Goal: Transaction & Acquisition: Purchase product/service

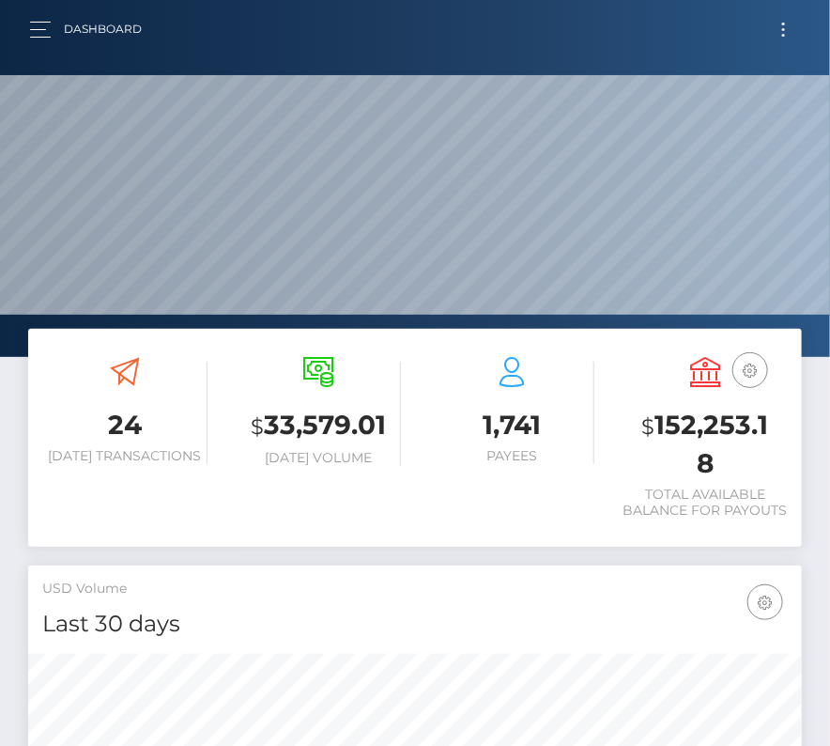
scroll to position [333, 373]
click at [789, 24] on button "Toggle navigation" at bounding box center [784, 29] width 35 height 25
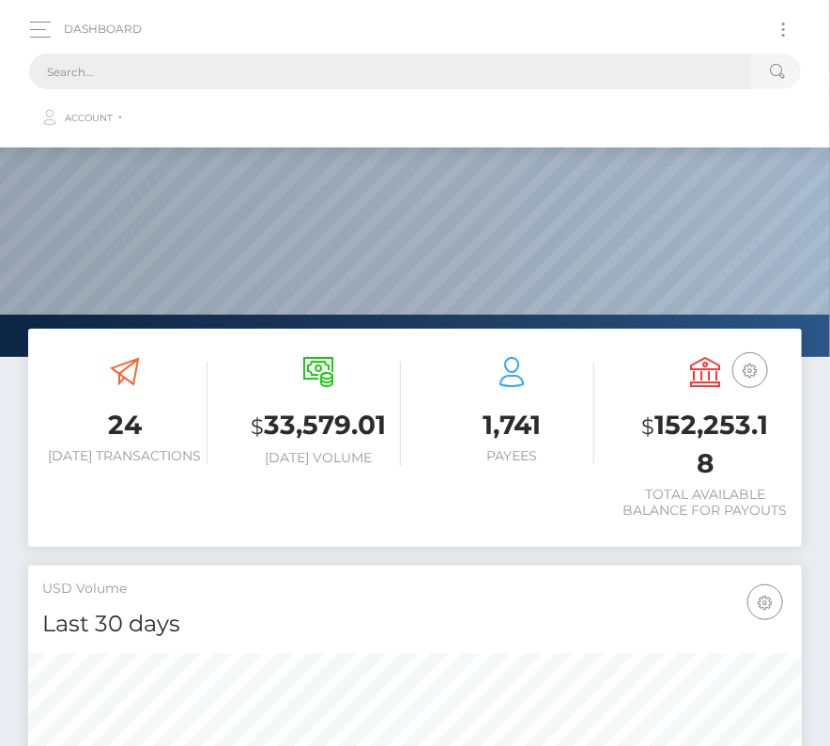
click at [463, 62] on input "text" at bounding box center [390, 72] width 723 height 36
paste input "1581558"
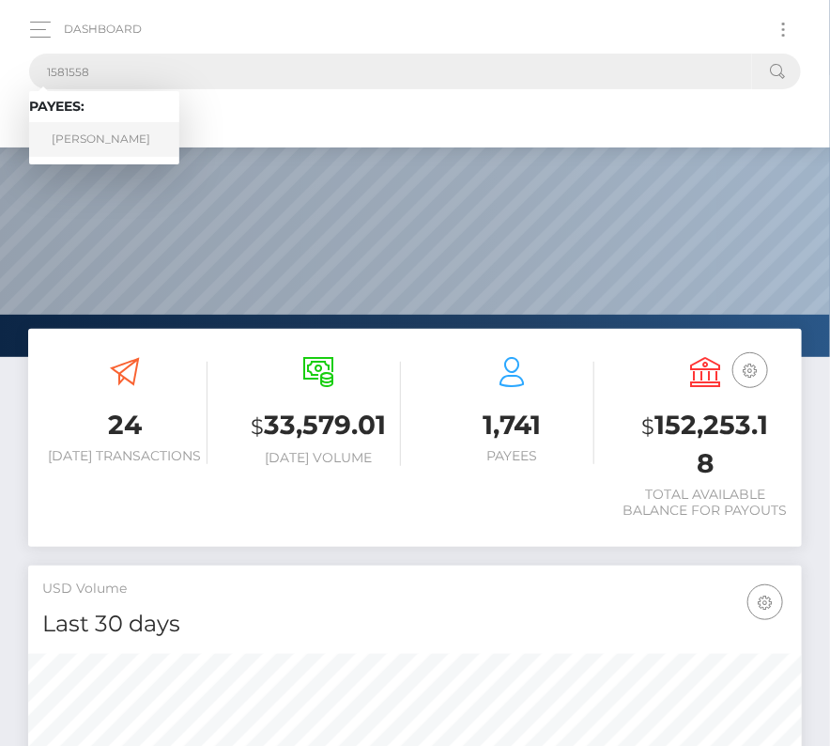
type input "1581558"
click at [99, 135] on link "Alexis Gomez Gomez" at bounding box center [104, 139] width 150 height 35
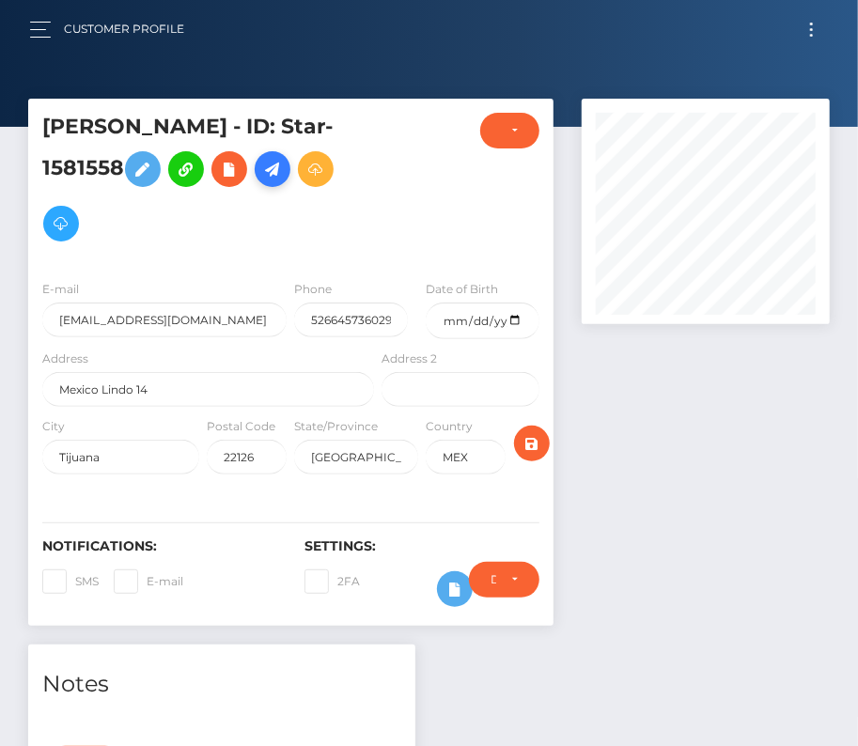
click at [284, 175] on icon at bounding box center [272, 169] width 23 height 23
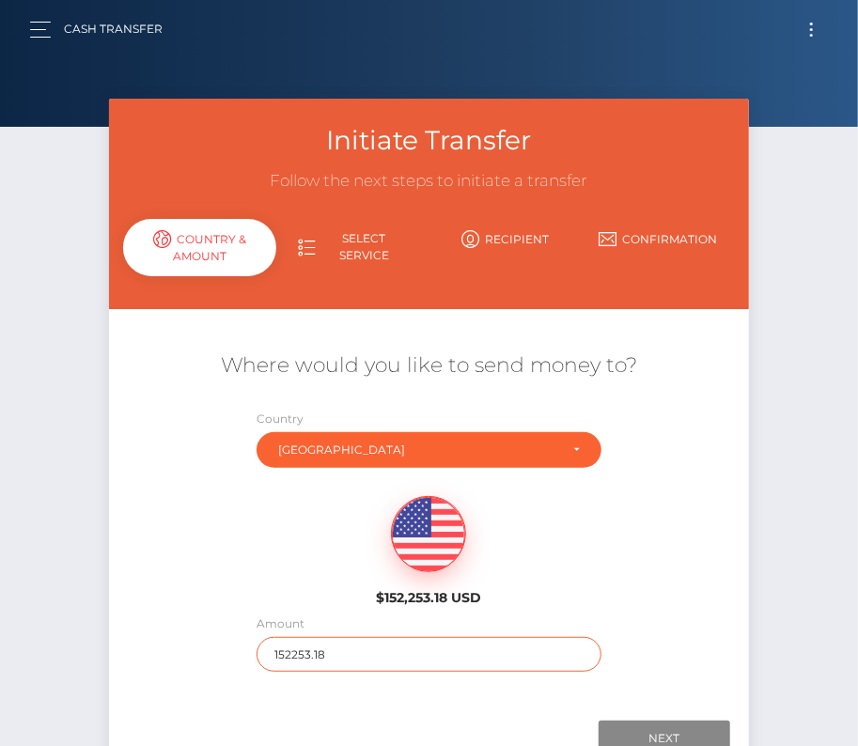
click at [327, 647] on input "152253.18" at bounding box center [428, 654] width 345 height 35
click at [375, 561] on div "$152,253.18 USD" at bounding box center [428, 551] width 185 height 110
click at [325, 640] on input "152253.18" at bounding box center [428, 654] width 345 height 35
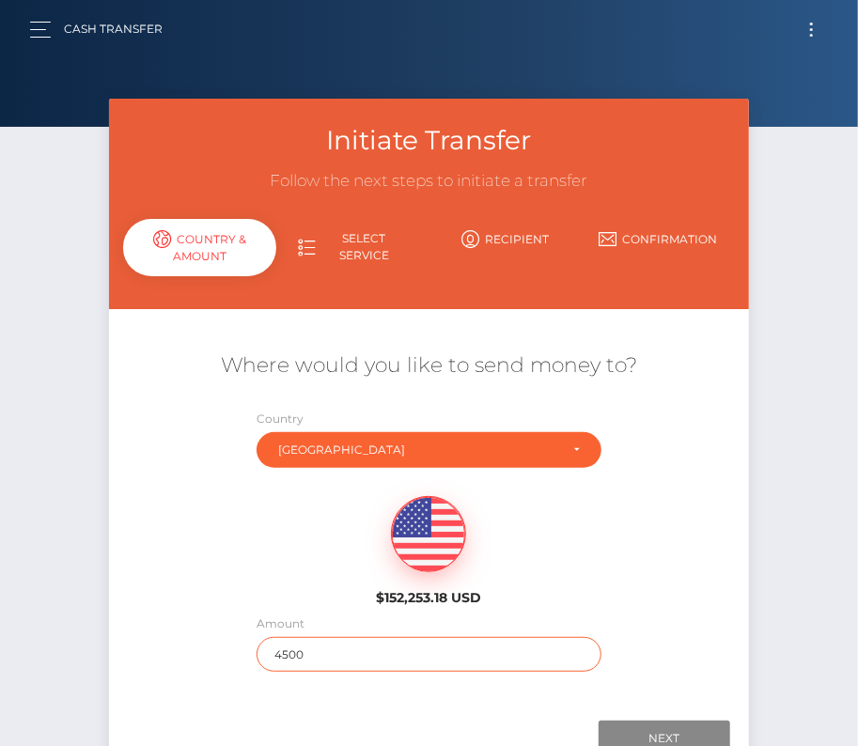
type input "4500"
click at [207, 591] on div "$152,253.18 USD" at bounding box center [429, 545] width 640 height 136
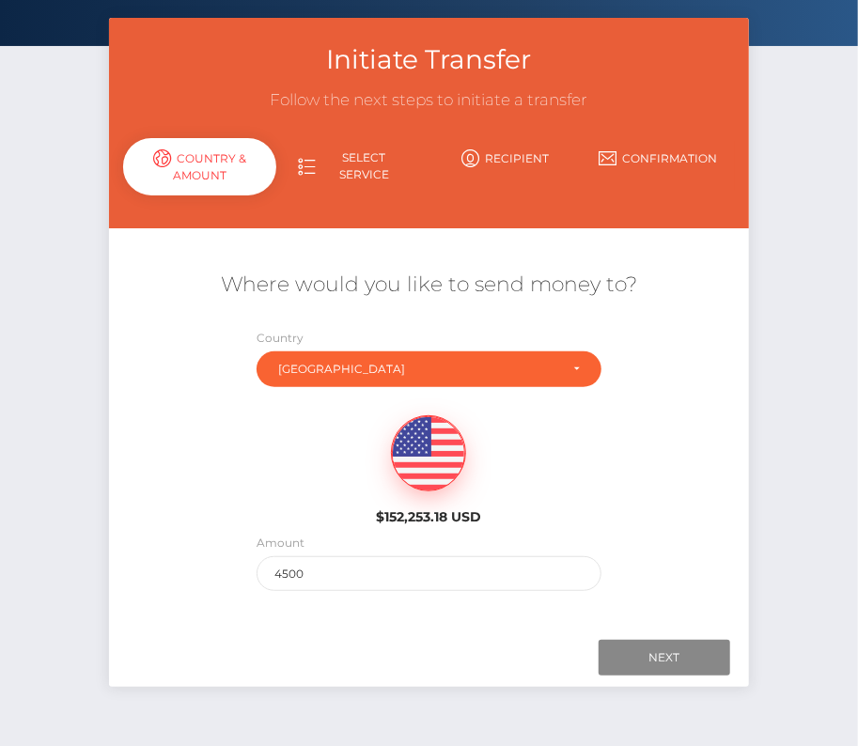
scroll to position [85, 0]
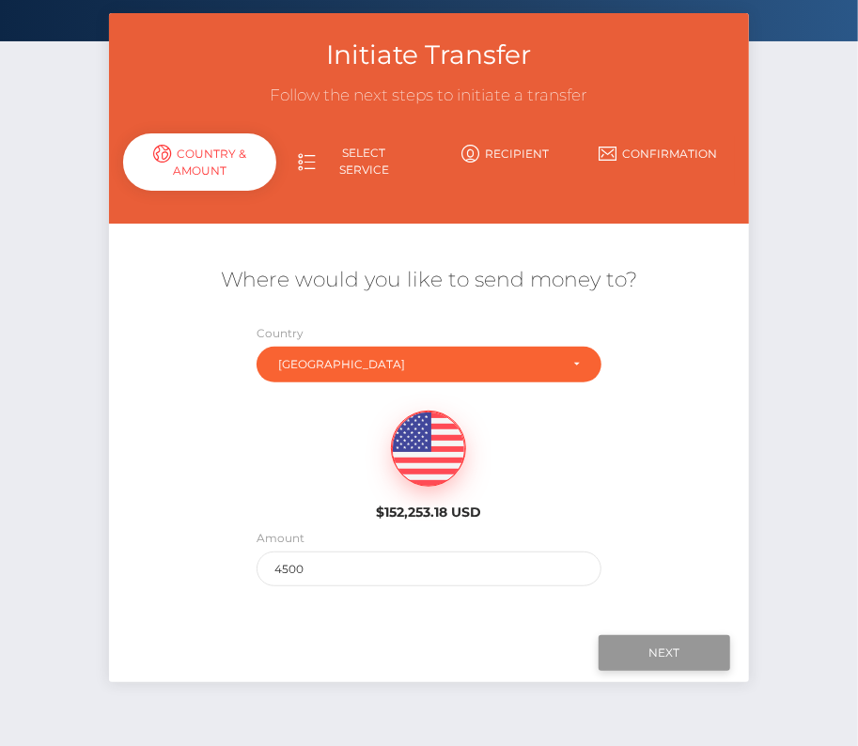
click at [627, 656] on input "Next" at bounding box center [664, 653] width 132 height 36
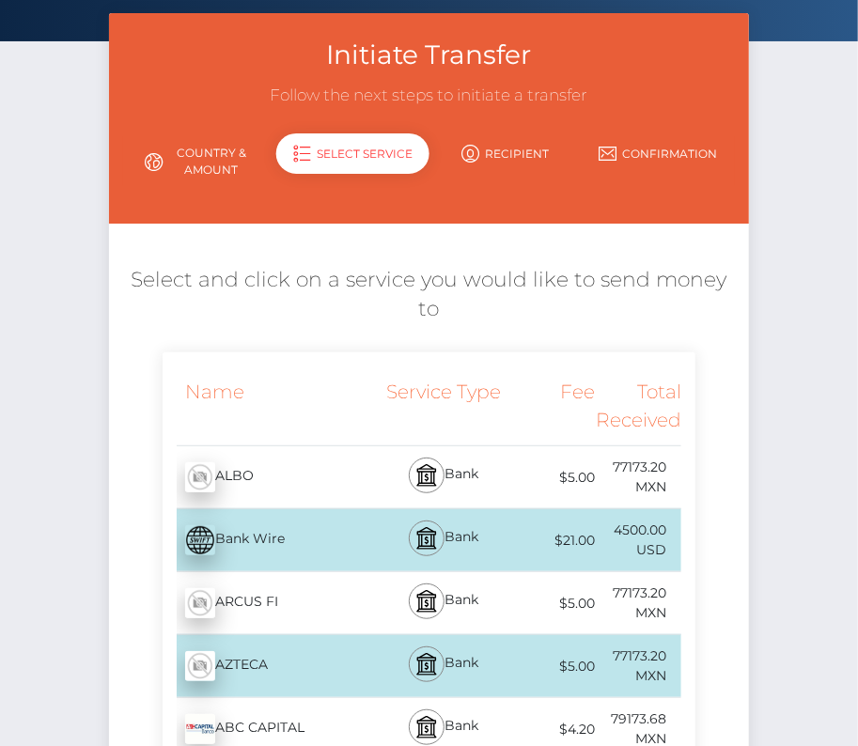
scroll to position [0, 0]
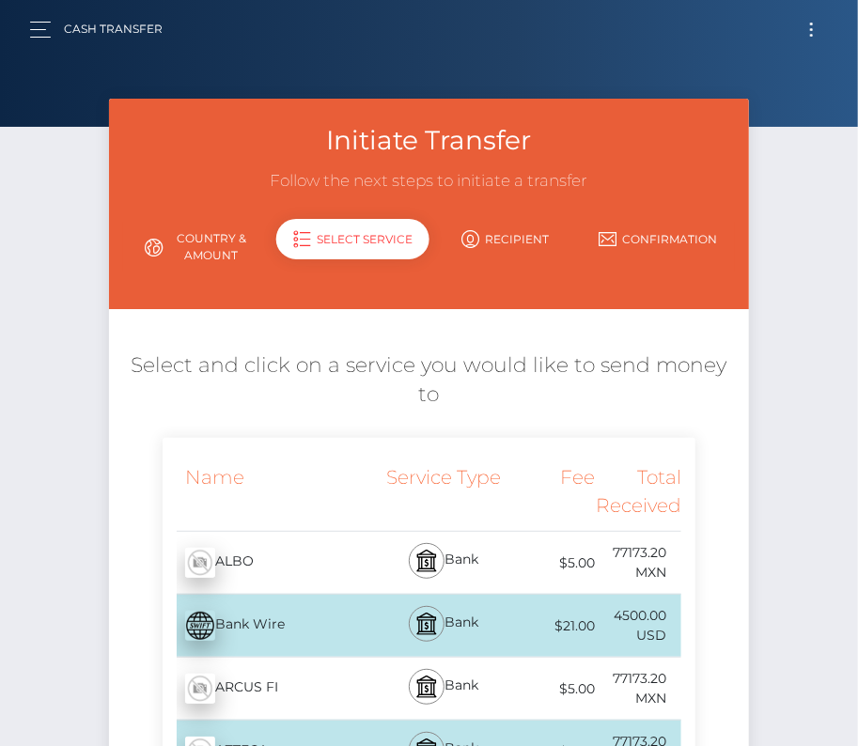
click at [808, 24] on button "Toggle navigation" at bounding box center [811, 29] width 35 height 25
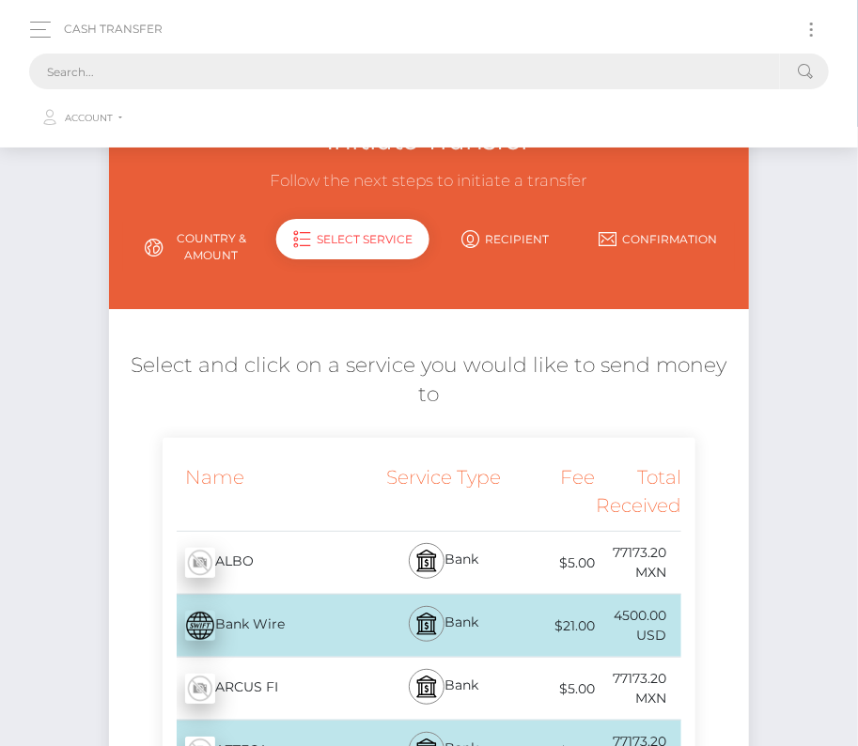
click at [519, 87] on input "text" at bounding box center [404, 72] width 751 height 36
paste input "1581558"
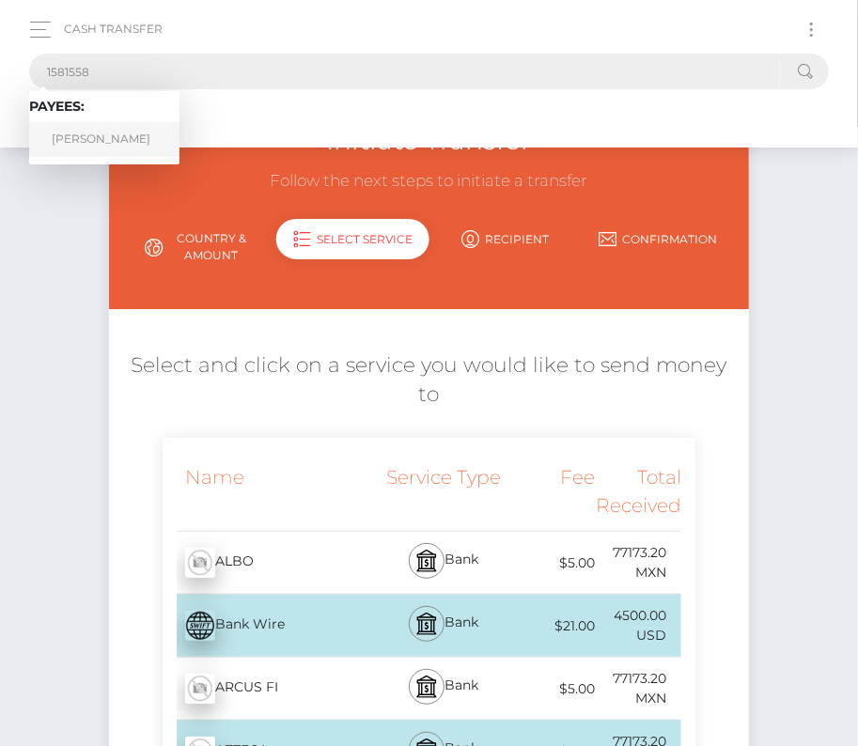
type input "1581558"
click at [83, 125] on link "Alexis Gomez Gomez" at bounding box center [104, 139] width 150 height 35
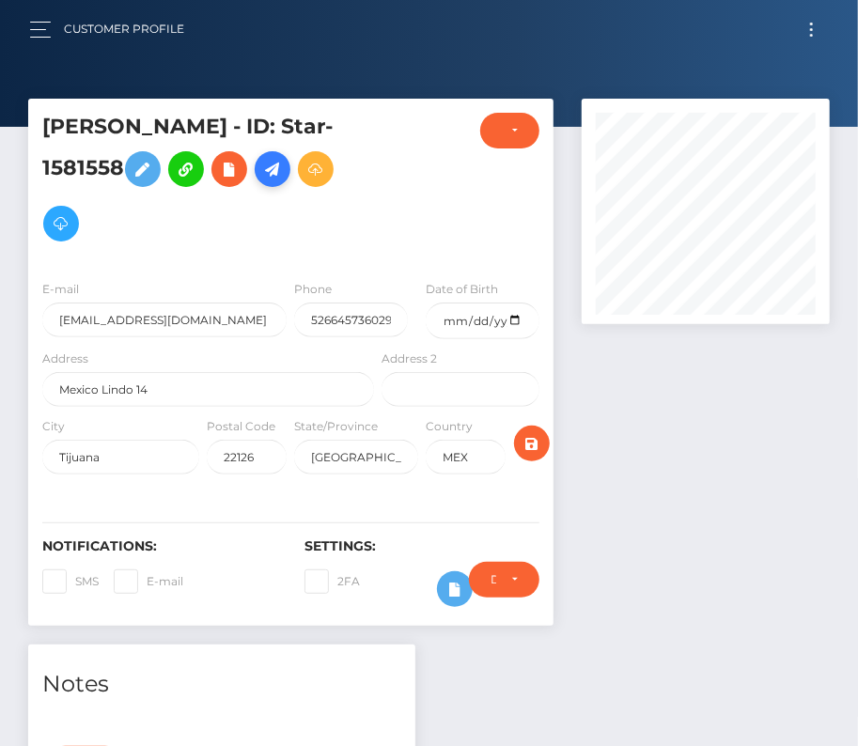
click at [290, 167] on link at bounding box center [273, 169] width 36 height 36
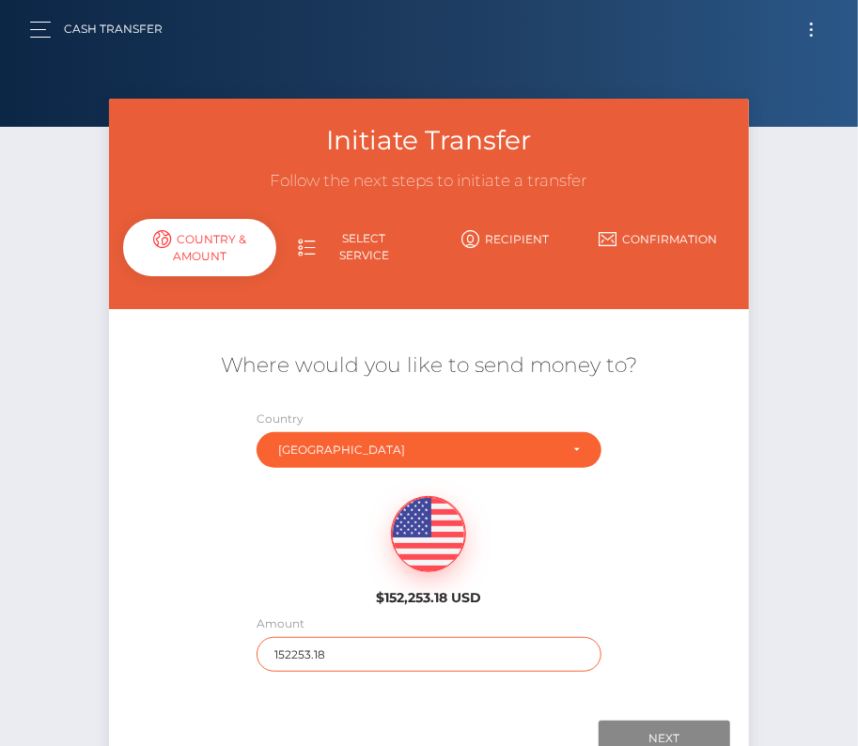
click at [305, 662] on input "152253.18" at bounding box center [428, 654] width 345 height 35
type input "4500"
click at [309, 519] on div "$152,253.18 USD" at bounding box center [429, 545] width 640 height 136
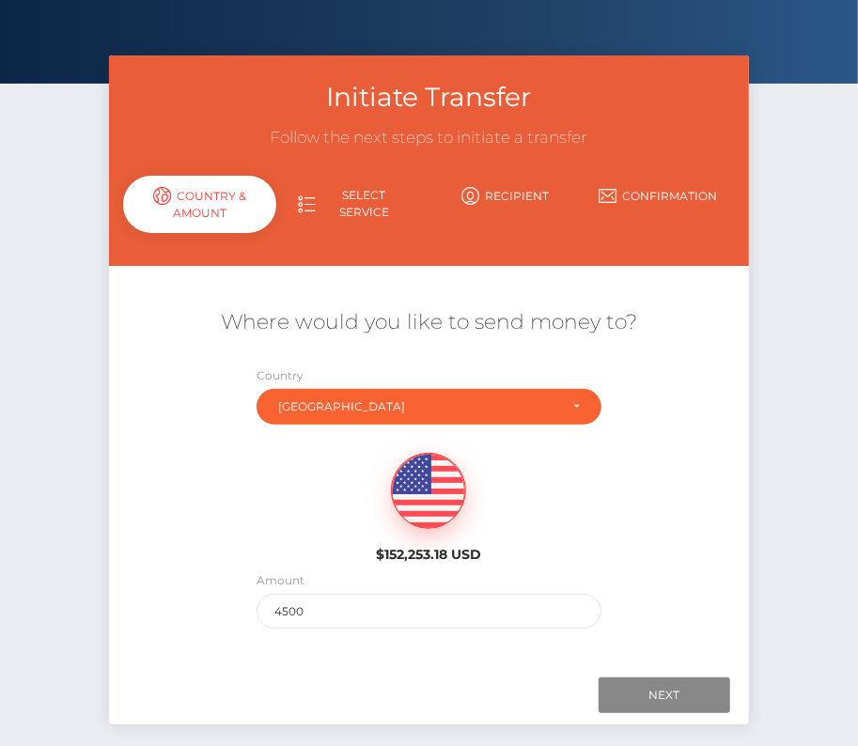
scroll to position [79, 0]
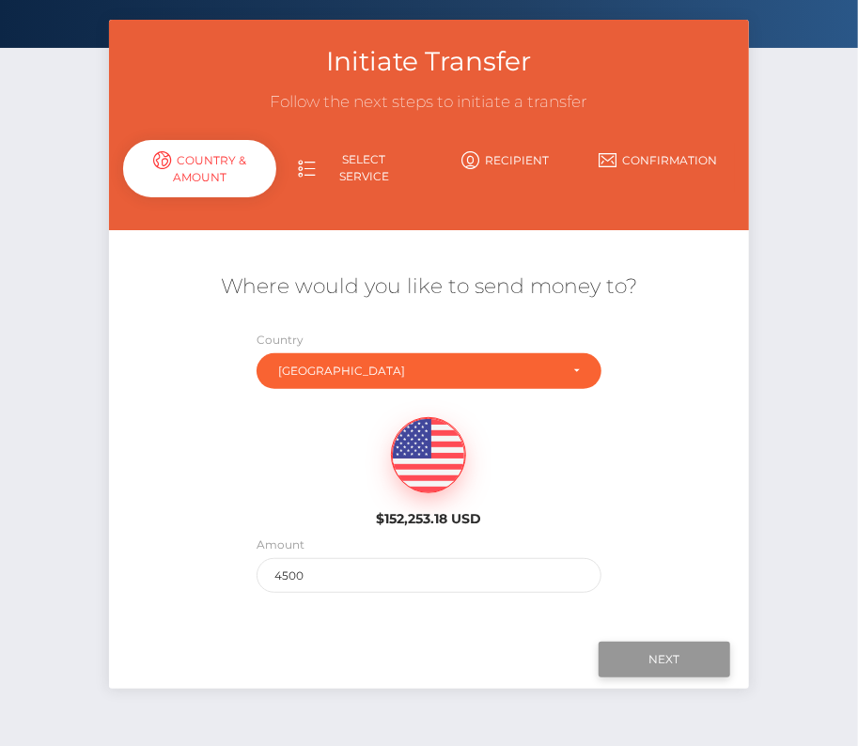
click at [650, 661] on input "Next" at bounding box center [664, 660] width 132 height 36
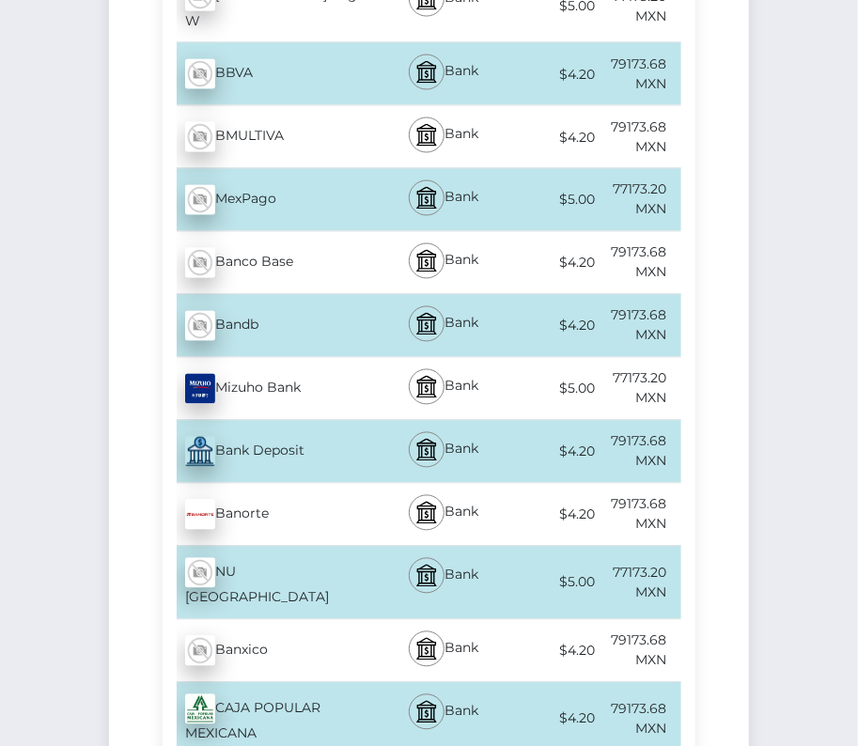
scroll to position [3737, 0]
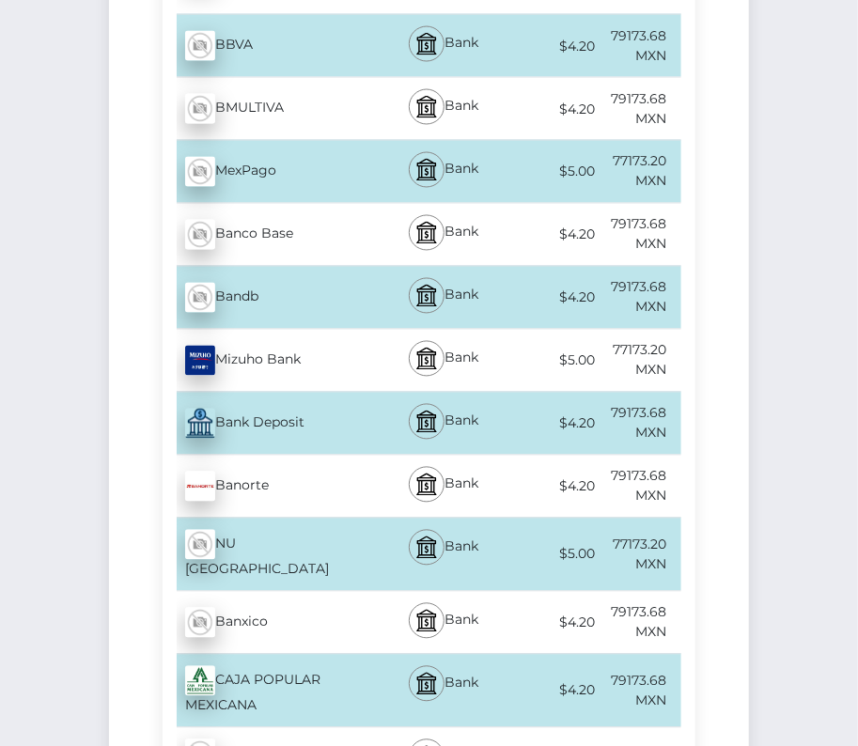
click at [308, 462] on div "Banorte - MXN" at bounding box center [271, 486] width 216 height 53
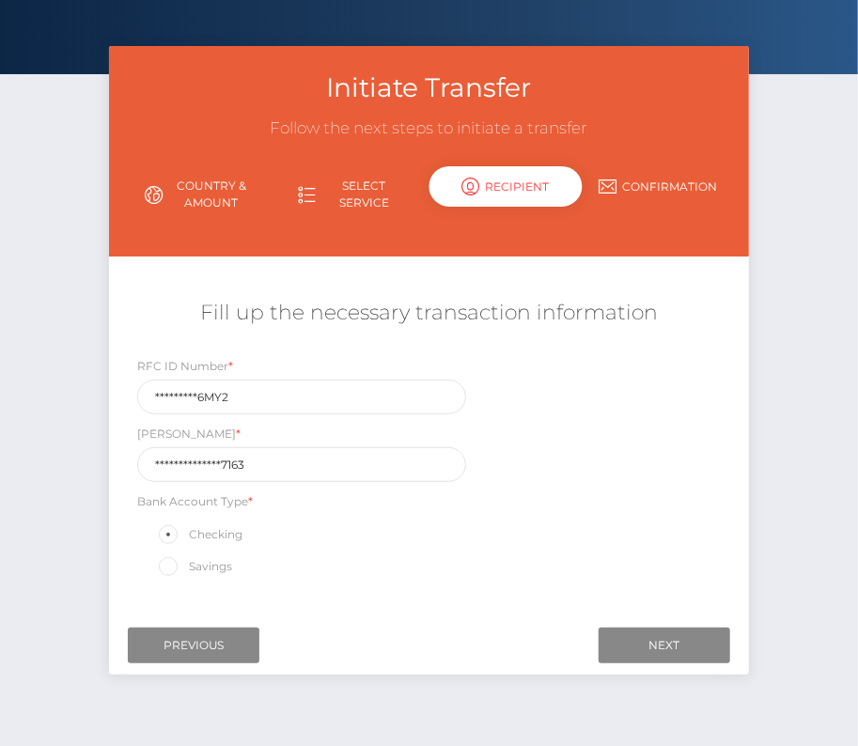
scroll to position [90, 0]
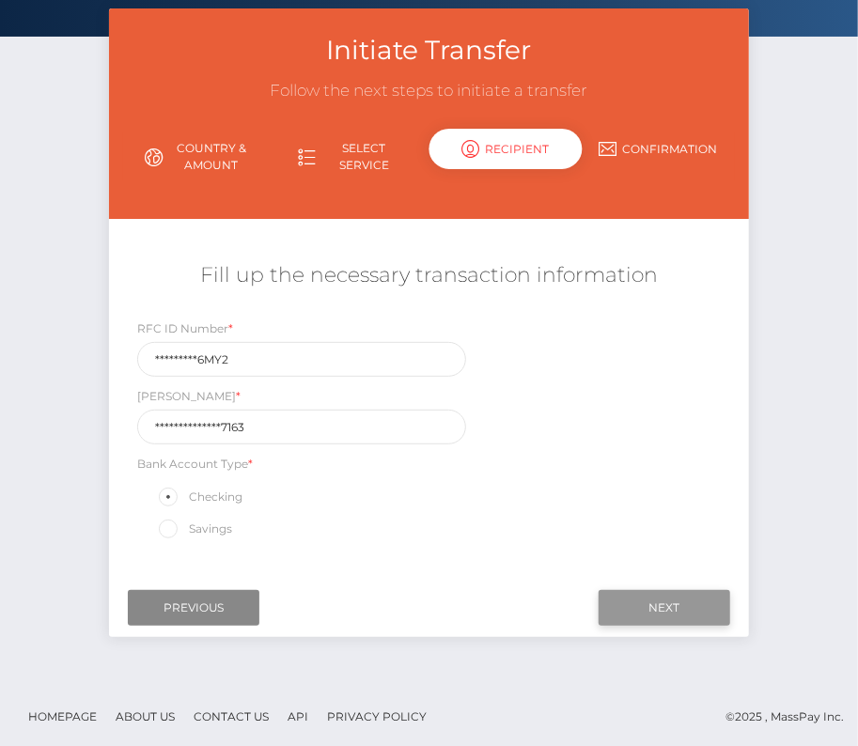
click at [693, 600] on input "Next" at bounding box center [664, 608] width 132 height 36
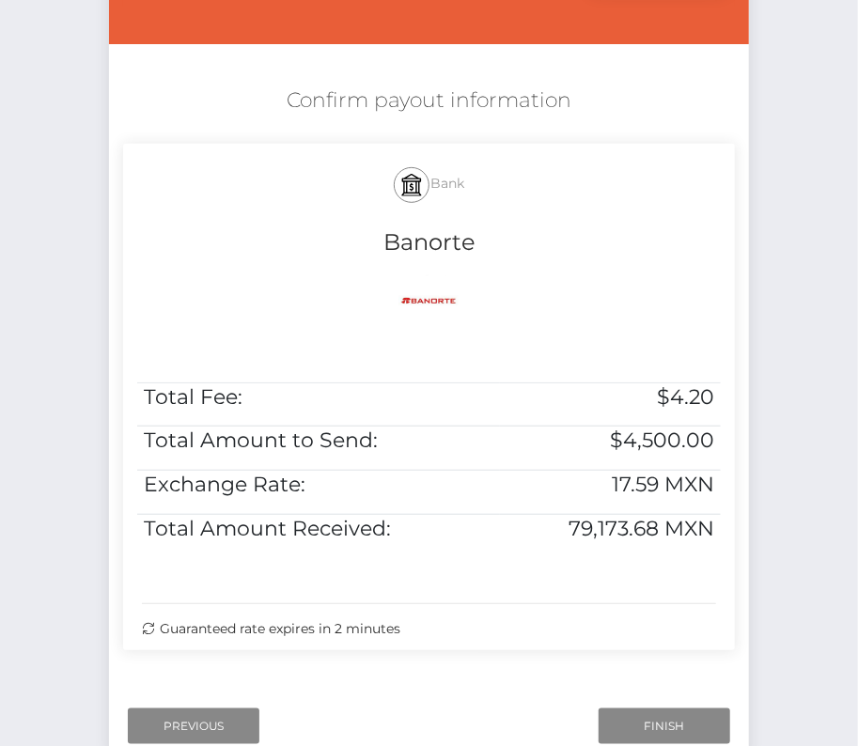
scroll to position [313, 0]
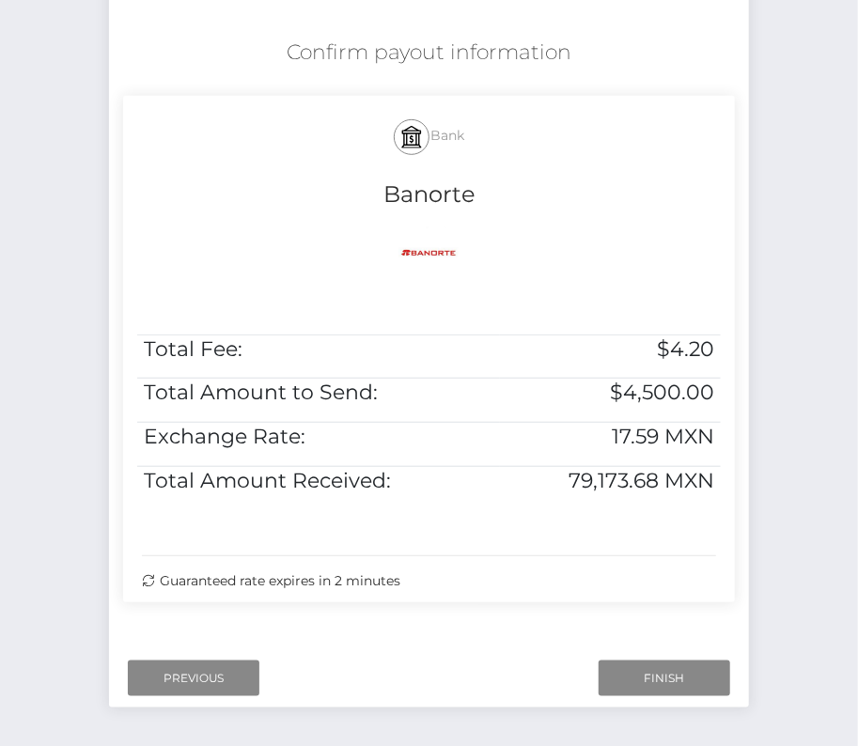
drag, startPoint x: 270, startPoint y: 29, endPoint x: 744, endPoint y: 467, distance: 645.5
click at [744, 467] on div "Confirm payout information Bank Banorte Total Fee: $4.20 Total Amount to Send: …" at bounding box center [429, 325] width 640 height 592
copy div "Confirm payout information Bank Banorte Total Fee: $4.20 Total Amount to Send: …"
click at [641, 679] on input "Finish" at bounding box center [664, 678] width 132 height 36
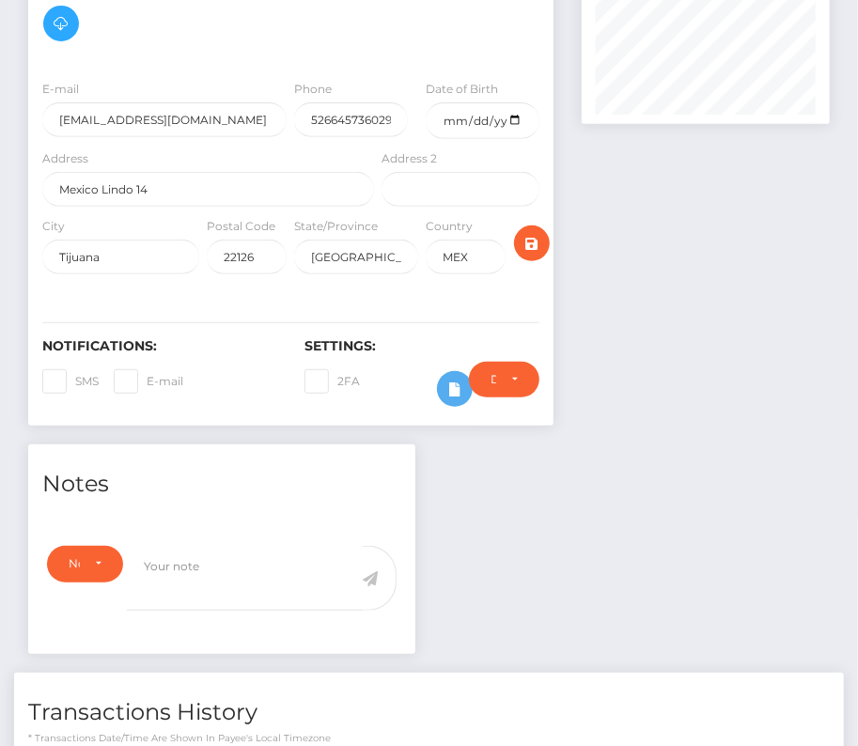
scroll to position [425, 0]
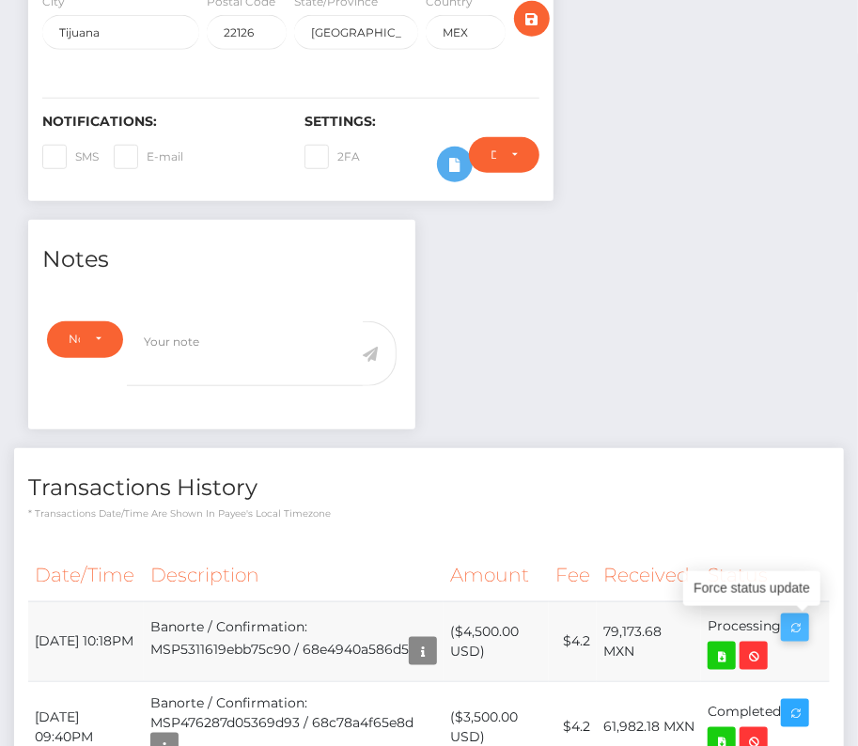
drag, startPoint x: 36, startPoint y: 625, endPoint x: 788, endPoint y: 638, distance: 752.5
click at [788, 638] on tr "October 6, 2025 10:18PM Banorte / Confirmation: MSP5311619ebb75c90 / 68e4940a58…" at bounding box center [428, 641] width 801 height 80
copy tr "October 6, 2025 10:18PM Banorte / Confirmation: MSP5311619ebb75c90 / 68e4940a58…"
click at [721, 660] on icon at bounding box center [721, 655] width 23 height 23
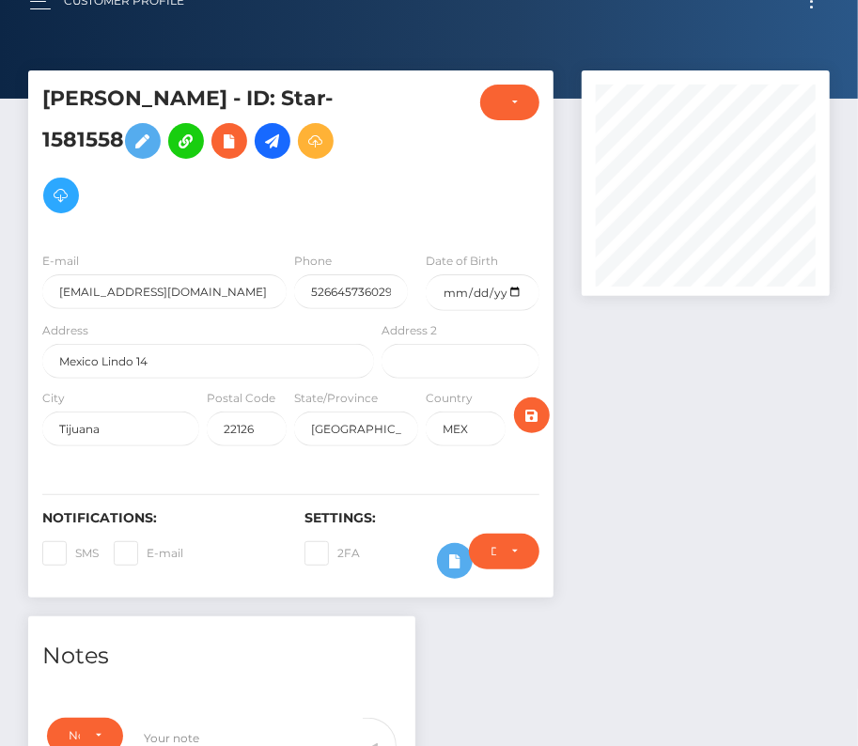
scroll to position [0, 0]
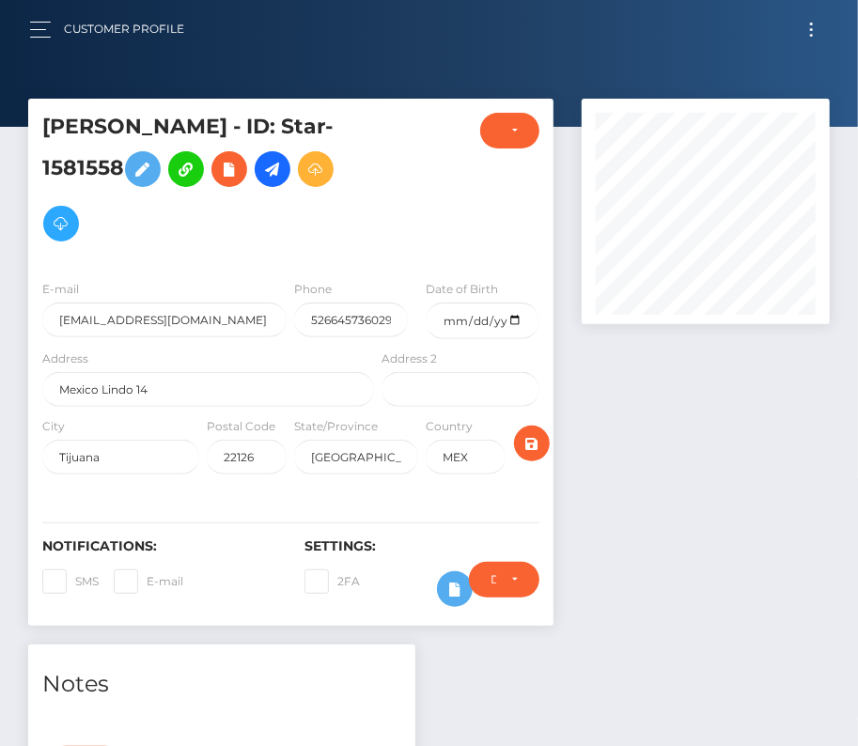
click at [810, 29] on span "Toggle navigation" at bounding box center [811, 29] width 3 height 3
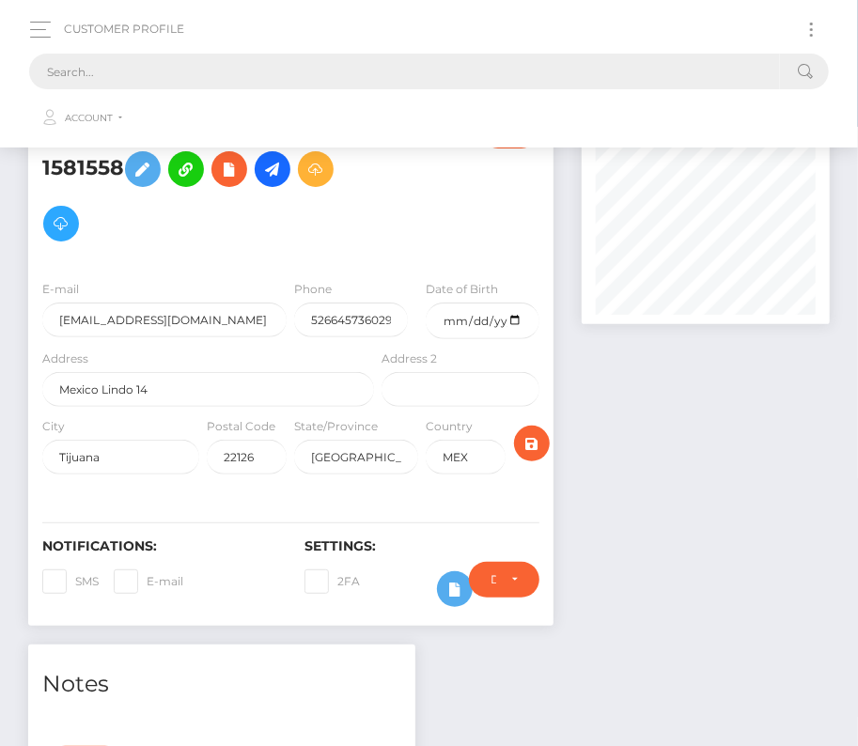
click at [431, 80] on input "text" at bounding box center [404, 72] width 751 height 36
paste input "2021587"
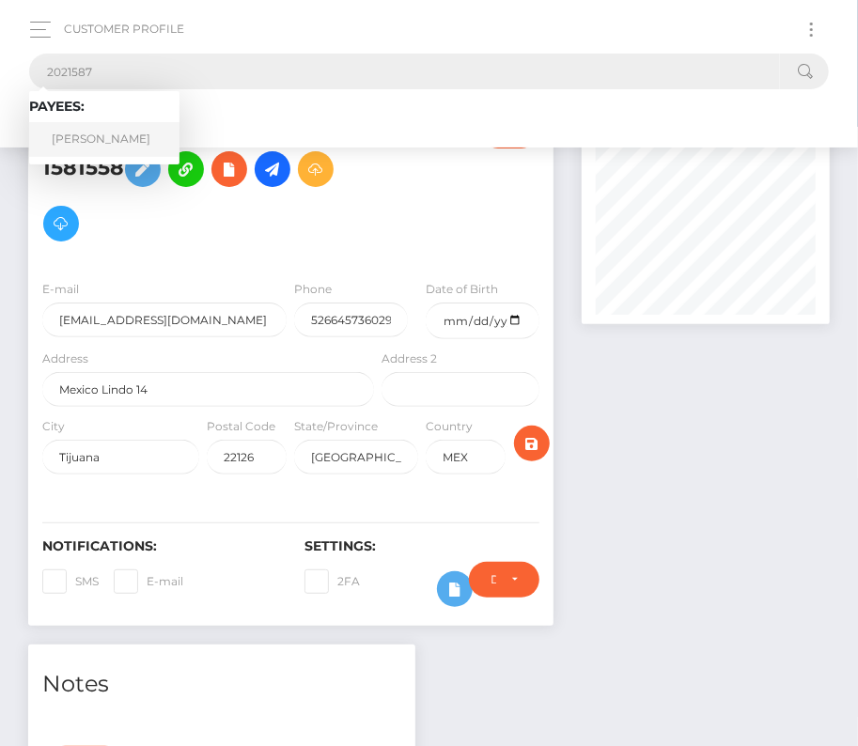
type input "2021587"
click at [104, 134] on link "Mason Okubo" at bounding box center [104, 139] width 150 height 35
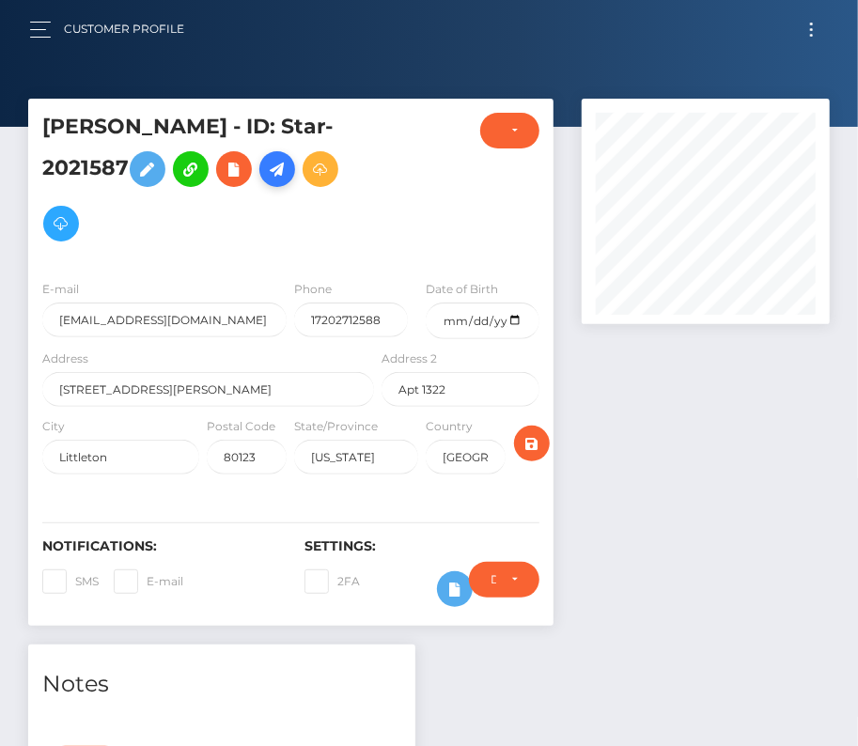
click at [272, 174] on icon at bounding box center [277, 169] width 23 height 23
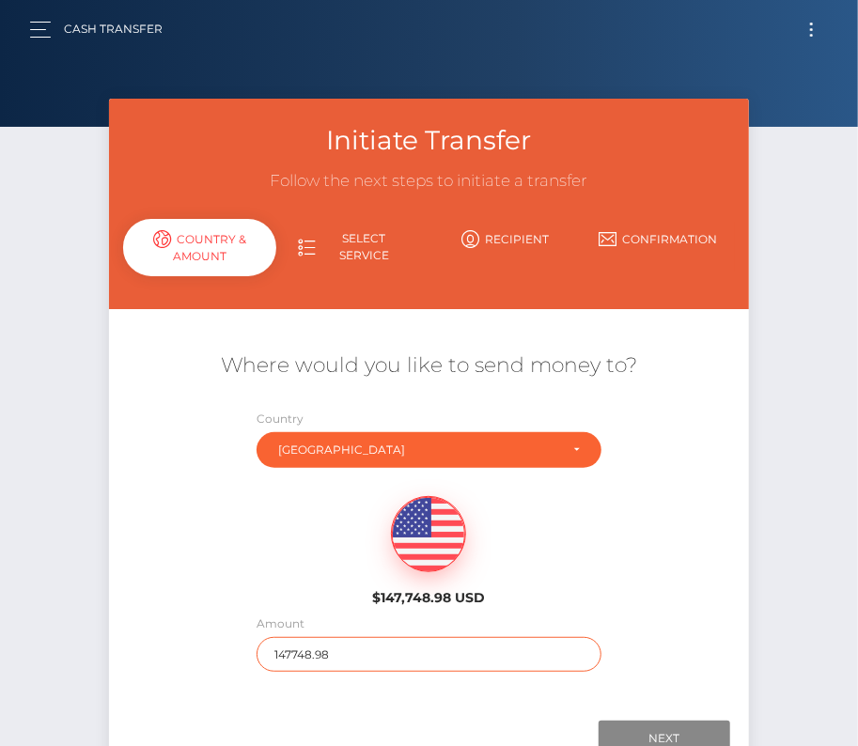
click at [347, 656] on input "147748.98" at bounding box center [428, 654] width 345 height 35
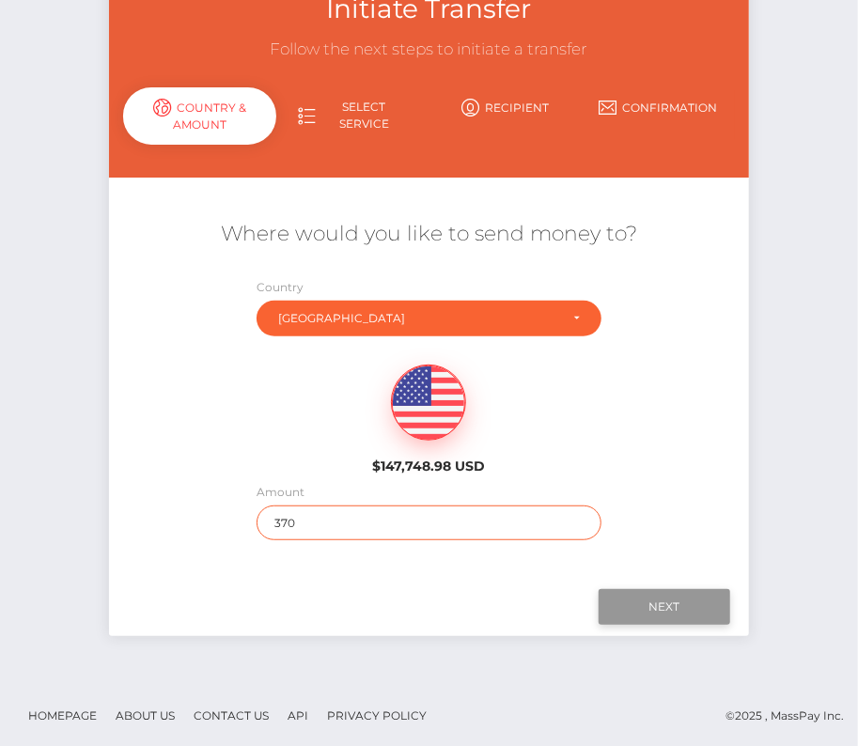
type input "370"
click at [634, 596] on input "Next" at bounding box center [664, 607] width 132 height 36
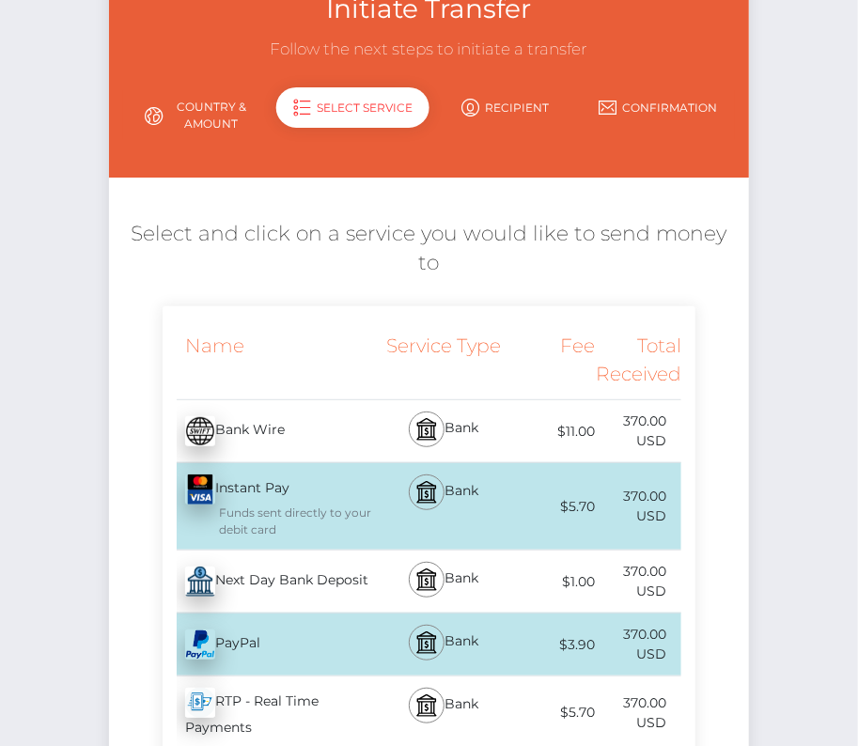
click at [222, 598] on div "Next Day Bank Deposit - USD" at bounding box center [271, 581] width 216 height 53
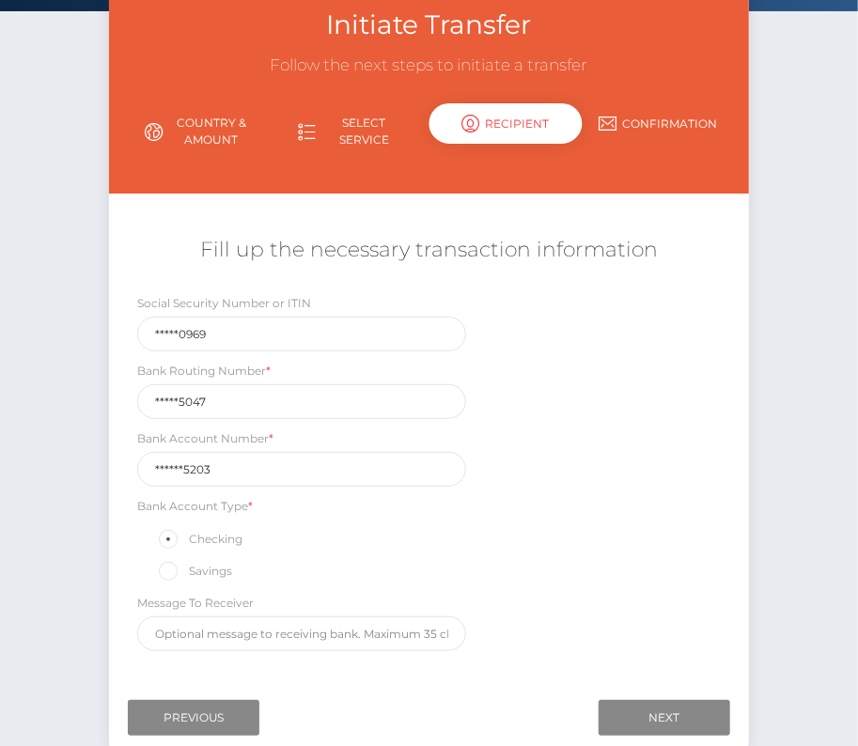
scroll to position [179, 0]
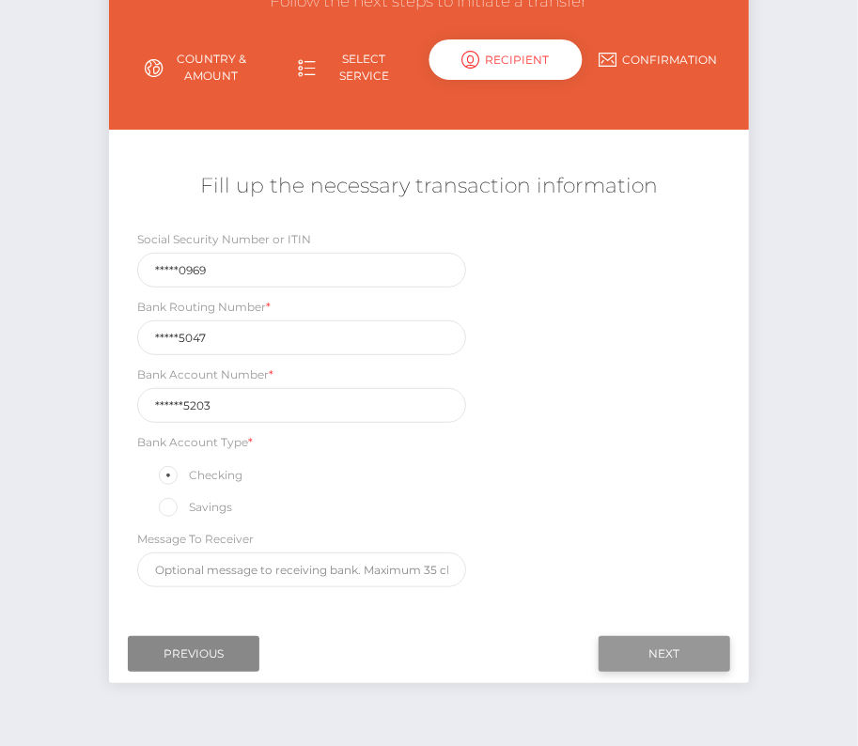
click at [645, 648] on input "Next" at bounding box center [664, 654] width 132 height 36
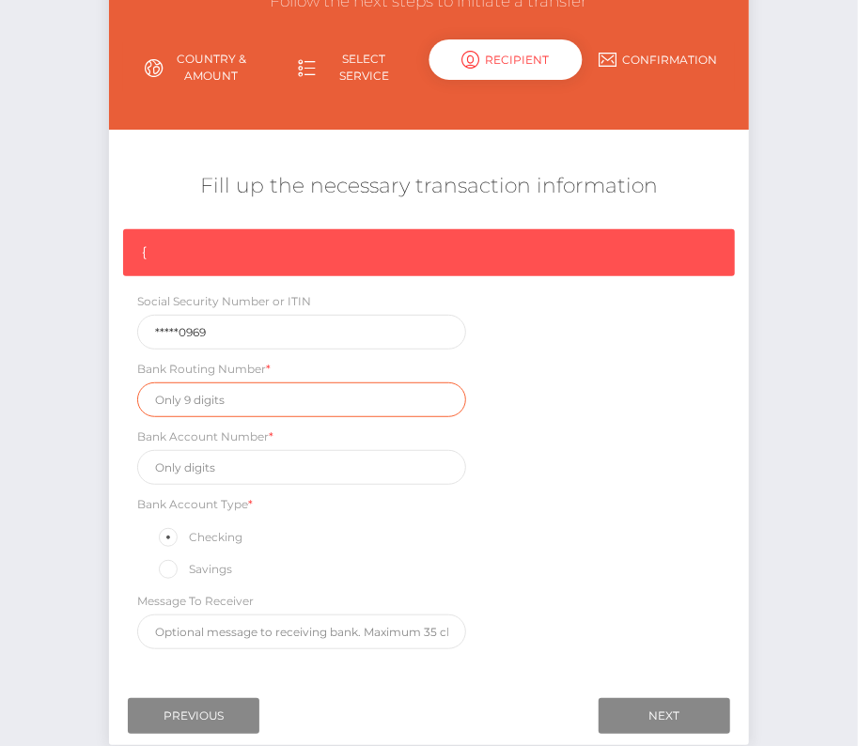
click at [207, 395] on input "text" at bounding box center [301, 399] width 329 height 35
paste input "107005047"
type input "107005047"
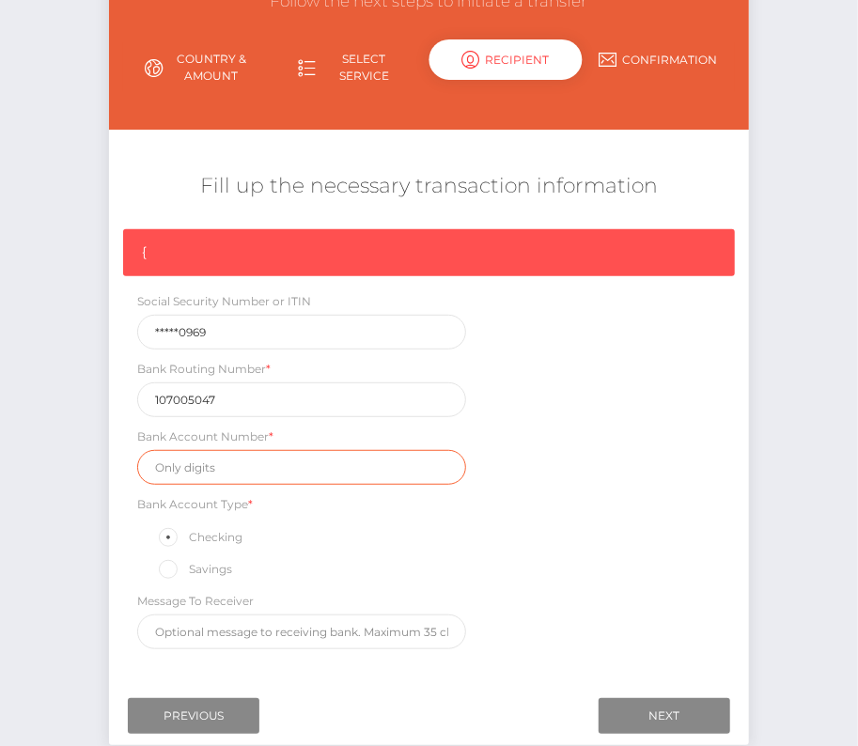
click at [225, 458] on input "text" at bounding box center [301, 467] width 329 height 35
paste input "7202645203"
type input "7202645203"
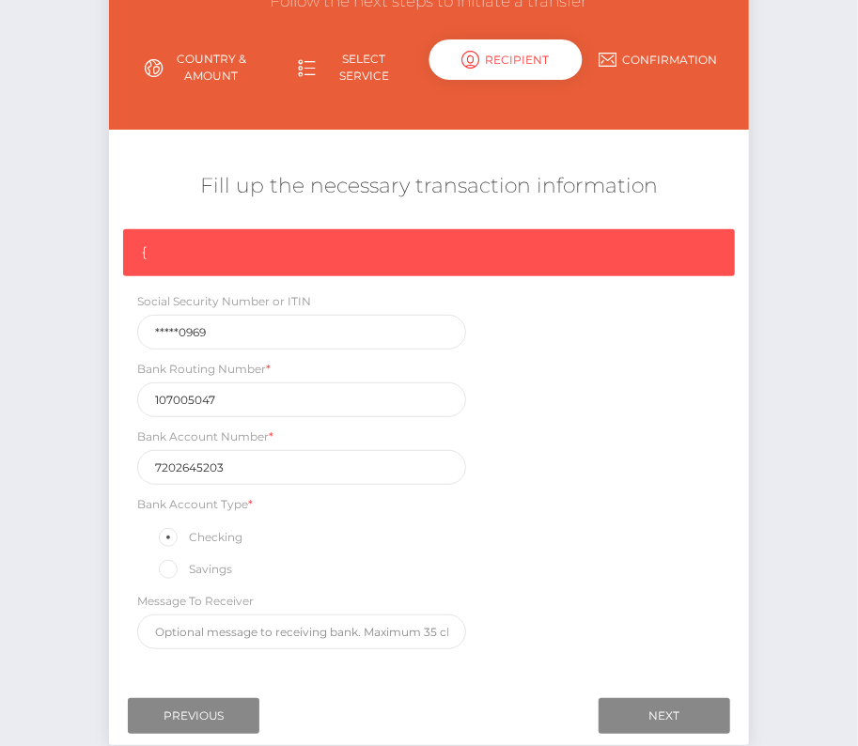
click at [576, 566] on div "{ Social Security Number or ITIN *****0969 Bank Routing Number * 107005047 Bank…" at bounding box center [429, 443] width 640 height 429
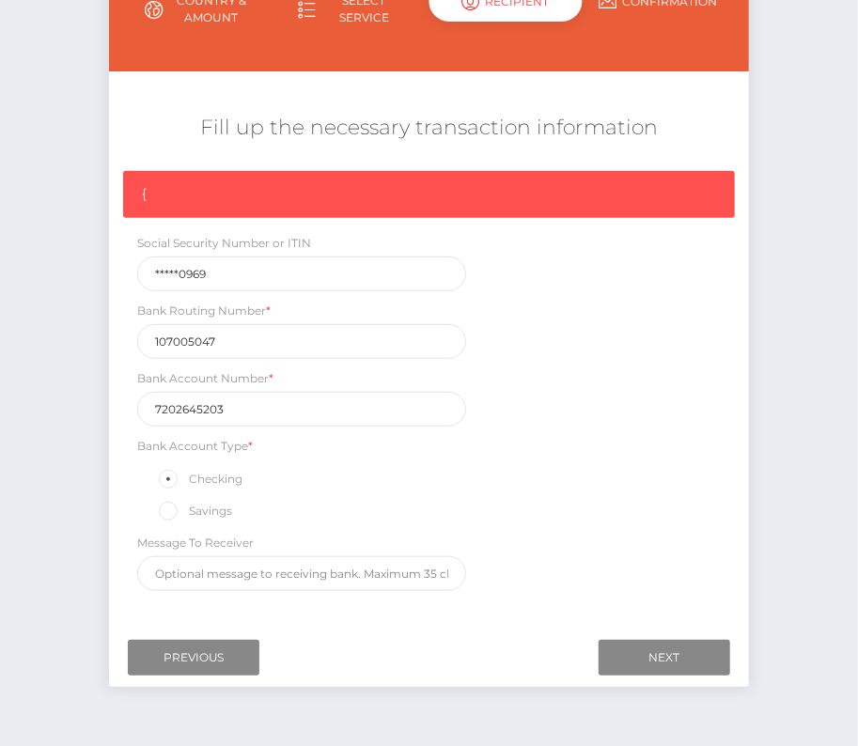
scroll to position [245, 0]
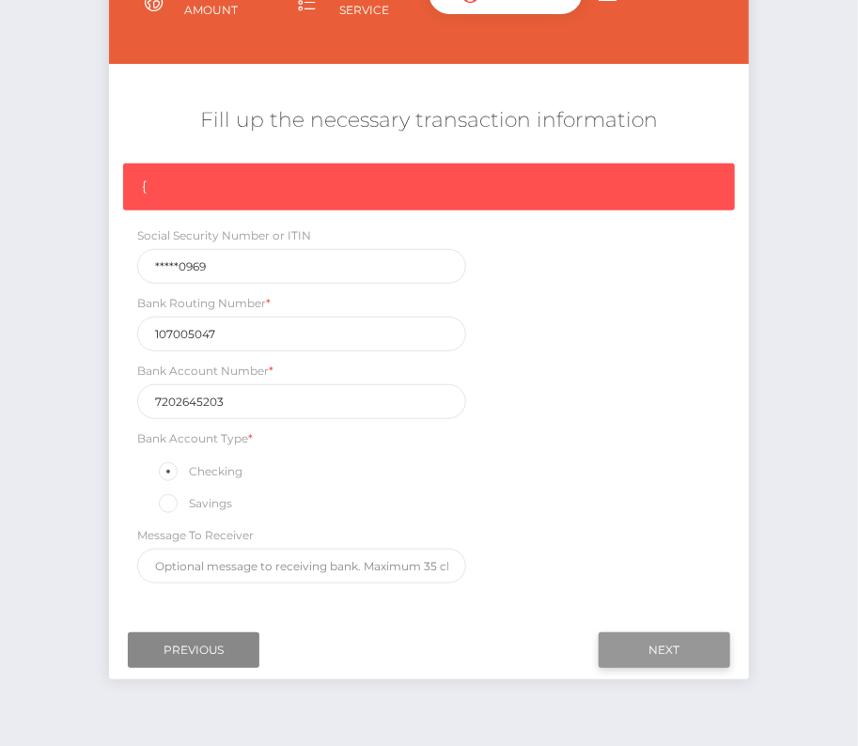
click at [690, 642] on input "Next" at bounding box center [664, 650] width 132 height 36
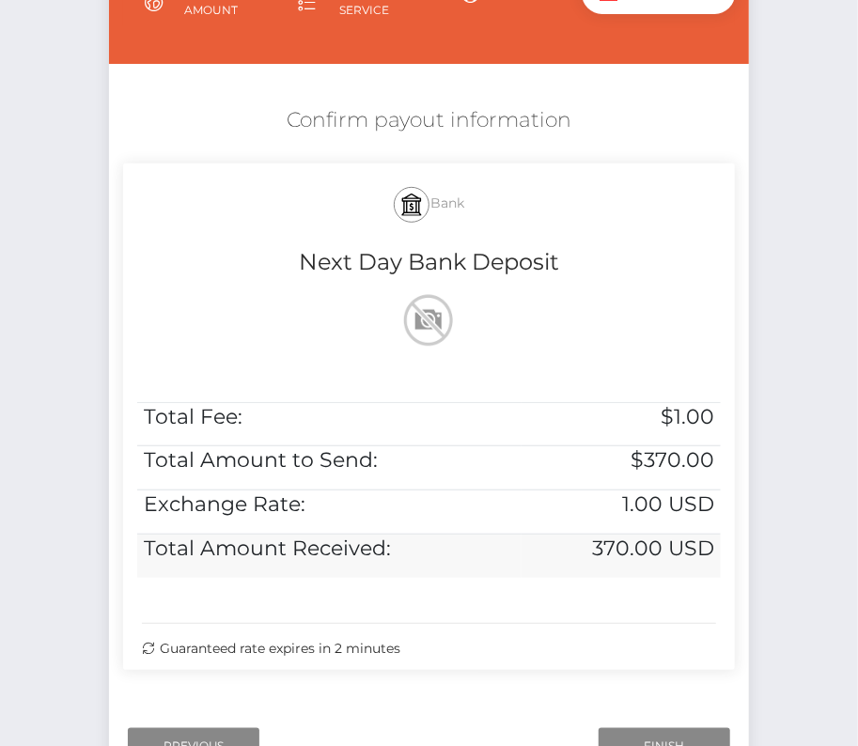
scroll to position [383, 0]
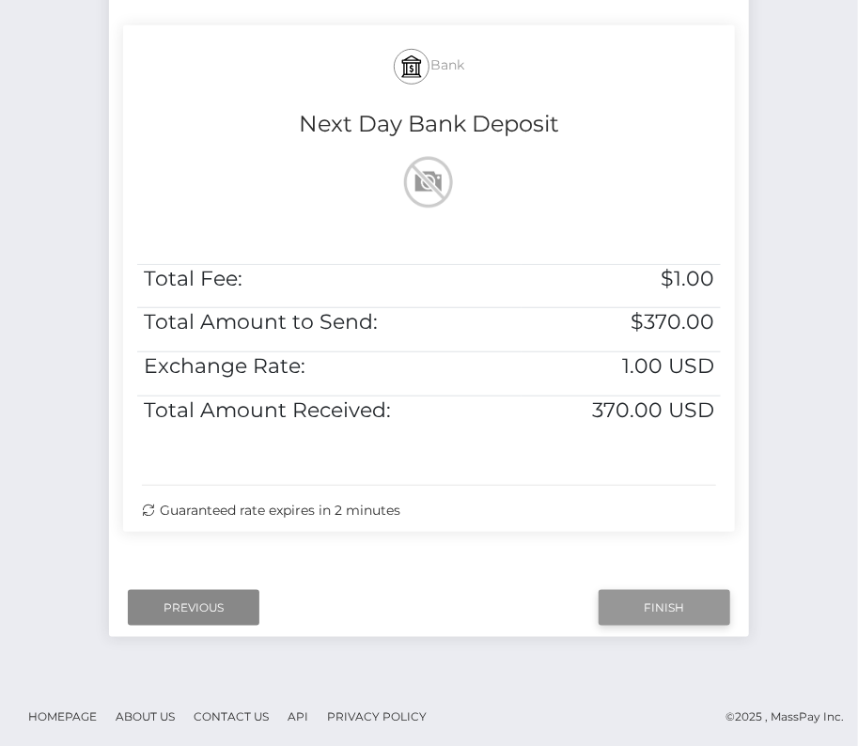
click at [680, 596] on input "Finish" at bounding box center [664, 608] width 132 height 36
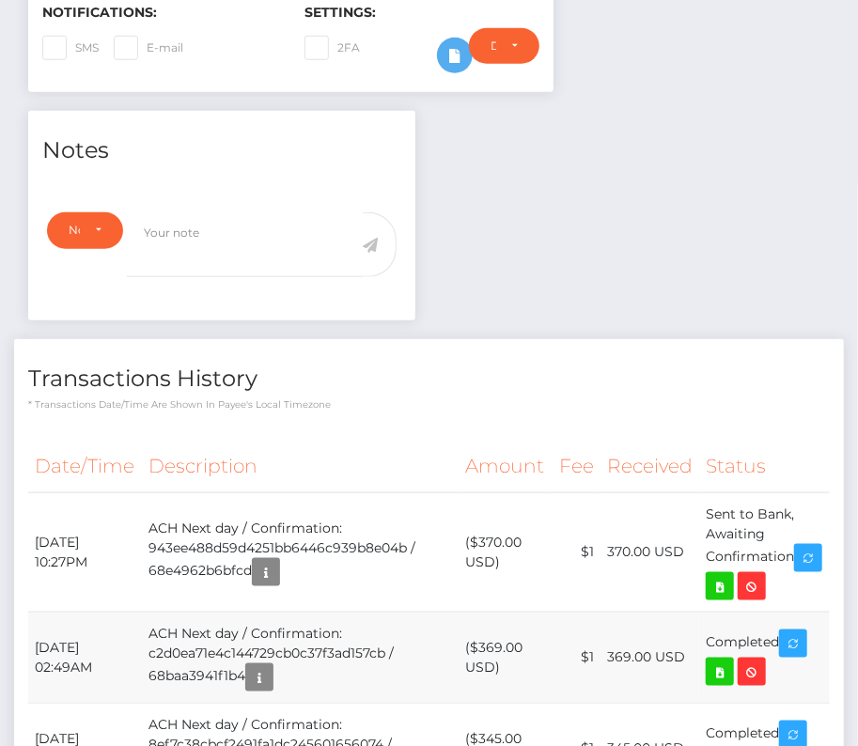
scroll to position [585, 0]
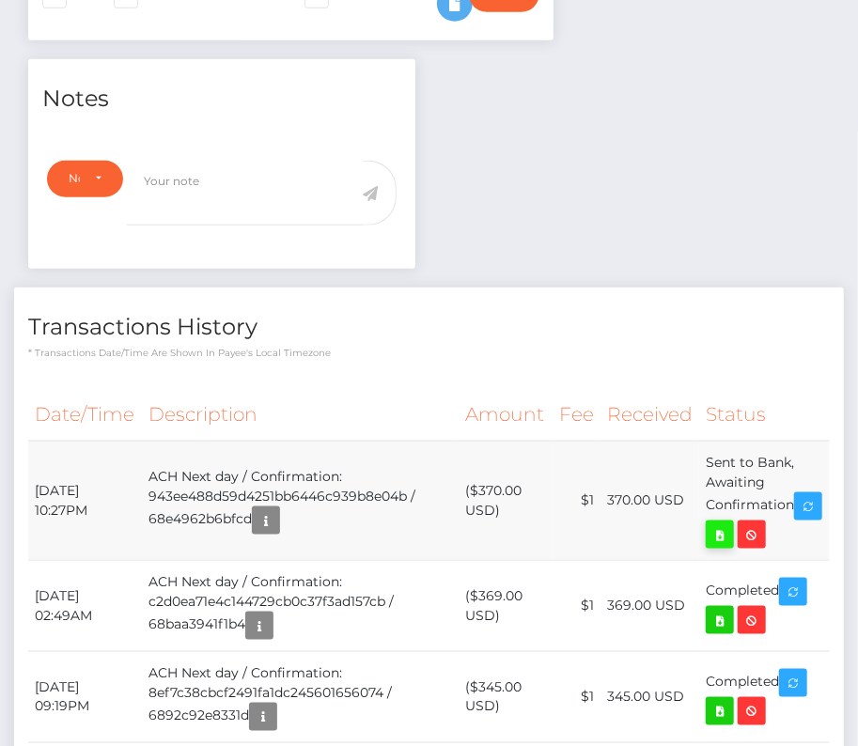
drag, startPoint x: 36, startPoint y: 476, endPoint x: 768, endPoint y: 527, distance: 734.5
click at [768, 527] on tr "[DATE] 10:27PM ACH Next day / Confirmation: 943ee488d59d4251bb6446c939b8e04b / …" at bounding box center [428, 500] width 801 height 119
copy tr "[DATE] 10:27PM ACH Next day / Confirmation: 943ee488d59d4251bb6446c939b8e04b / …"
click at [731, 525] on icon at bounding box center [719, 534] width 23 height 23
click at [0, 0] on div "[PERSON_NAME] - ID: Star-2021587 CLOSED ACTIVE E-mail Phone" at bounding box center [429, 519] width 858 height 2012
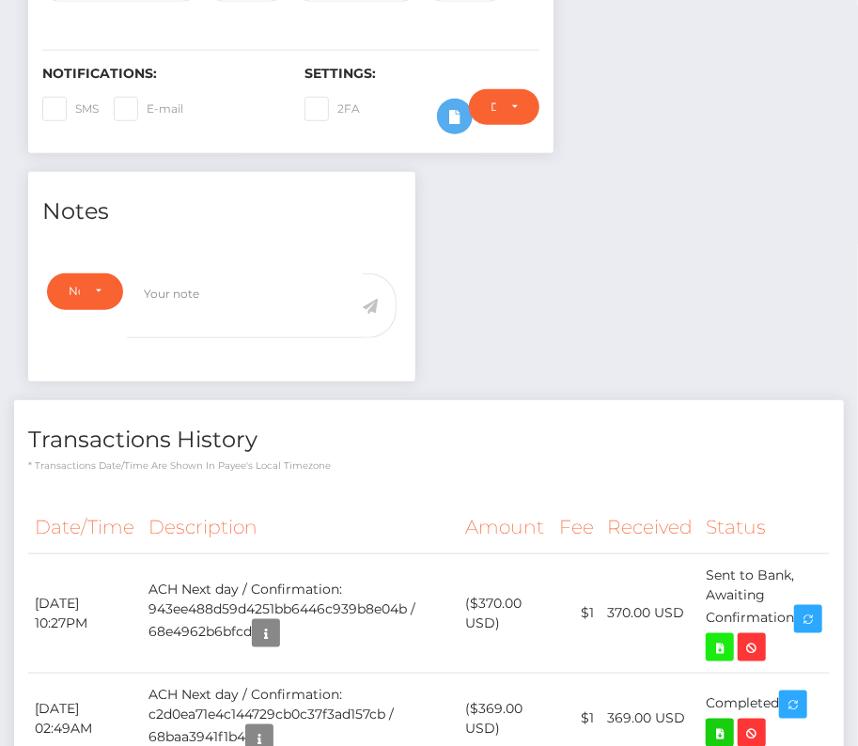
scroll to position [0, 0]
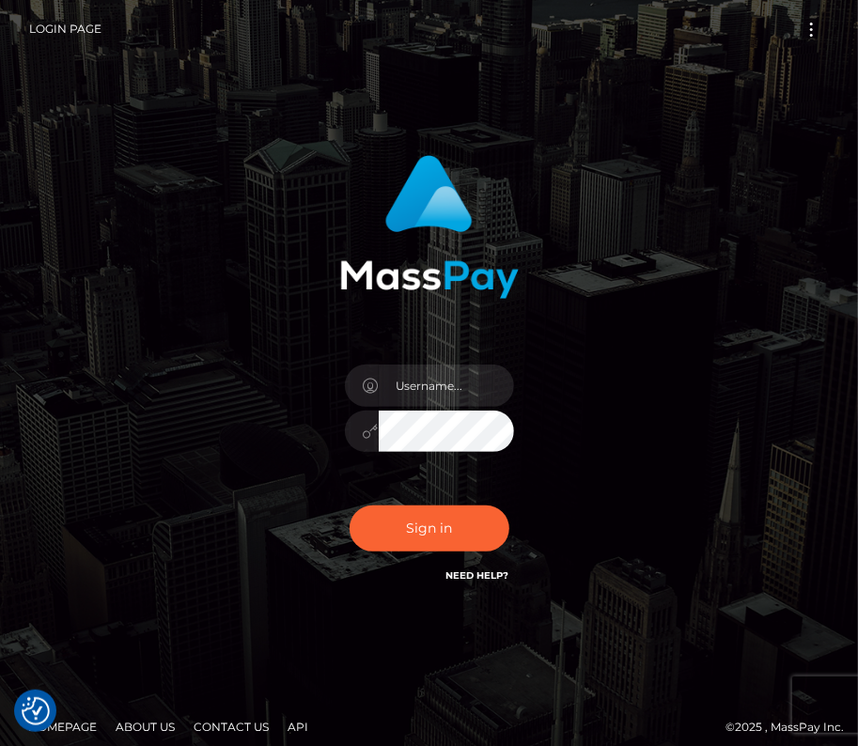
type input "kateo"
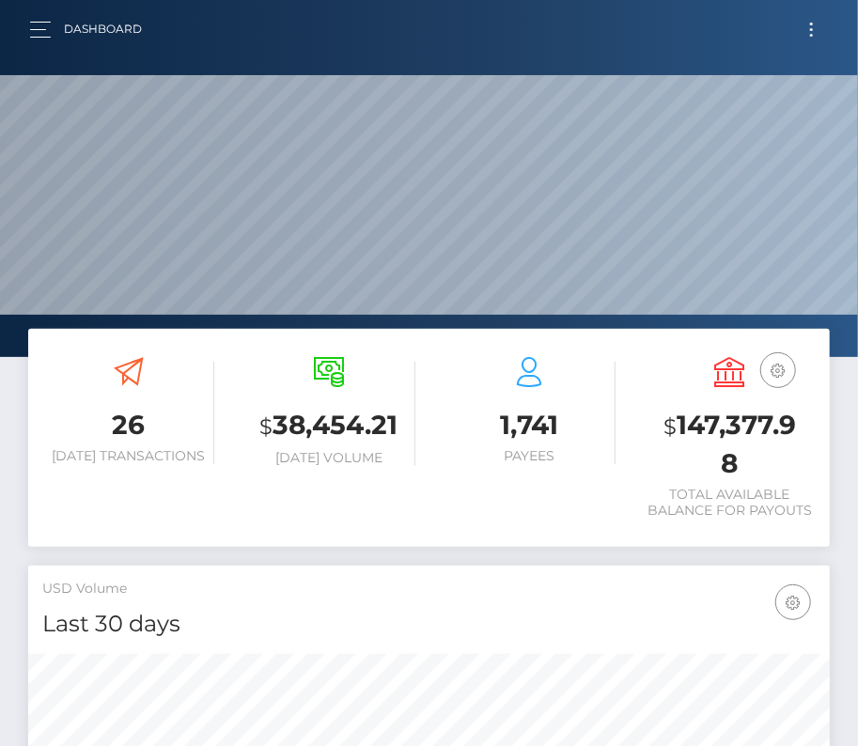
scroll to position [333, 386]
click at [34, 25] on button "button" at bounding box center [46, 29] width 35 height 25
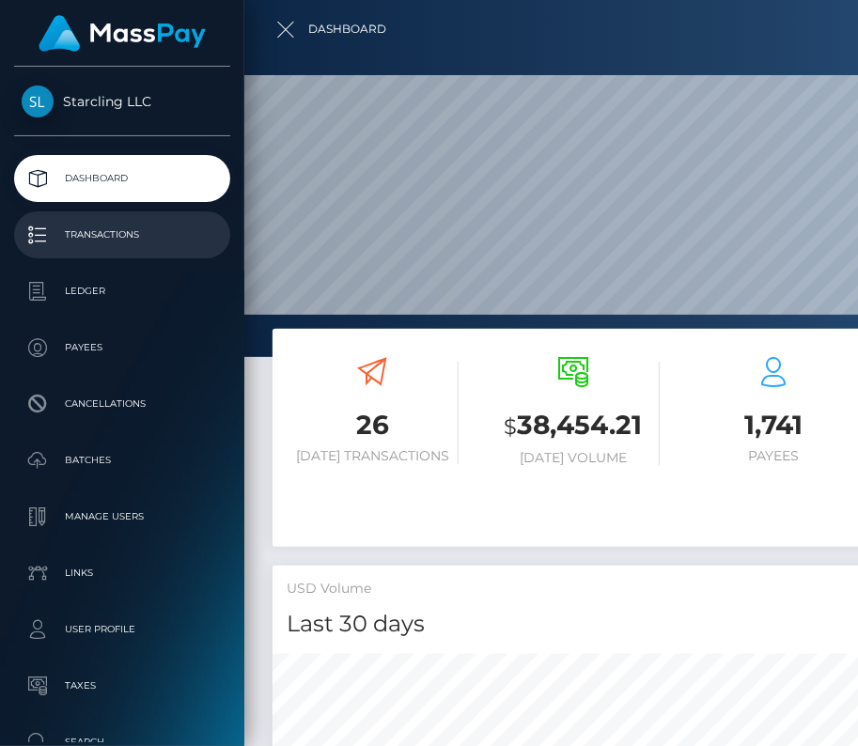
click at [109, 222] on p "Transactions" at bounding box center [122, 235] width 201 height 28
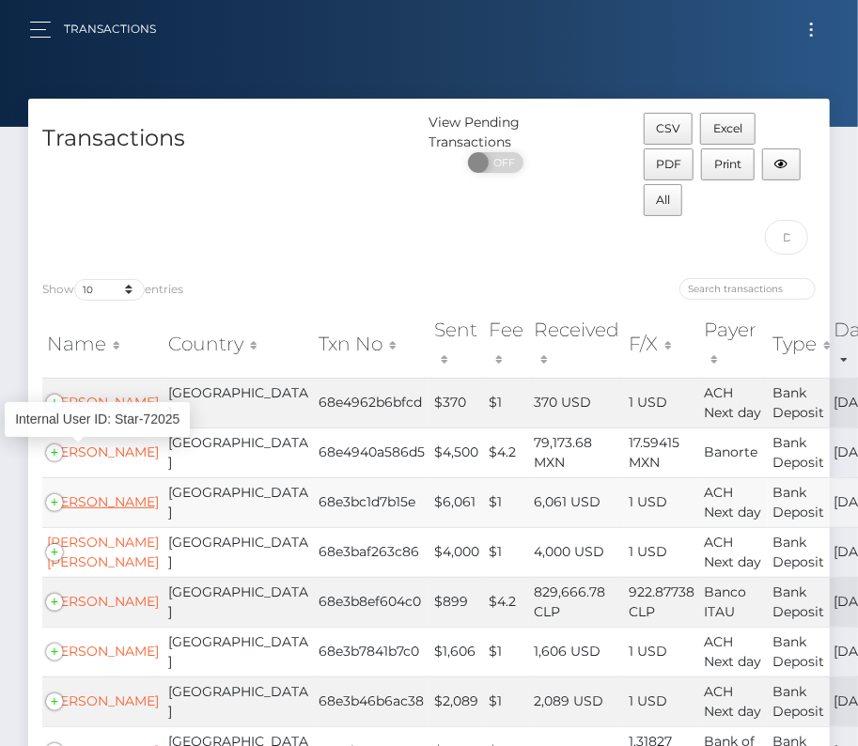
click at [83, 493] on link "Gage Frasemer" at bounding box center [103, 501] width 112 height 17
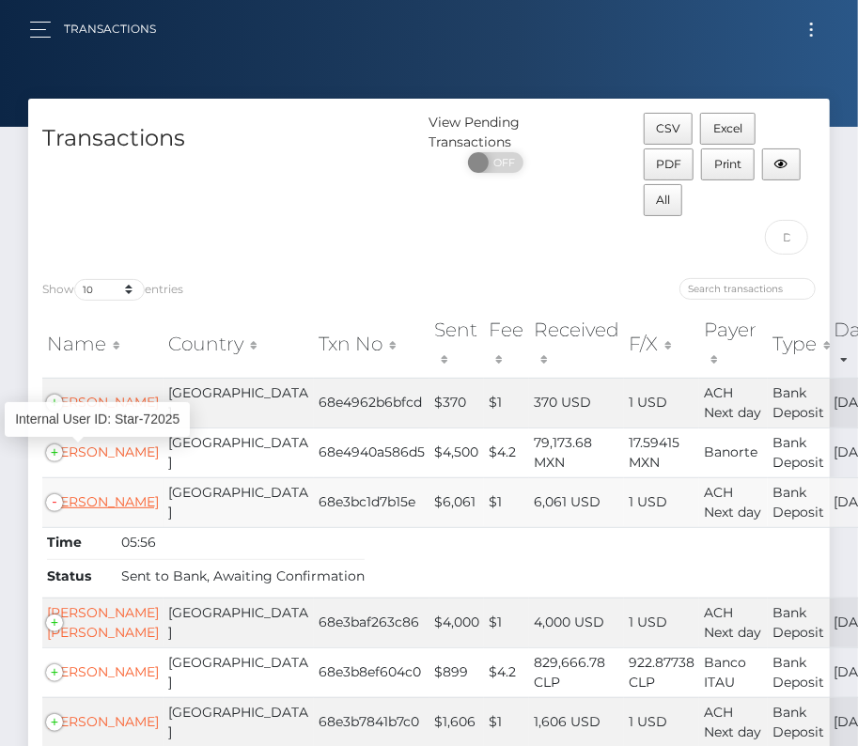
click at [69, 493] on link "Gage Frasemer" at bounding box center [103, 501] width 112 height 17
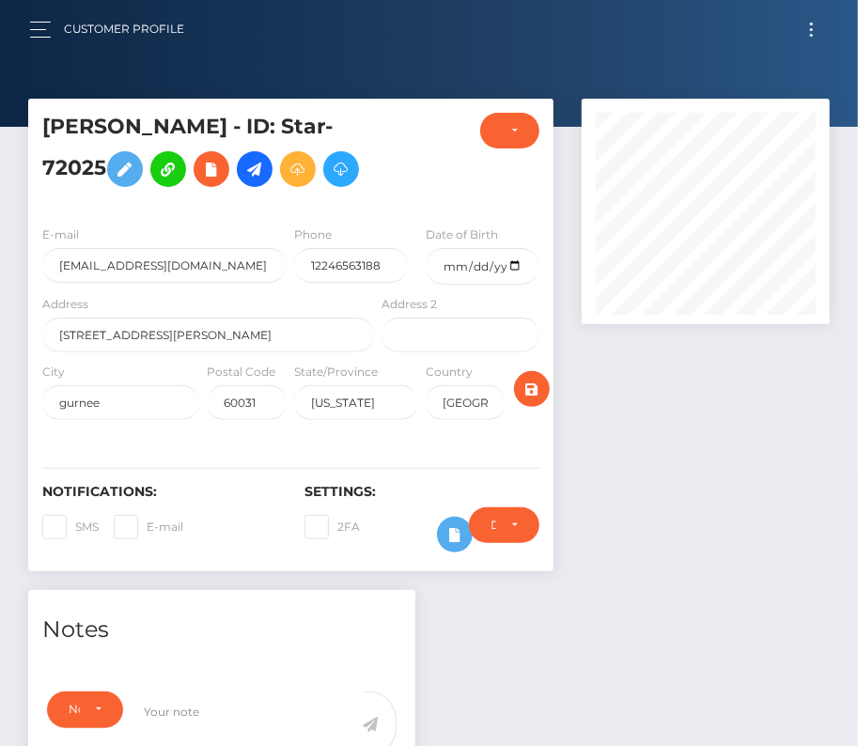
click at [802, 34] on button "Toggle navigation" at bounding box center [811, 29] width 35 height 25
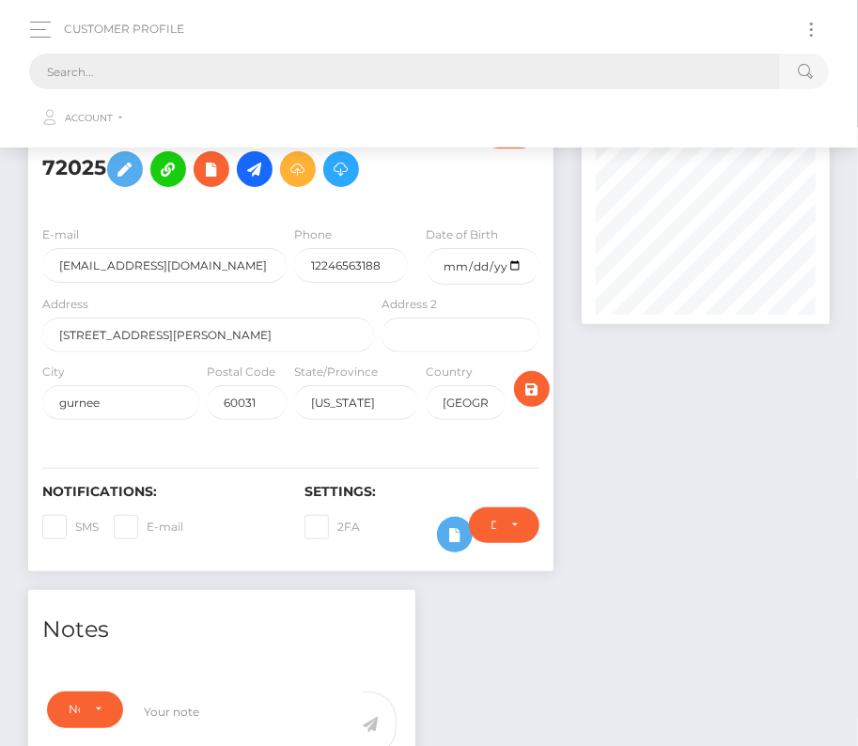
click at [394, 81] on input "text" at bounding box center [404, 72] width 751 height 36
paste input "123765"
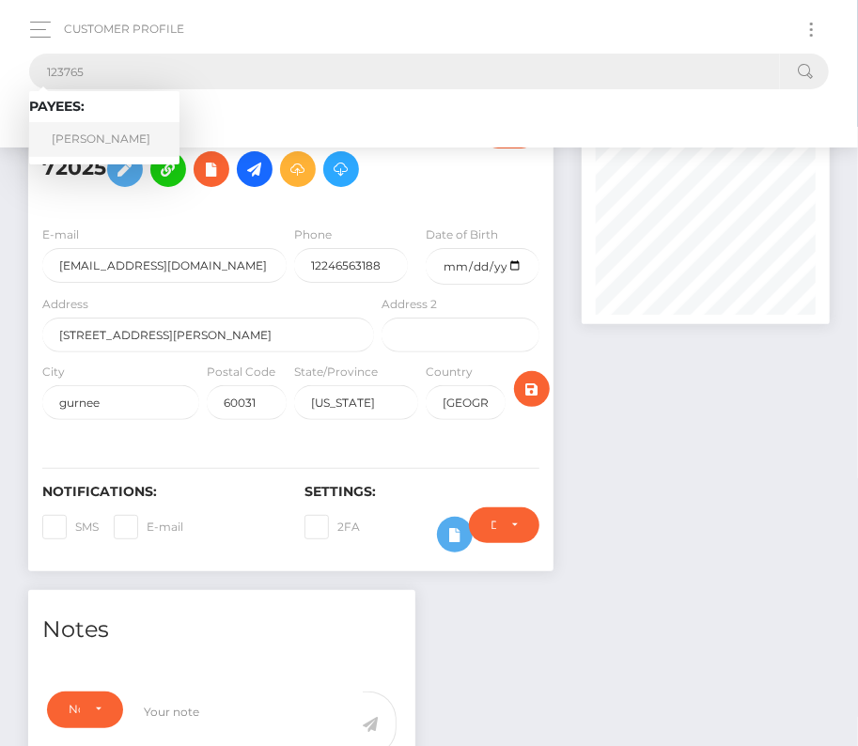
type input "123765"
click at [98, 132] on link "[PERSON_NAME]" at bounding box center [104, 139] width 150 height 35
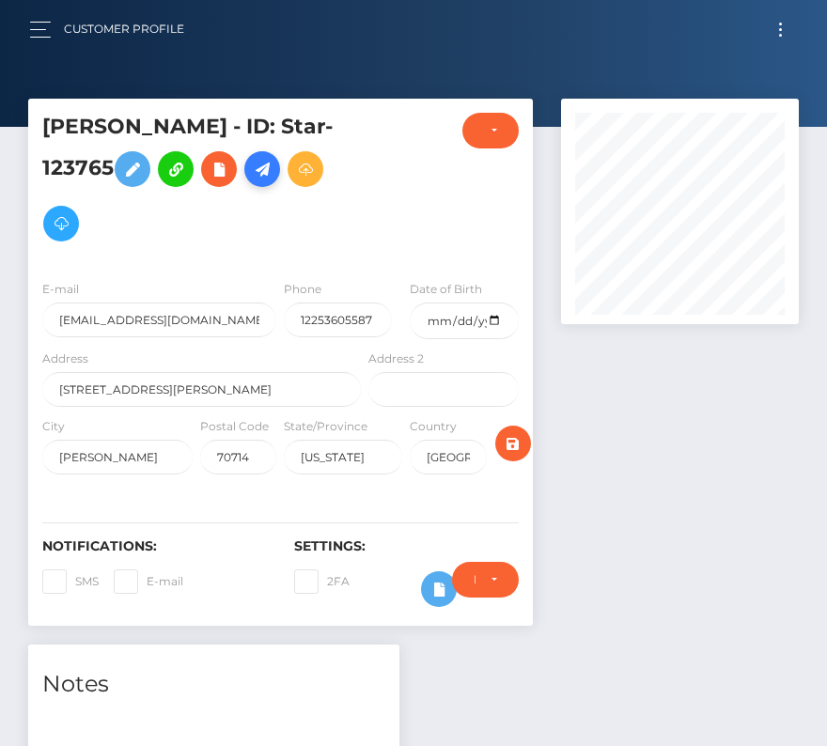
click at [270, 164] on icon at bounding box center [262, 169] width 23 height 23
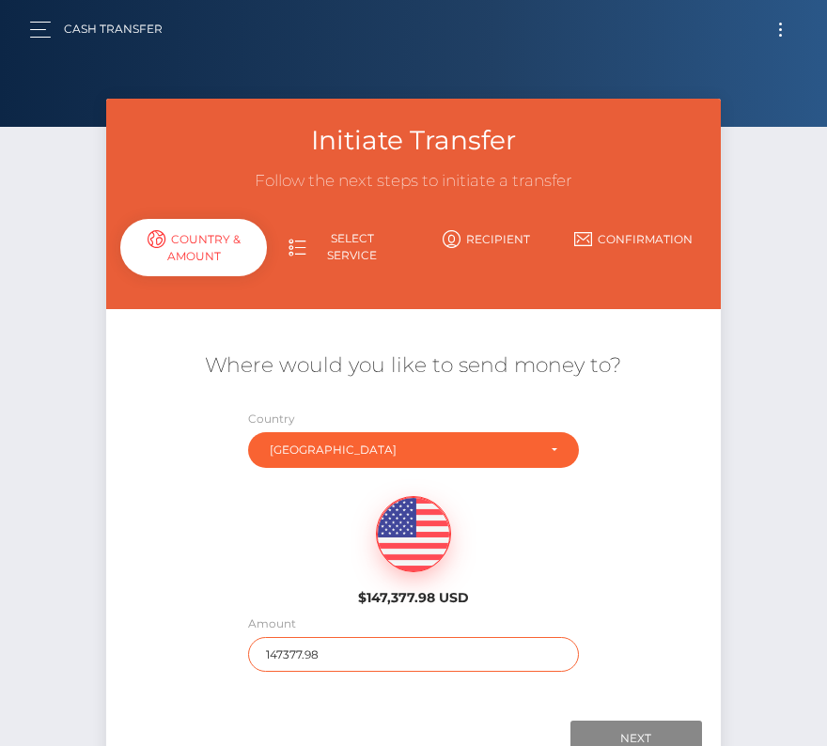
click at [291, 665] on input "147377.98" at bounding box center [413, 654] width 330 height 35
type input "200"
click at [194, 565] on div "$147,377.98 USD" at bounding box center [412, 545] width 613 height 136
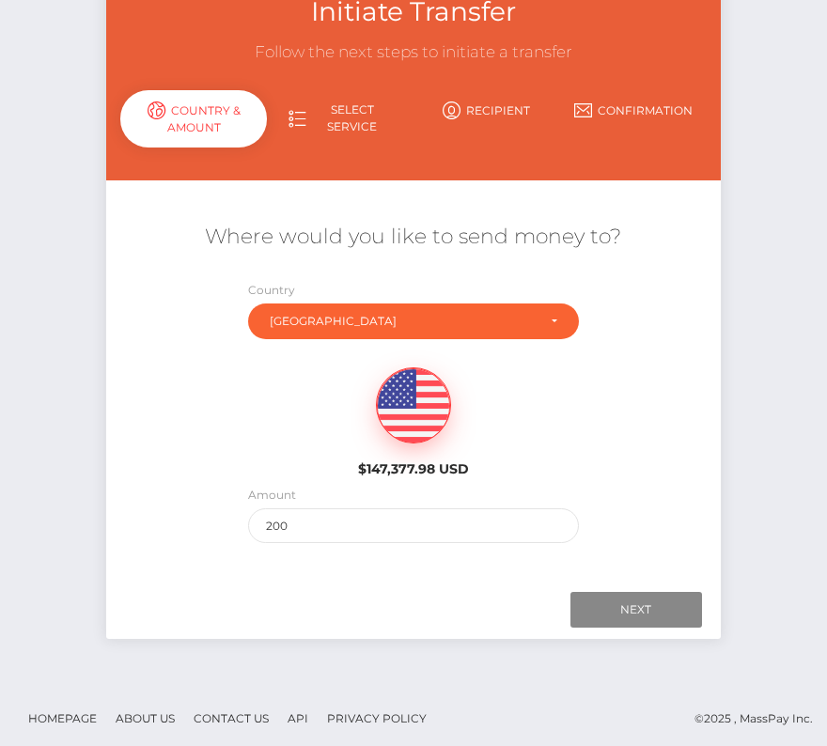
scroll to position [132, 0]
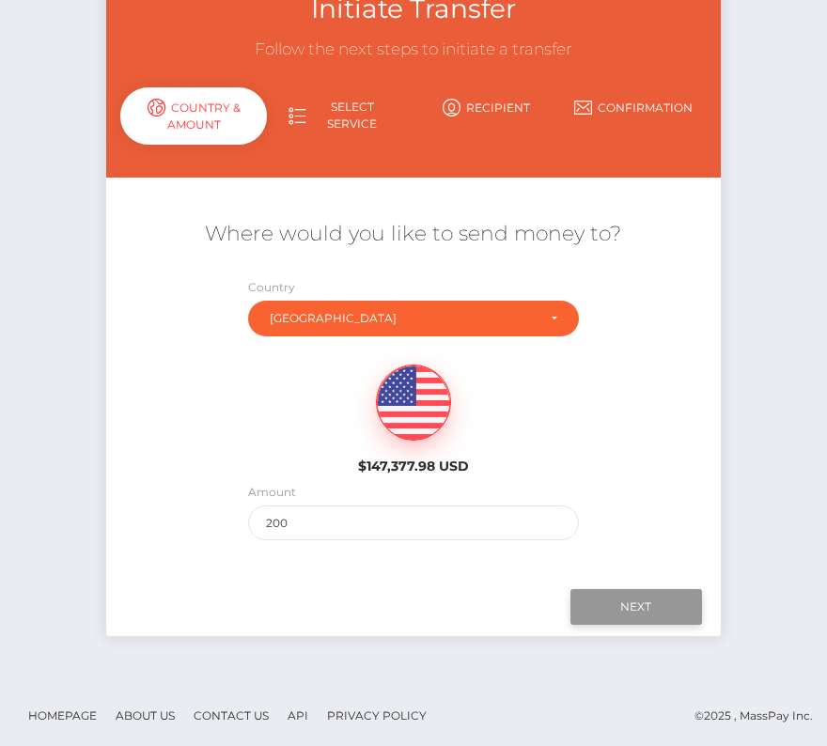
click at [621, 603] on input "Next" at bounding box center [636, 607] width 132 height 36
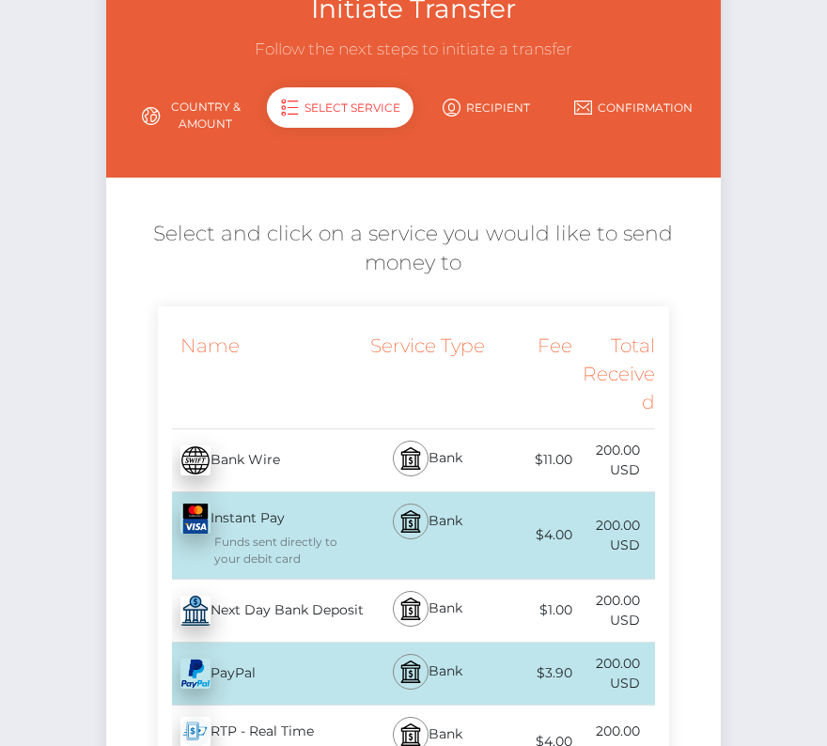
click at [308, 622] on div "Next Day Bank Deposit - USD" at bounding box center [262, 610] width 208 height 53
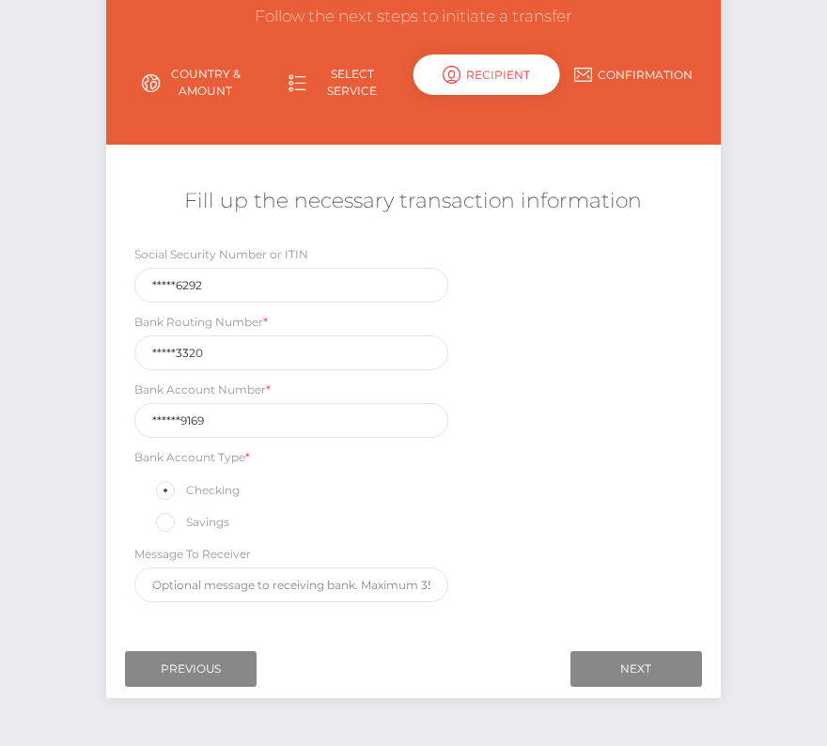
scroll to position [195, 0]
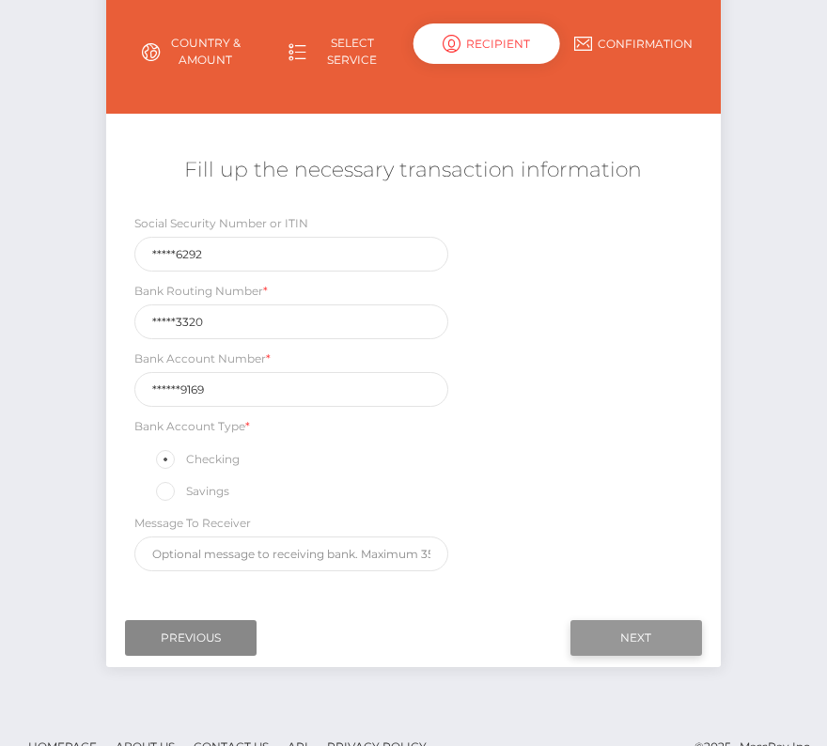
click at [648, 632] on input "Next" at bounding box center [636, 638] width 132 height 36
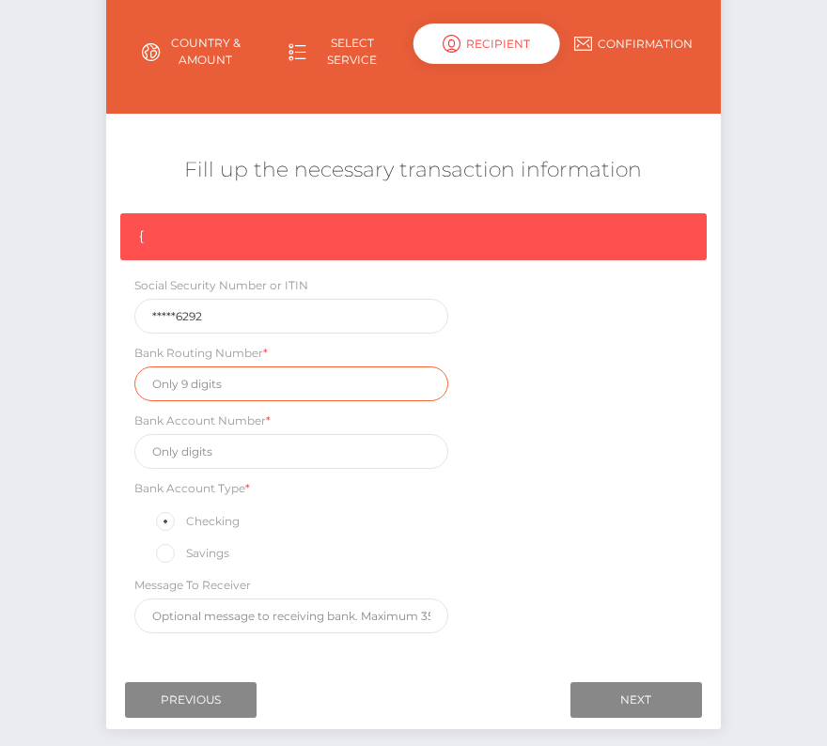
click at [212, 372] on input "text" at bounding box center [291, 383] width 314 height 35
paste input "265473320"
type input "265473320"
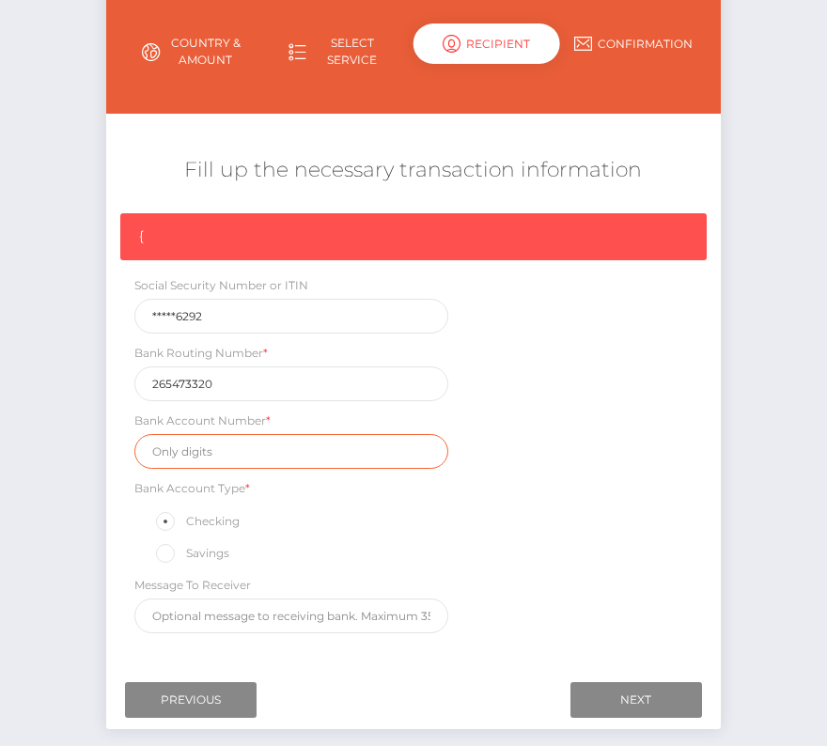
click at [211, 443] on input "text" at bounding box center [291, 451] width 314 height 35
paste input "0001059169"
type input "0001059169"
click at [650, 503] on div "{ Social Security Number or ITIN *****6292 Bank Routing Number * 265473320 Bank…" at bounding box center [412, 427] width 613 height 429
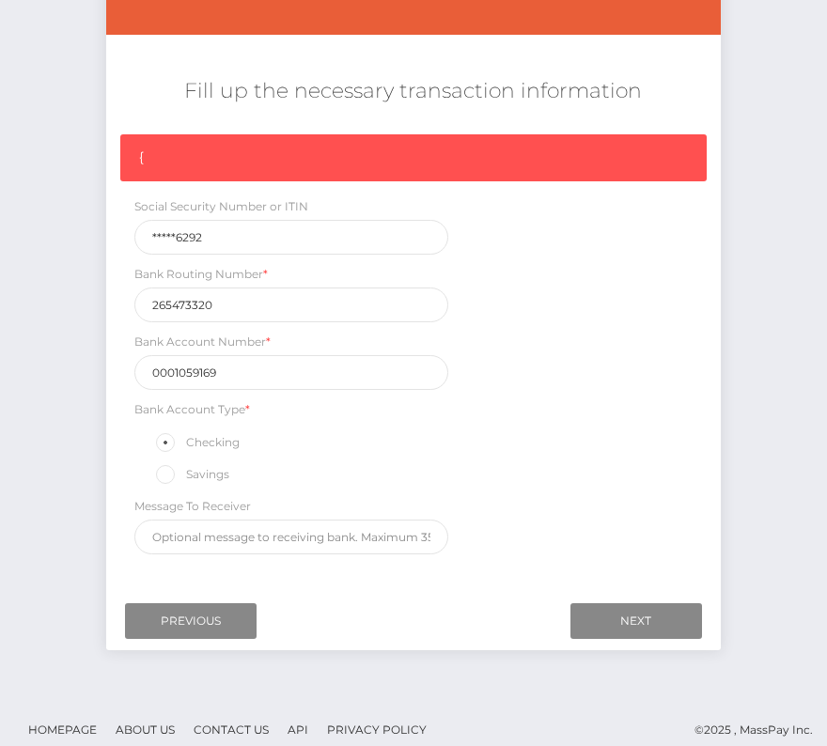
scroll to position [283, 0]
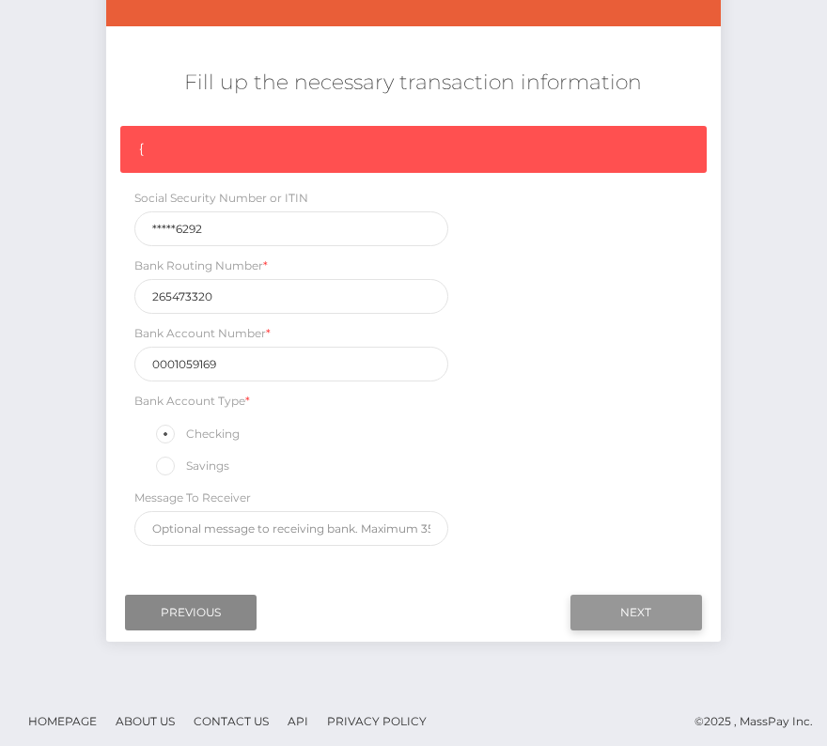
click at [630, 600] on input "Next" at bounding box center [636, 613] width 132 height 36
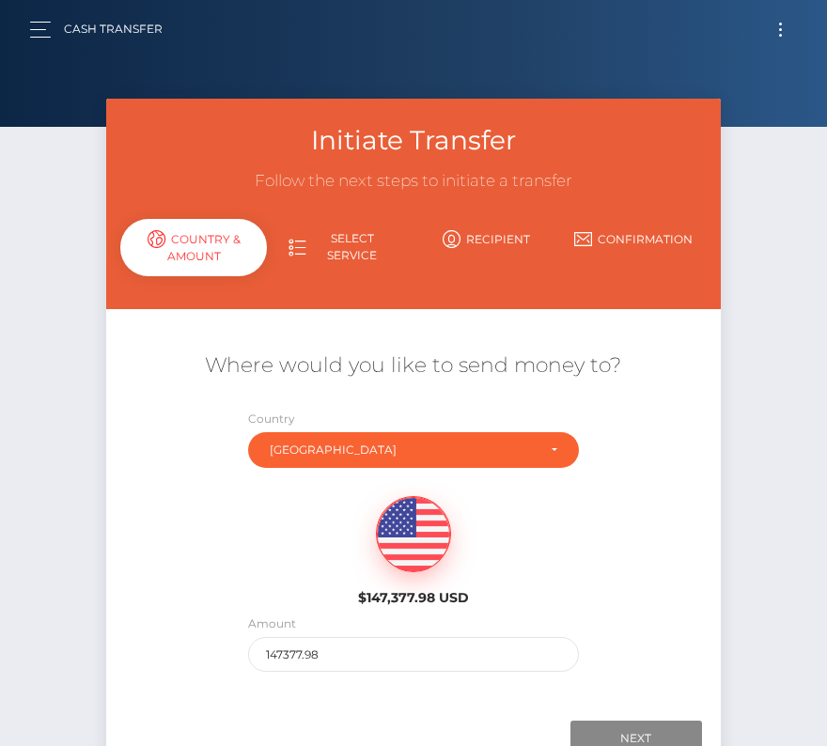
click at [767, 29] on button "Toggle navigation" at bounding box center [780, 29] width 35 height 25
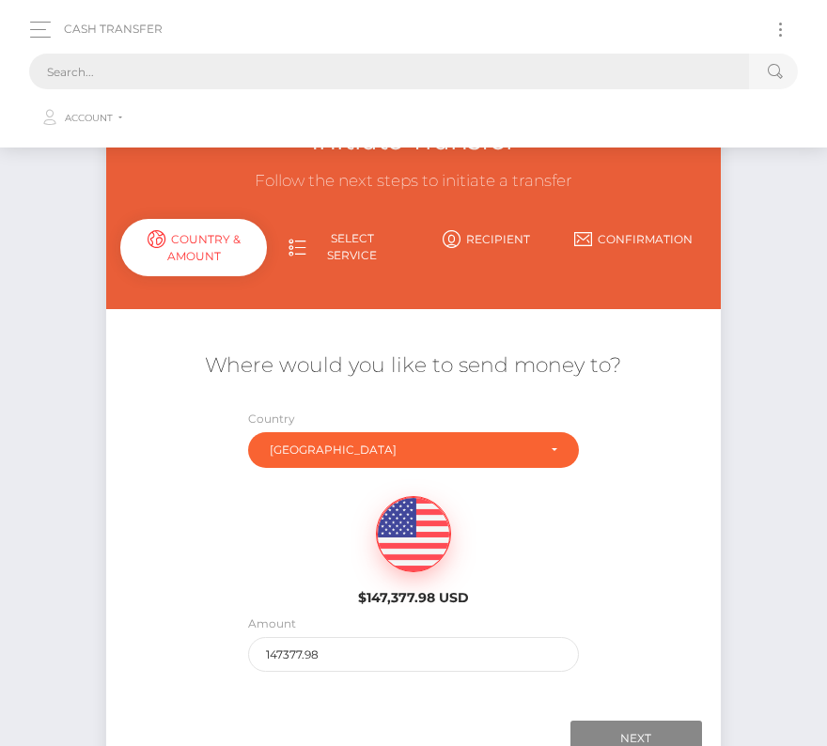
click at [349, 67] on input "text" at bounding box center [389, 72] width 720 height 36
paste input "123765"
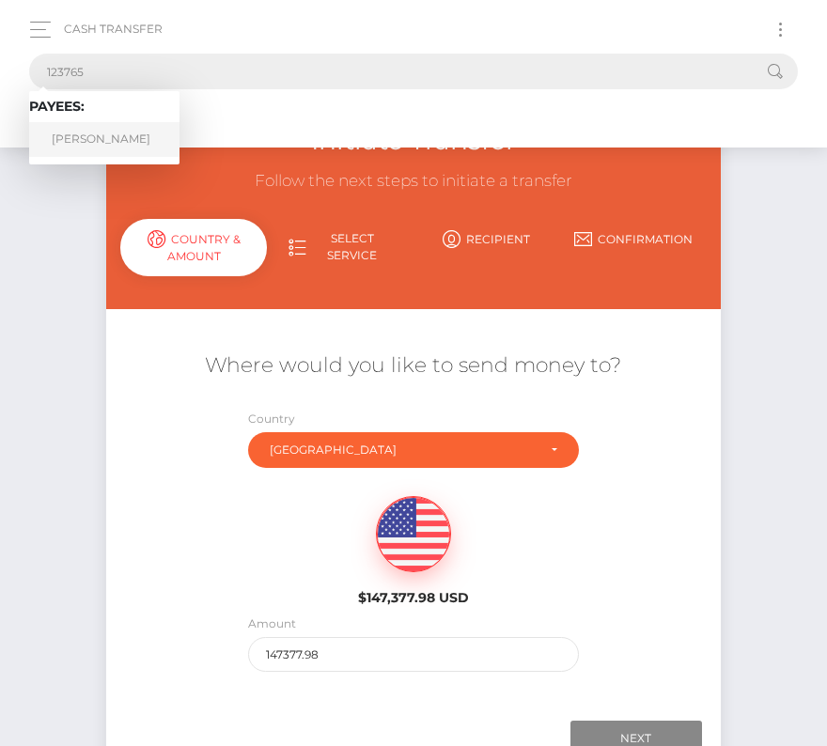
type input "123765"
click at [132, 138] on link "Michael L Coon" at bounding box center [104, 139] width 150 height 35
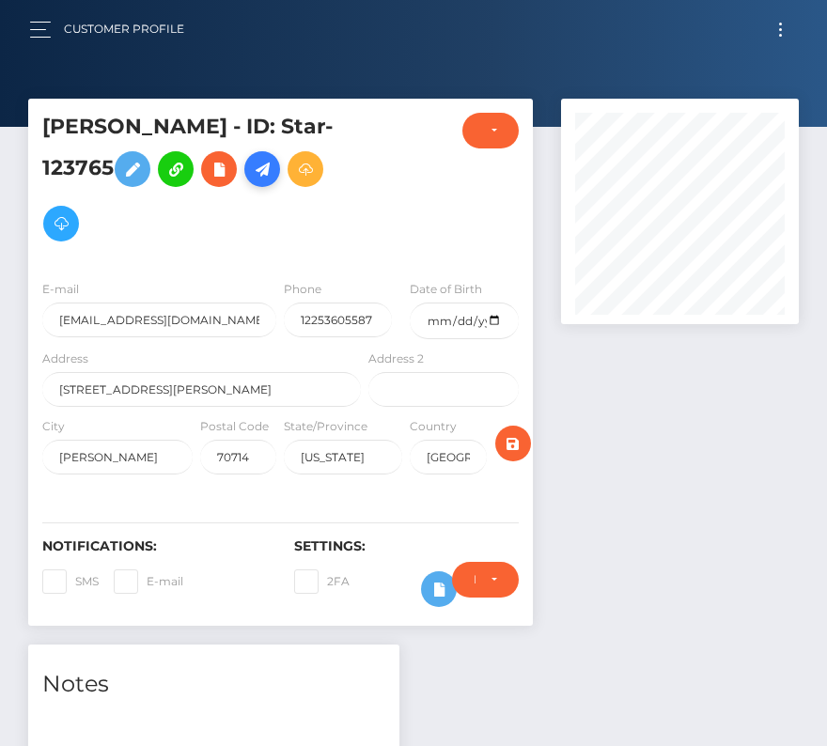
click at [261, 168] on icon at bounding box center [262, 169] width 23 height 23
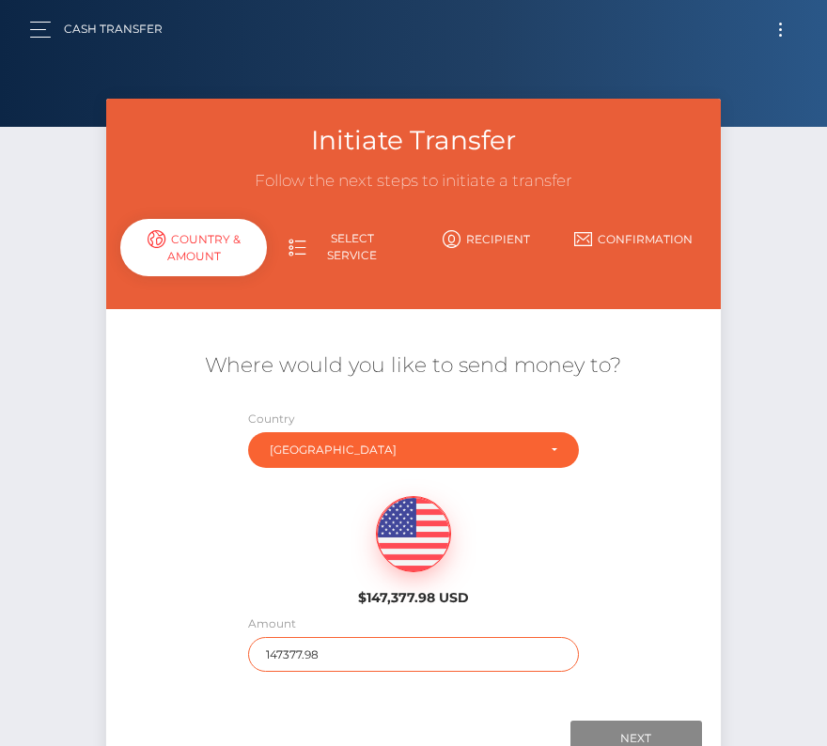
click at [287, 644] on input "147377.98" at bounding box center [413, 654] width 330 height 35
type input "200"
click at [635, 607] on div "$147,377.98 USD" at bounding box center [412, 545] width 613 height 136
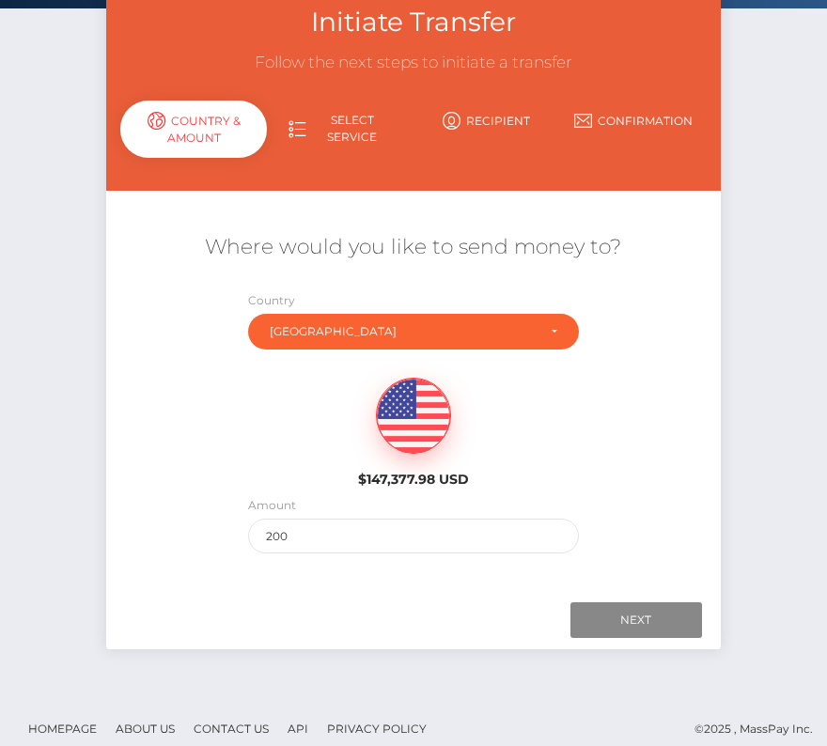
scroll to position [132, 0]
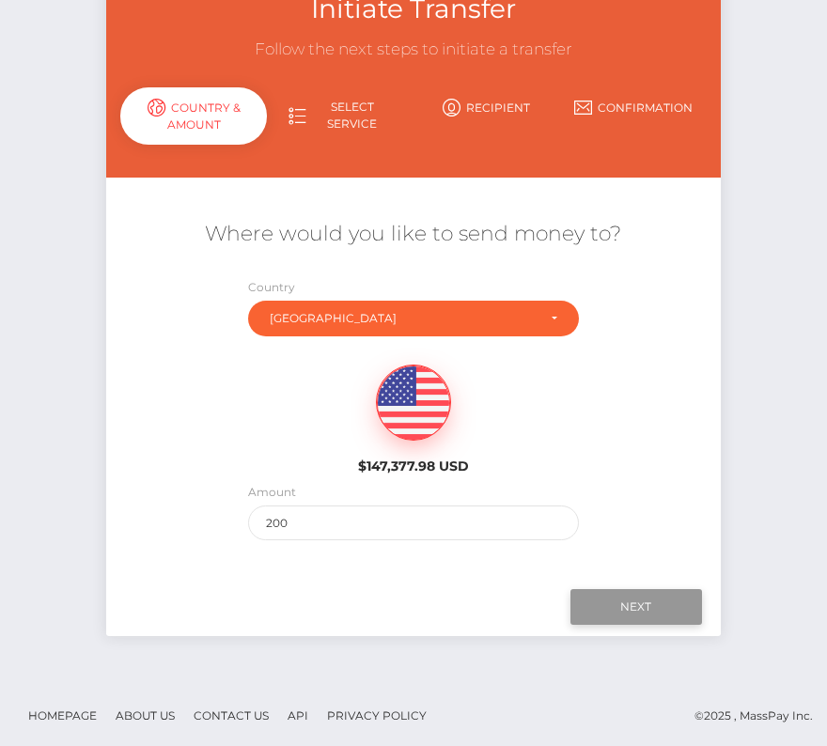
click at [641, 601] on input "Next" at bounding box center [636, 607] width 132 height 36
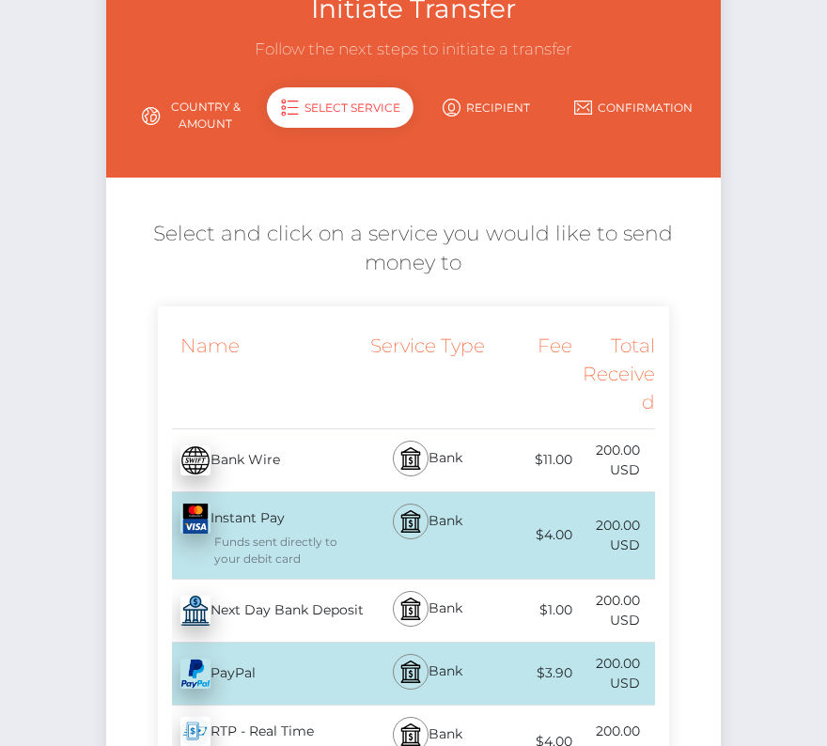
click at [302, 625] on div "Next Day Bank Deposit - USD" at bounding box center [262, 610] width 208 height 53
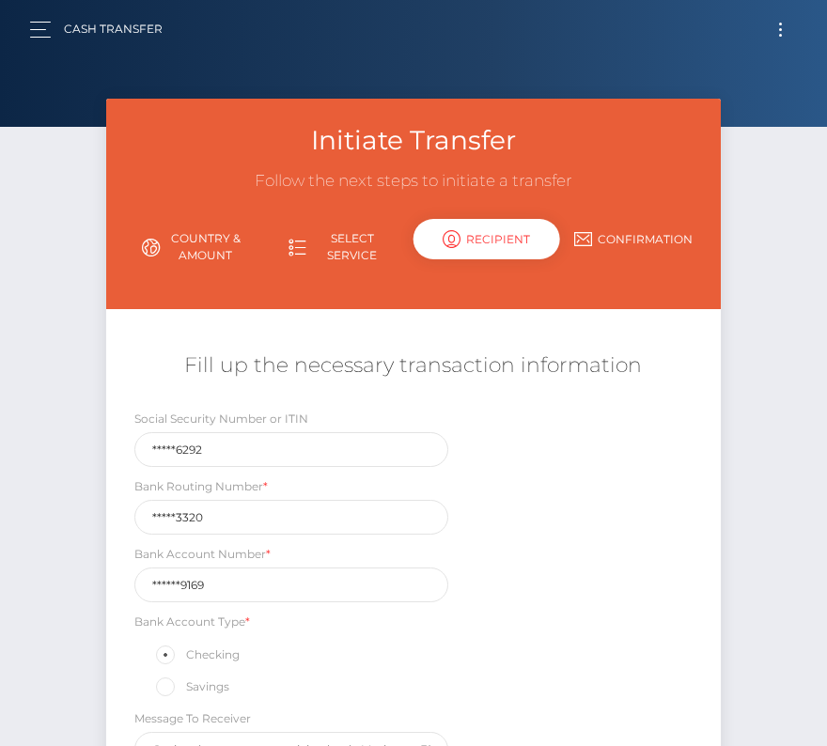
scroll to position [201, 0]
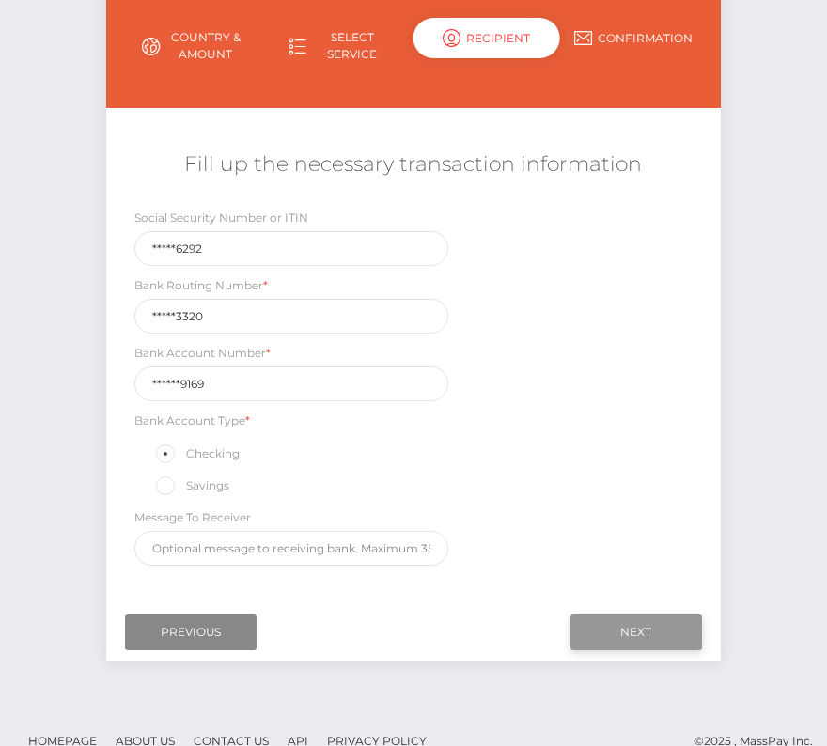
click at [632, 624] on input "Next" at bounding box center [636, 632] width 132 height 36
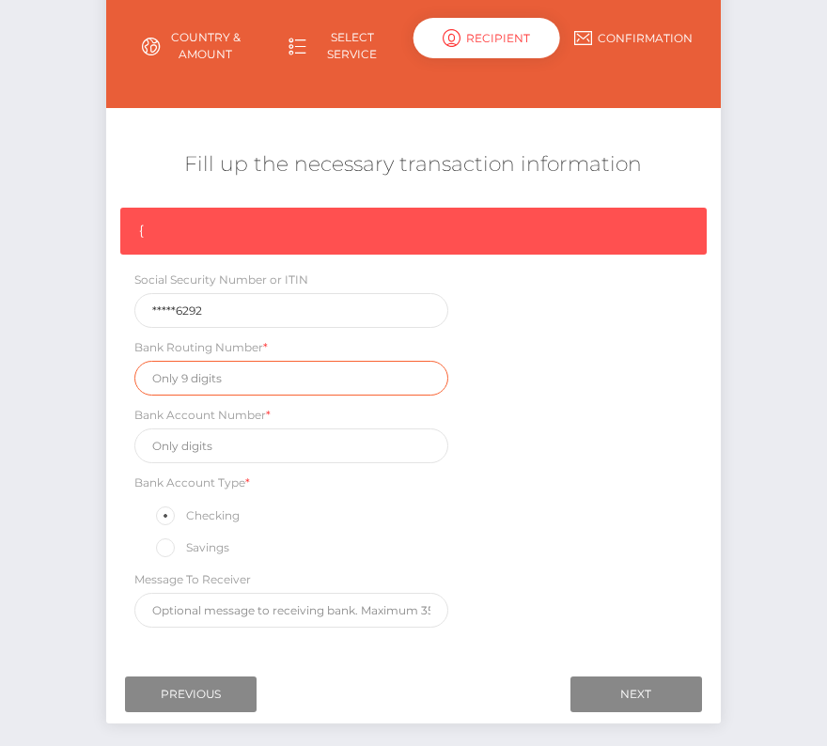
click at [208, 376] on input "text" at bounding box center [291, 378] width 314 height 35
paste input "265473320"
type input "265473320"
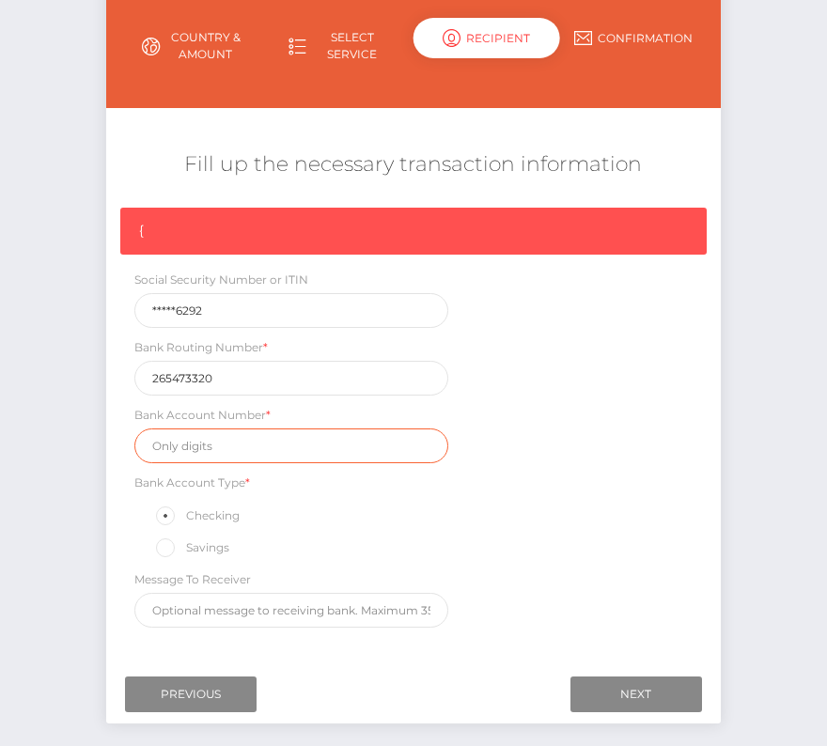
click at [224, 442] on input "text" at bounding box center [291, 445] width 314 height 35
paste input "0001059169"
type input "0001059169"
click at [584, 516] on div "{ Social Security Number or ITIN *****6292 Bank Routing Number * 265473320 Bank…" at bounding box center [412, 422] width 613 height 429
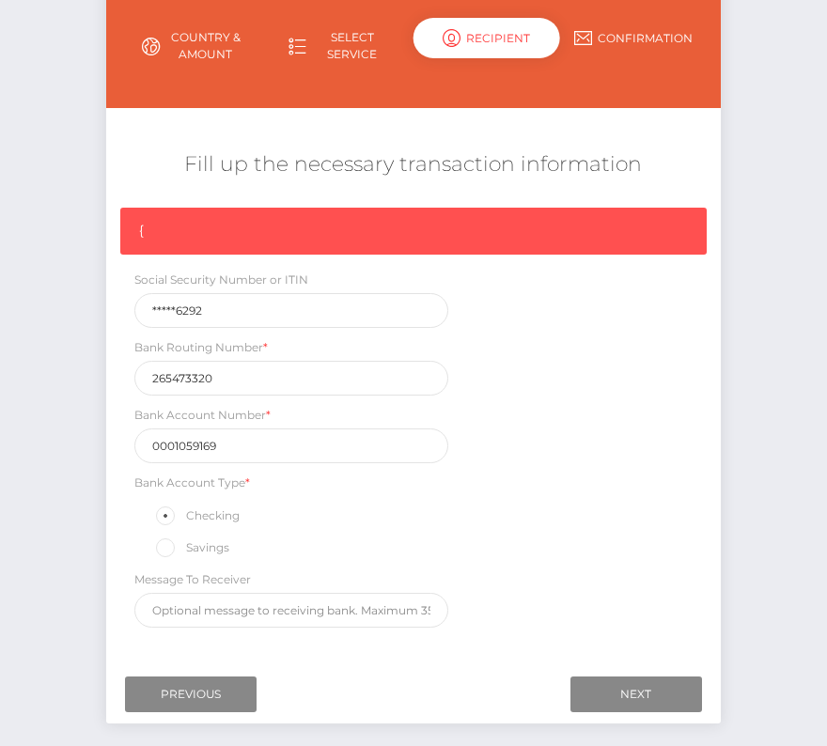
scroll to position [238, 0]
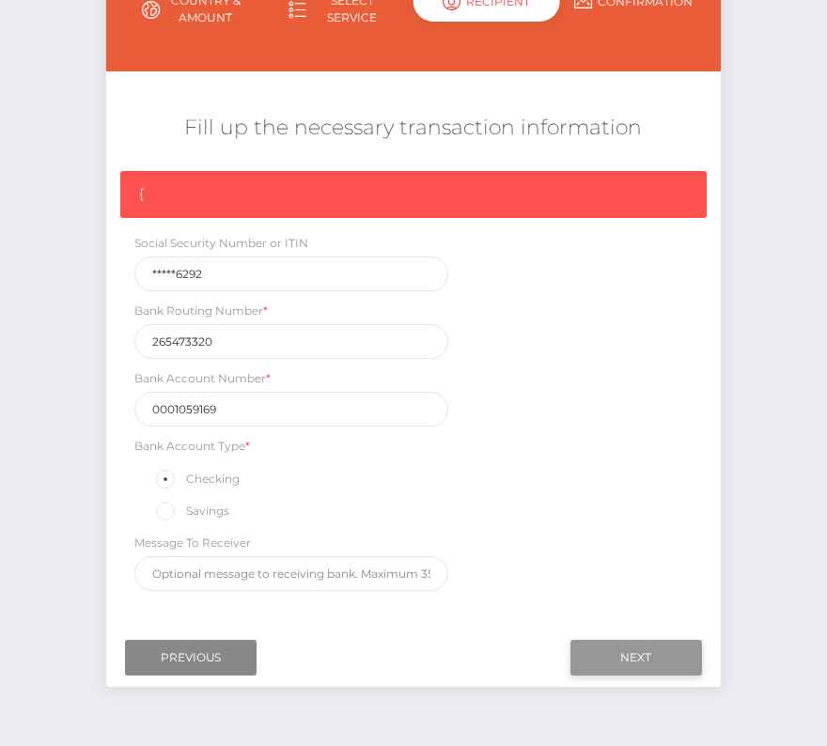
click at [618, 652] on input "Next" at bounding box center [636, 658] width 132 height 36
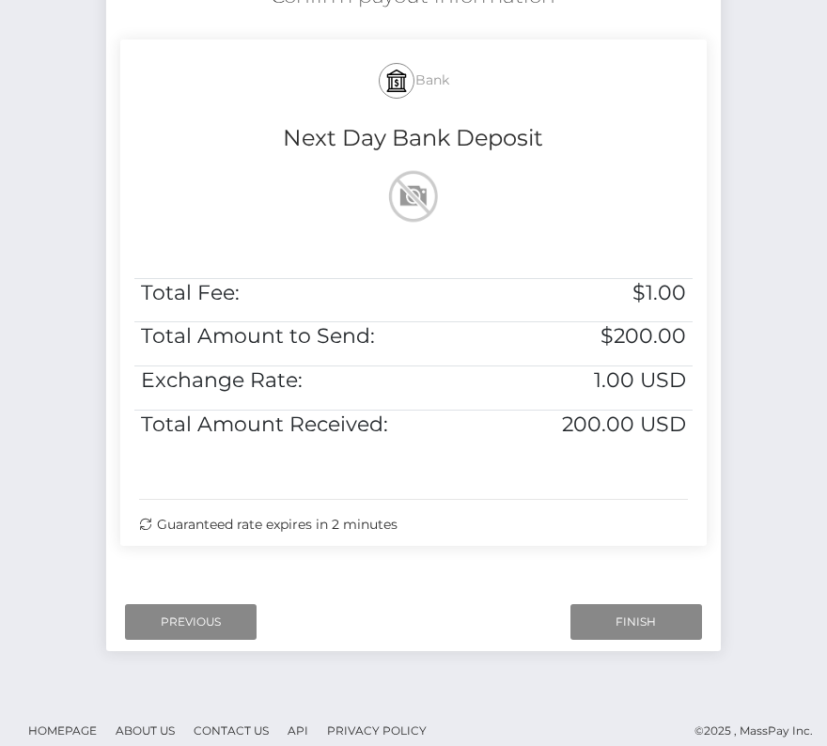
scroll to position [383, 0]
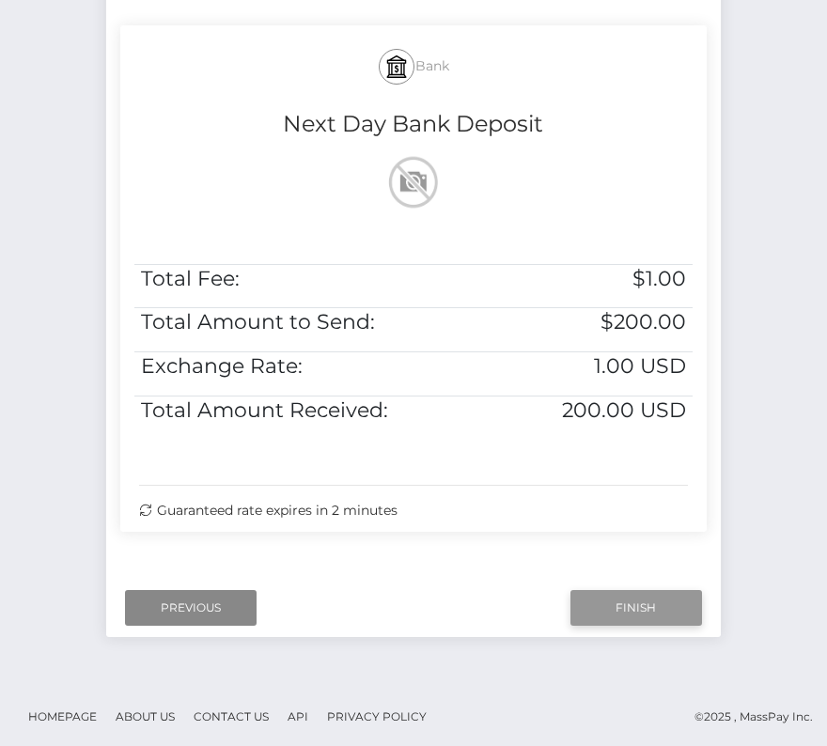
click at [621, 598] on input "Finish" at bounding box center [636, 608] width 132 height 36
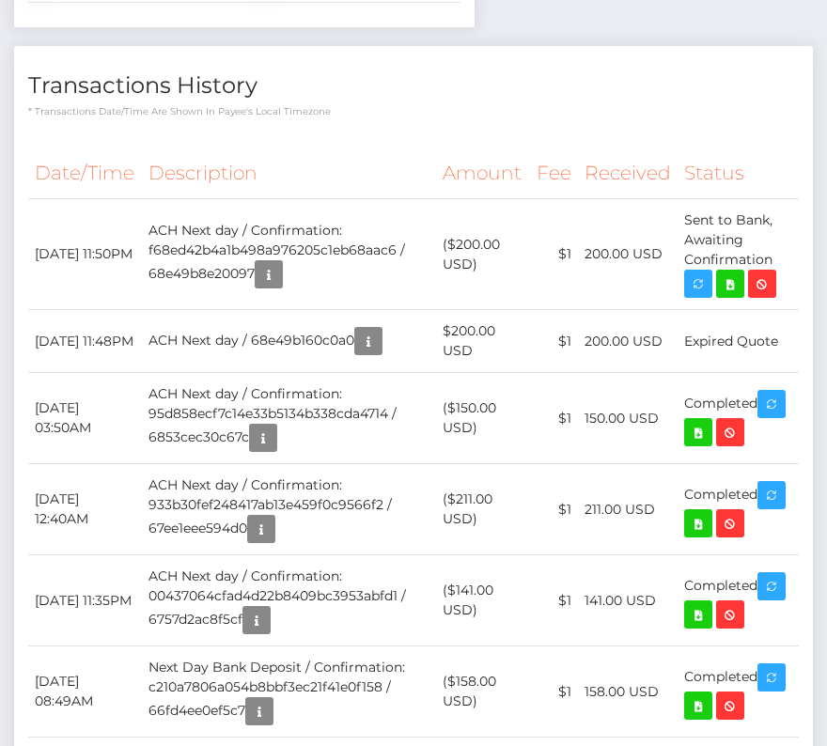
scroll to position [1340, 0]
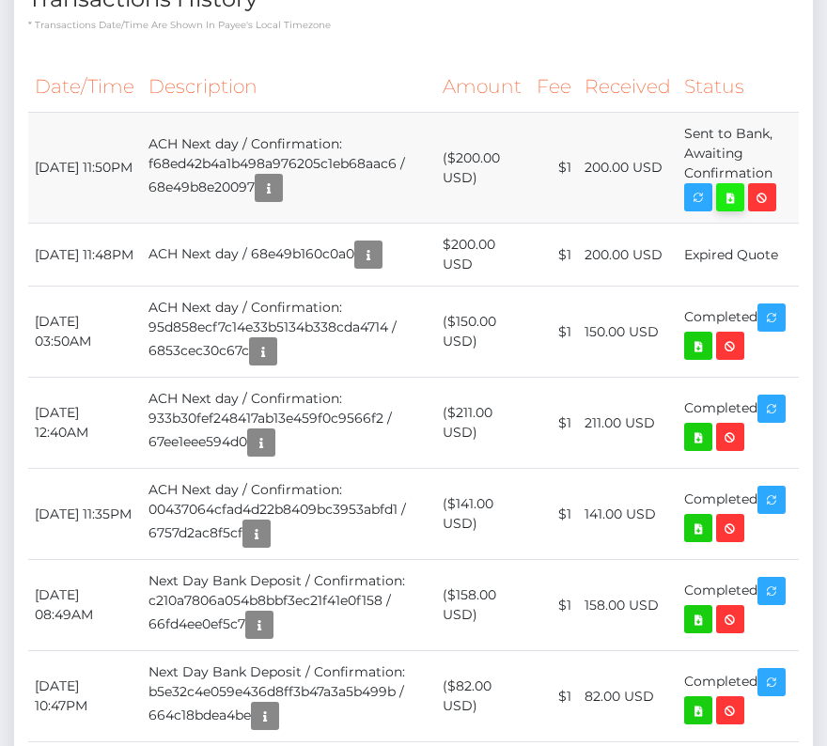
click at [733, 209] on icon at bounding box center [730, 197] width 23 height 23
drag, startPoint x: 32, startPoint y: 484, endPoint x: 780, endPoint y: 500, distance: 747.9
click at [780, 224] on tr "October 6, 2025 11:50PM ACH Next day / Confirmation: f68ed42b4a1b498a976205c1eb…" at bounding box center [413, 168] width 770 height 111
copy tr "October 6, 2025 11:50PM ACH Next day / Confirmation: f68ed42b4a1b498a976205c1eb…"
click at [288, 372] on div "Transactions History * Transactions date/time are shown in payee's local timezo…" at bounding box center [413, 413] width 798 height 906
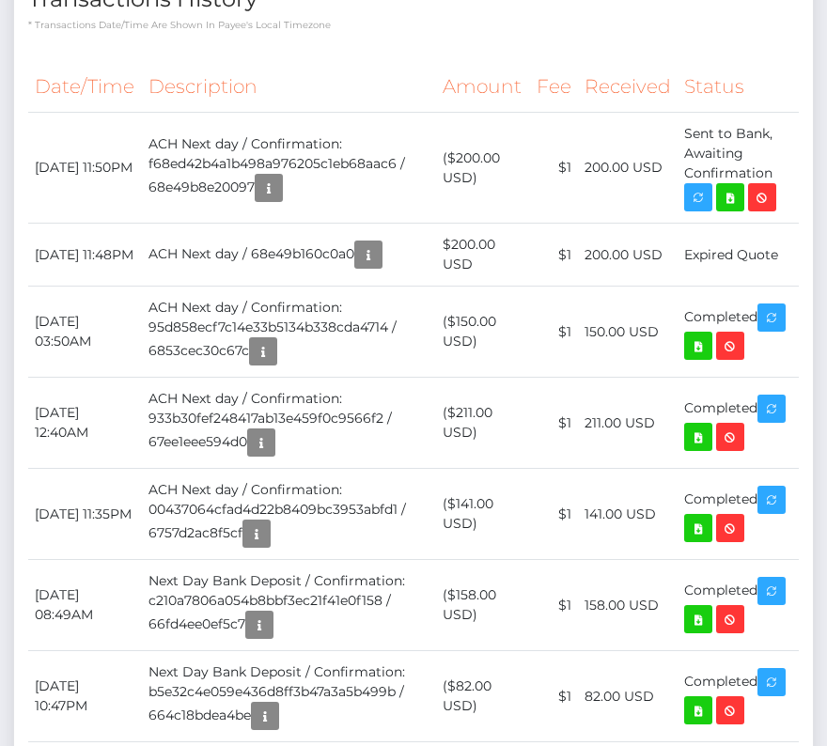
click at [288, 372] on div "Transactions History * Transactions date/time are shown in payee's local timezo…" at bounding box center [413, 413] width 798 height 906
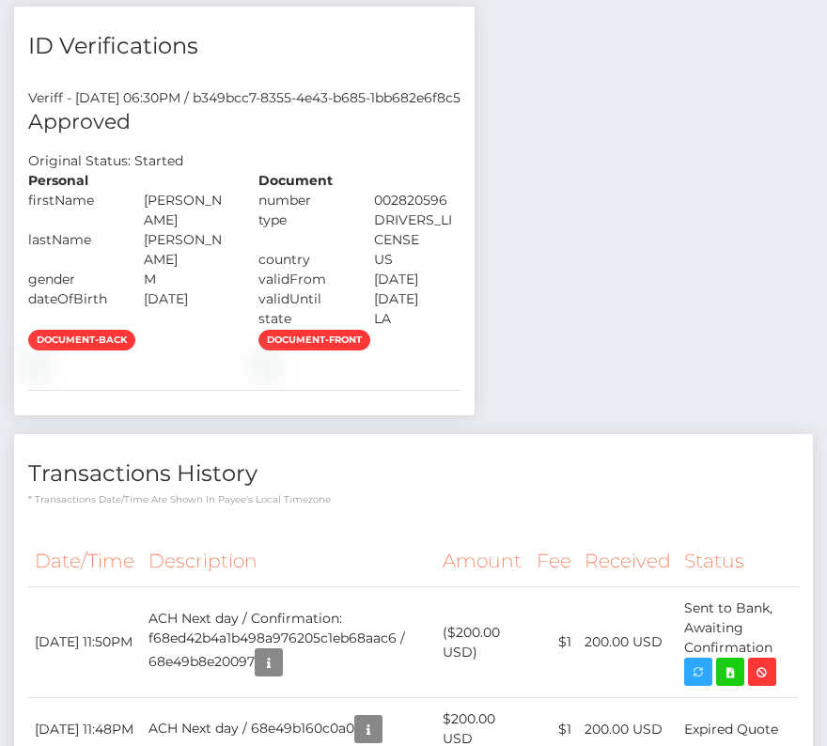
scroll to position [0, 0]
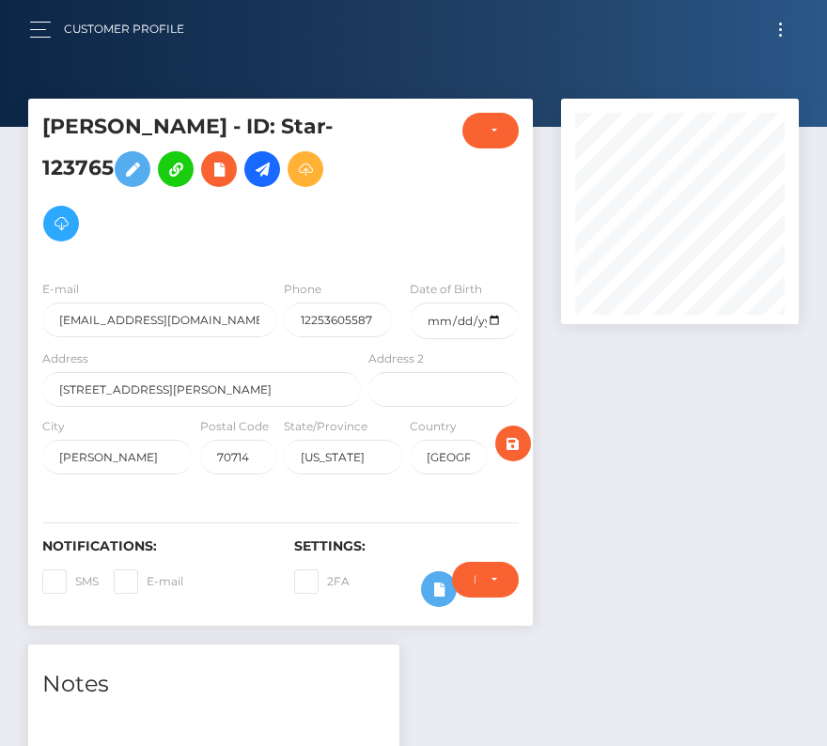
click at [777, 24] on button "Toggle navigation" at bounding box center [780, 29] width 35 height 25
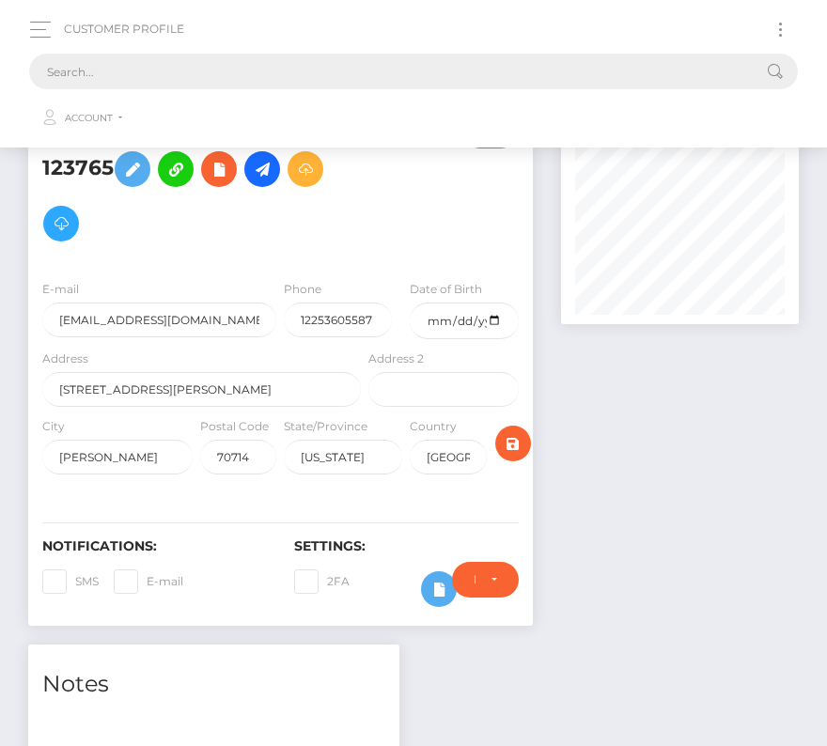
click at [365, 70] on input "text" at bounding box center [389, 72] width 720 height 36
paste input "2091248"
drag, startPoint x: 102, startPoint y: 75, endPoint x: 28, endPoint y: 75, distance: 74.2
click at [28, 75] on div "Customer Profile 2091248 Loading... Loading..." at bounding box center [413, 73] width 797 height 129
paste input "1472521"
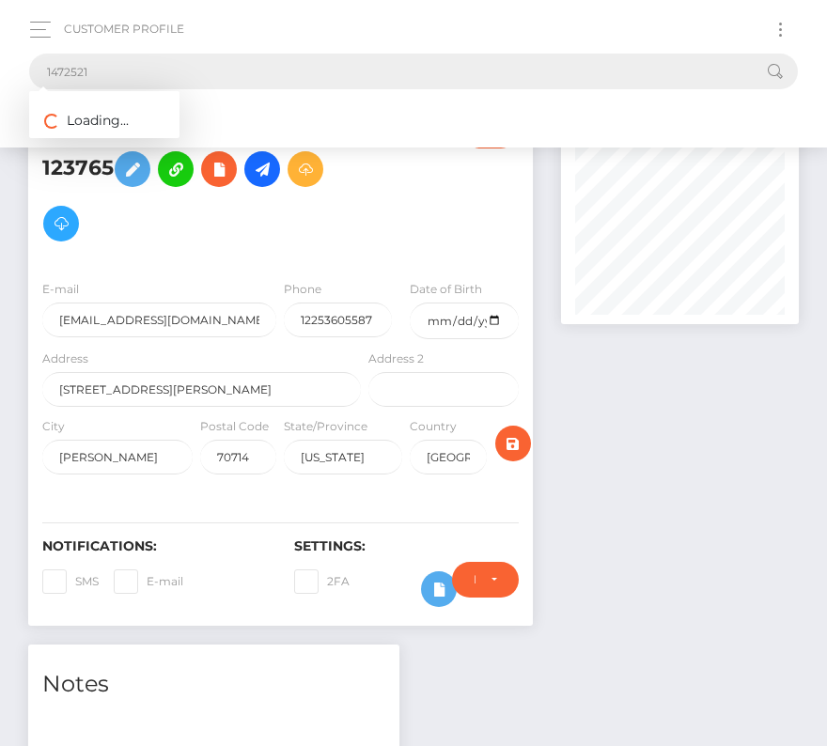
type input "1472521"
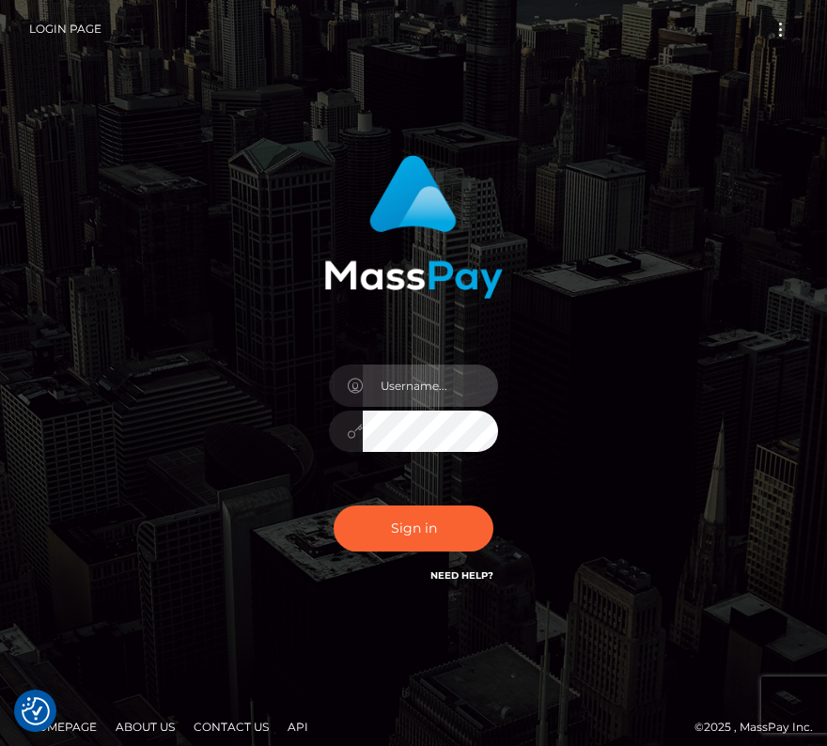
click at [411, 391] on input "text" at bounding box center [430, 385] width 135 height 42
type input "kateo"
click at [105, 87] on div "Sign in" at bounding box center [413, 380] width 827 height 760
click at [441, 384] on input "text" at bounding box center [430, 385] width 135 height 42
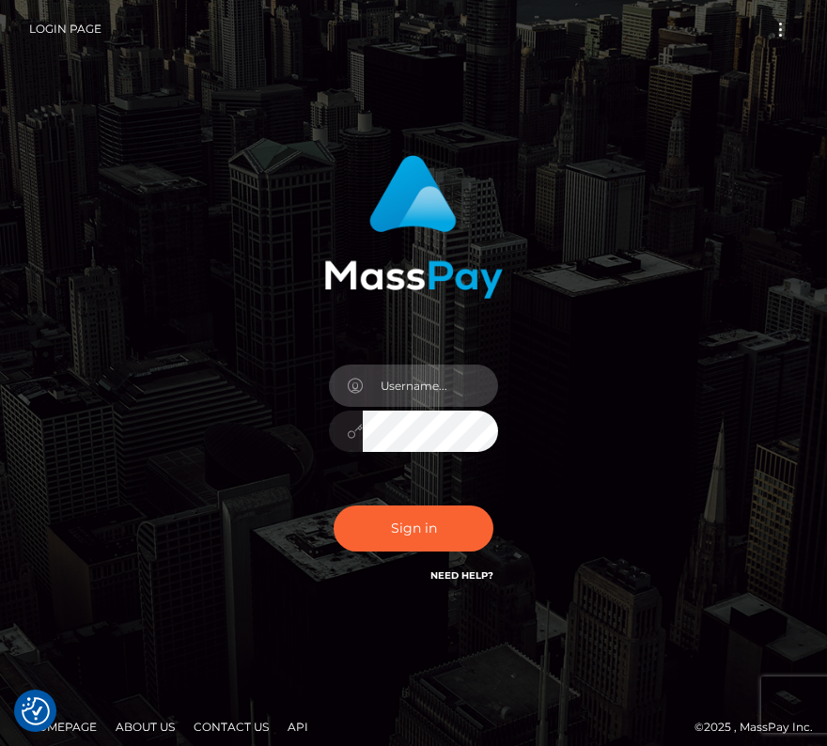
type input "kateo"
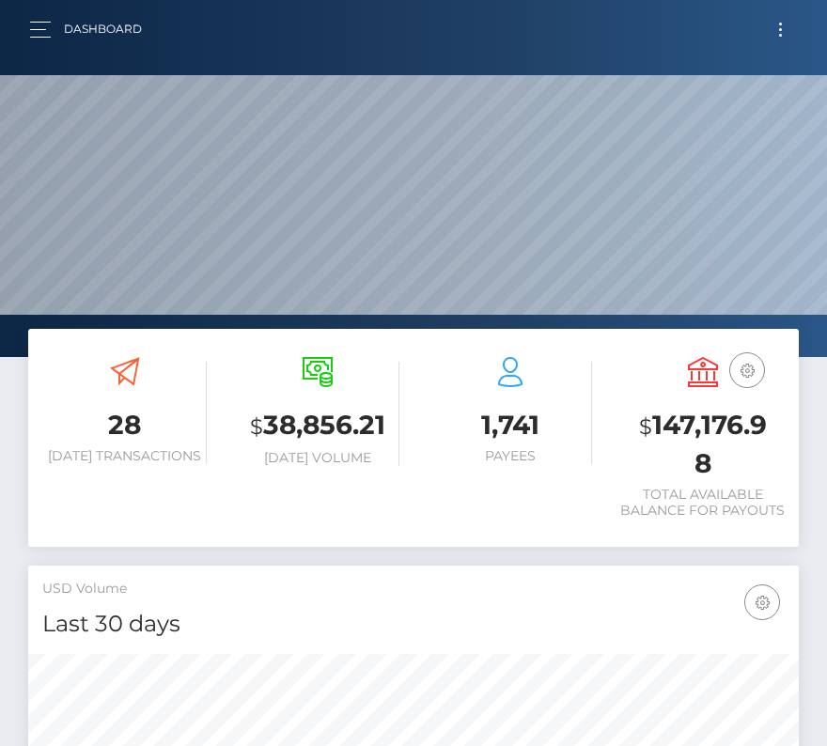
scroll to position [333, 371]
click at [29, 30] on button "button" at bounding box center [46, 29] width 35 height 25
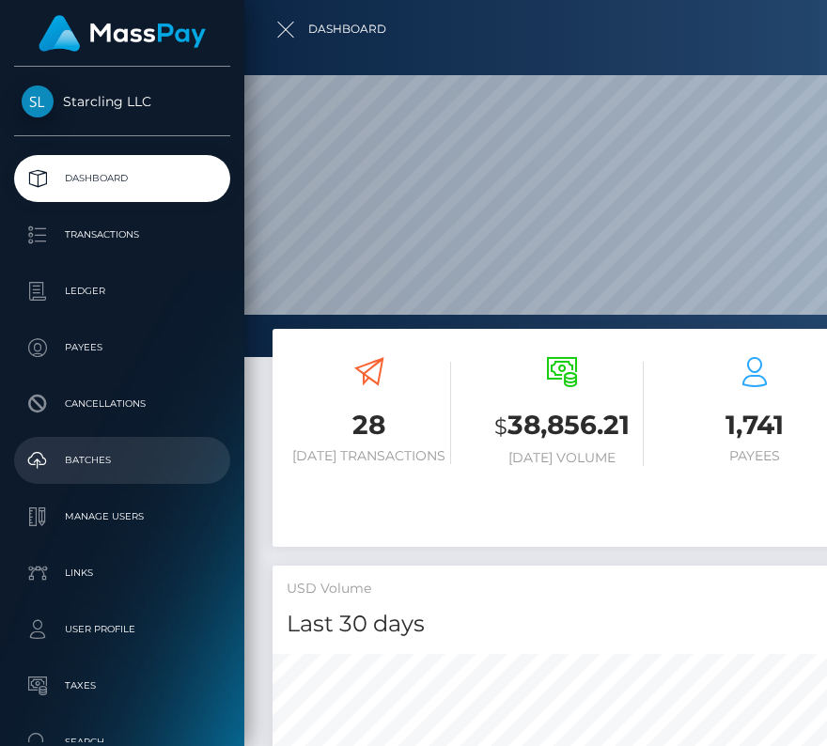
click at [89, 462] on p "Batches" at bounding box center [122, 460] width 201 height 28
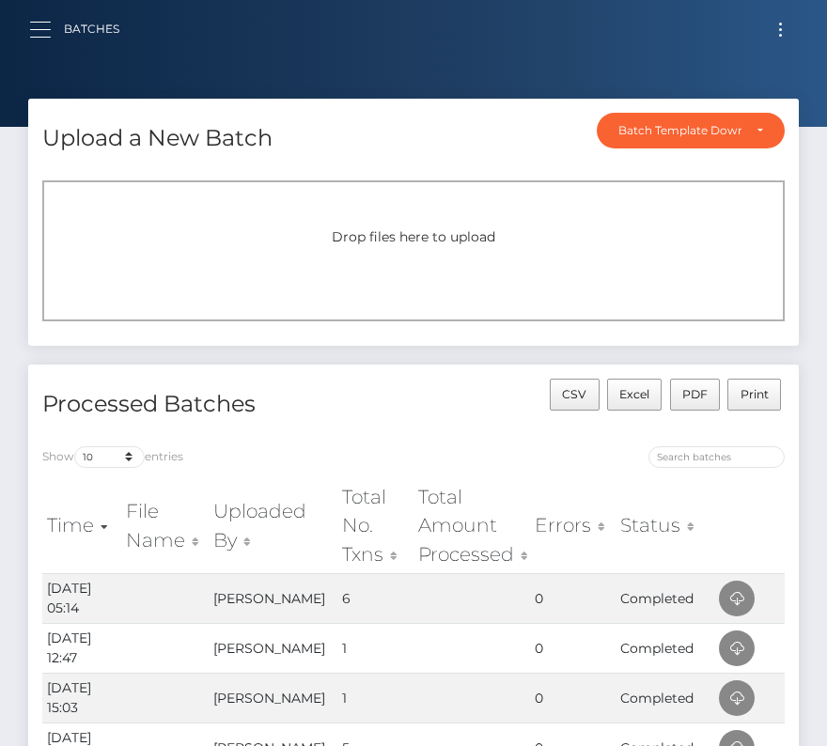
click at [30, 27] on button "button" at bounding box center [46, 29] width 35 height 25
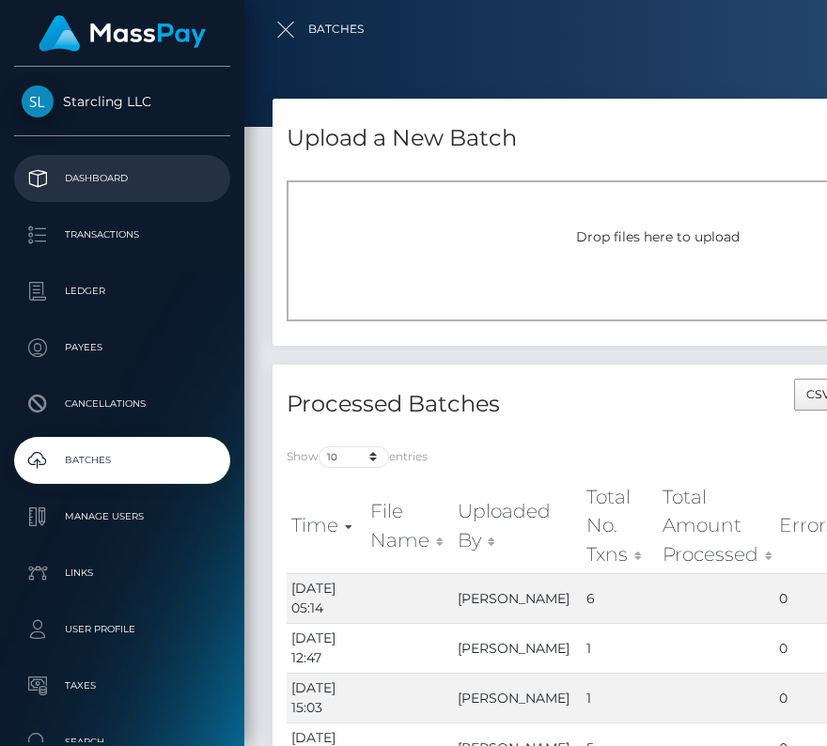
click at [91, 182] on p "Dashboard" at bounding box center [122, 178] width 201 height 28
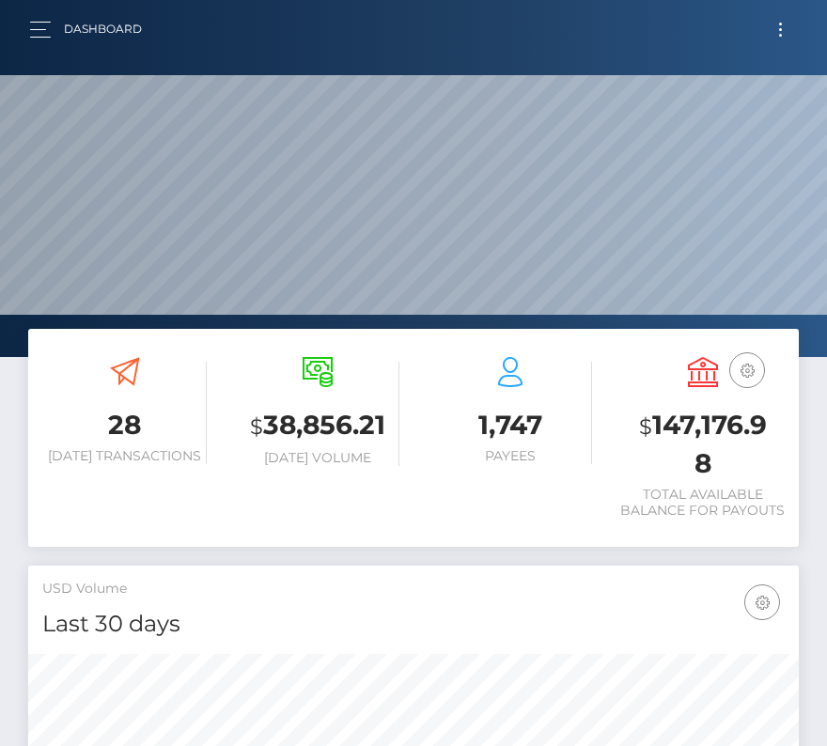
scroll to position [333, 371]
click at [780, 31] on button "Toggle navigation" at bounding box center [780, 29] width 35 height 25
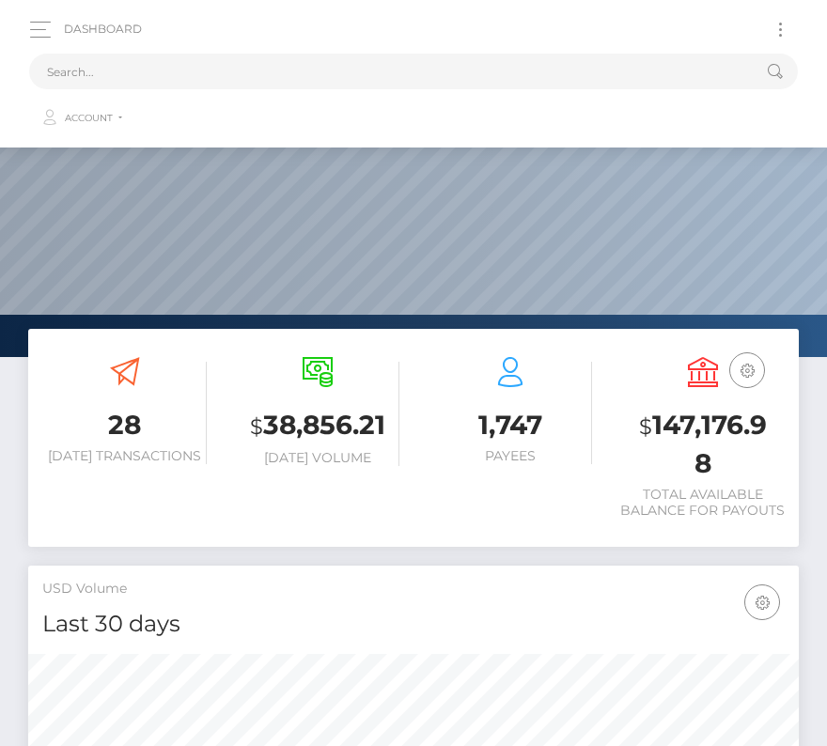
click at [380, 91] on ul "Account Edit Profile Logout" at bounding box center [413, 113] width 768 height 49
click at [352, 75] on input "text" at bounding box center [389, 72] width 720 height 36
paste input "3781039"
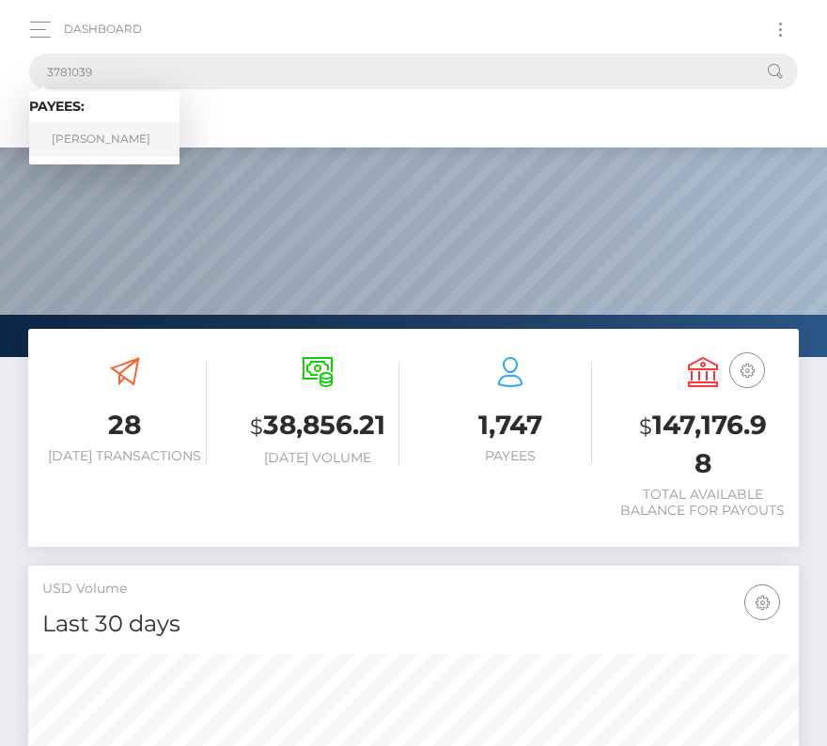
type input "3781039"
click at [86, 141] on link "Justin Maupin" at bounding box center [104, 139] width 150 height 35
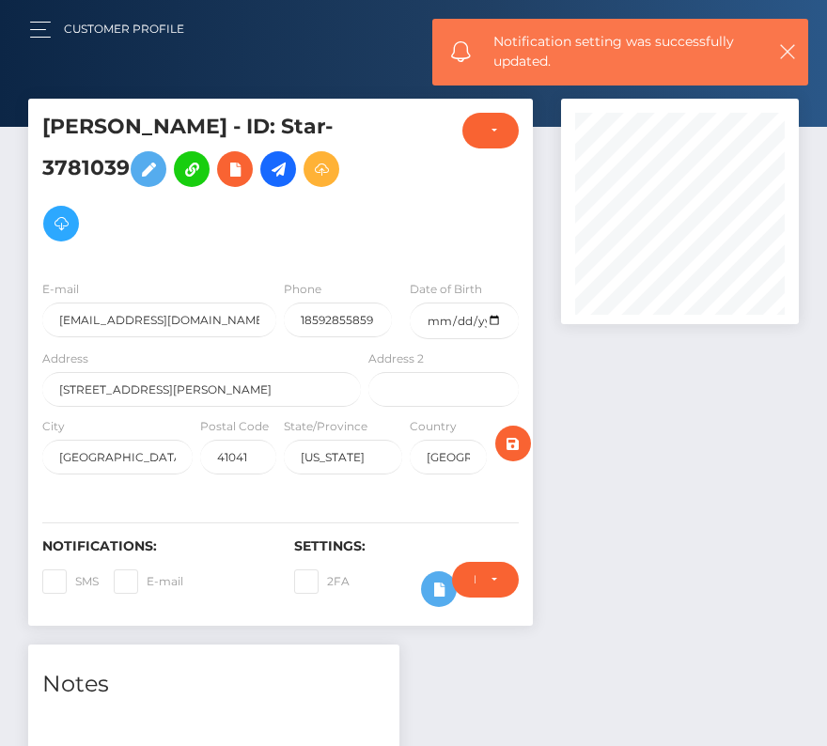
scroll to position [225, 238]
click at [497, 312] on input "date" at bounding box center [464, 320] width 108 height 37
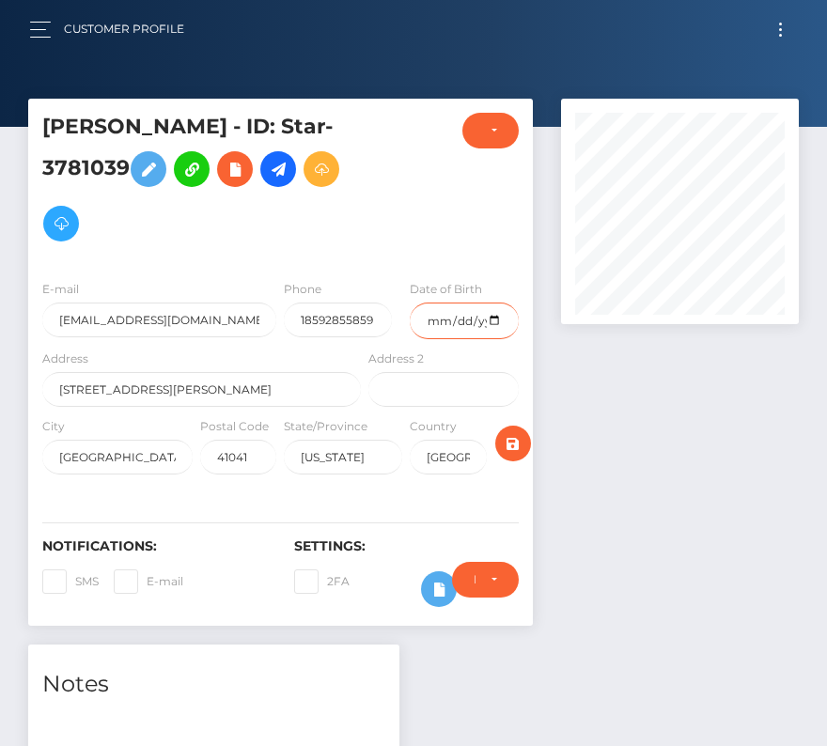
type input "[DATE]"
click at [516, 442] on icon "submit" at bounding box center [513, 443] width 23 height 23
click at [75, 578] on span at bounding box center [75, 581] width 0 height 14
click at [75, 578] on input "SMS" at bounding box center [81, 575] width 12 height 12
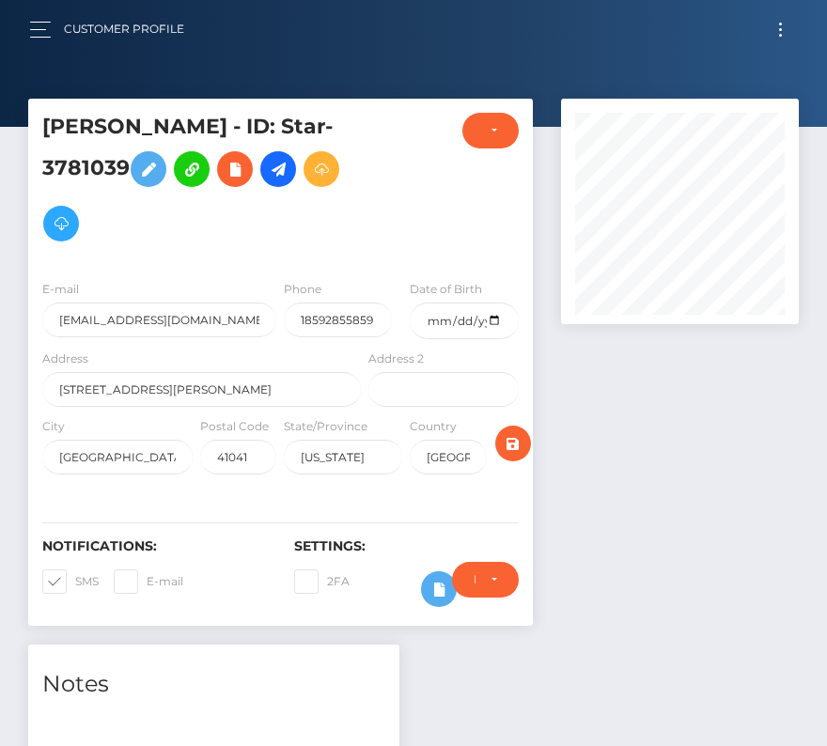
checkbox input "false"
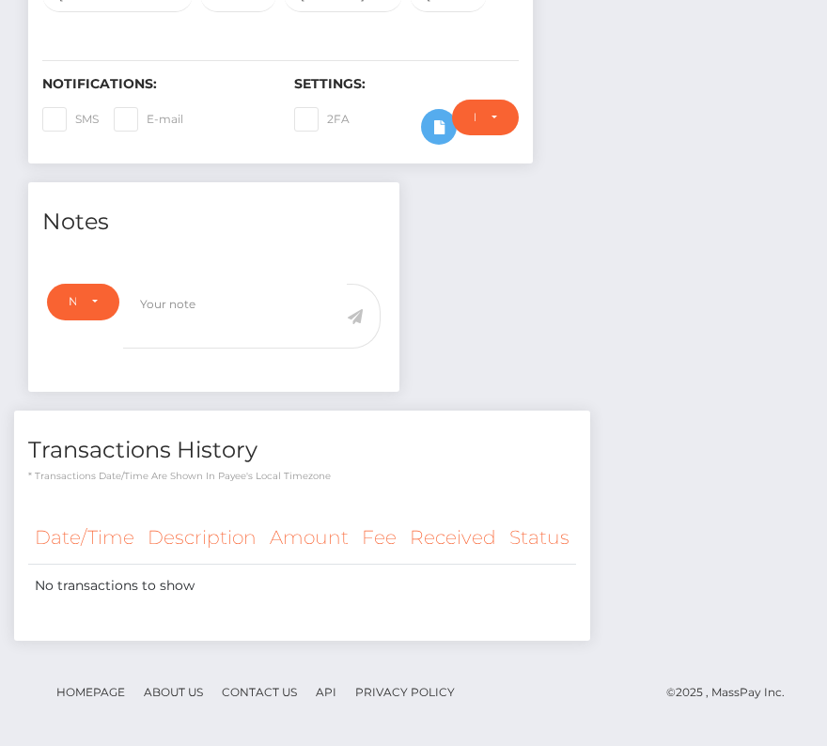
scroll to position [0, 0]
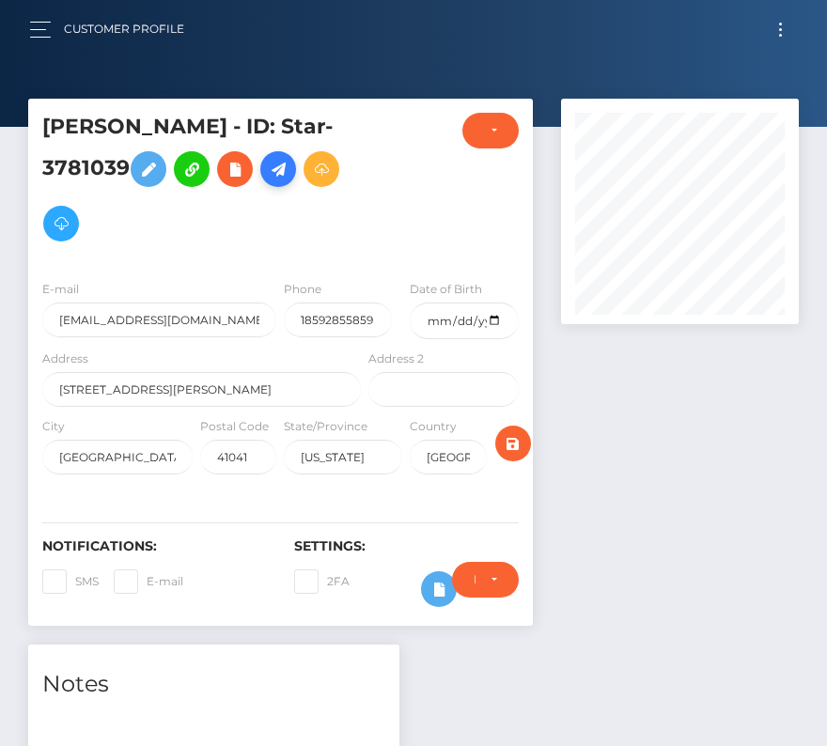
click at [274, 171] on icon at bounding box center [278, 169] width 23 height 23
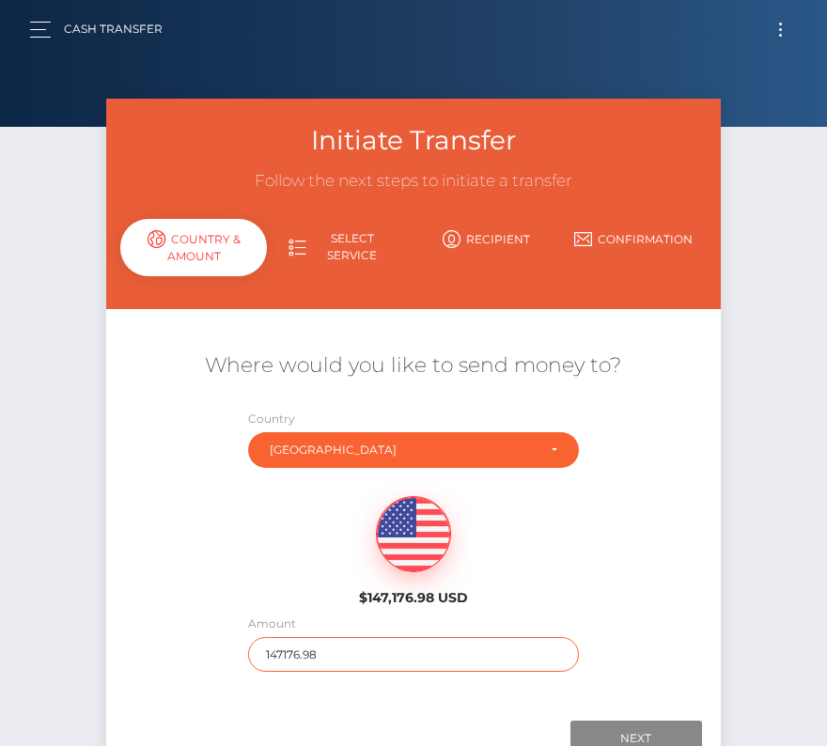
click at [334, 657] on input "147176.98" at bounding box center [413, 654] width 330 height 35
type input "574"
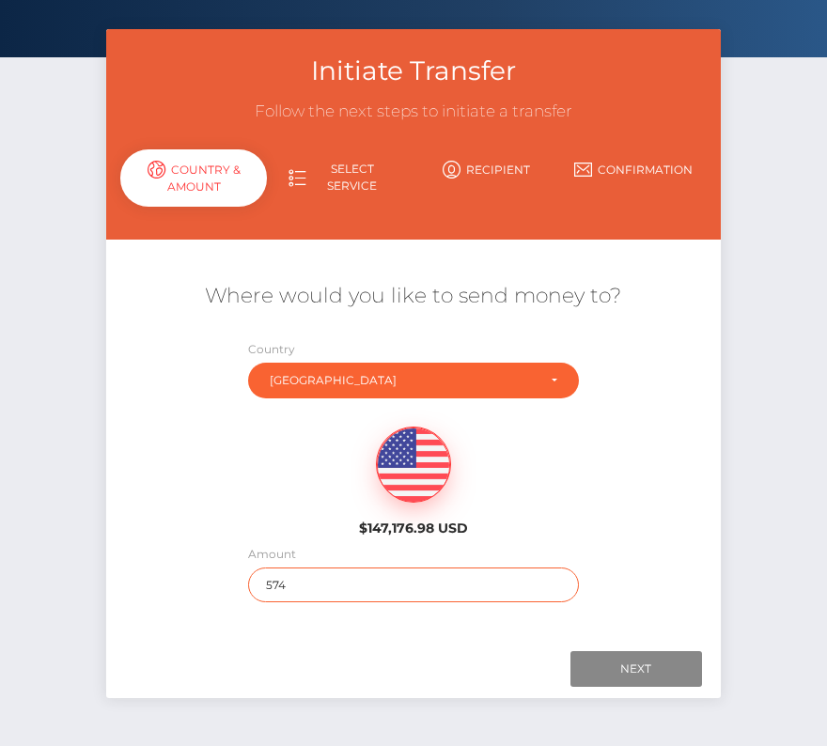
scroll to position [120, 0]
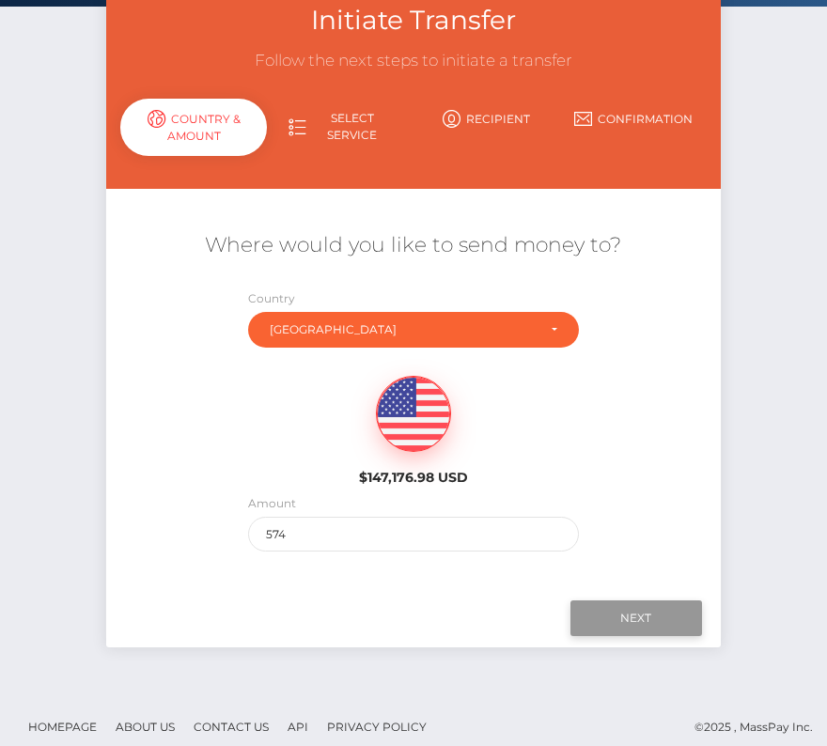
click at [635, 608] on input "Next" at bounding box center [636, 618] width 132 height 36
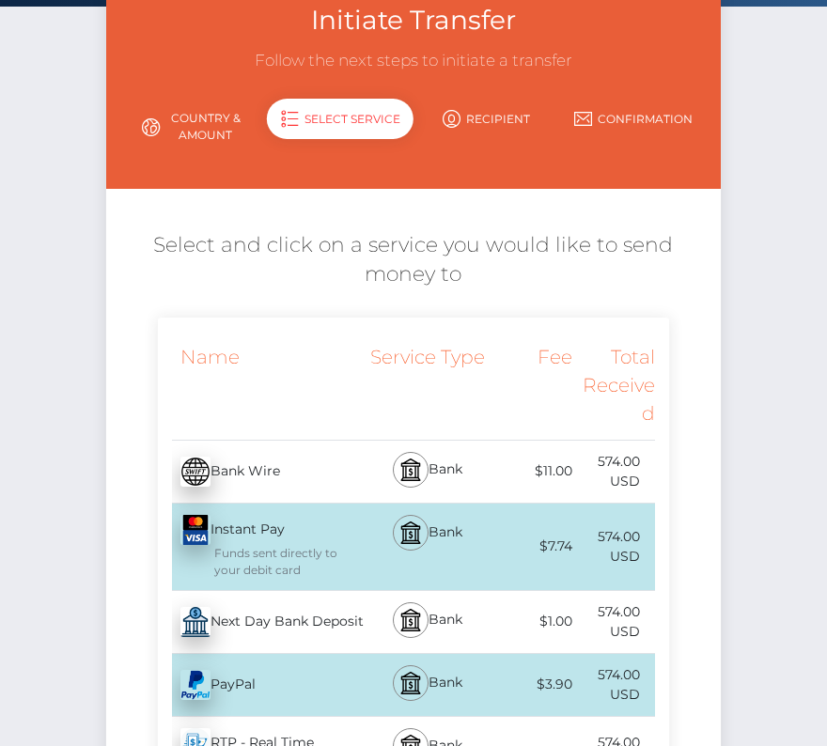
click at [240, 618] on div "Next Day Bank Deposit - USD" at bounding box center [262, 622] width 208 height 53
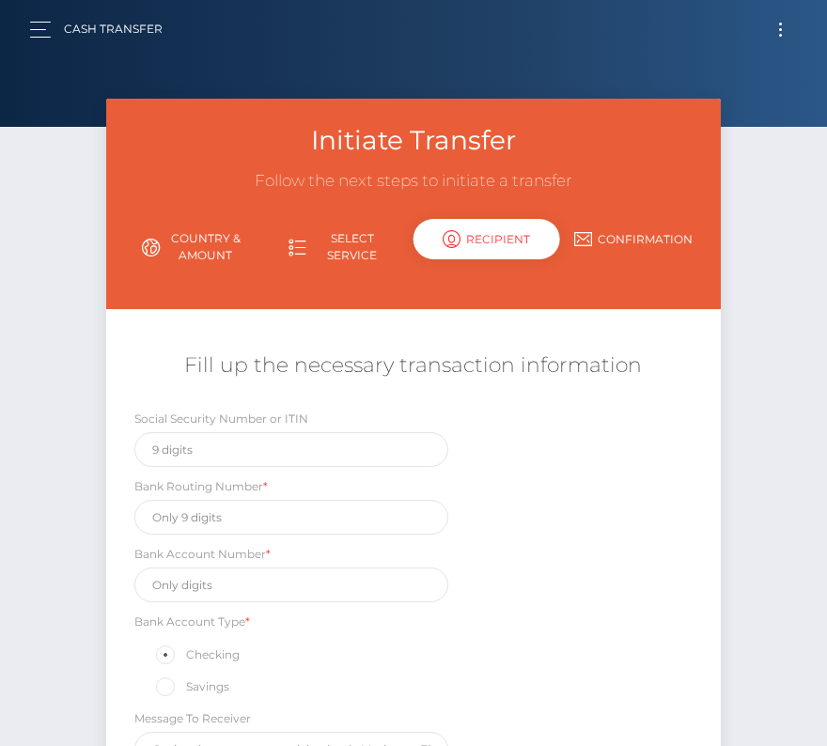
scroll to position [0, 0]
click at [209, 516] on input "text" at bounding box center [291, 517] width 314 height 35
paste input "042102694"
type input "042102694"
click at [187, 581] on input "text" at bounding box center [291, 584] width 314 height 35
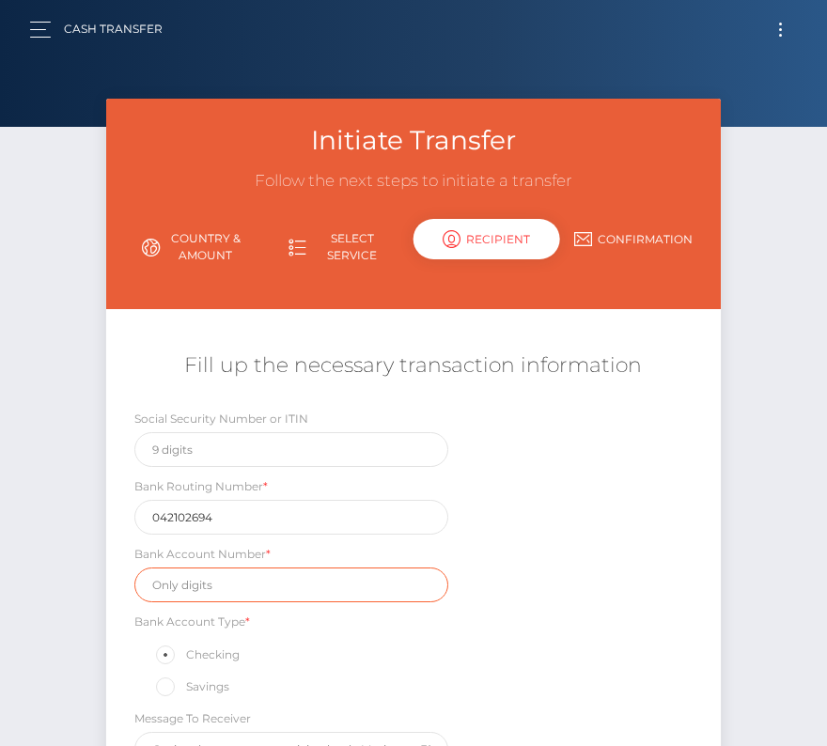
paste input "4004650299"
type input "4004650299"
click at [591, 585] on div "Social Security Number or ITIN Bank Routing Number * 042102694 Bank Account Num…" at bounding box center [412, 592] width 613 height 367
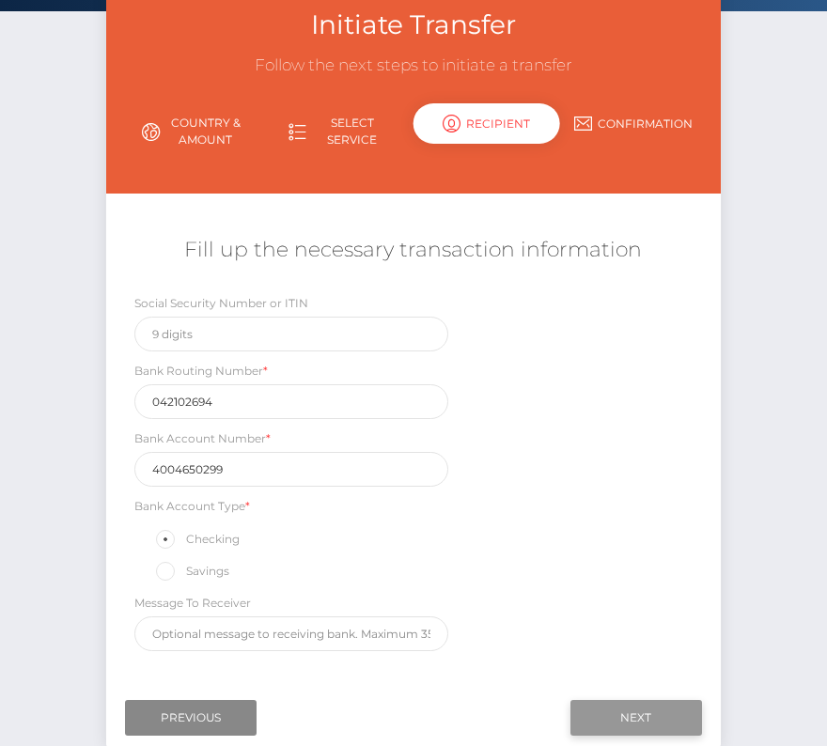
click at [617, 716] on input "Next" at bounding box center [636, 718] width 132 height 36
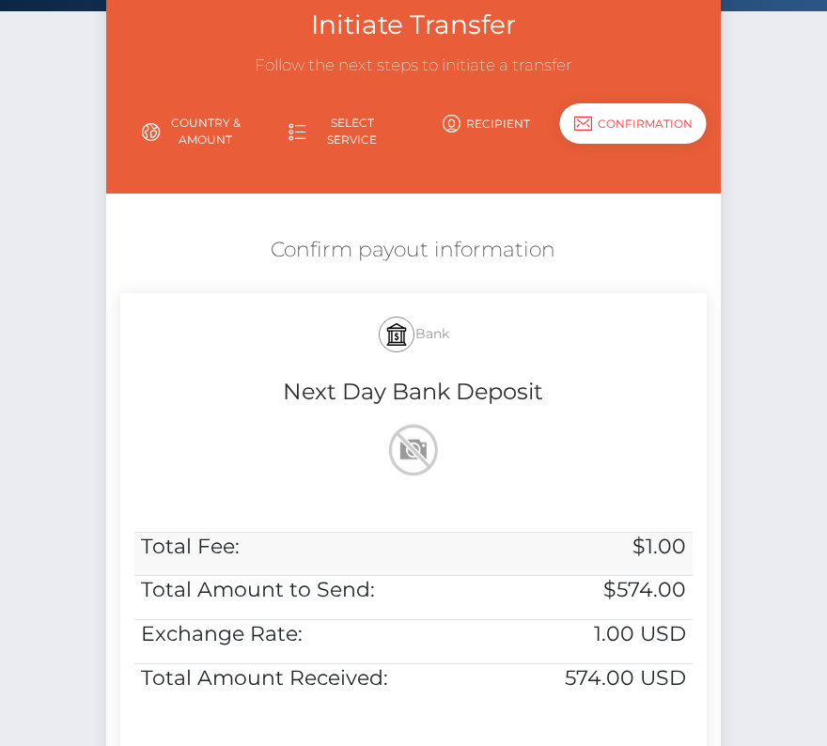
scroll to position [383, 0]
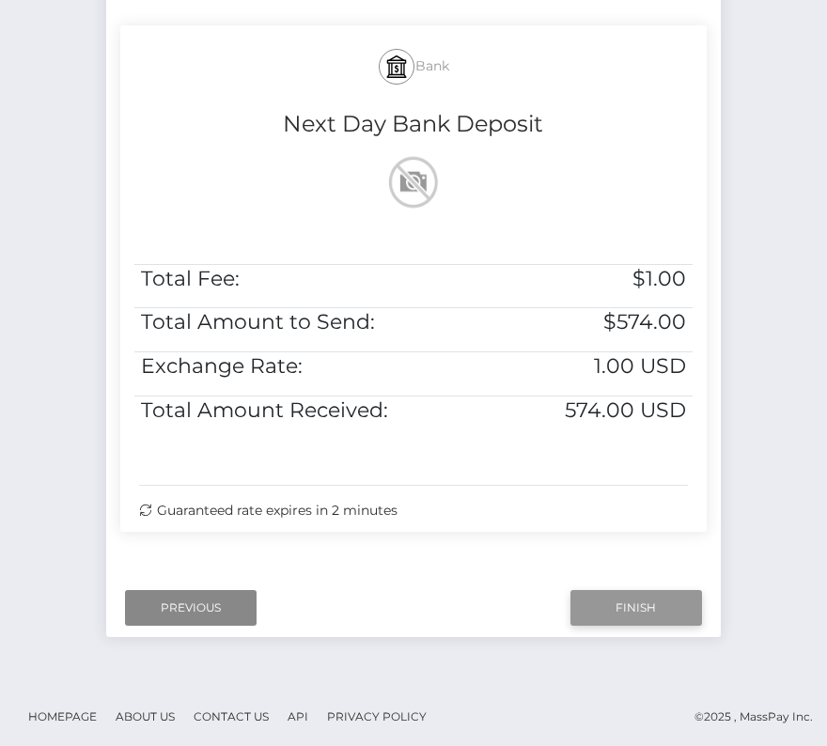
drag, startPoint x: 639, startPoint y: 584, endPoint x: 613, endPoint y: 607, distance: 33.9
click at [613, 607] on div "Next Finish Previous" at bounding box center [412, 608] width 613 height 58
click at [613, 607] on input "Finish" at bounding box center [636, 608] width 132 height 36
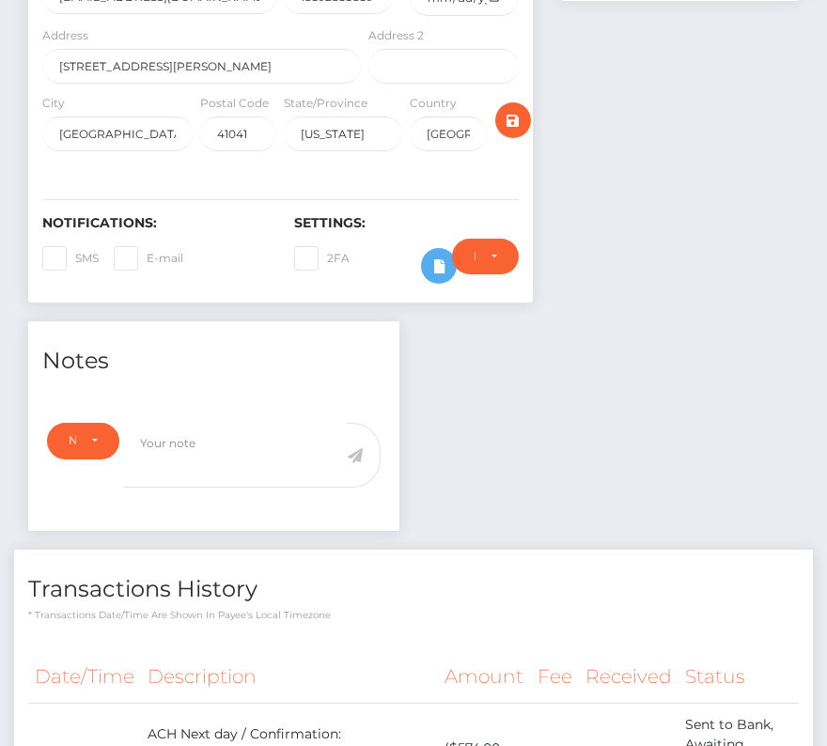
scroll to position [529, 0]
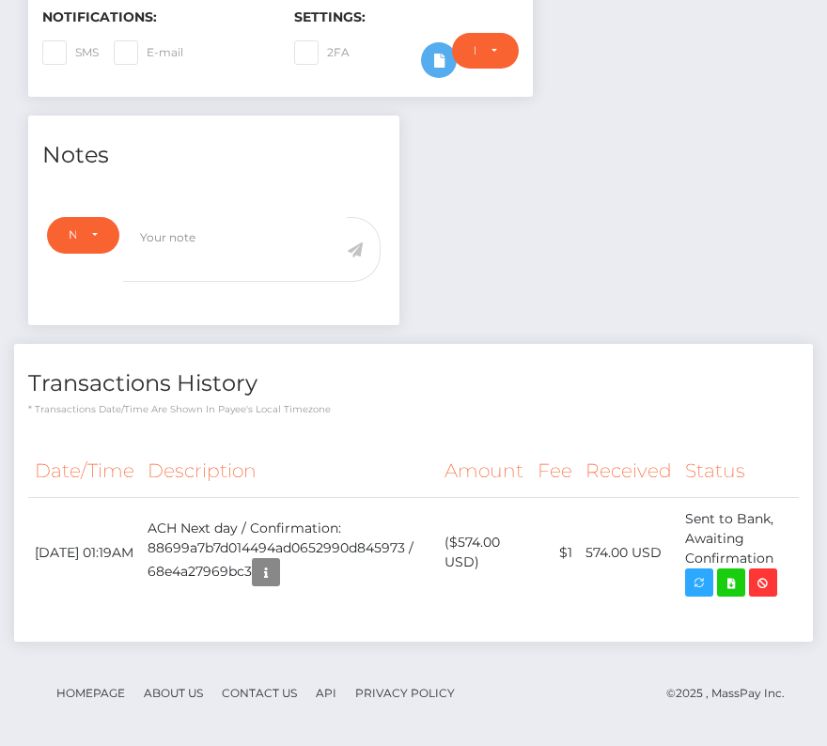
drag, startPoint x: 37, startPoint y: 535, endPoint x: 810, endPoint y: 542, distance: 773.1
click at [810, 542] on div "Date/Time Description Amount Fee Received Status" at bounding box center [413, 535] width 798 height 209
copy table "Date/Time Description Amount Fee Received Status"
click at [725, 572] on icon at bounding box center [731, 582] width 23 height 23
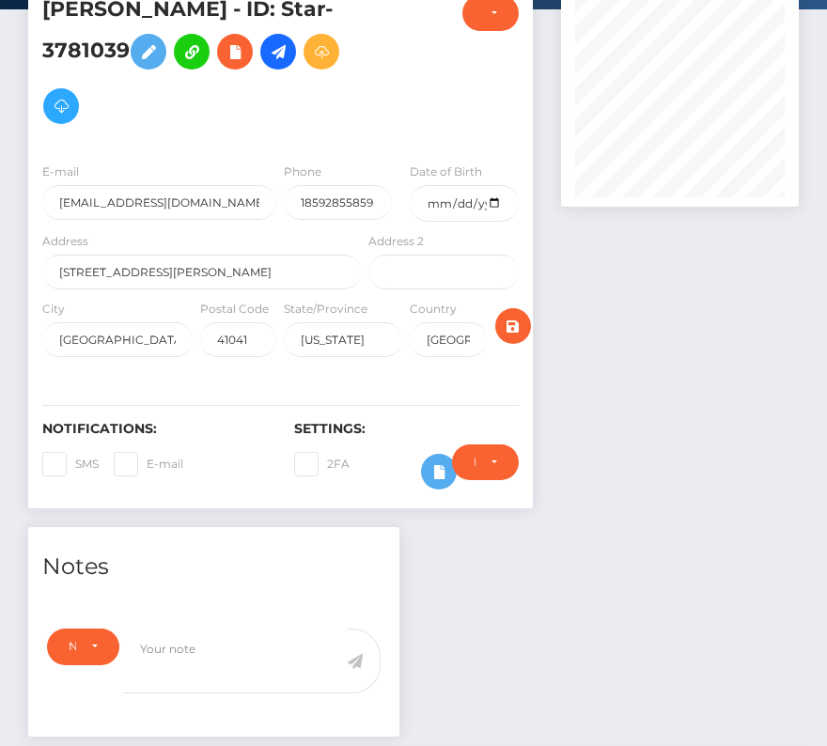
scroll to position [1, 0]
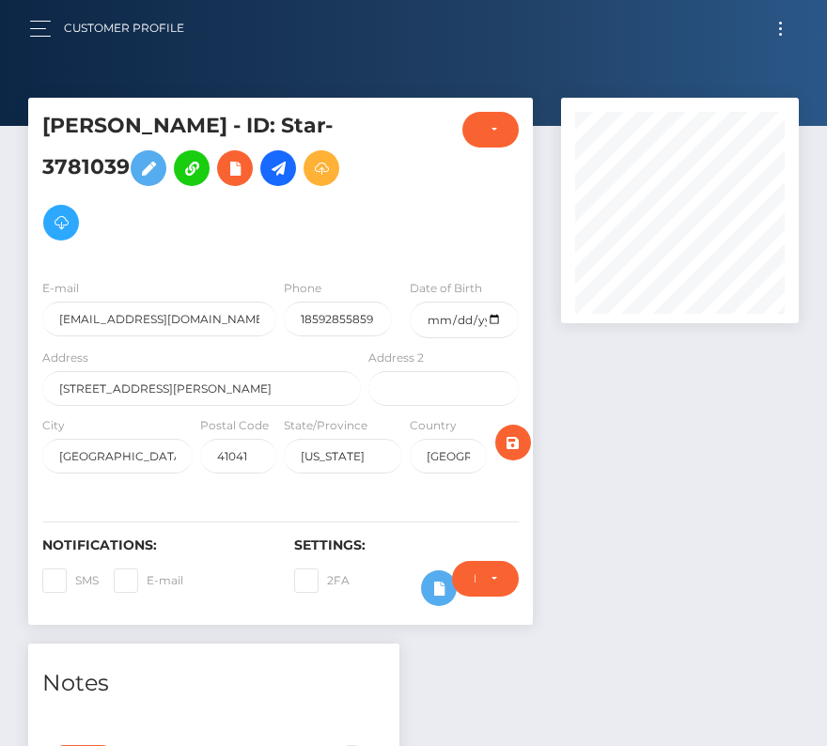
click at [771, 23] on button "Toggle navigation" at bounding box center [780, 28] width 35 height 25
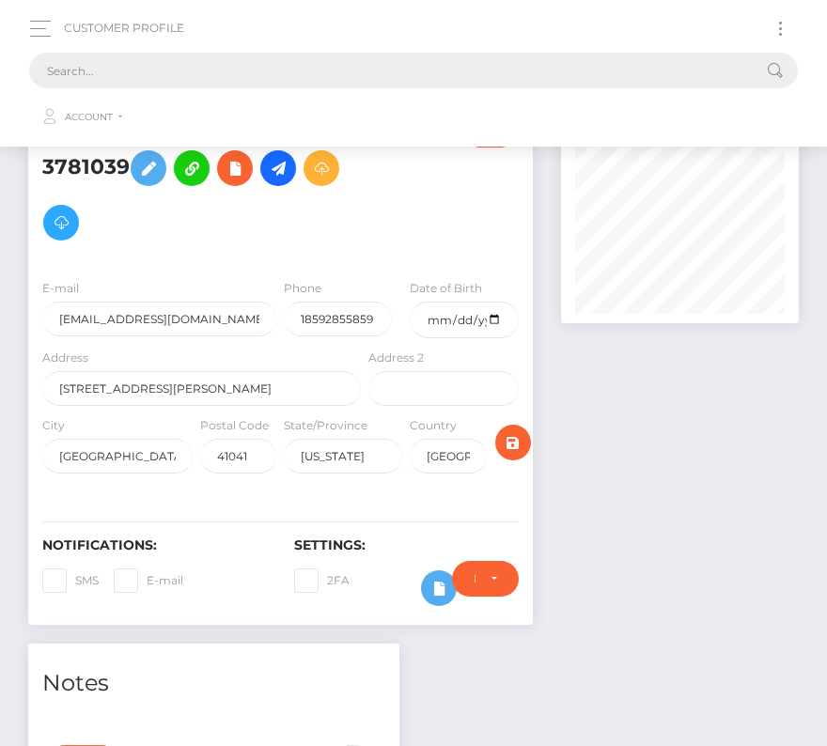
click at [200, 70] on input "text" at bounding box center [389, 71] width 720 height 36
paste input "29261"
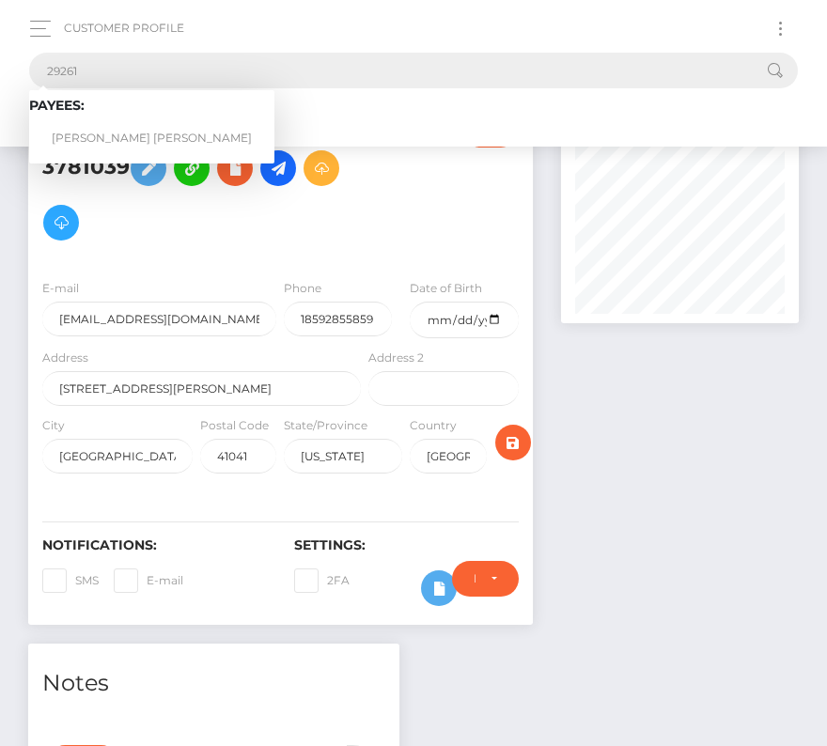
type input "29261"
click at [101, 130] on link "David Anthony Wood" at bounding box center [151, 138] width 245 height 35
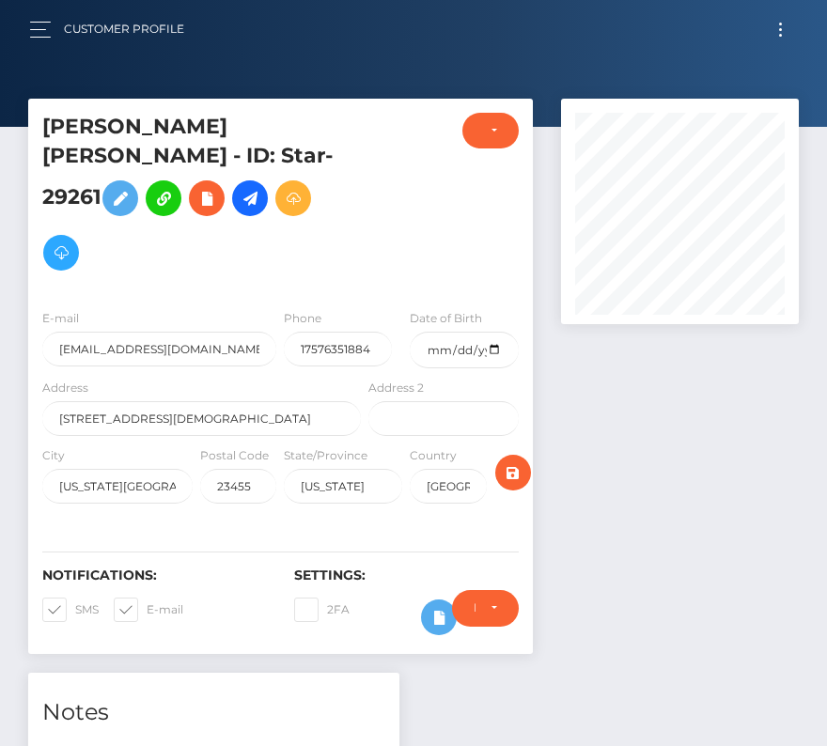
scroll to position [225, 238]
click at [492, 332] on input "date" at bounding box center [464, 350] width 108 height 37
type input "[DATE]"
click at [75, 602] on span at bounding box center [75, 609] width 0 height 14
click at [75, 597] on input "SMS" at bounding box center [81, 603] width 12 height 12
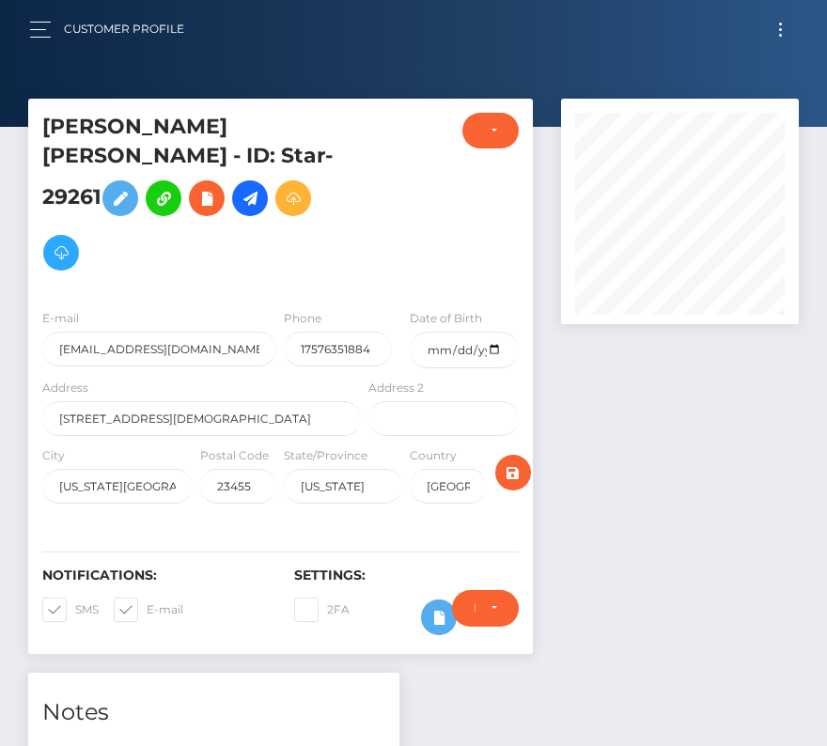
checkbox input "false"
click at [147, 602] on span at bounding box center [147, 609] width 0 height 14
click at [147, 597] on input "E-mail" at bounding box center [153, 603] width 12 height 12
checkbox input "false"
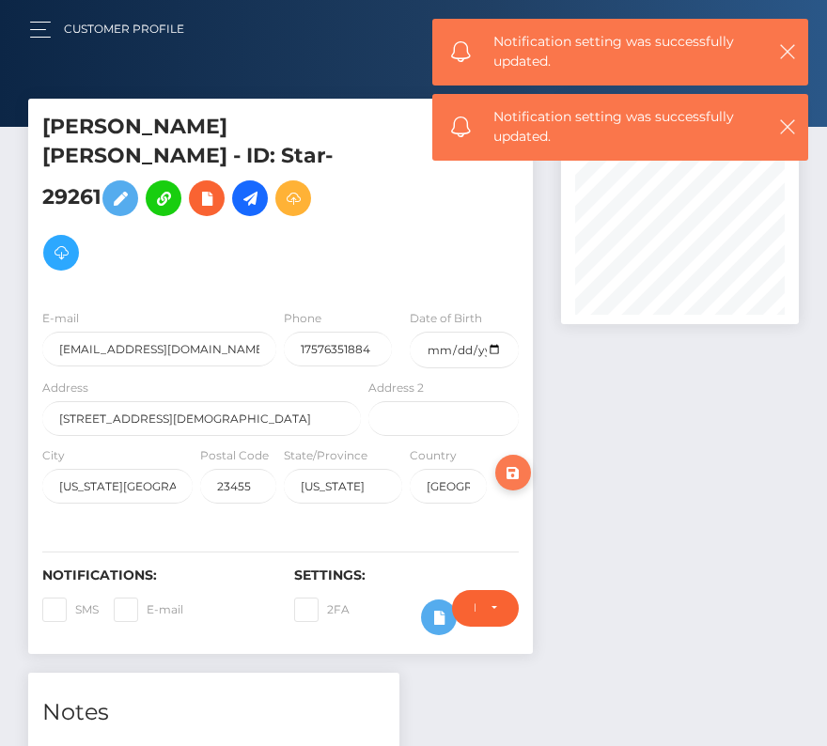
click at [509, 461] on icon "submit" at bounding box center [513, 472] width 23 height 23
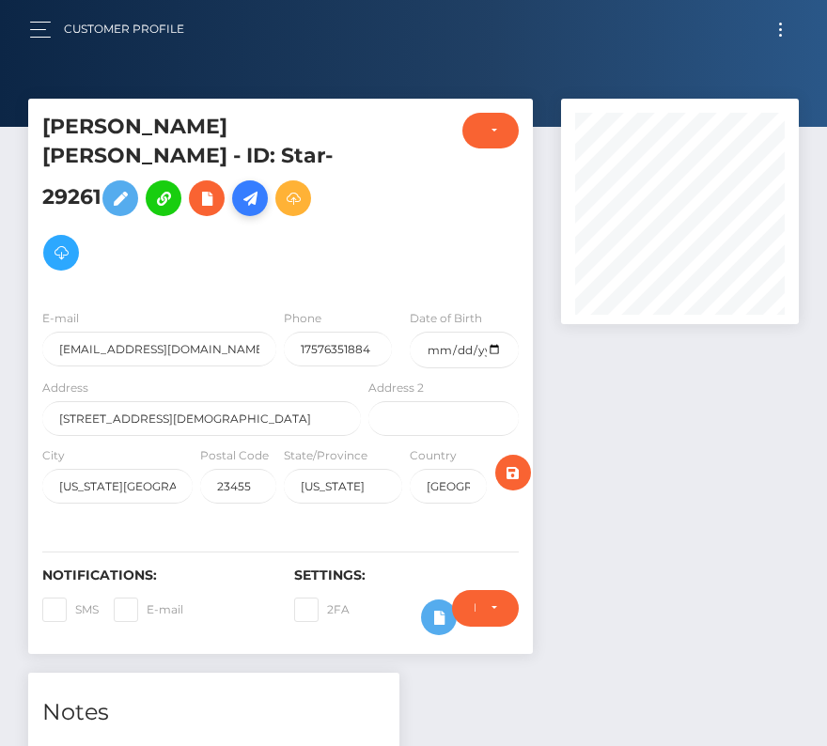
click at [261, 187] on icon at bounding box center [250, 198] width 23 height 23
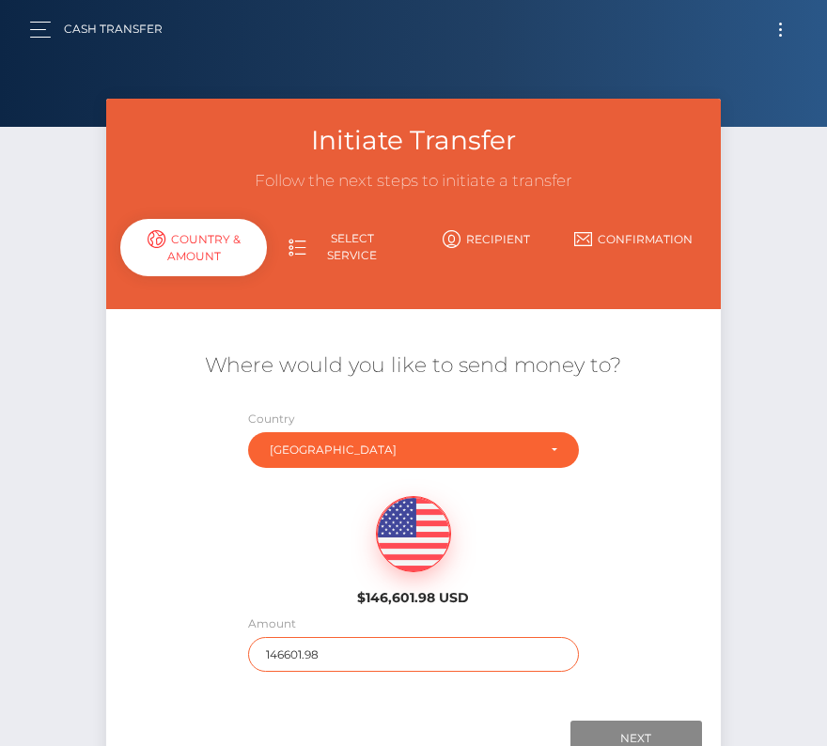
click at [334, 654] on input "146601.98" at bounding box center [413, 654] width 330 height 35
type input "1031"
click at [360, 686] on div "Where would you like to send money to? Country Abkhazia [GEOGRAPHIC_DATA] [GEOG…" at bounding box center [412, 511] width 585 height 377
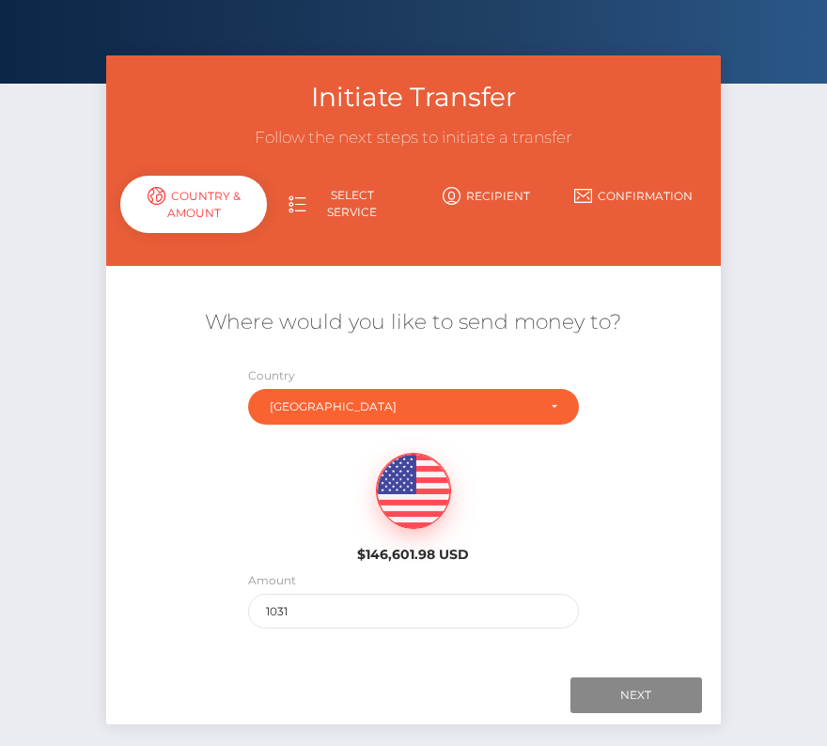
scroll to position [66, 0]
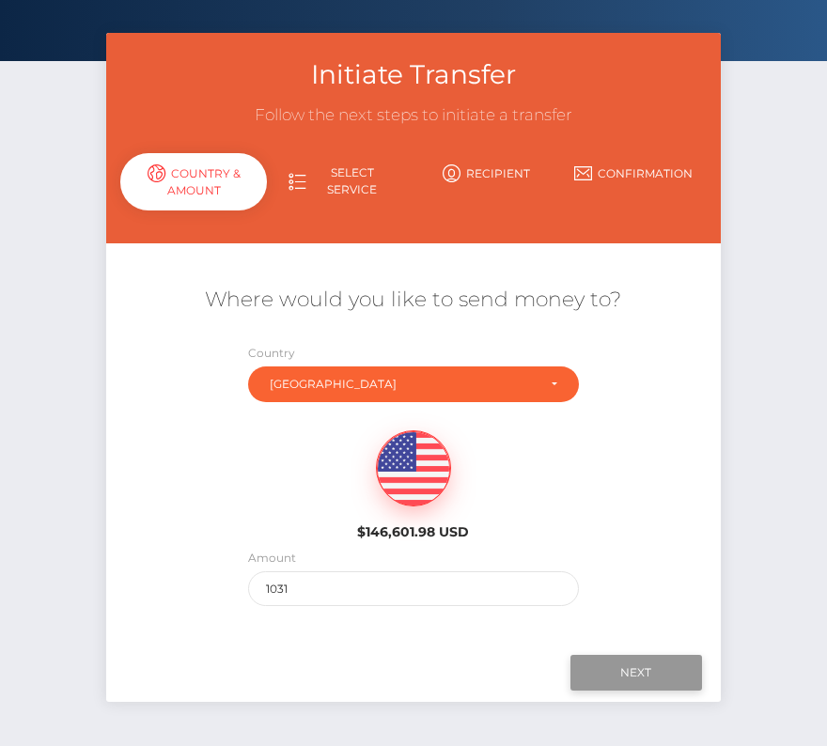
click at [627, 669] on input "Next" at bounding box center [636, 673] width 132 height 36
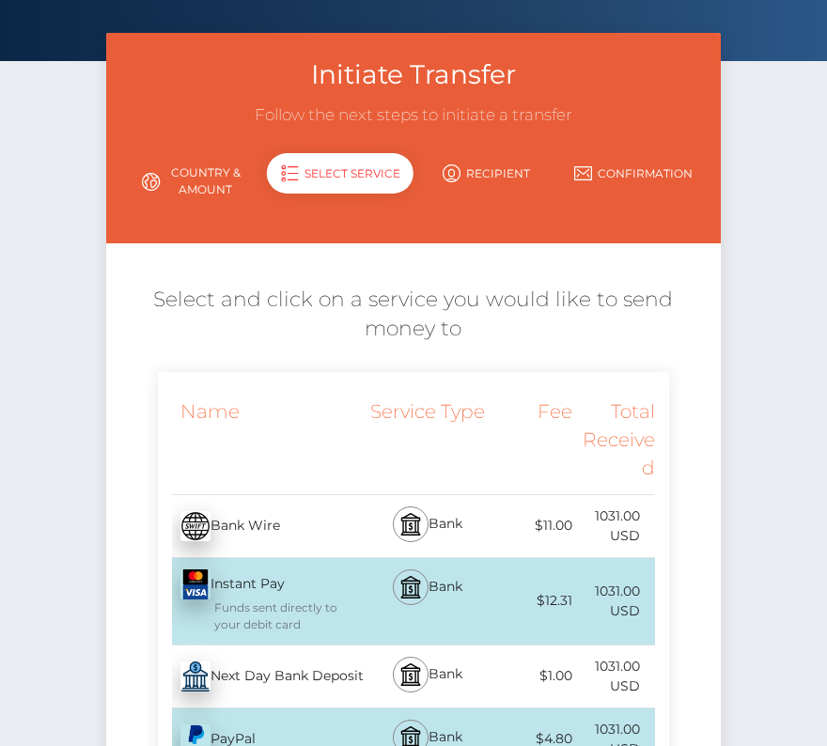
click at [338, 679] on div "Next Day Bank Deposit - USD" at bounding box center [262, 676] width 208 height 53
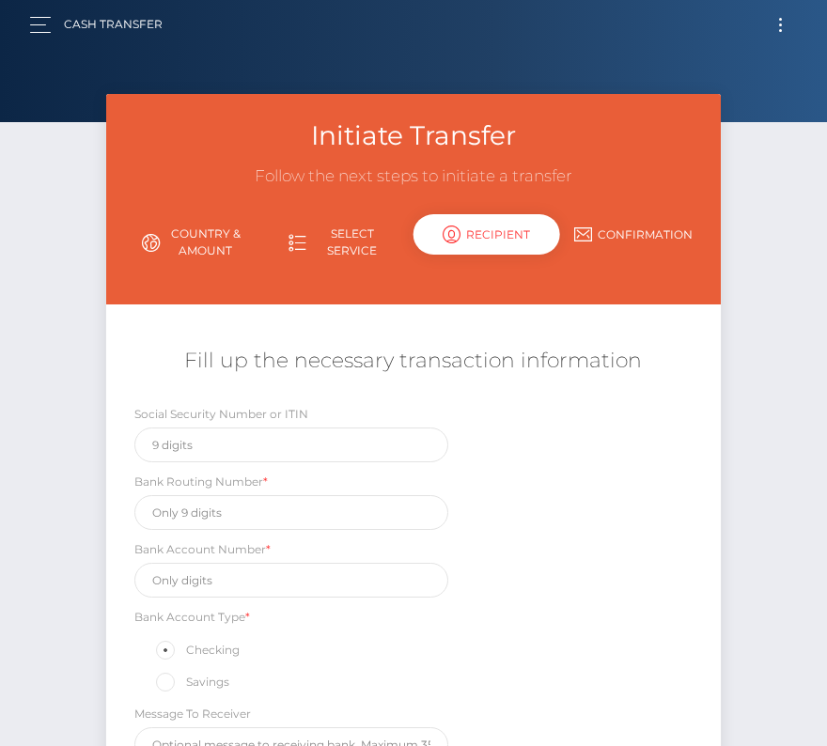
scroll to position [0, 0]
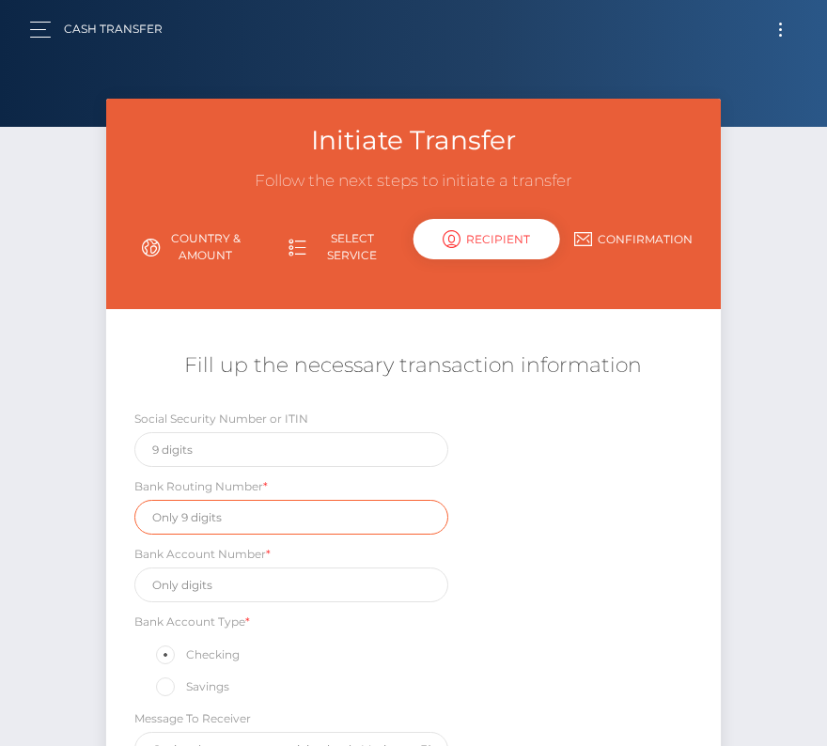
click at [189, 515] on input "text" at bounding box center [291, 517] width 314 height 35
paste input "021000322"
type input "021000322"
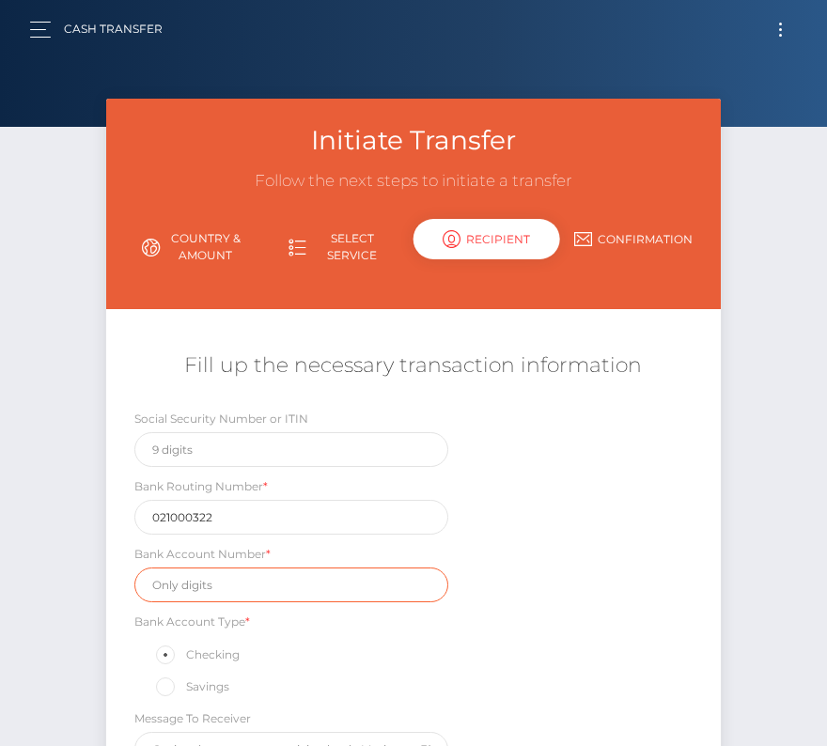
click at [193, 581] on input "text" at bounding box center [291, 584] width 314 height 35
paste input "004830833155"
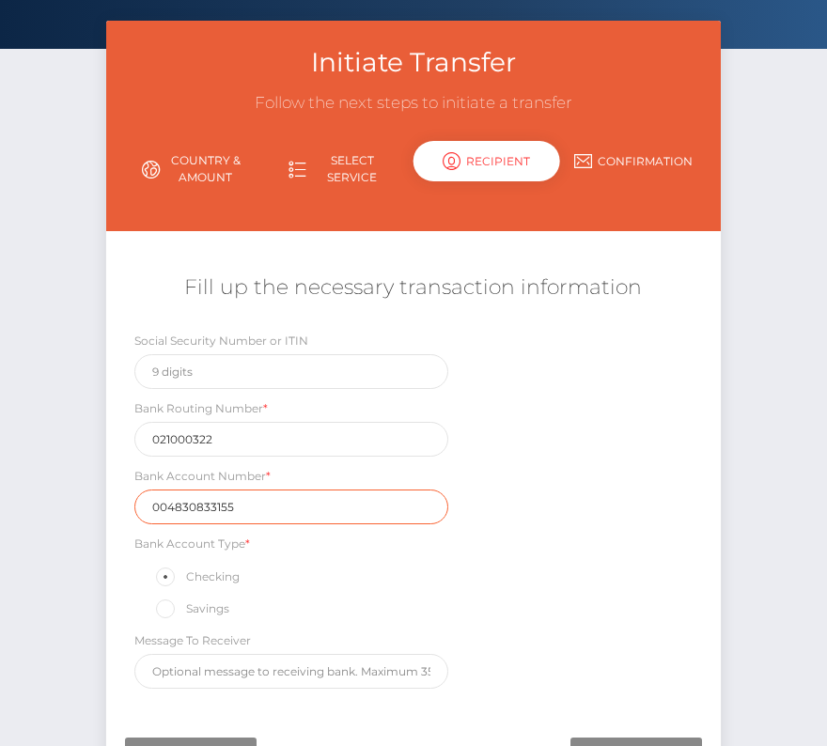
type input "004830833155"
click at [552, 627] on div "Social Security Number or ITIN Bank Routing Number * 021000322 Bank Account Num…" at bounding box center [412, 514] width 613 height 367
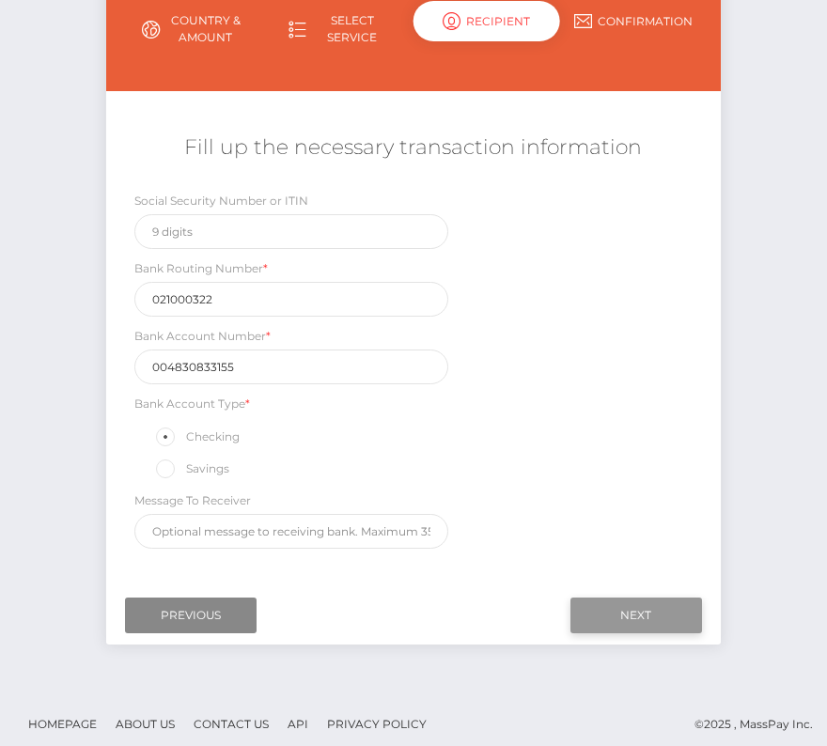
click at [627, 605] on input "Next" at bounding box center [636, 615] width 132 height 36
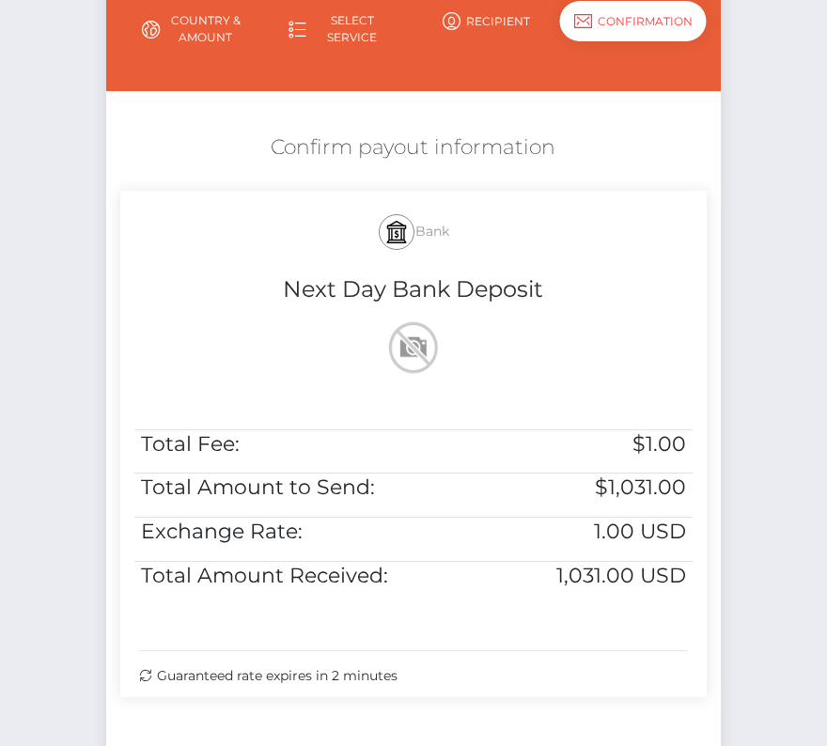
scroll to position [383, 0]
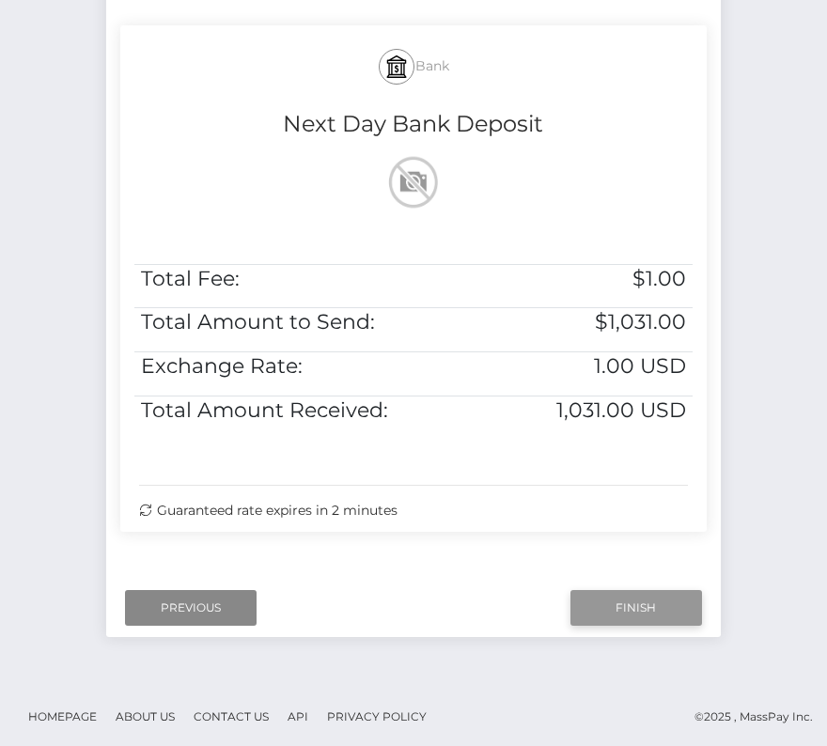
click at [630, 600] on input "Finish" at bounding box center [636, 608] width 132 height 36
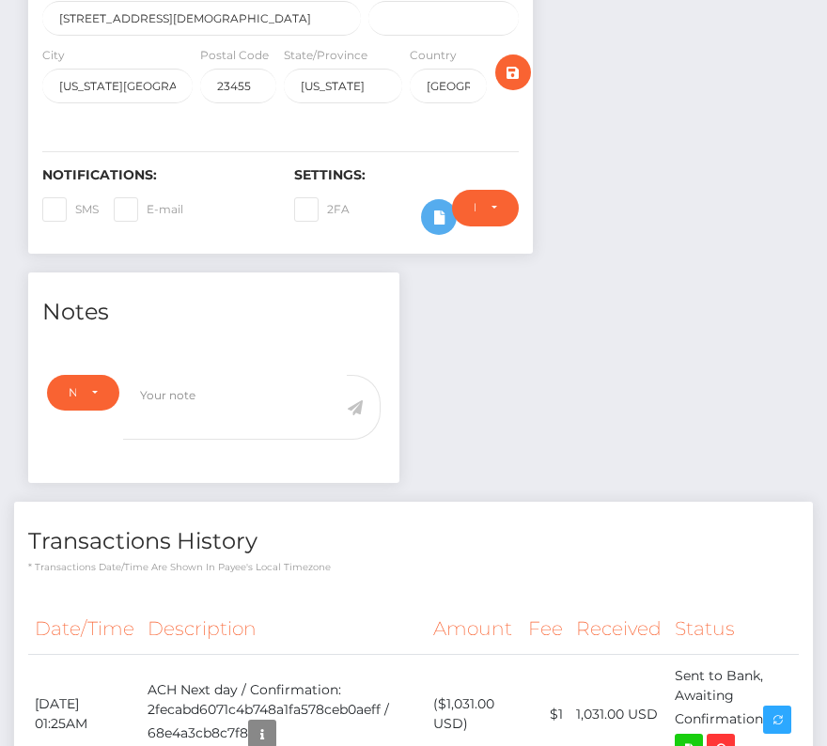
scroll to position [529, 0]
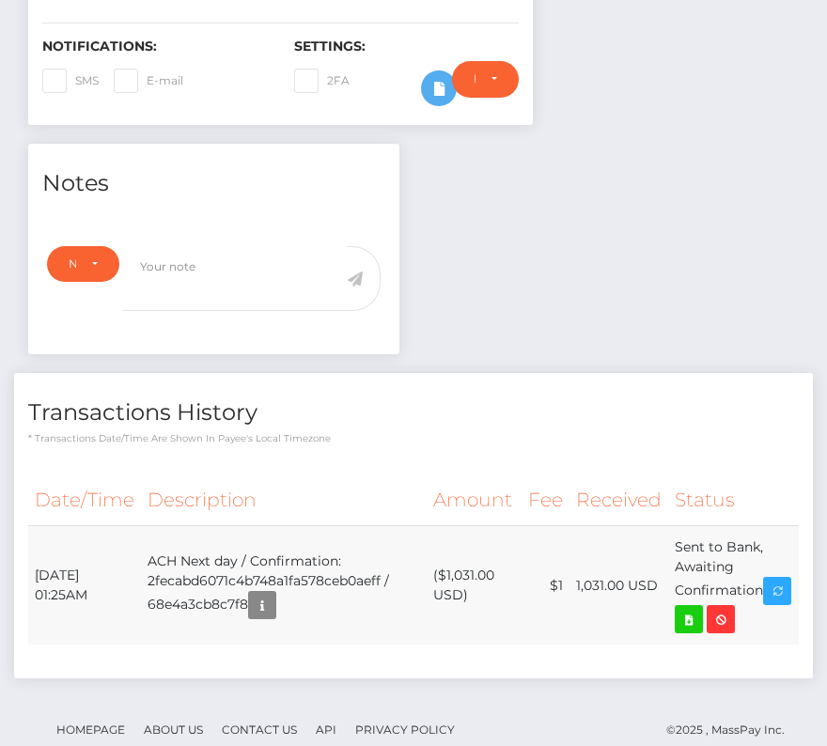
drag, startPoint x: 34, startPoint y: 528, endPoint x: 769, endPoint y: 553, distance: 736.0
click at [769, 553] on tr "October 7, 2025 01:25AM ACH Next day / Confirmation: 2fecabd6071c4b748a1fa578ce…" at bounding box center [413, 585] width 770 height 119
copy tr "October 7, 2025 01:25AM ACH Next day / Confirmation: 2fecabd6071c4b748a1fa578ce…"
click at [700, 608] on icon at bounding box center [688, 619] width 23 height 23
click at [0, 0] on div "David Anthony Wood - ID: Star-29261 CLOSED ACTIVE E-mail" at bounding box center [413, 180] width 827 height 1221
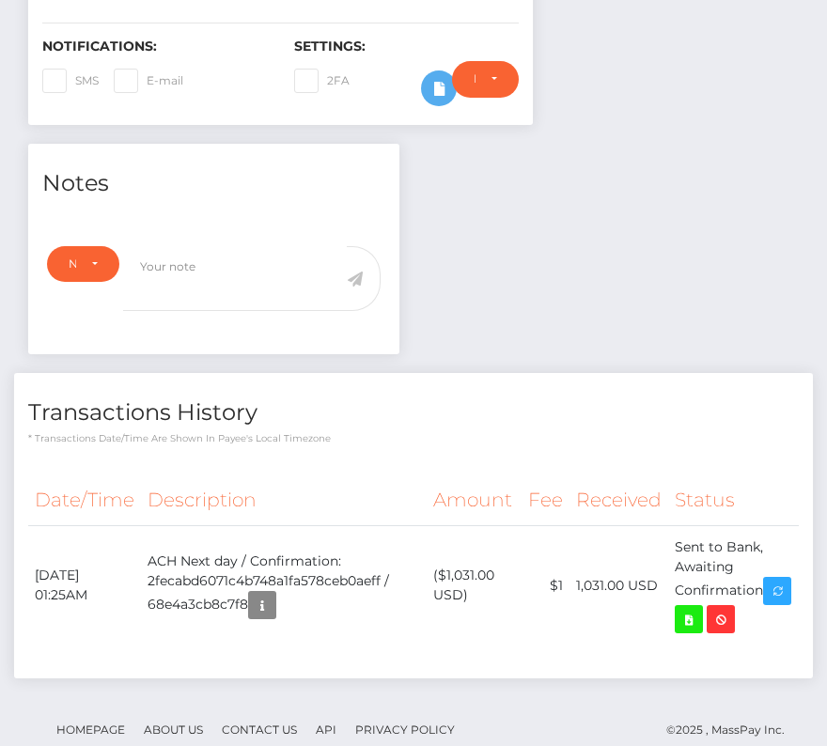
scroll to position [0, 0]
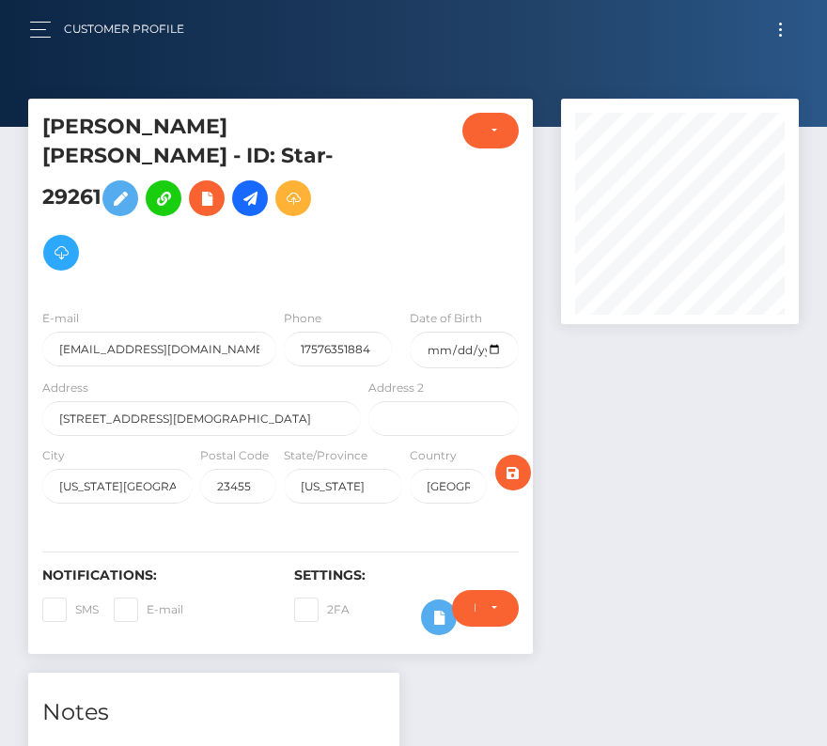
click at [777, 37] on button "Toggle navigation" at bounding box center [780, 29] width 35 height 25
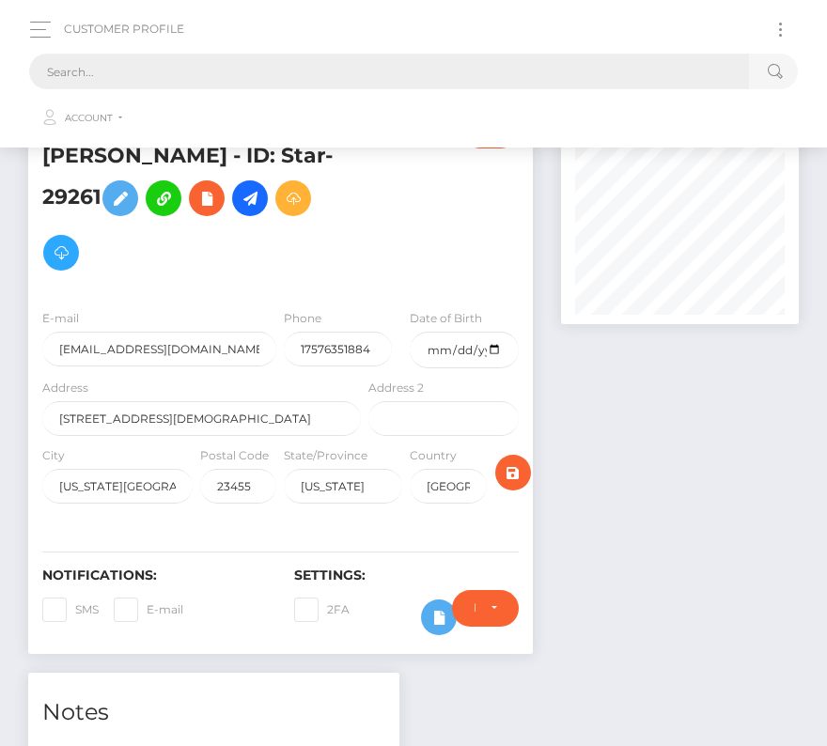
click at [425, 54] on input "text" at bounding box center [389, 72] width 720 height 36
click at [424, 62] on input "text" at bounding box center [389, 72] width 720 height 36
paste input "3074609"
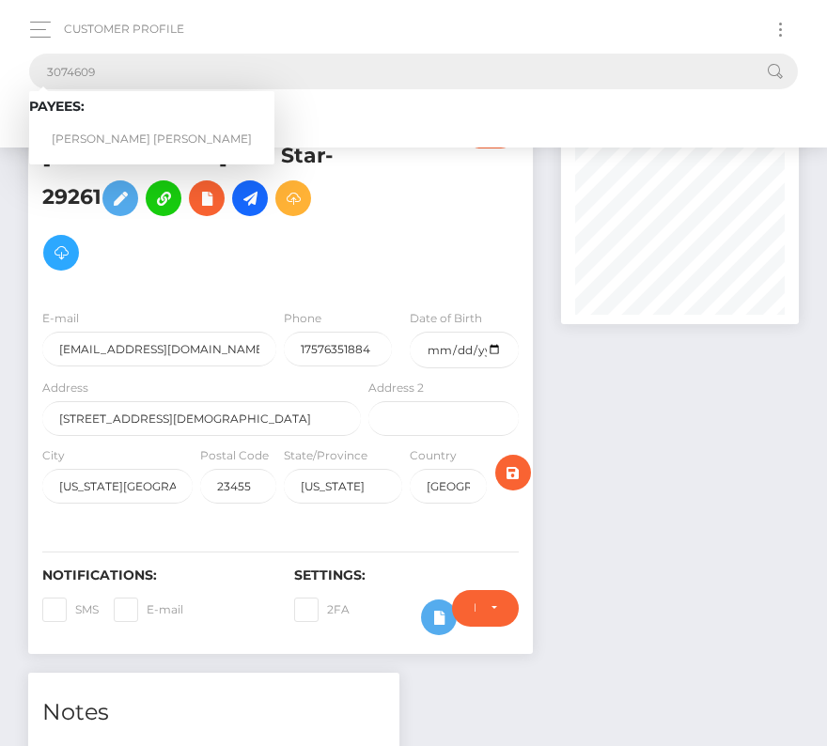
type input "3074609"
click at [93, 130] on link "Andres Felipe Osorio Agudelo" at bounding box center [151, 139] width 245 height 35
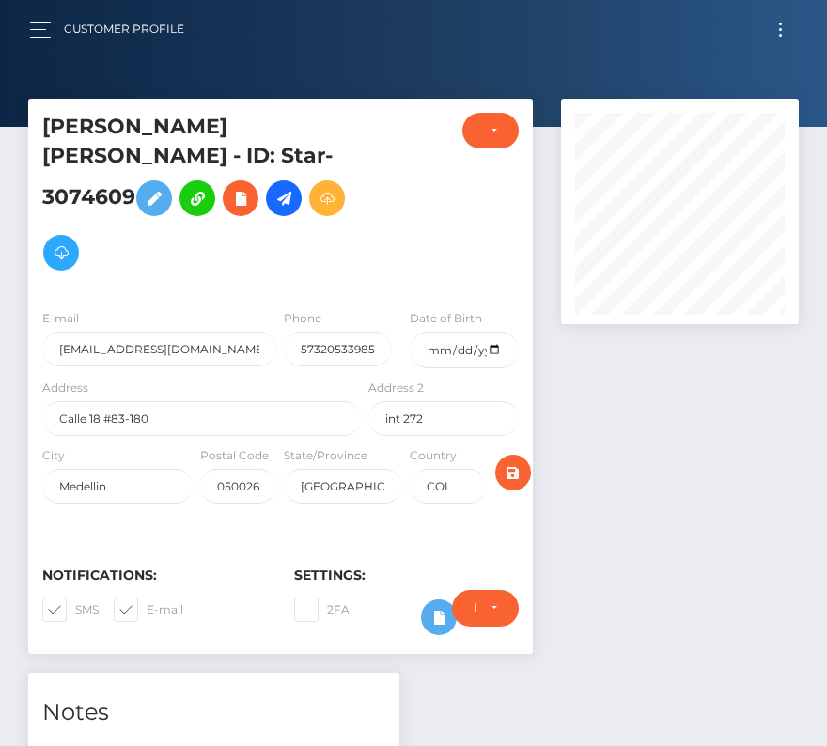
scroll to position [225, 238]
click at [503, 332] on input "date" at bounding box center [464, 350] width 108 height 37
click at [489, 332] on input "date" at bounding box center [464, 350] width 108 height 37
type input "1981-11-26"
click at [75, 602] on span at bounding box center [75, 609] width 0 height 14
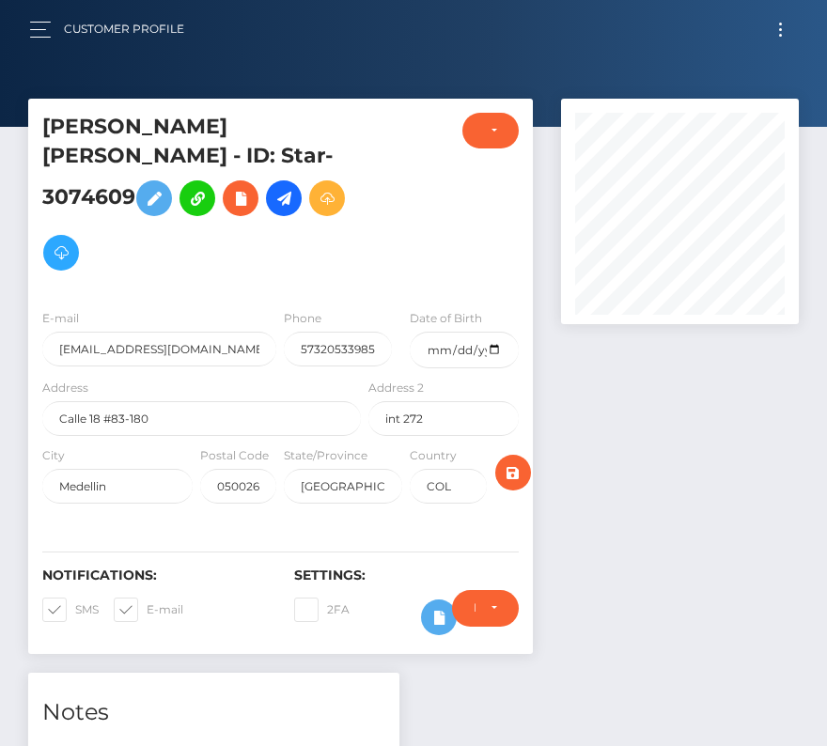
click at [75, 597] on input "SMS" at bounding box center [81, 603] width 12 height 12
checkbox input "false"
click at [147, 602] on span at bounding box center [147, 609] width 0 height 14
click at [147, 597] on input "E-mail" at bounding box center [153, 603] width 12 height 12
checkbox input "false"
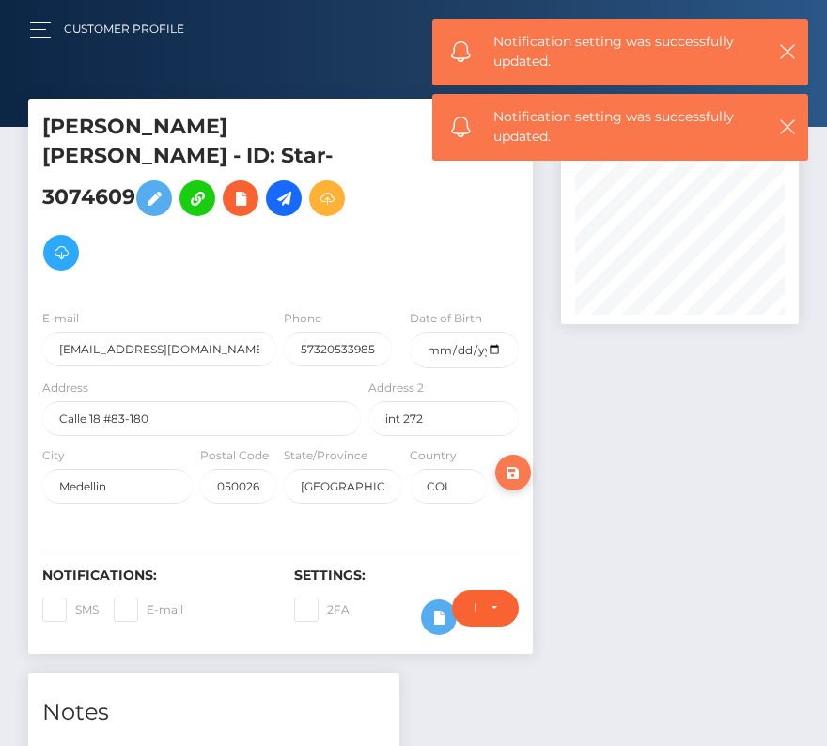
click at [514, 461] on icon "submit" at bounding box center [513, 472] width 23 height 23
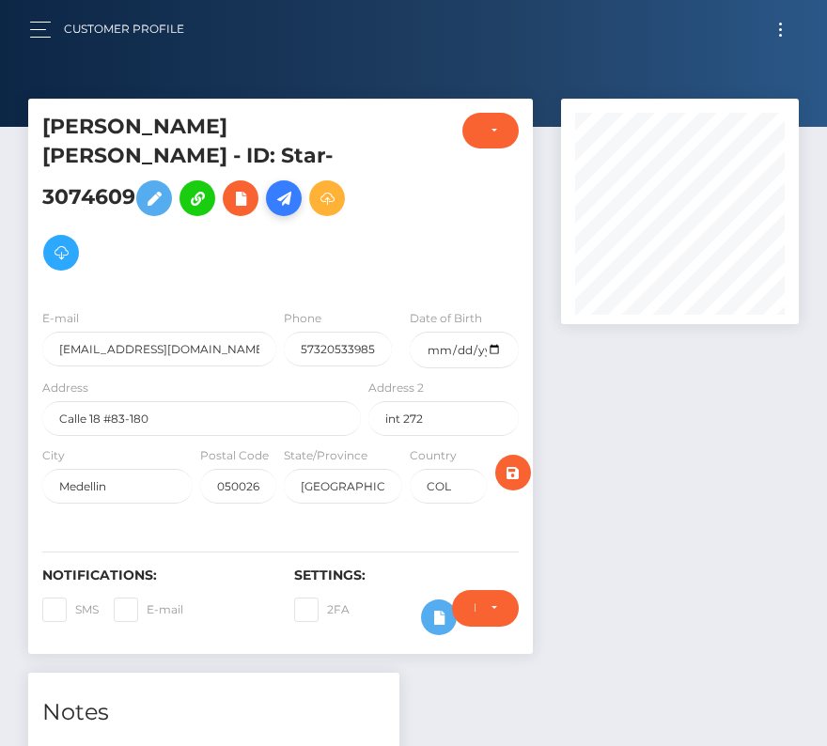
click at [272, 194] on icon at bounding box center [283, 198] width 23 height 23
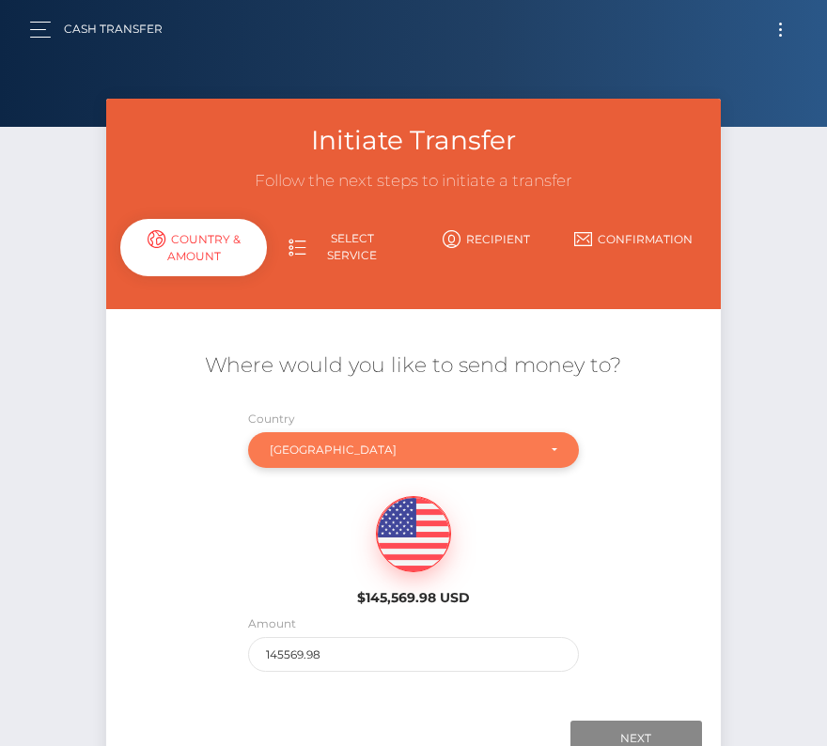
click at [286, 448] on div "[GEOGRAPHIC_DATA]" at bounding box center [402, 449] width 265 height 15
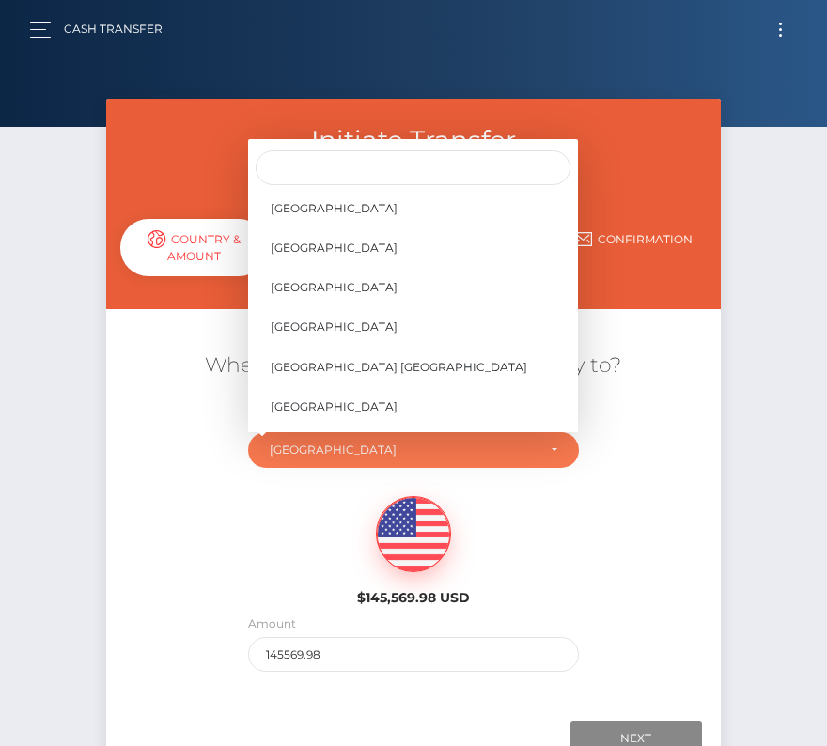
scroll to position [8870, 0]
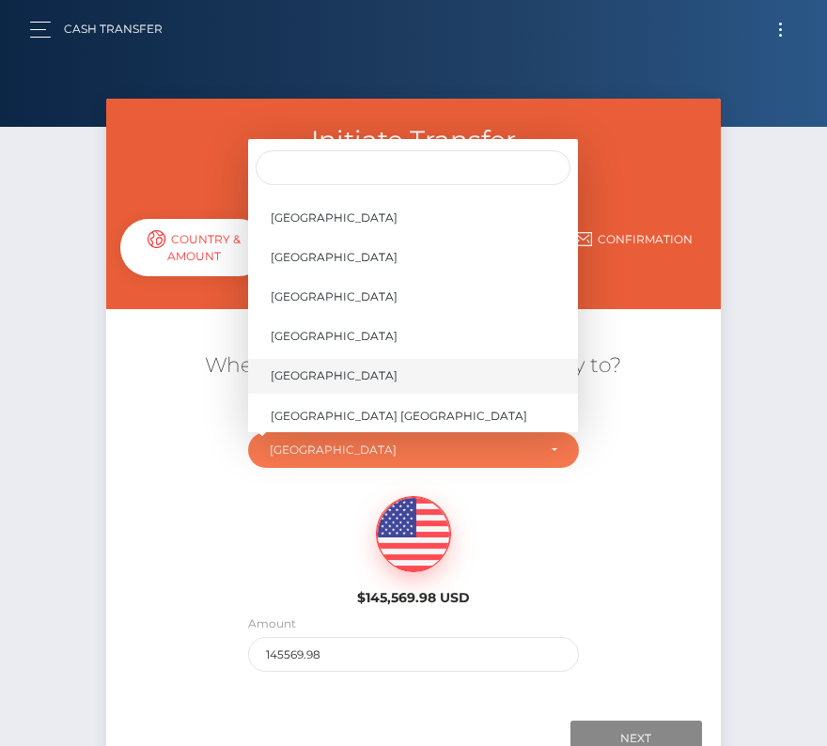
click at [334, 380] on span "United States" at bounding box center [334, 375] width 127 height 17
select select "[GEOGRAPHIC_DATA]"
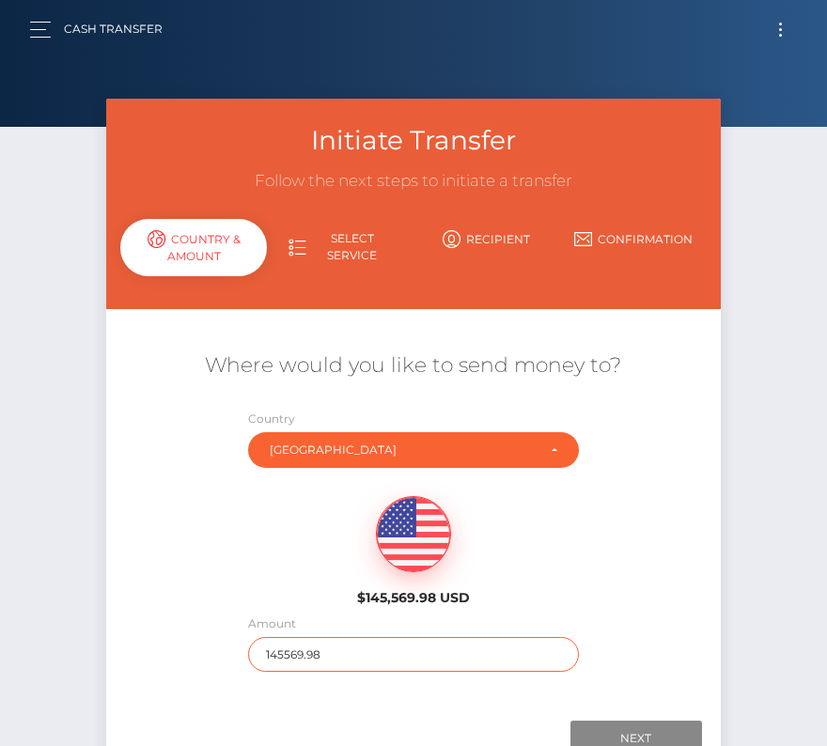
click at [377, 653] on input "145569.98" at bounding box center [413, 654] width 330 height 35
type input "761"
click at [249, 547] on div "$145,569.98 USD" at bounding box center [412, 545] width 613 height 136
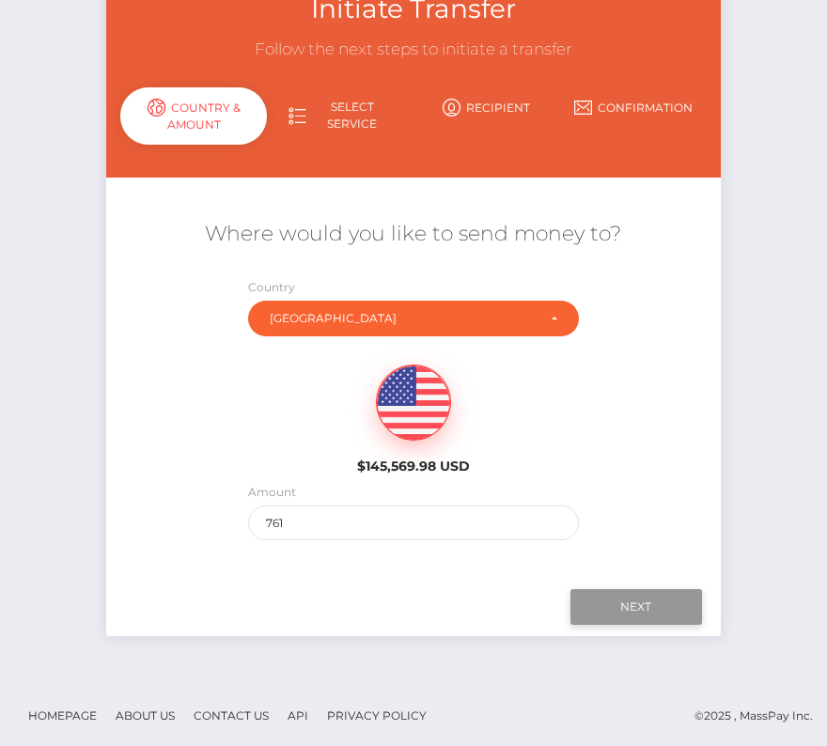
click at [640, 608] on input "Next" at bounding box center [636, 607] width 132 height 36
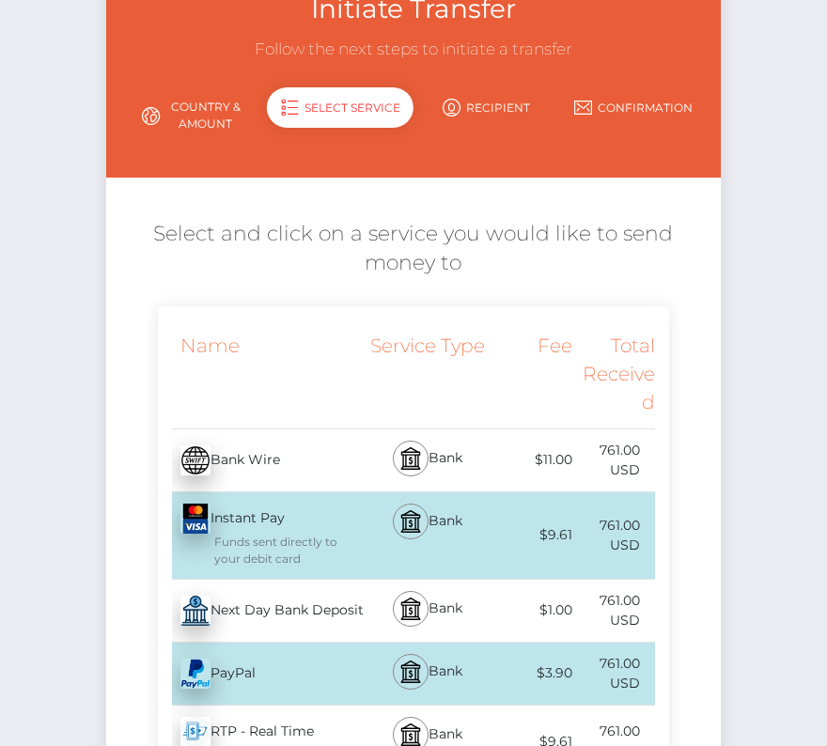
click at [232, 619] on div "Next Day Bank Deposit - USD" at bounding box center [262, 610] width 208 height 53
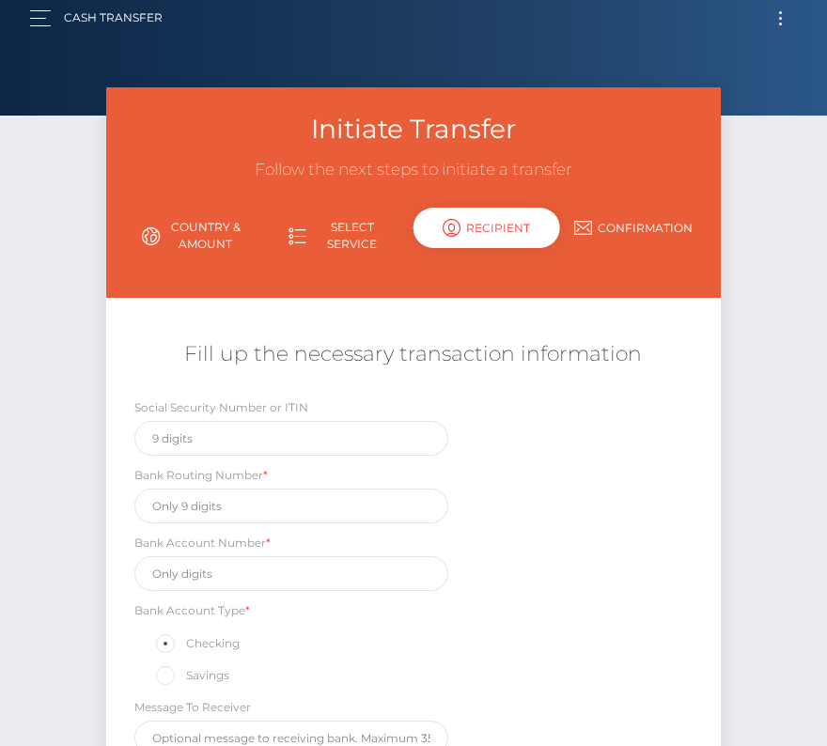
scroll to position [0, 0]
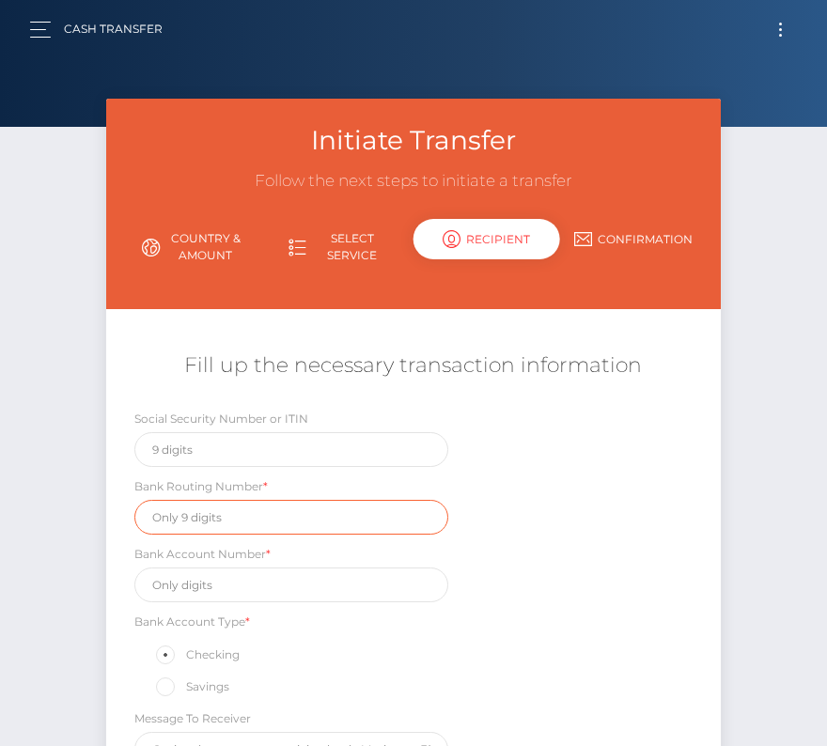
click at [204, 511] on input "text" at bounding box center [291, 517] width 314 height 35
paste input "031100209"
type input "031100209"
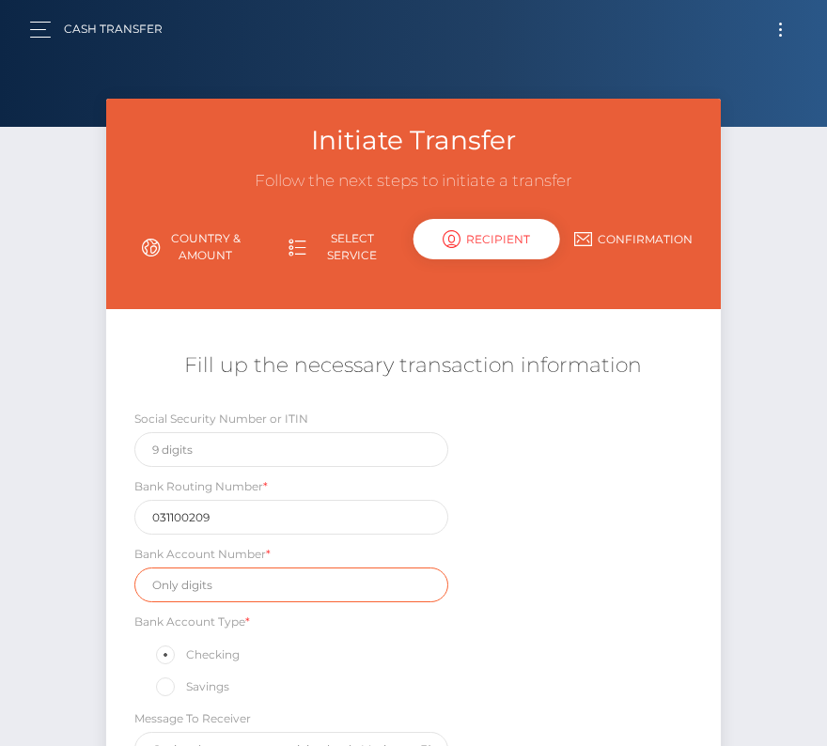
click at [143, 583] on input "text" at bounding box center [291, 584] width 314 height 35
paste input "70583250000600801"
type input "70583250000600801"
click at [517, 655] on div "Social Security Number or ITIN Bank Routing Number * 031100209 Bank Account Num…" at bounding box center [412, 592] width 613 height 367
click at [27, 674] on div "Initiate Transfer Follow the next steps to initiate a transfer Country & Amount…" at bounding box center [413, 504] width 827 height 811
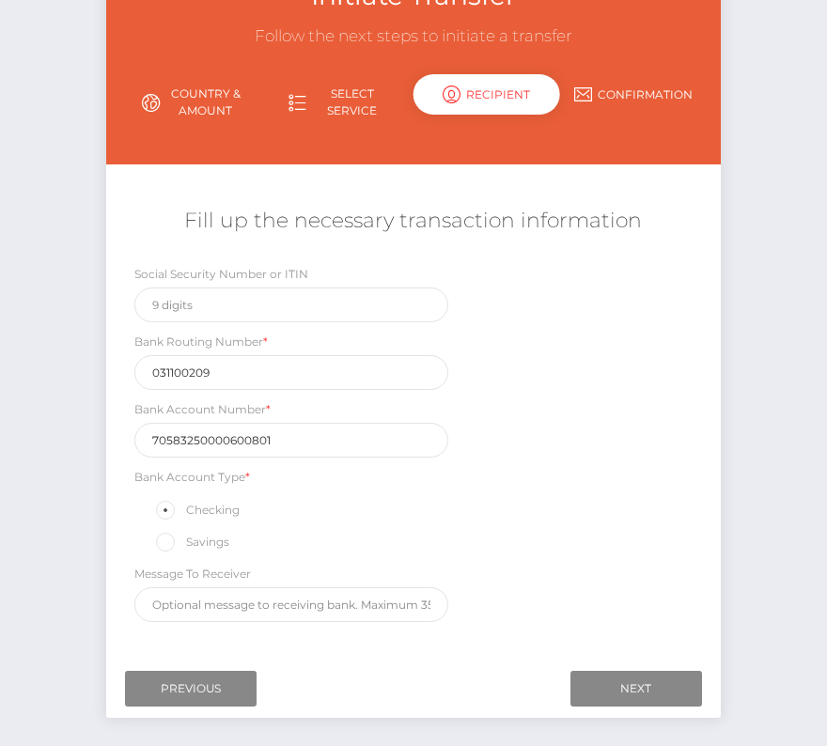
scroll to position [180, 0]
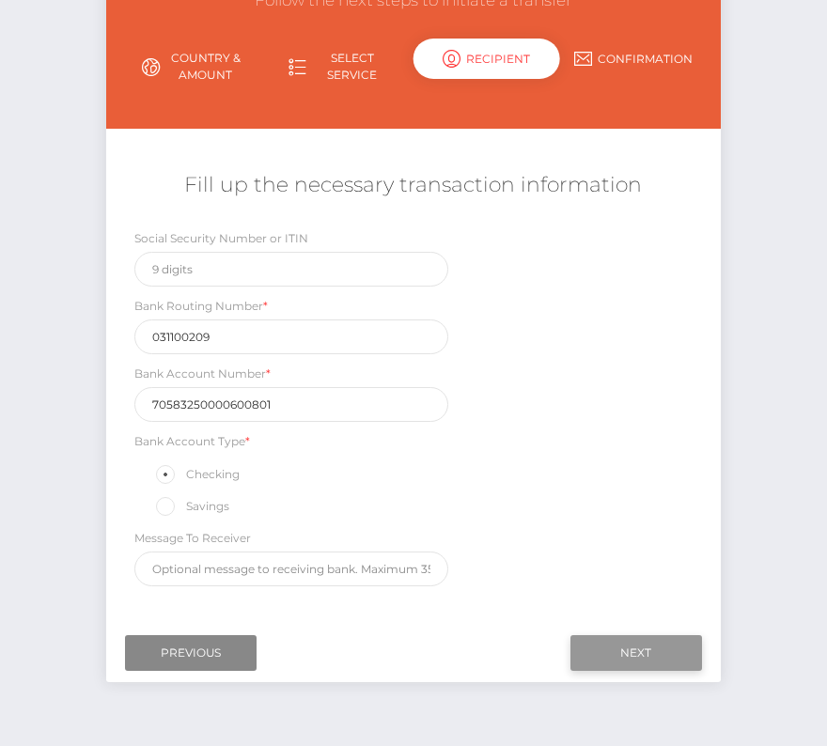
click at [634, 635] on input "Next" at bounding box center [636, 653] width 132 height 36
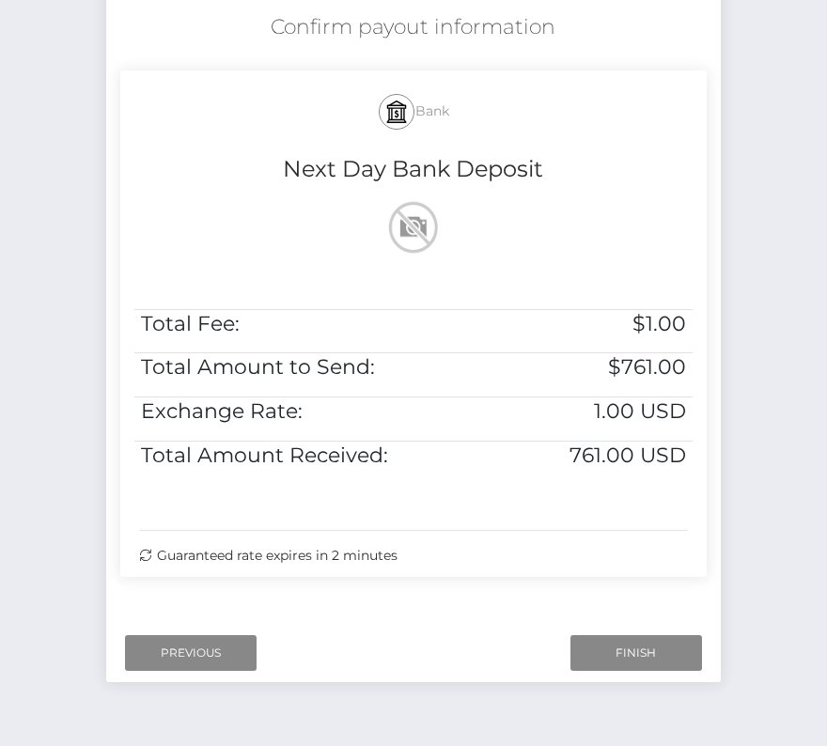
scroll to position [383, 0]
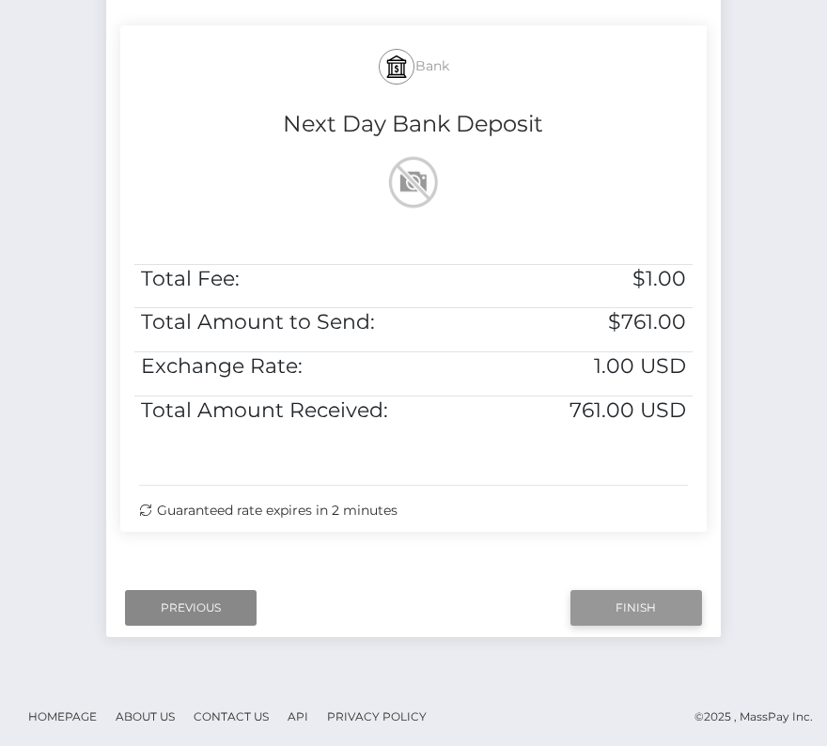
click at [635, 605] on input "Finish" at bounding box center [636, 608] width 132 height 36
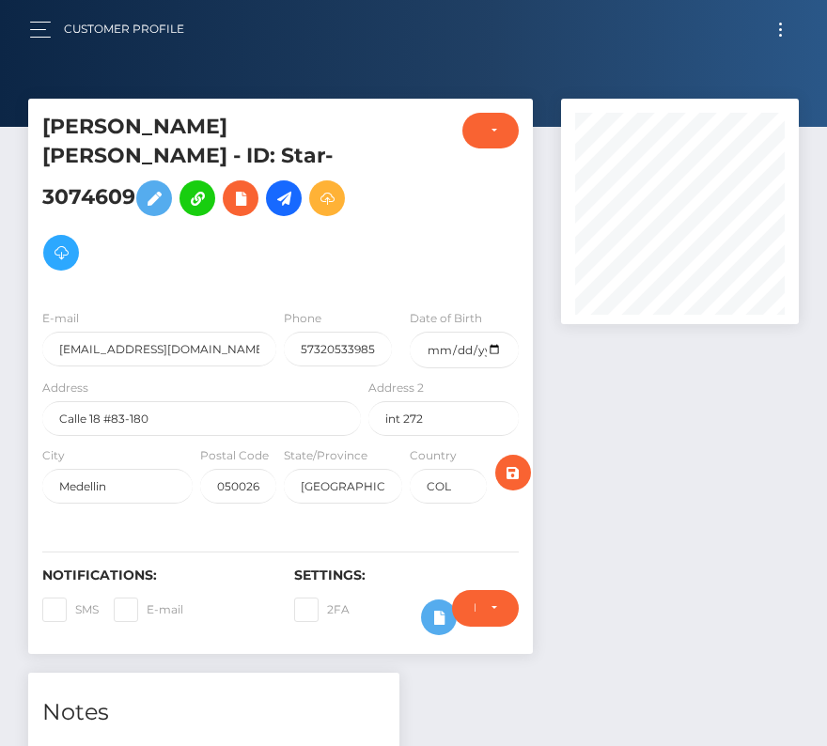
scroll to position [504, 0]
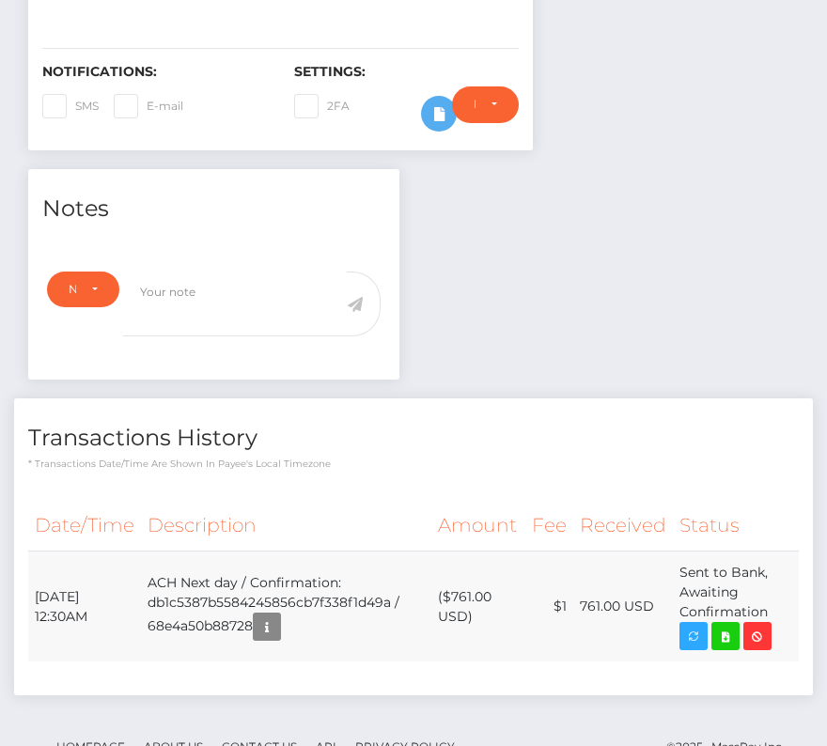
drag, startPoint x: 31, startPoint y: 533, endPoint x: 764, endPoint y: 550, distance: 732.9
click at [764, 551] on tr "October 7, 2025 12:30AM ACH Next day / Confirmation: db1c5387b5584245856cb7f338…" at bounding box center [413, 606] width 770 height 111
copy tr "October 7, 2025 12:30AM ACH Next day / Confirmation: db1c5387b5584245856cb7f338…"
click at [725, 625] on icon at bounding box center [725, 636] width 23 height 23
click at [0, 0] on div "Andres Felipe Osorio Agudelo - ID: Star-3074609 CLOSED COL" at bounding box center [413, 201] width 827 height 1213
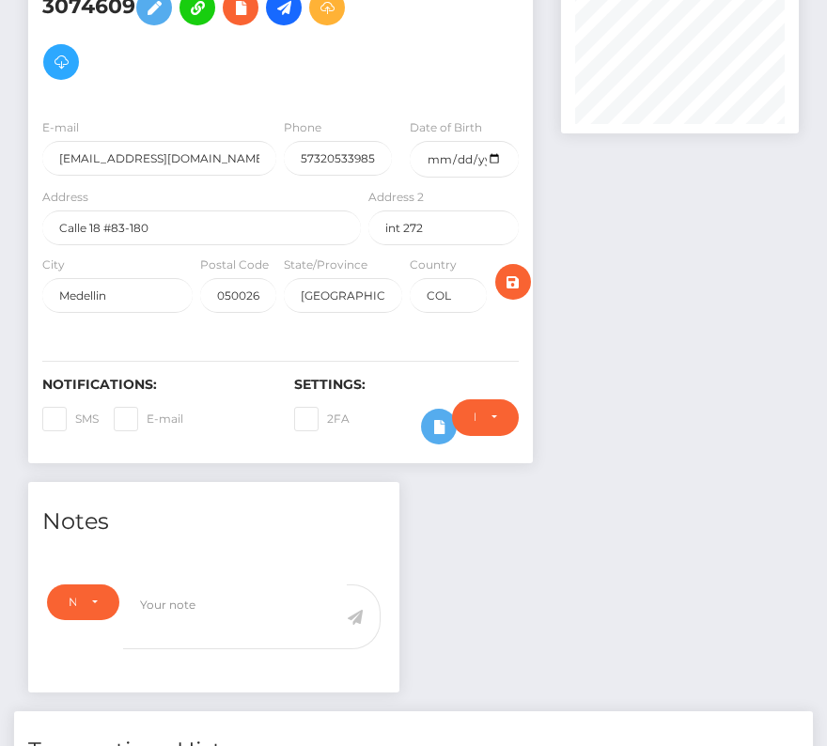
scroll to position [0, 0]
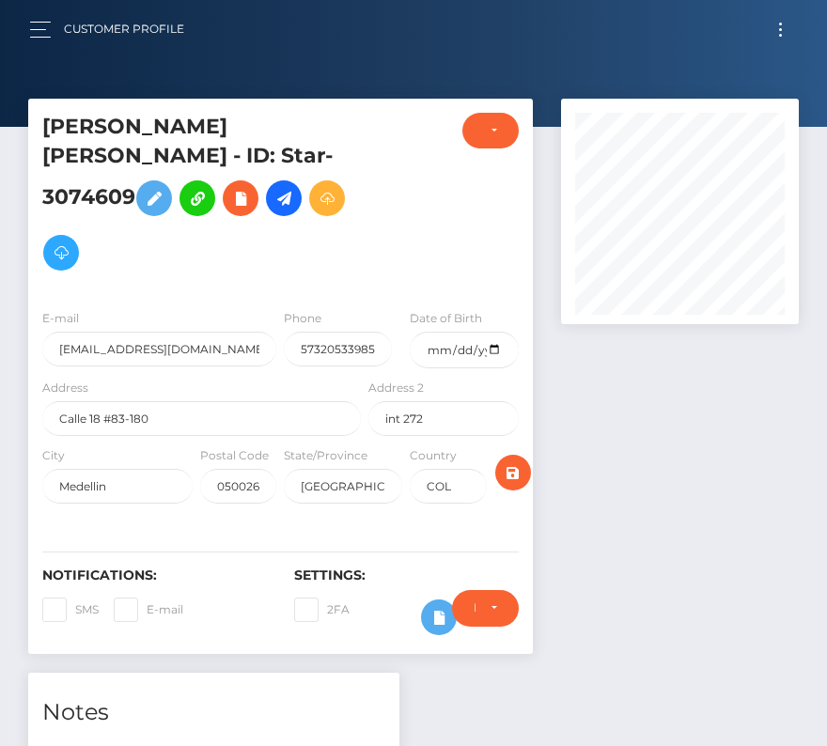
click at [782, 29] on button "Toggle navigation" at bounding box center [780, 29] width 35 height 25
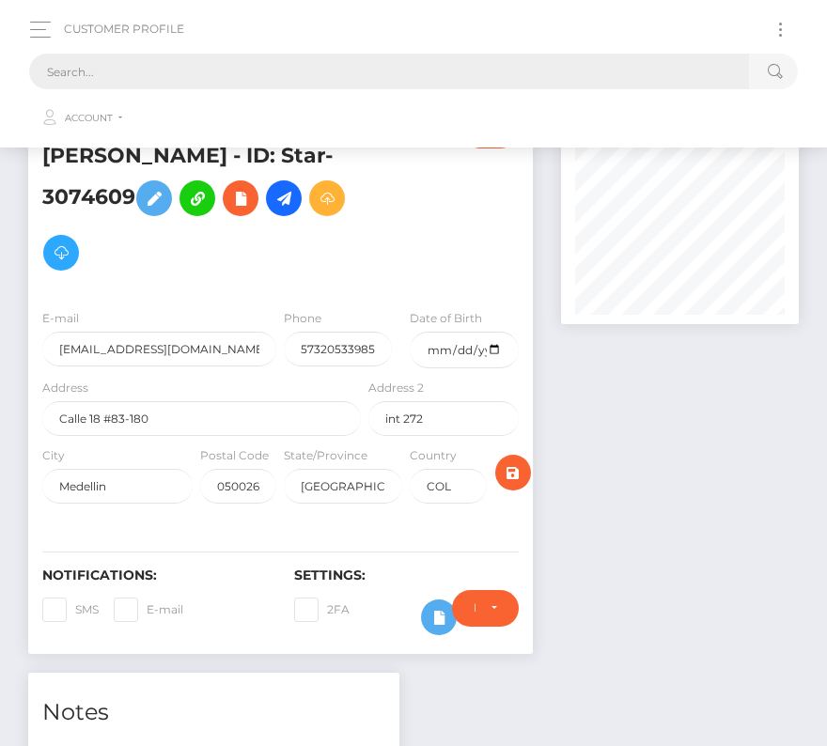
click at [400, 79] on input "text" at bounding box center [389, 72] width 720 height 36
paste input "911006"
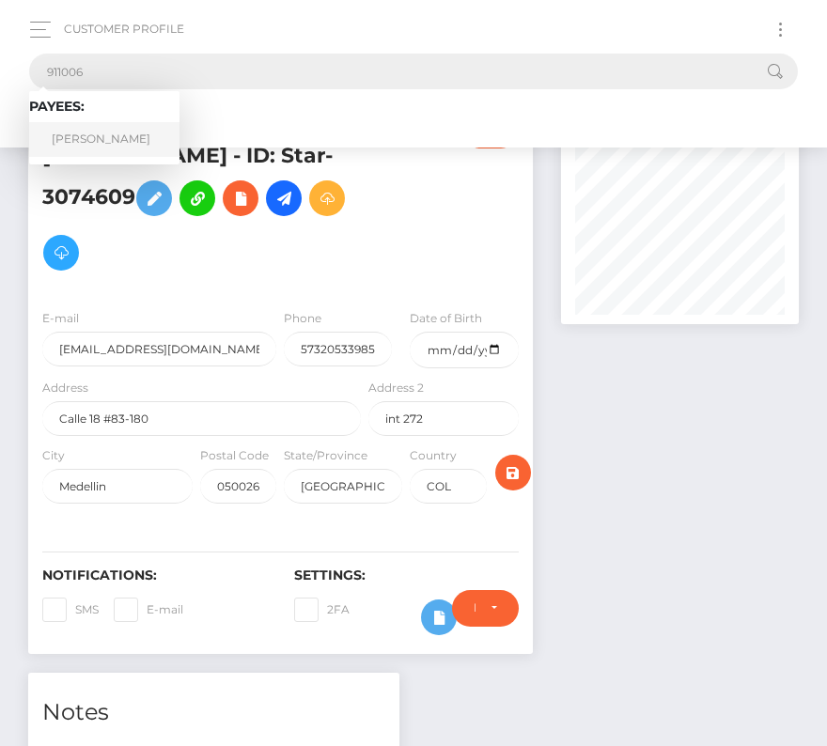
type input "911006"
click at [137, 142] on link "Christopher Ciofalo" at bounding box center [104, 139] width 150 height 35
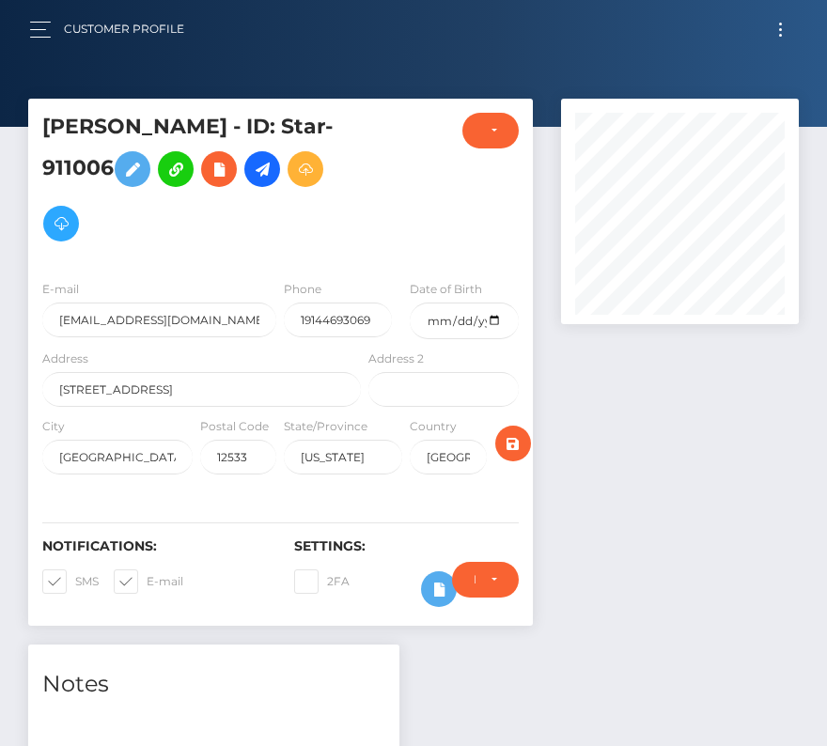
scroll to position [225, 238]
click at [482, 324] on input "date" at bounding box center [464, 320] width 108 height 37
click at [495, 320] on input "date" at bounding box center [464, 320] width 108 height 37
type input "[DATE]"
click at [75, 576] on span at bounding box center [75, 581] width 0 height 14
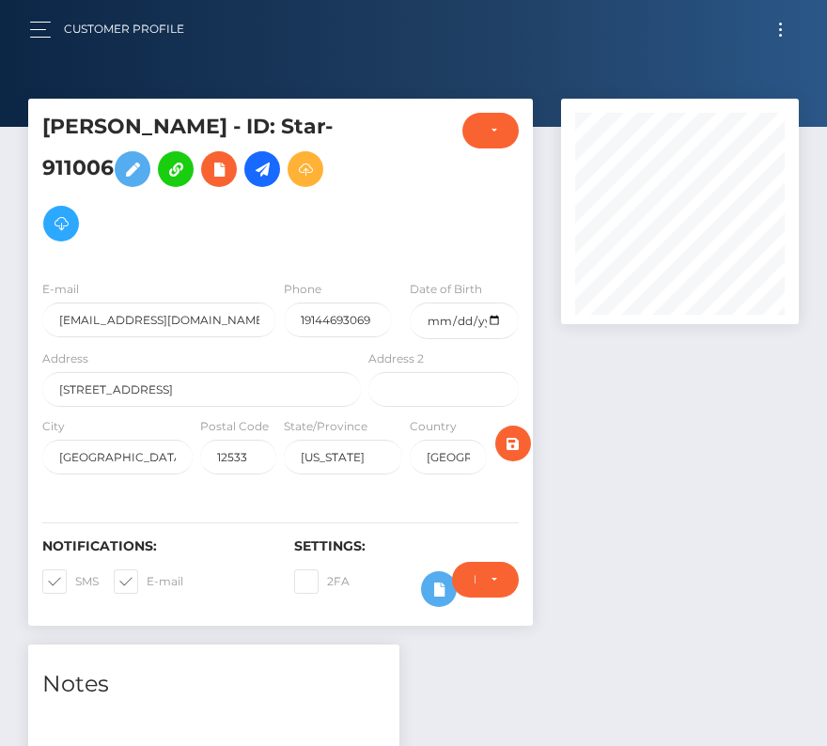
click at [75, 576] on input "SMS" at bounding box center [81, 575] width 12 height 12
checkbox input "false"
click at [147, 574] on span at bounding box center [147, 581] width 0 height 14
click at [147, 574] on input "E-mail" at bounding box center [153, 575] width 12 height 12
checkbox input "false"
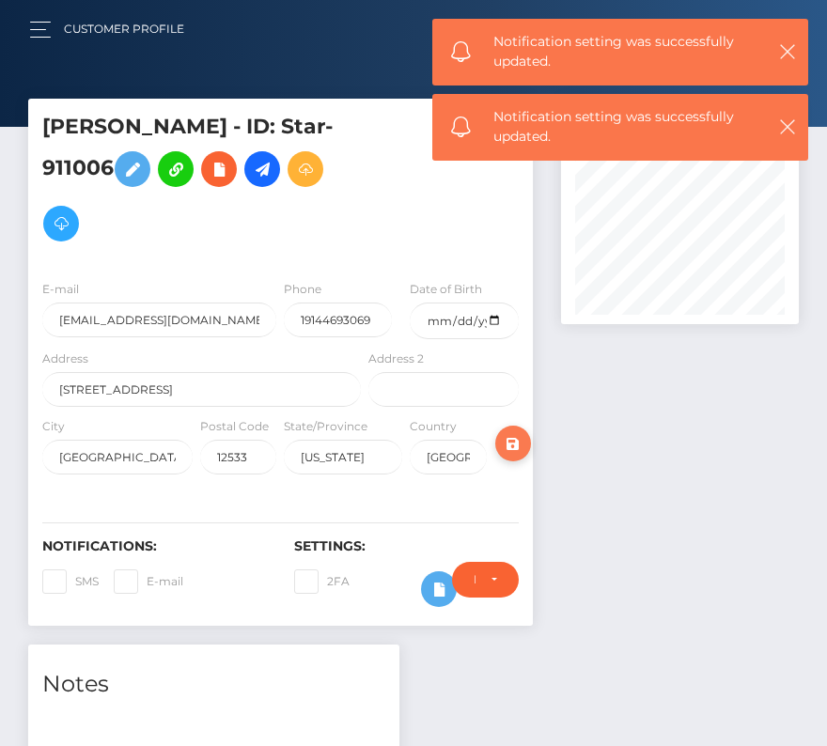
click at [515, 433] on icon "submit" at bounding box center [513, 443] width 23 height 23
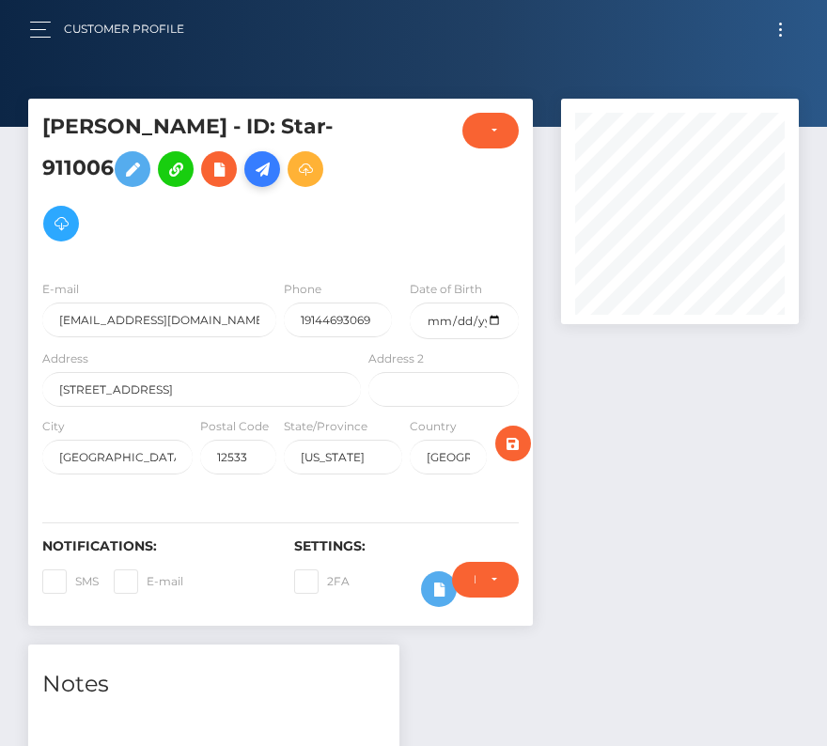
click at [273, 169] on icon at bounding box center [262, 169] width 23 height 23
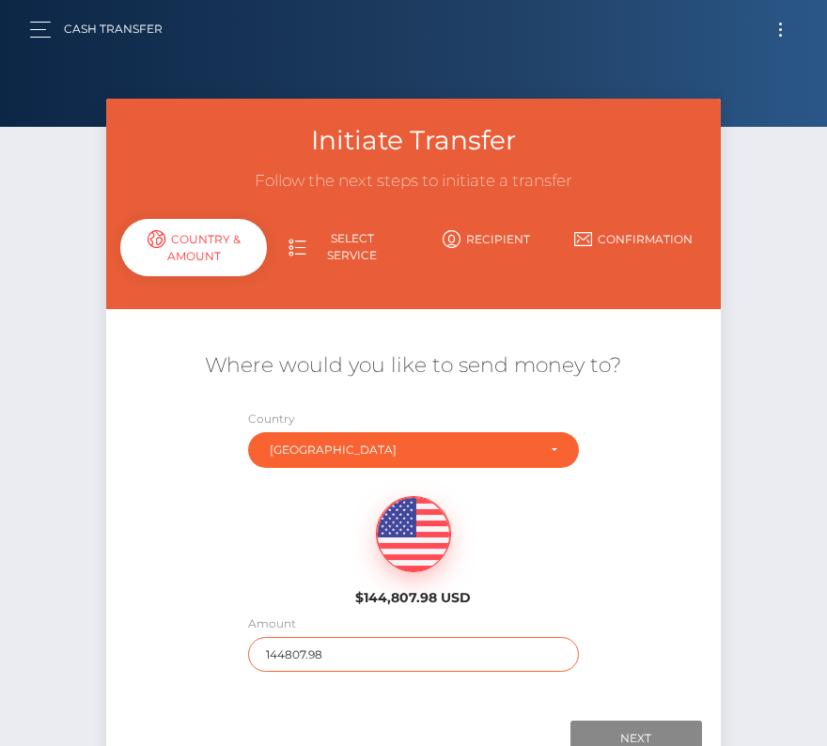
click at [357, 656] on input "144807.98" at bounding box center [413, 654] width 330 height 35
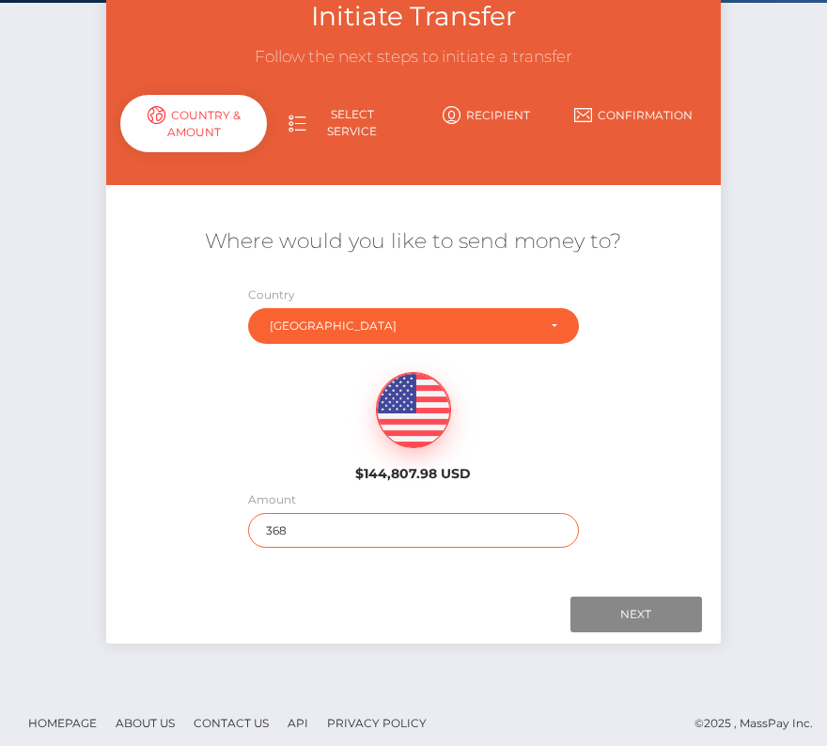
scroll to position [132, 0]
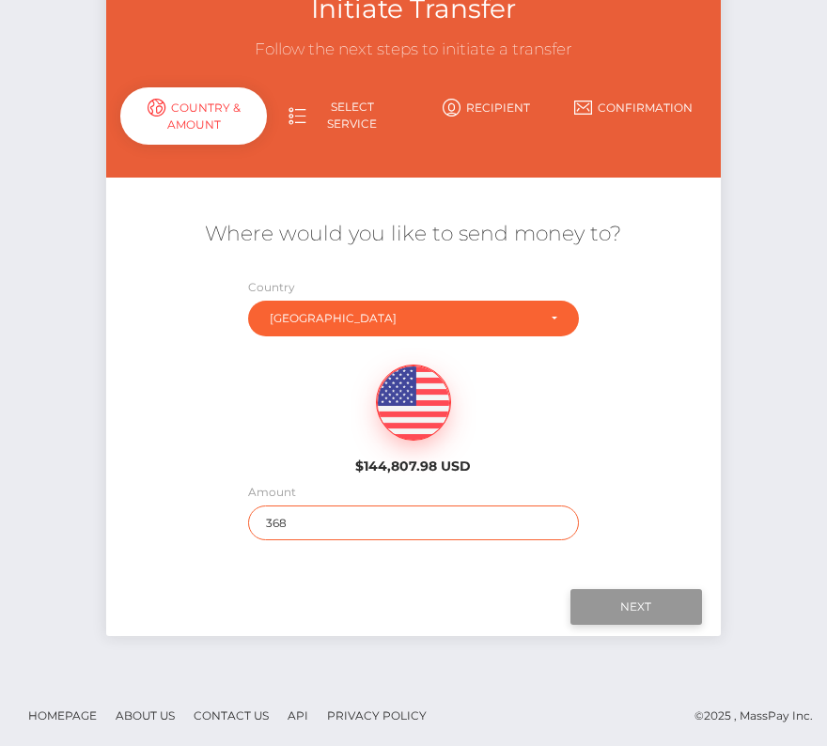
type input "368"
click at [656, 609] on input "Next" at bounding box center [636, 607] width 132 height 36
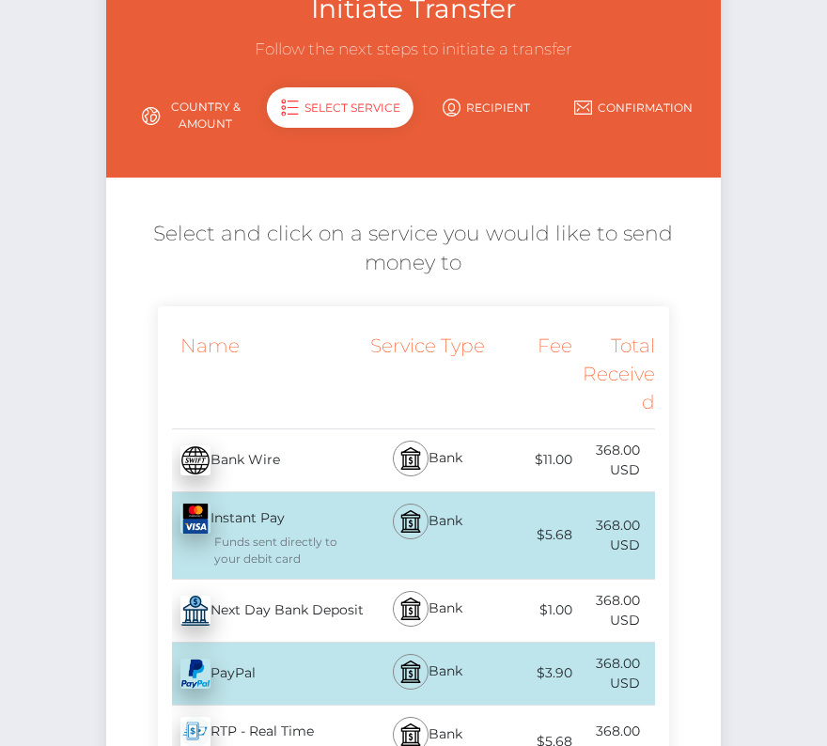
click at [294, 615] on div "Next Day Bank Deposit - USD" at bounding box center [262, 610] width 208 height 53
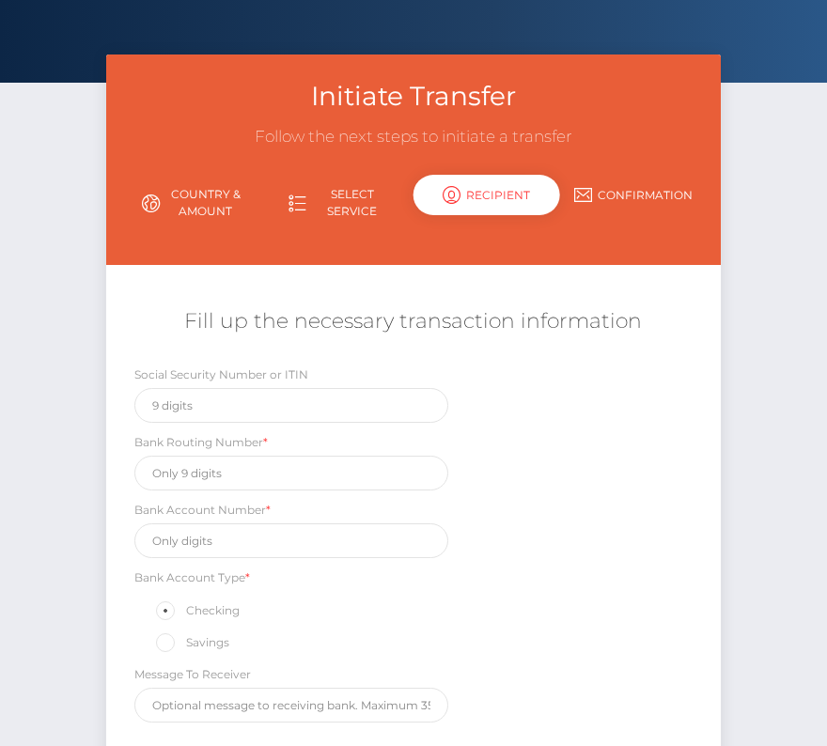
scroll to position [0, 0]
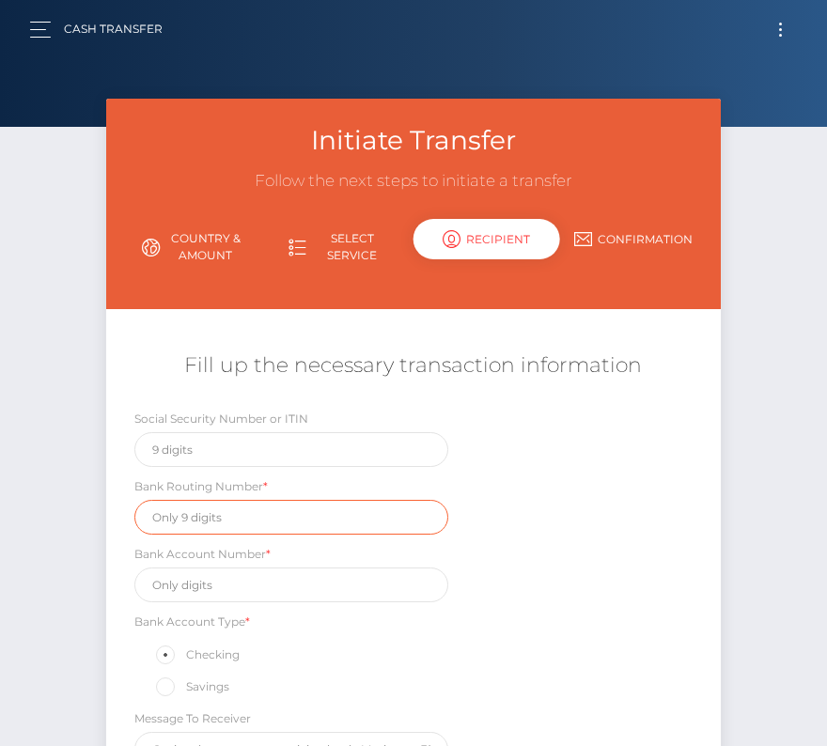
click at [185, 503] on input "text" at bounding box center [291, 517] width 314 height 35
paste input "221172186"
type input "221172186"
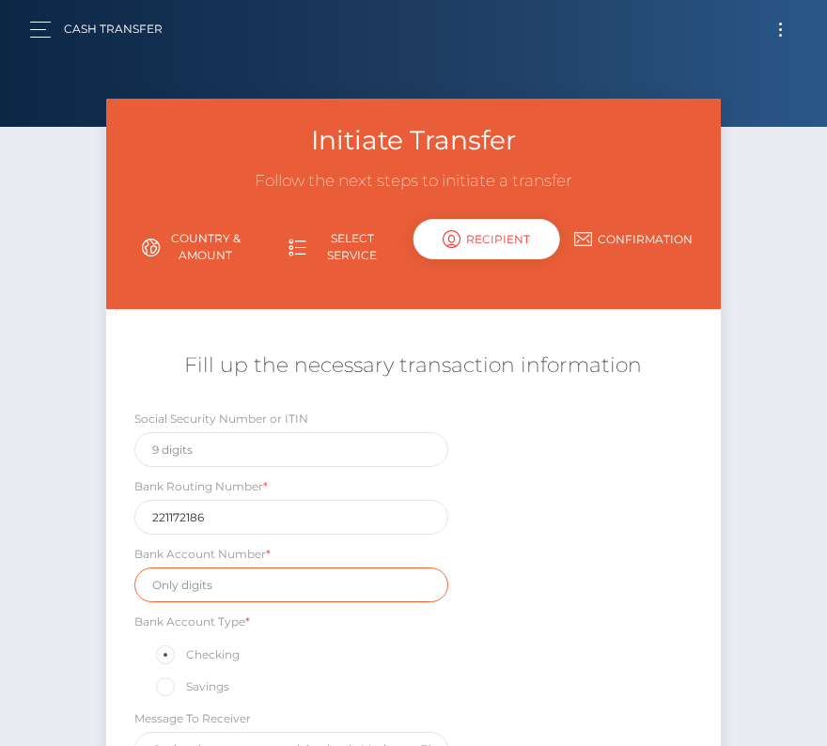
click at [195, 570] on input "text" at bounding box center [291, 584] width 314 height 35
paste input "6501671472"
type input "6501671472"
click at [534, 645] on div "Social Security Number or ITIN Bank Routing Number * [US_BANK_ROUTING_MICR] Ban…" at bounding box center [412, 592] width 613 height 367
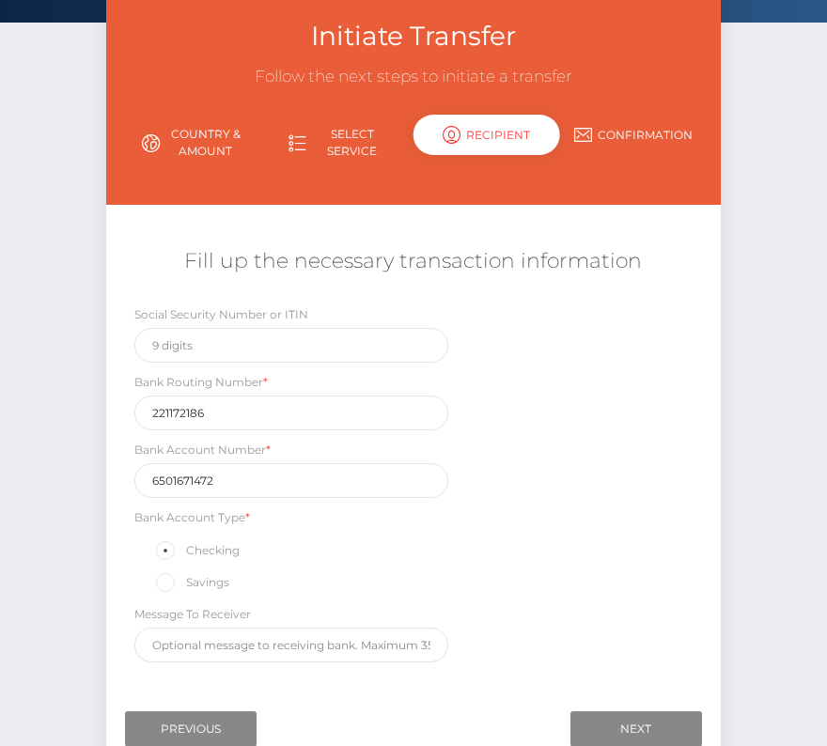
scroll to position [137, 0]
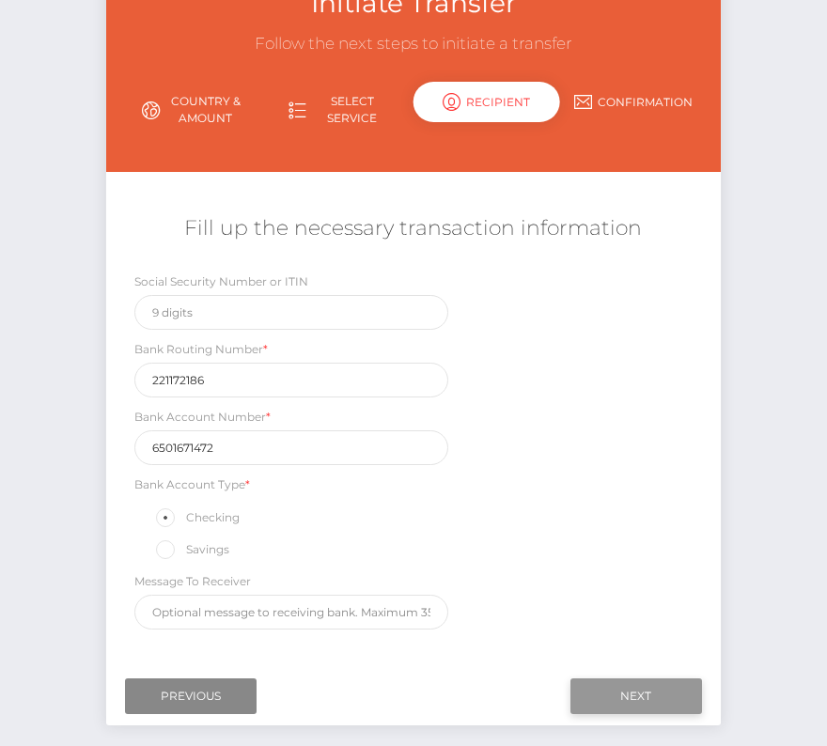
click at [642, 686] on input "Next" at bounding box center [636, 696] width 132 height 36
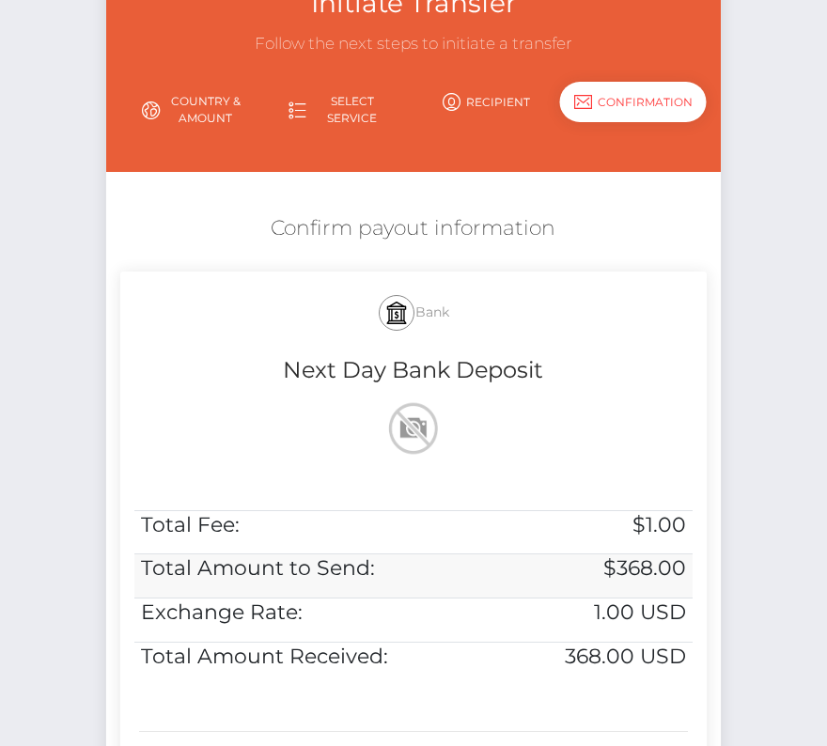
scroll to position [326, 0]
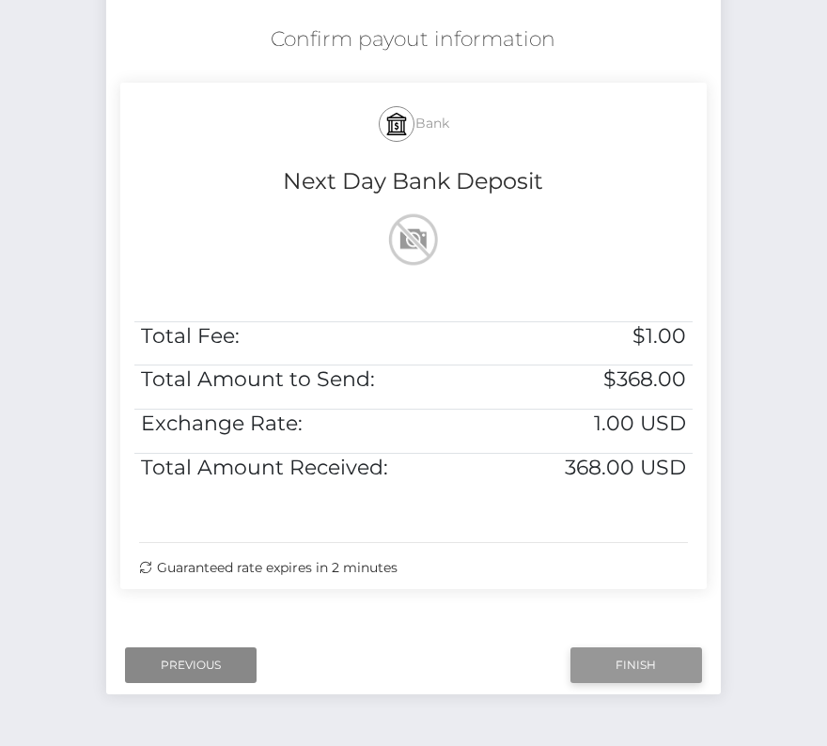
click at [643, 652] on input "Finish" at bounding box center [636, 665] width 132 height 36
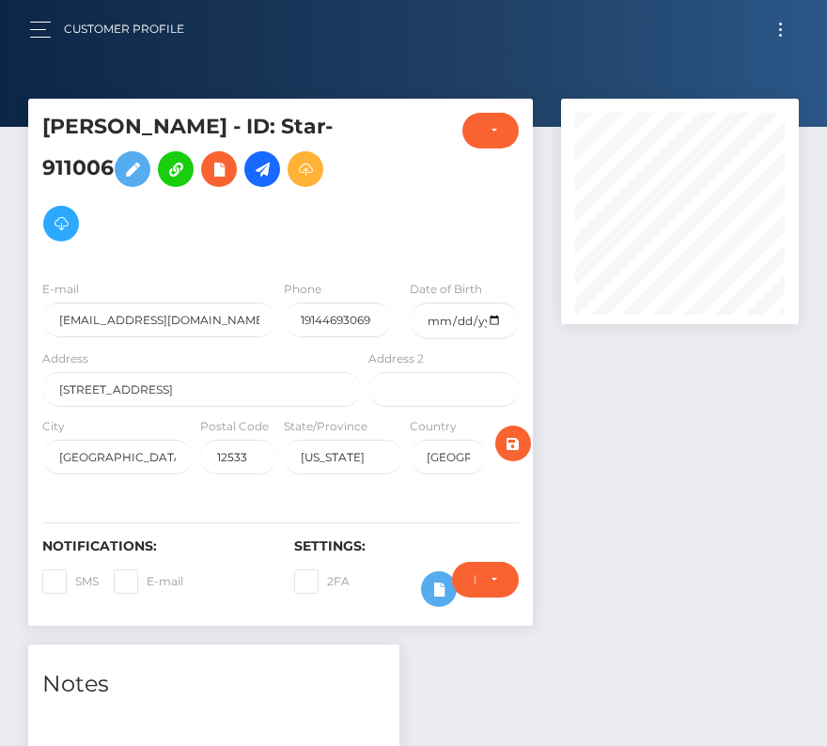
scroll to position [529, 0]
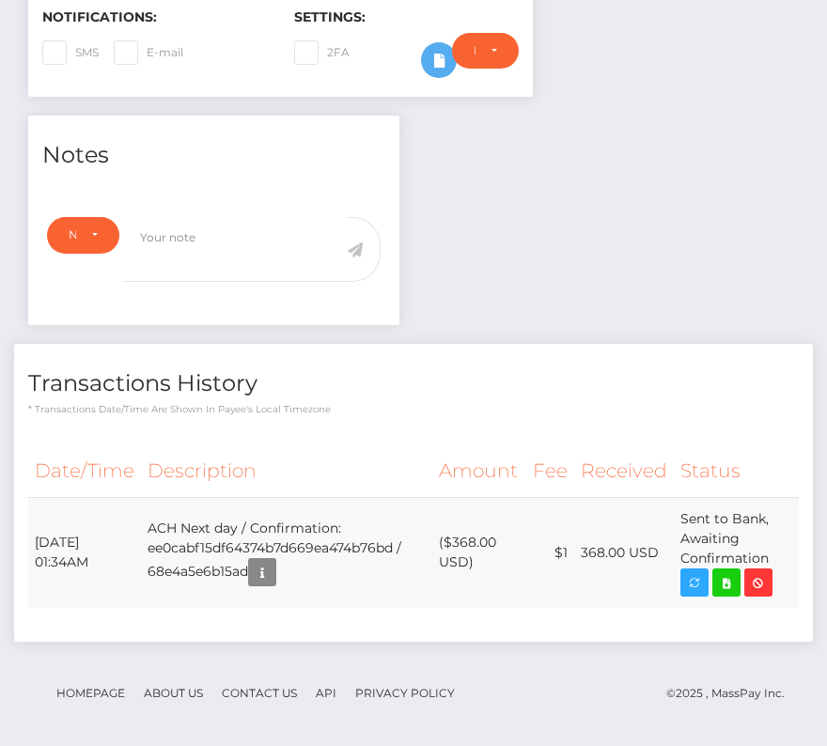
drag, startPoint x: 36, startPoint y: 531, endPoint x: 787, endPoint y: 550, distance: 751.8
click at [787, 550] on tr "October 7, 2025 01:34AM ACH Next day / Confirmation: ee0cabf15df64374b7d669ea47…" at bounding box center [413, 552] width 770 height 111
copy tr "October 7, 2025 01:34AM ACH Next day / Confirmation: ee0cabf15df64374b7d669ea47…"
click at [731, 582] on icon at bounding box center [726, 582] width 23 height 23
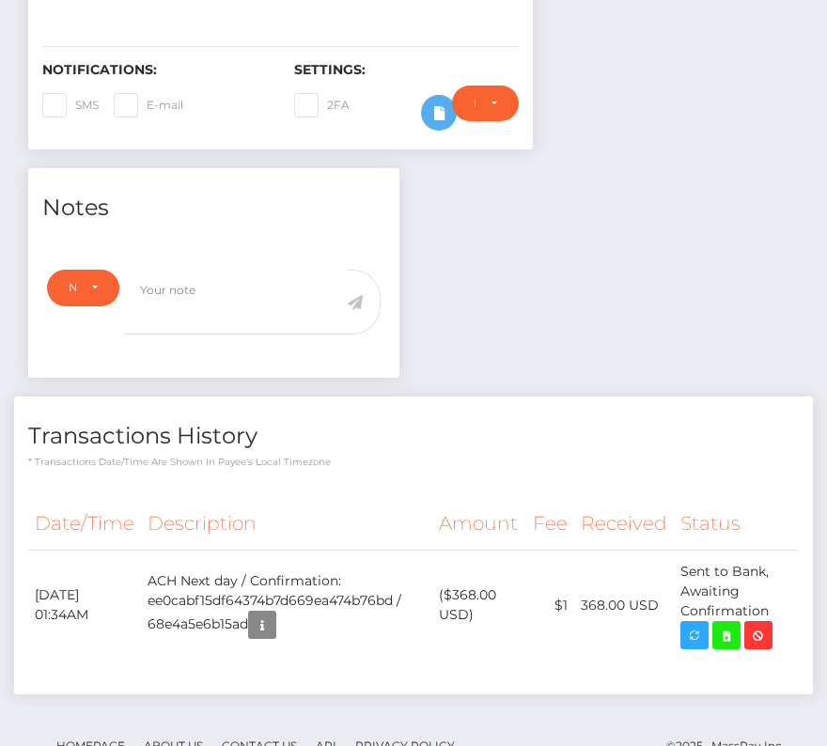
scroll to position [0, 0]
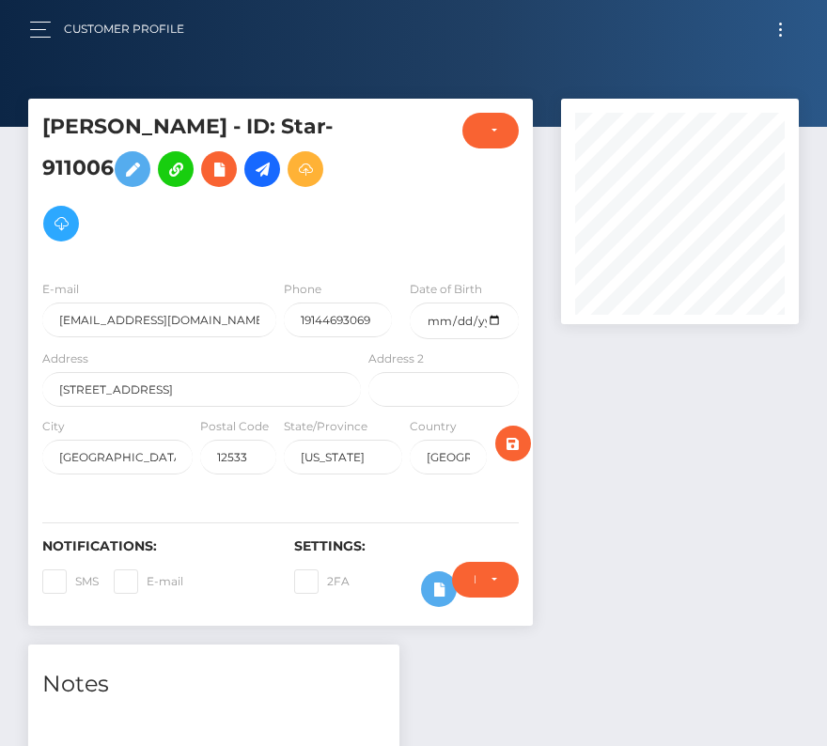
click at [782, 25] on button "Toggle navigation" at bounding box center [780, 29] width 35 height 25
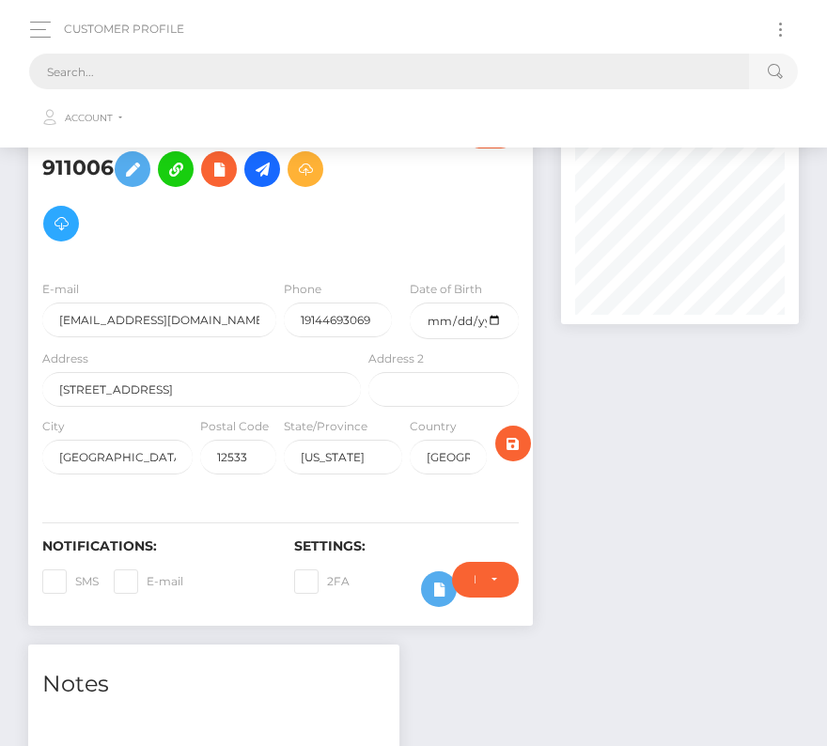
click at [531, 79] on input "text" at bounding box center [389, 72] width 720 height 36
paste input "1472521"
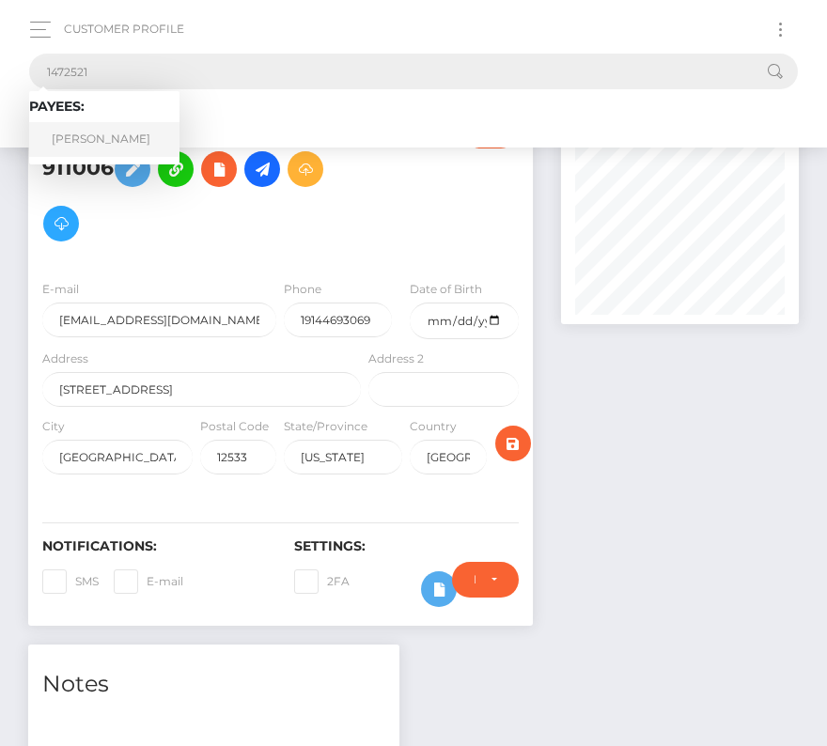
type input "1472521"
click at [109, 129] on link "Joshua Gardner" at bounding box center [104, 139] width 150 height 35
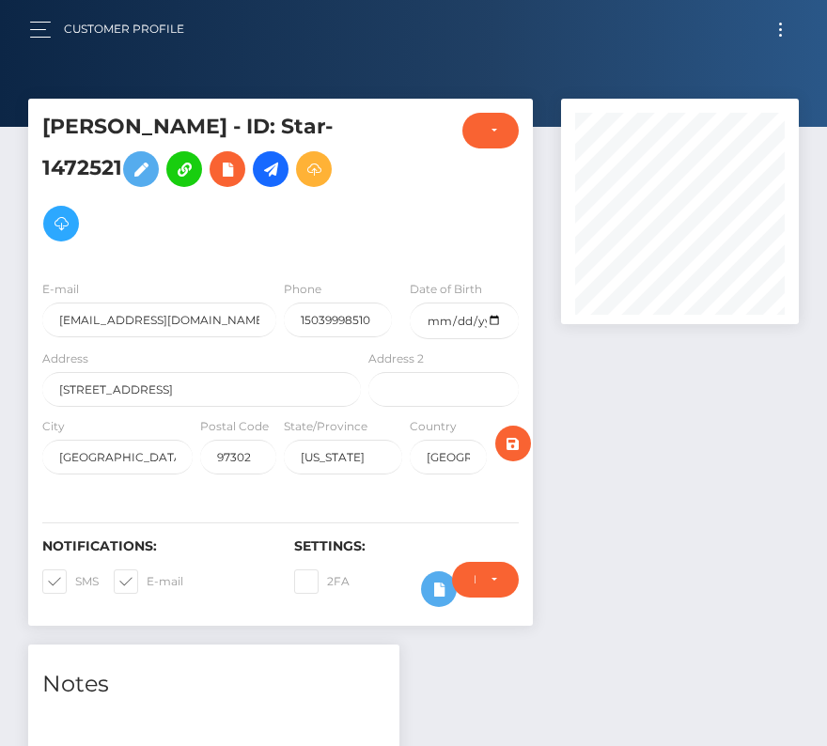
scroll to position [225, 238]
click at [497, 317] on input "date" at bounding box center [464, 320] width 108 height 37
type input "[DATE]"
click at [75, 574] on span at bounding box center [75, 581] width 0 height 14
click at [75, 572] on input "SMS" at bounding box center [81, 575] width 12 height 12
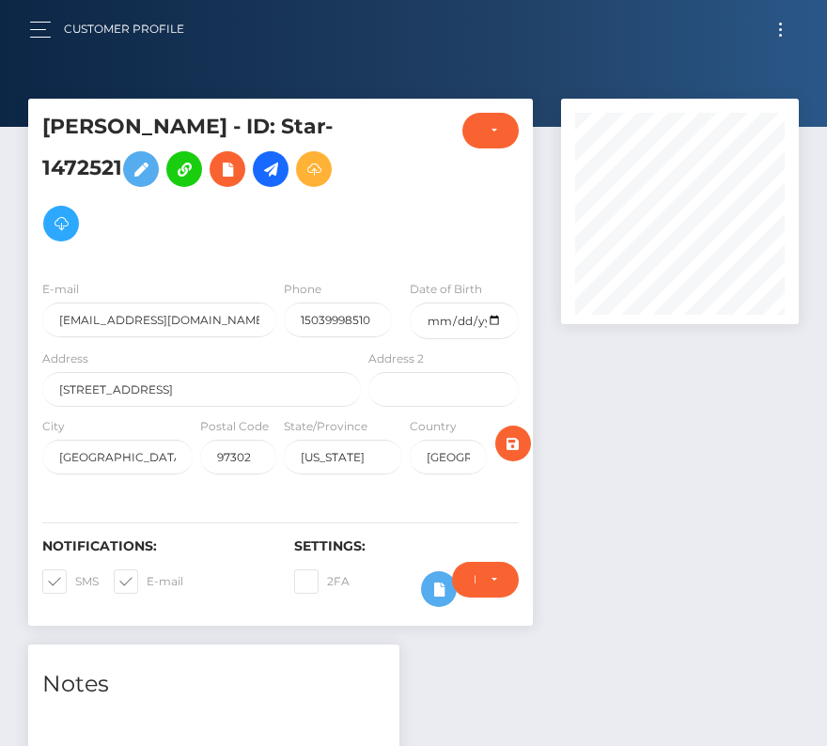
checkbox input "false"
click at [147, 574] on span at bounding box center [147, 581] width 0 height 14
click at [147, 572] on input "E-mail" at bounding box center [153, 575] width 12 height 12
checkbox input "false"
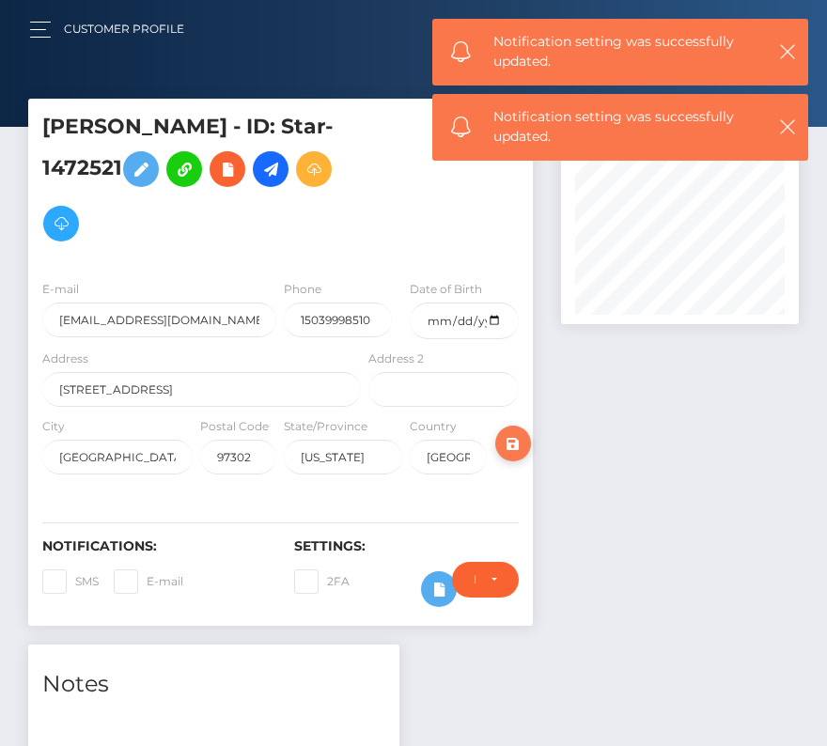
click at [512, 437] on icon "submit" at bounding box center [513, 443] width 23 height 23
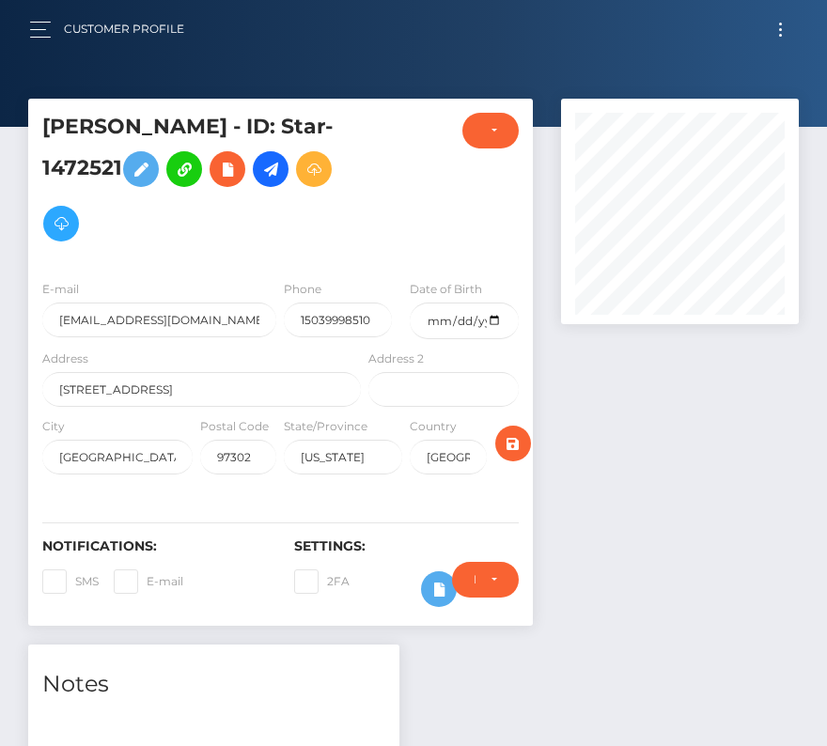
scroll to position [225, 238]
click at [518, 438] on icon "submit" at bounding box center [513, 443] width 23 height 23
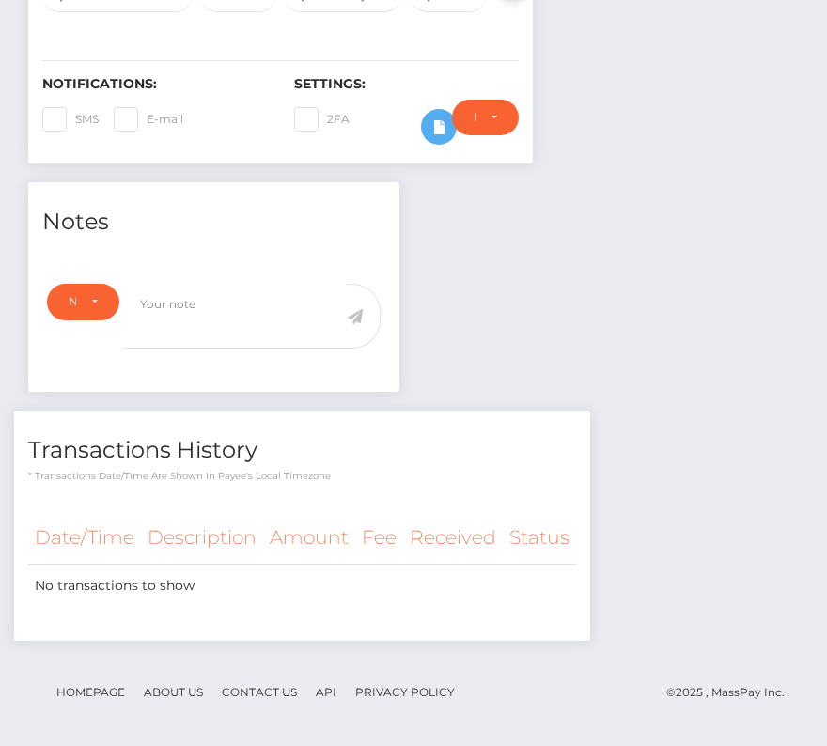
scroll to position [0, 0]
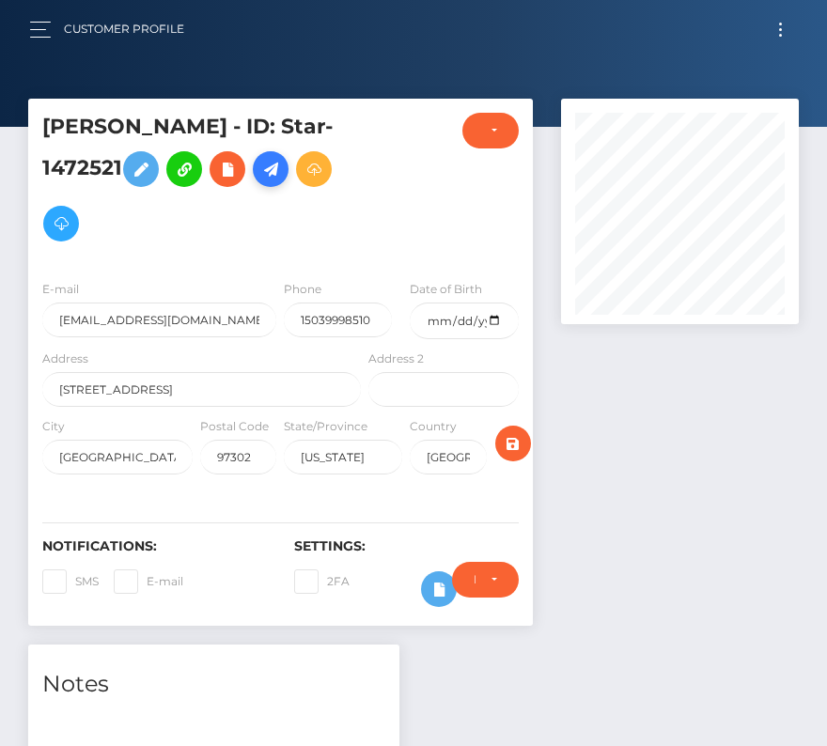
click at [282, 169] on icon at bounding box center [270, 169] width 23 height 23
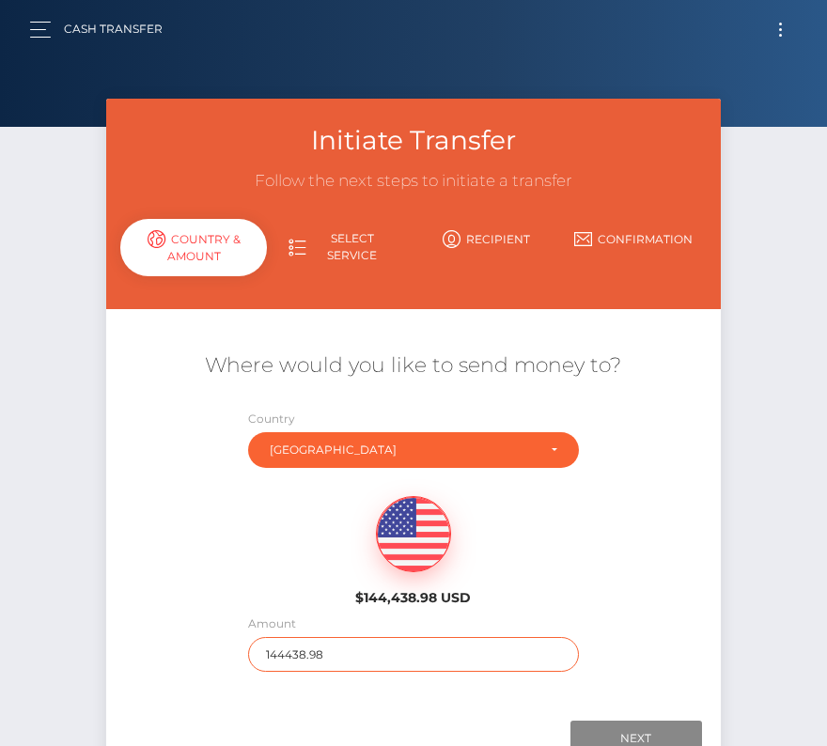
click at [331, 650] on input "144438.98" at bounding box center [413, 654] width 330 height 35
type input "2074"
click at [215, 549] on div "$144,438.98 USD" at bounding box center [412, 545] width 613 height 136
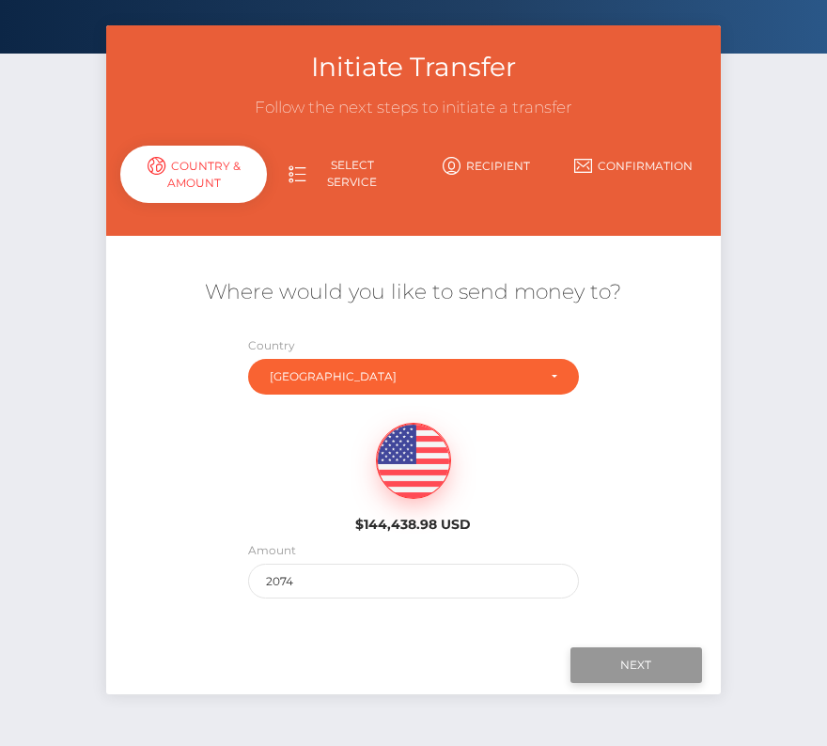
click at [618, 660] on input "Next" at bounding box center [636, 665] width 132 height 36
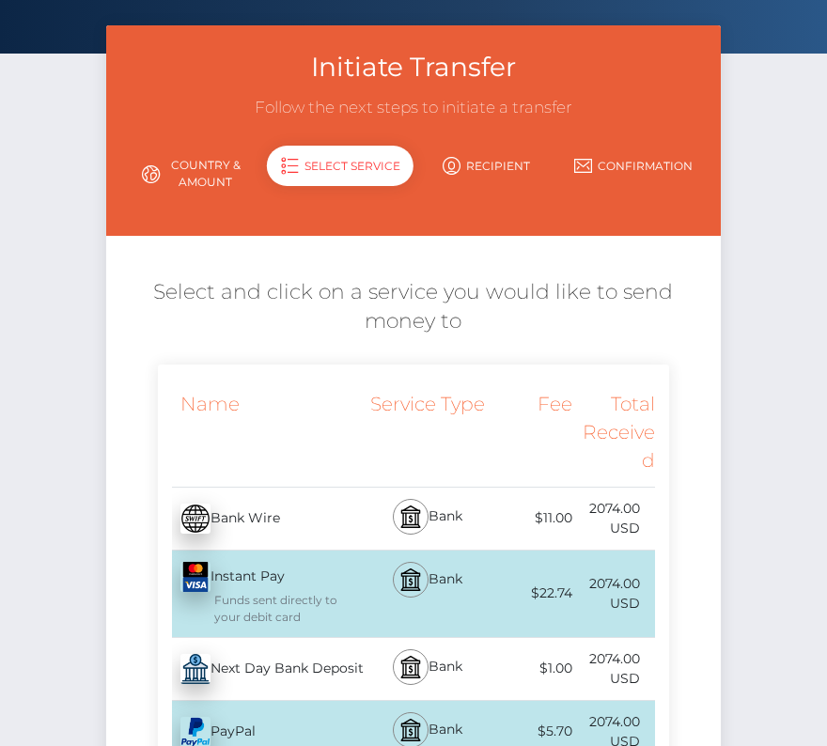
click at [273, 667] on div "Next Day Bank Deposit - USD" at bounding box center [262, 669] width 208 height 53
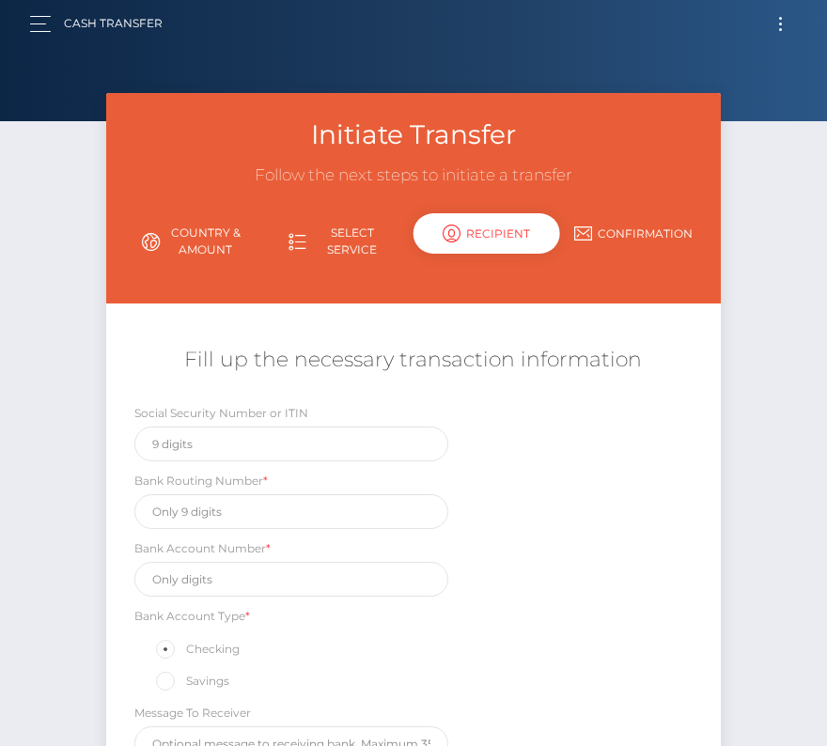
scroll to position [0, 0]
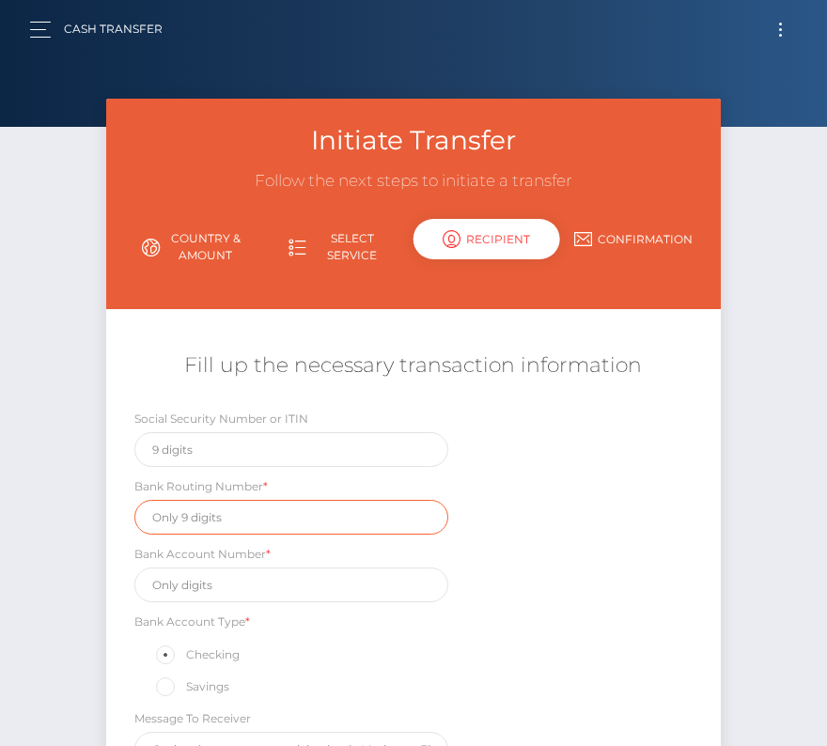
click at [196, 517] on input "text" at bounding box center [291, 517] width 314 height 35
paste input "123205054"
type input "123205054"
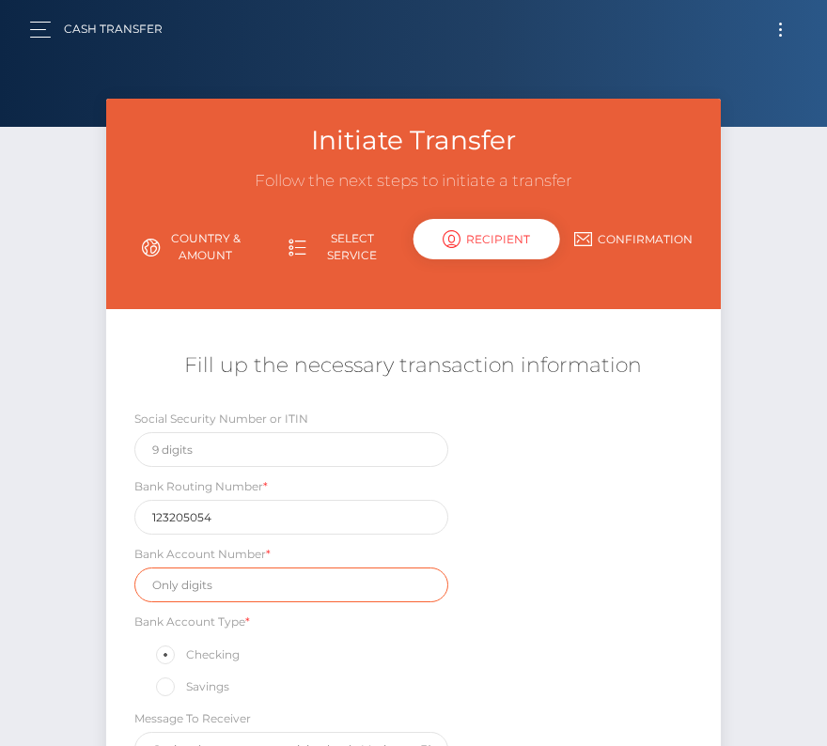
click at [240, 576] on input "text" at bounding box center [291, 584] width 314 height 35
paste input "3965067303"
type input "3965067303"
click at [665, 616] on div "Social Security Number or ITIN Bank Routing Number * 123205054 Bank Account Num…" at bounding box center [412, 592] width 613 height 367
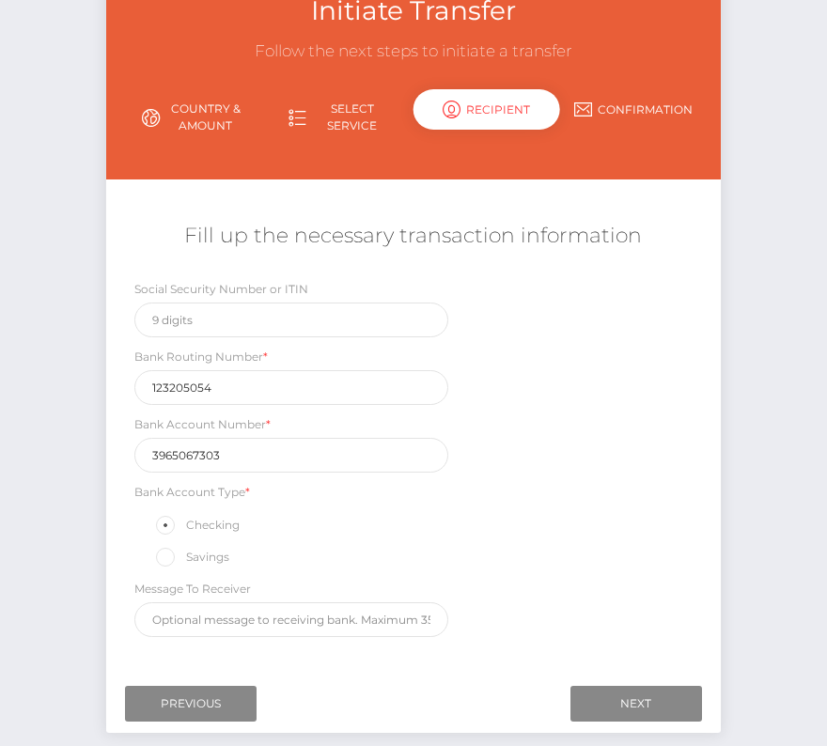
scroll to position [150, 0]
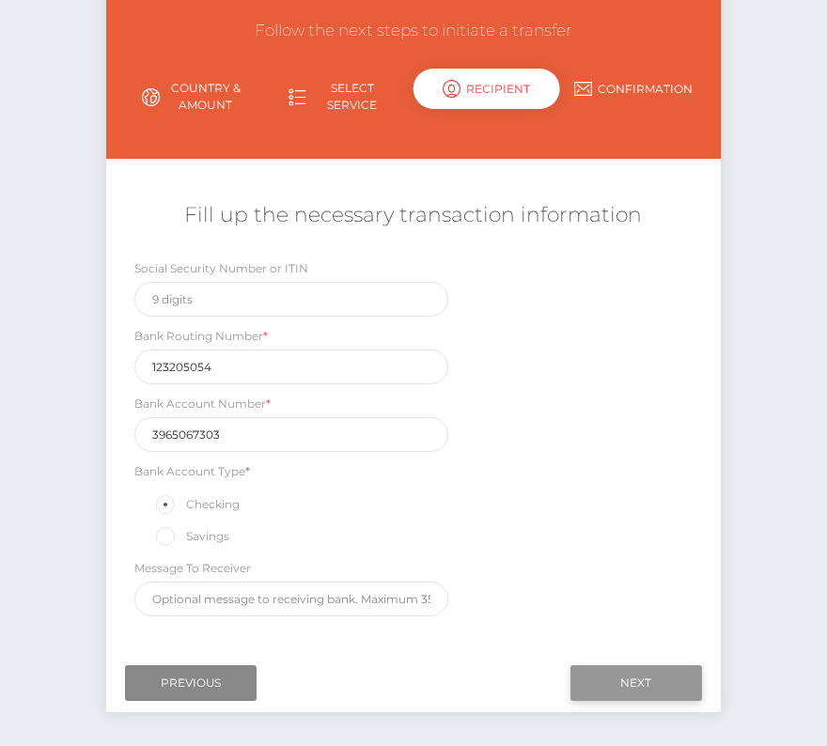
click at [664, 679] on input "Next" at bounding box center [636, 683] width 132 height 36
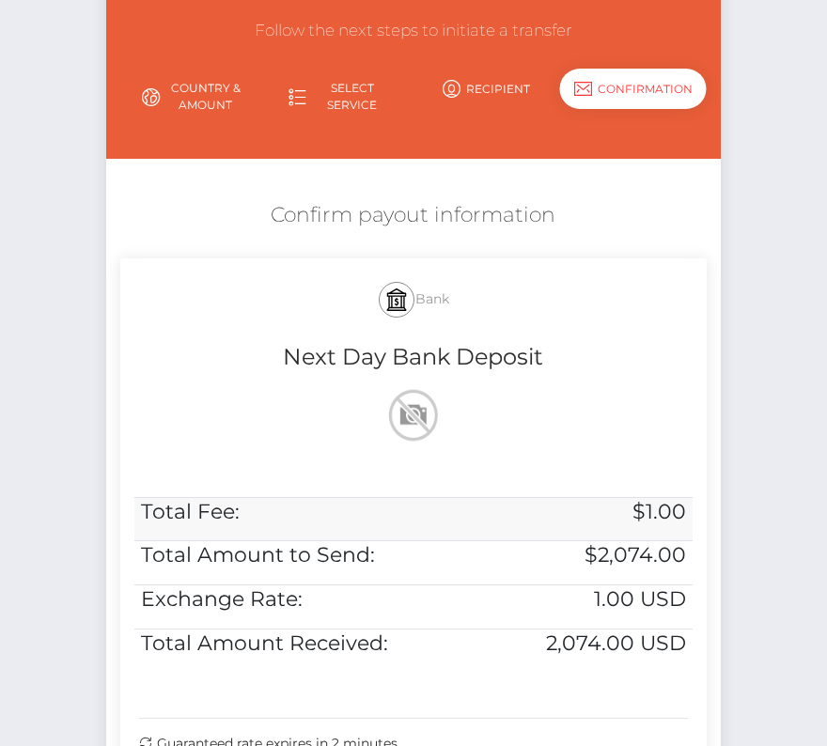
scroll to position [380, 0]
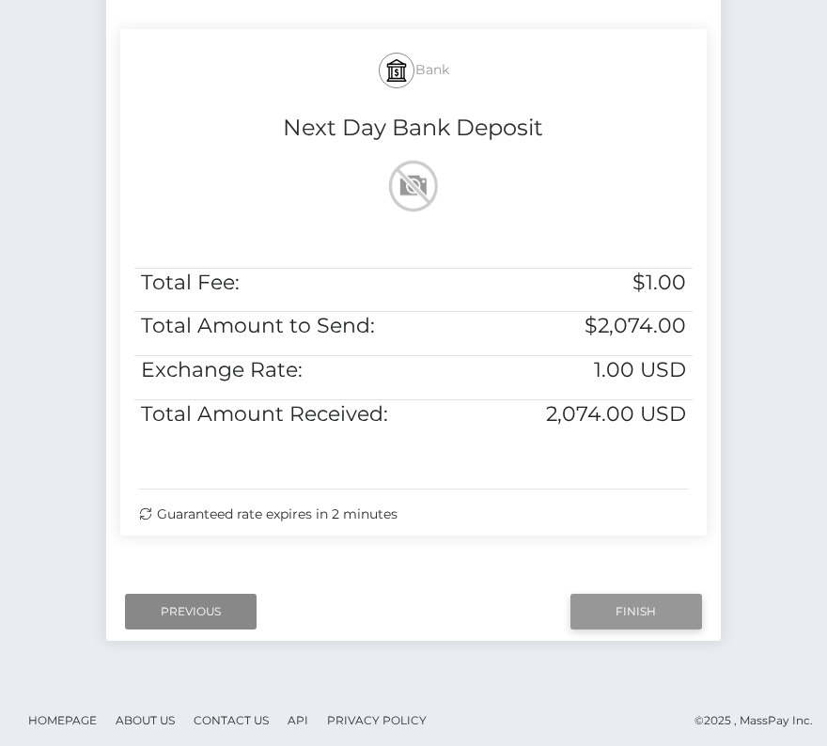
click at [620, 605] on input "Finish" at bounding box center [636, 612] width 132 height 36
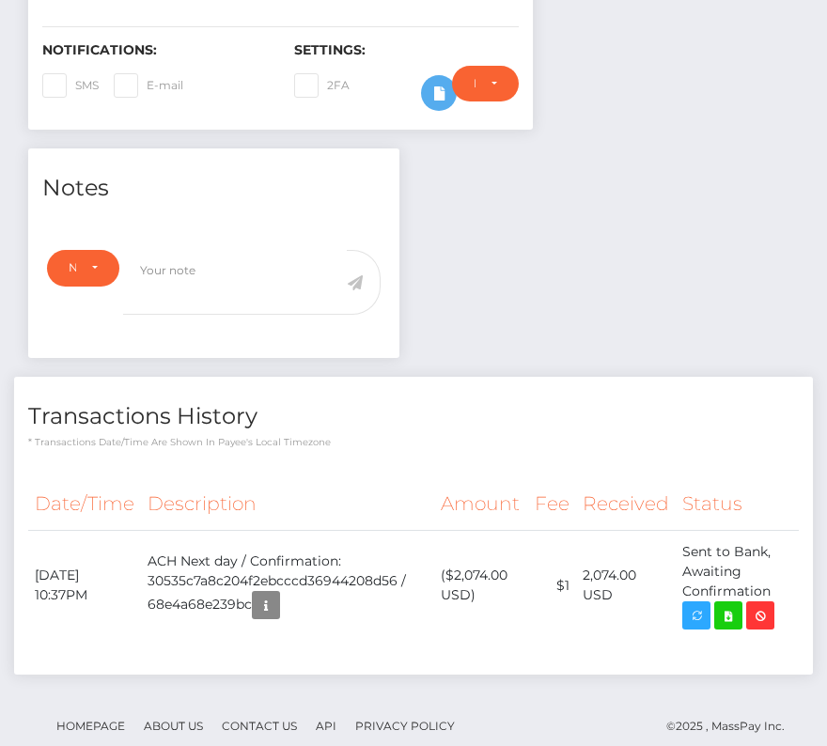
scroll to position [529, 0]
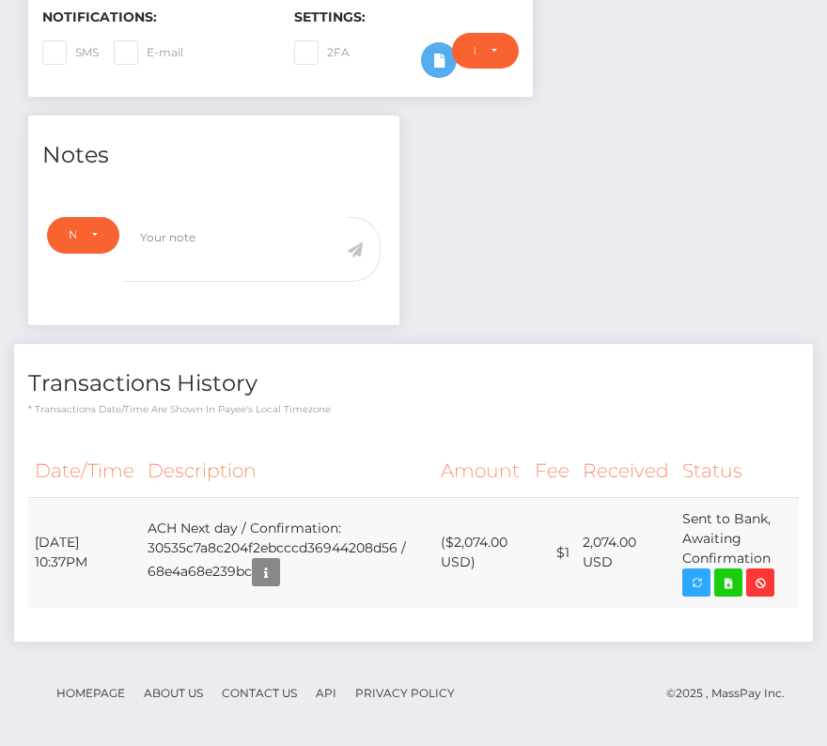
drag, startPoint x: 31, startPoint y: 524, endPoint x: 772, endPoint y: 551, distance: 741.7
click at [772, 551] on tr "[DATE] 10:37PM ACH Next day / Confirmation: 30535c7a8c204f2ebcccd36944208d56 / …" at bounding box center [413, 552] width 770 height 111
copy tr "[DATE] 10:37PM ACH Next day / Confirmation: 30535c7a8c204f2ebcccd36944208d56 / …"
click at [731, 581] on icon at bounding box center [728, 582] width 23 height 23
click at [0, 0] on div "Joshua Gardner - ID: Star-1472521 CLOSED ACTIVE E-mail" at bounding box center [413, 162] width 827 height 1184
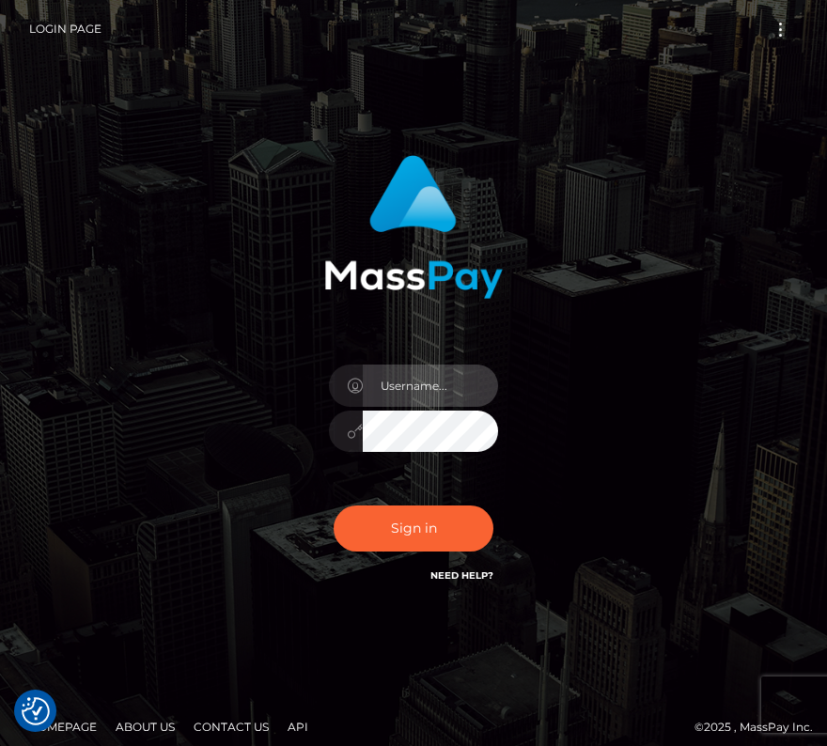
click at [434, 402] on input "text" at bounding box center [430, 385] width 135 height 42
type input "kateo"
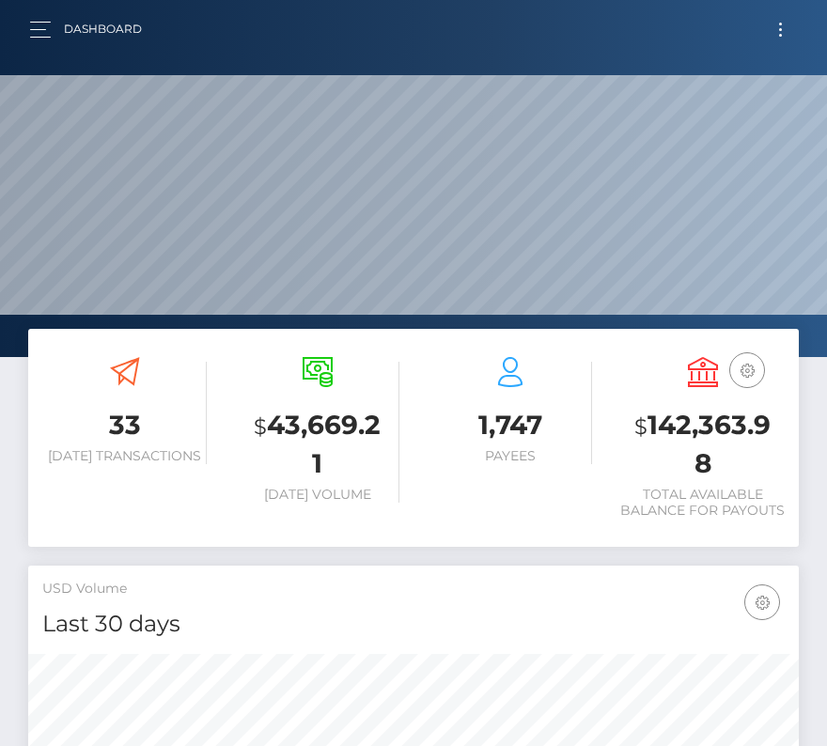
scroll to position [333, 371]
click at [780, 28] on span "Toggle navigation" at bounding box center [780, 29] width 3 height 3
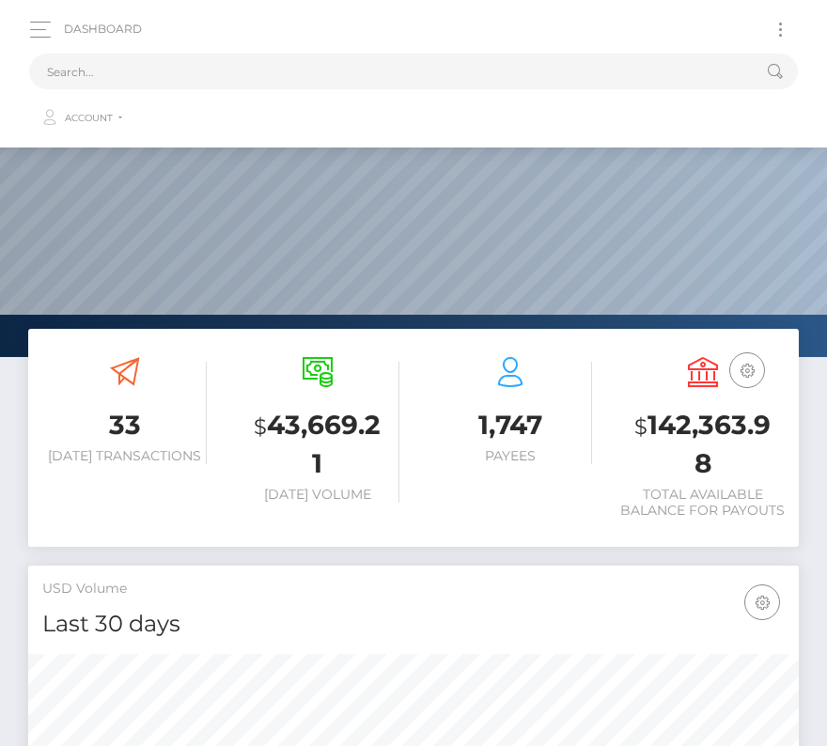
click at [780, 28] on span "Toggle navigation" at bounding box center [780, 29] width 3 height 3
click at [221, 75] on input "text" at bounding box center [389, 72] width 720 height 36
paste input "2091248"
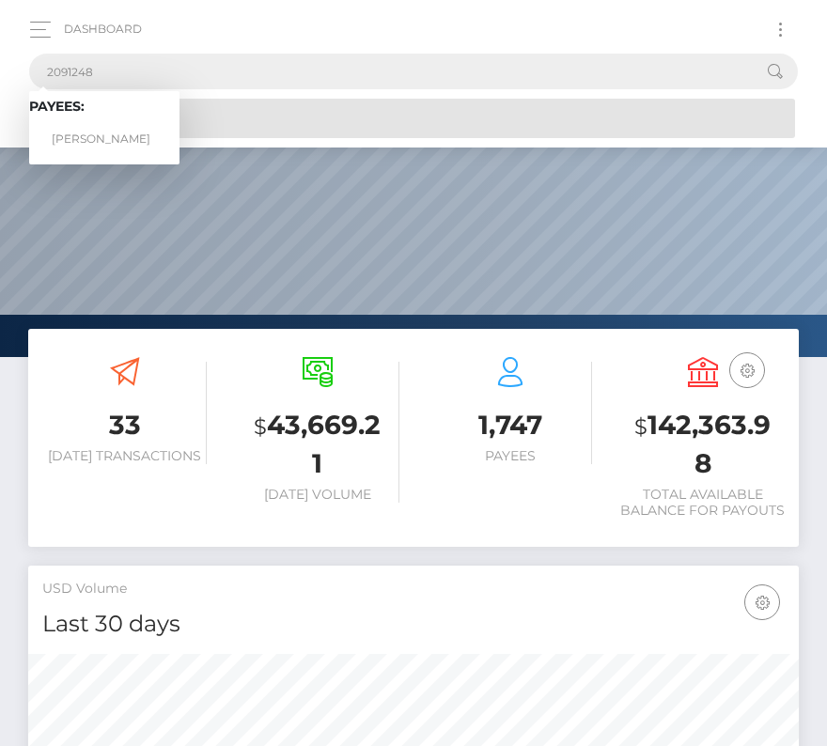
type input "2091248"
click at [120, 131] on link "Lance Haug" at bounding box center [104, 139] width 150 height 35
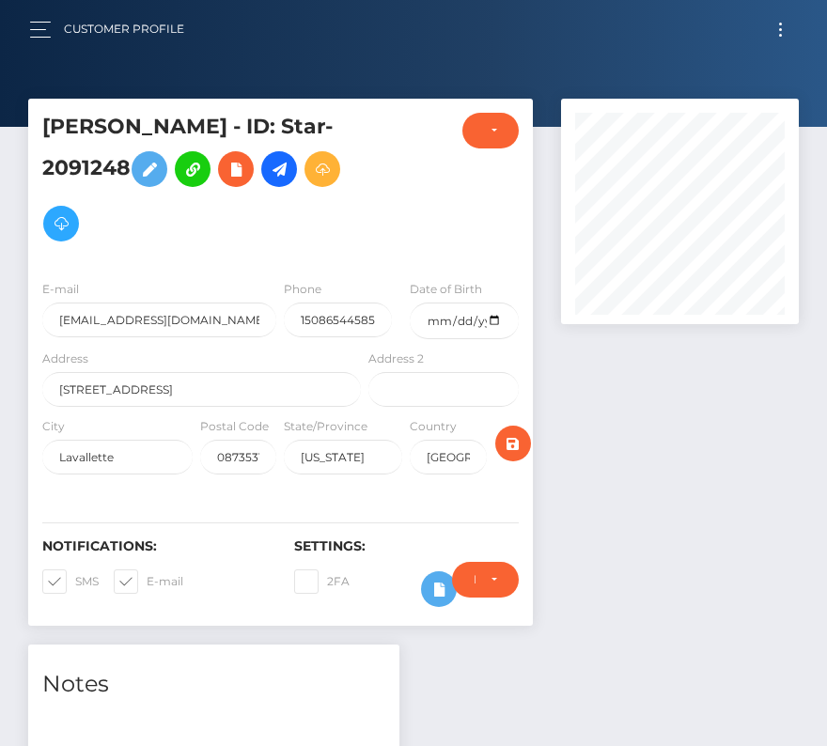
scroll to position [225, 238]
click at [497, 321] on input "date" at bounding box center [464, 320] width 108 height 37
type input "[DATE]"
click at [75, 577] on span at bounding box center [75, 581] width 0 height 14
click at [75, 577] on input "SMS" at bounding box center [81, 575] width 12 height 12
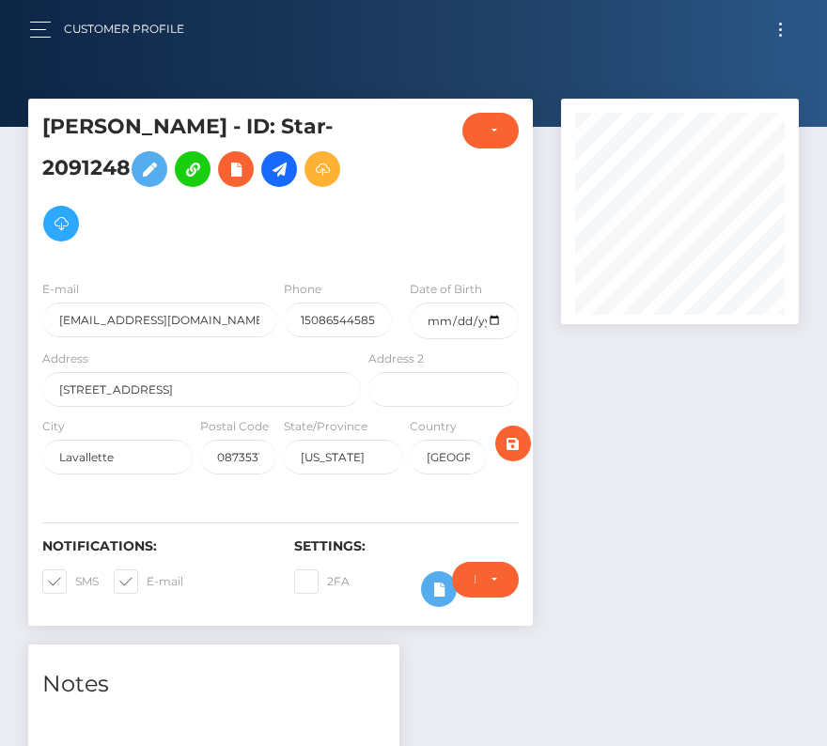
checkbox input "false"
click at [147, 576] on span at bounding box center [147, 581] width 0 height 14
click at [147, 576] on input "E-mail" at bounding box center [153, 575] width 12 height 12
checkbox input "false"
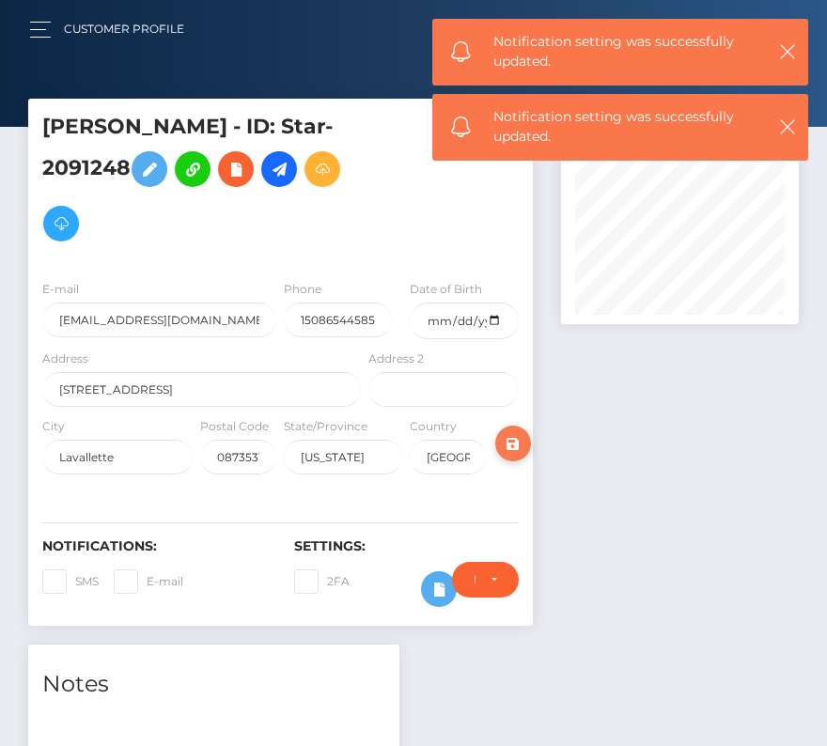
click at [518, 442] on icon "submit" at bounding box center [513, 443] width 23 height 23
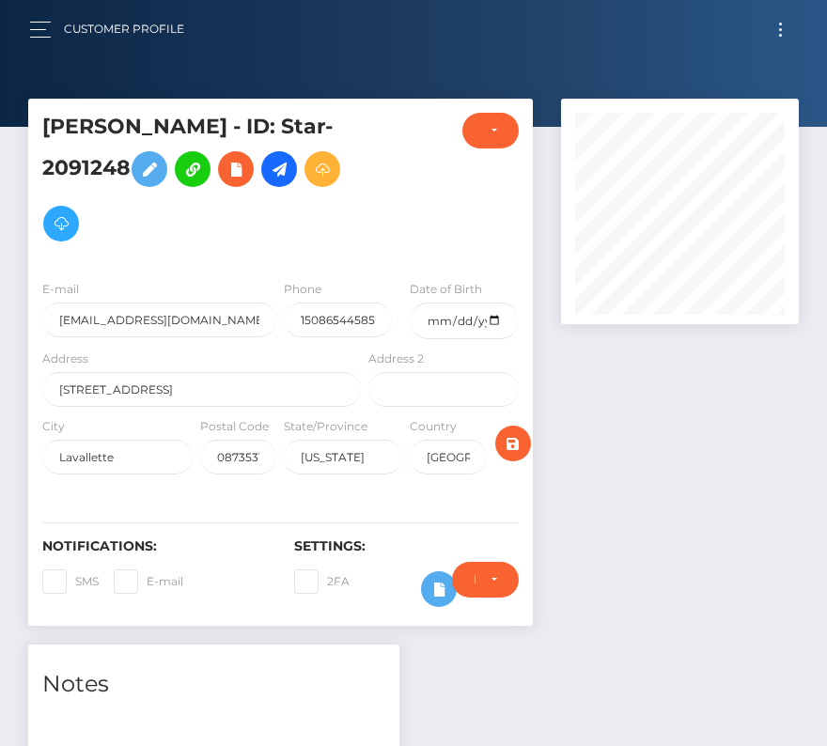
scroll to position [225, 238]
click at [518, 442] on icon "submit" at bounding box center [513, 443] width 23 height 23
click at [289, 171] on icon at bounding box center [279, 169] width 23 height 23
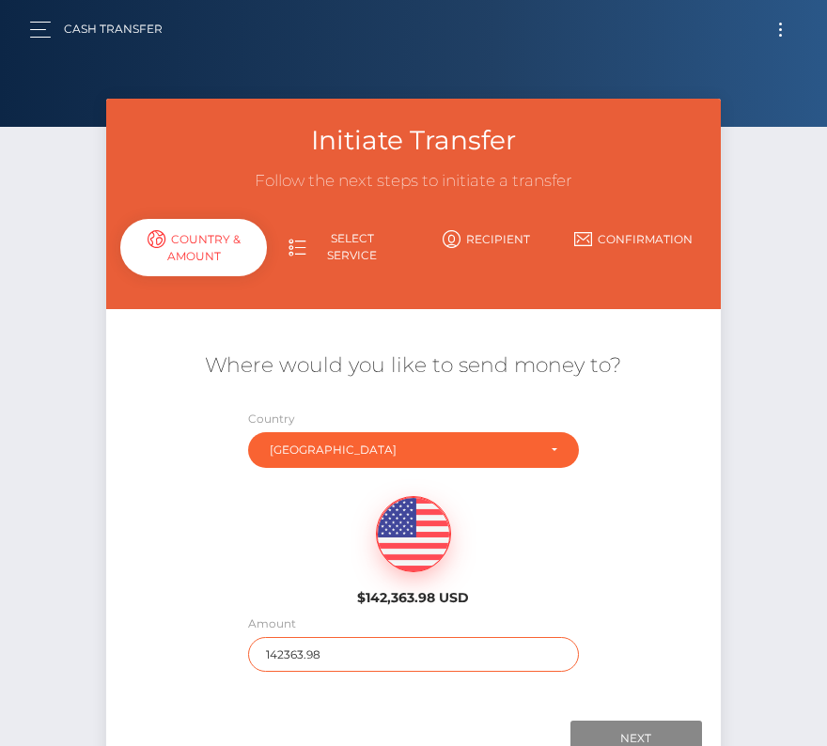
click at [285, 658] on input "142363.98" at bounding box center [413, 654] width 330 height 35
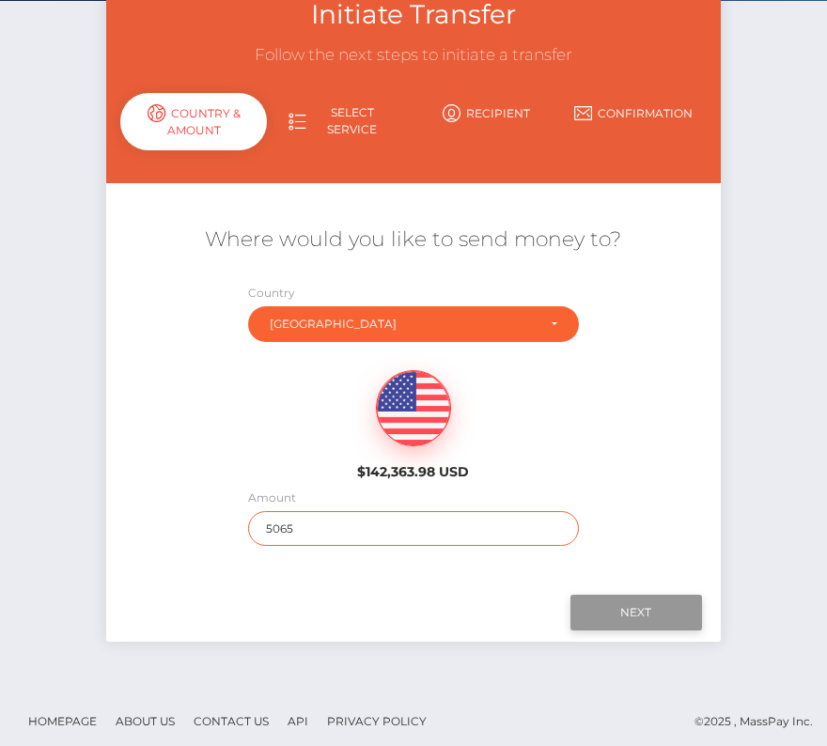
type input "5065"
click at [634, 612] on input "Next" at bounding box center [636, 613] width 132 height 36
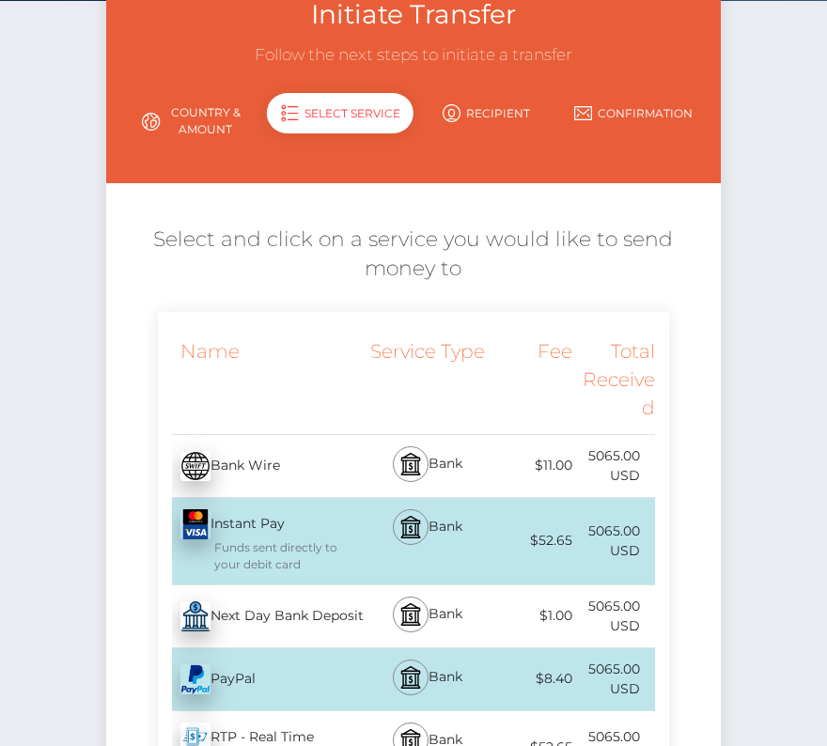
click at [292, 616] on div "Next Day Bank Deposit - USD" at bounding box center [262, 616] width 208 height 53
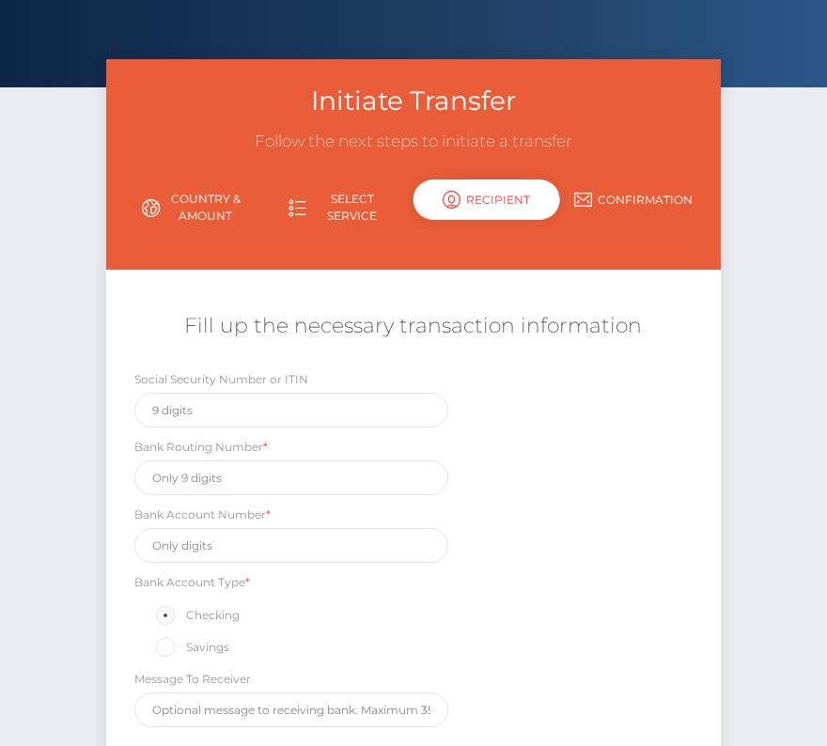
scroll to position [0, 0]
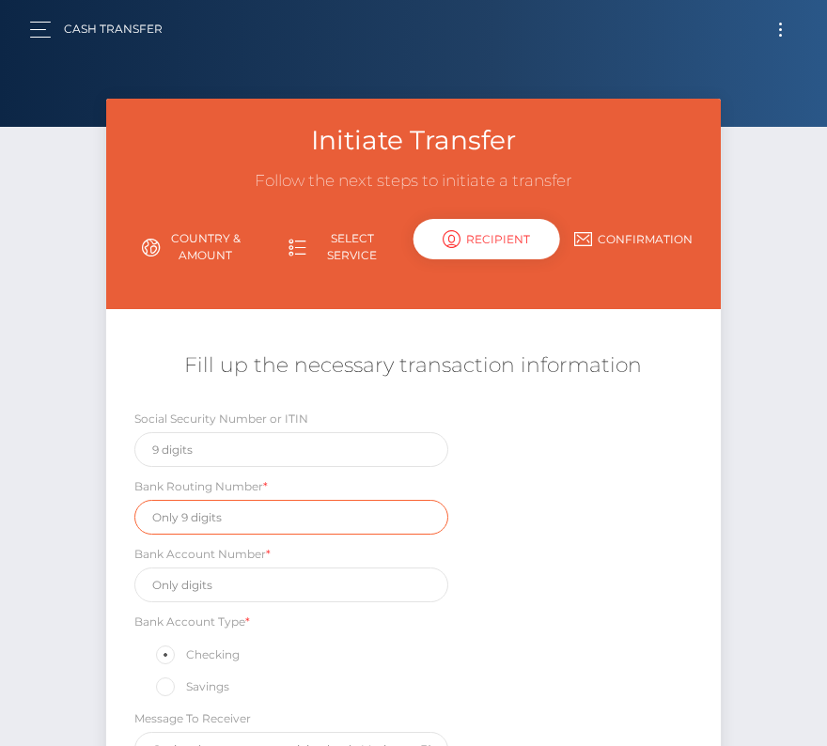
click at [209, 504] on input "text" at bounding box center [291, 517] width 314 height 35
paste input "211370150"
type input "211370150"
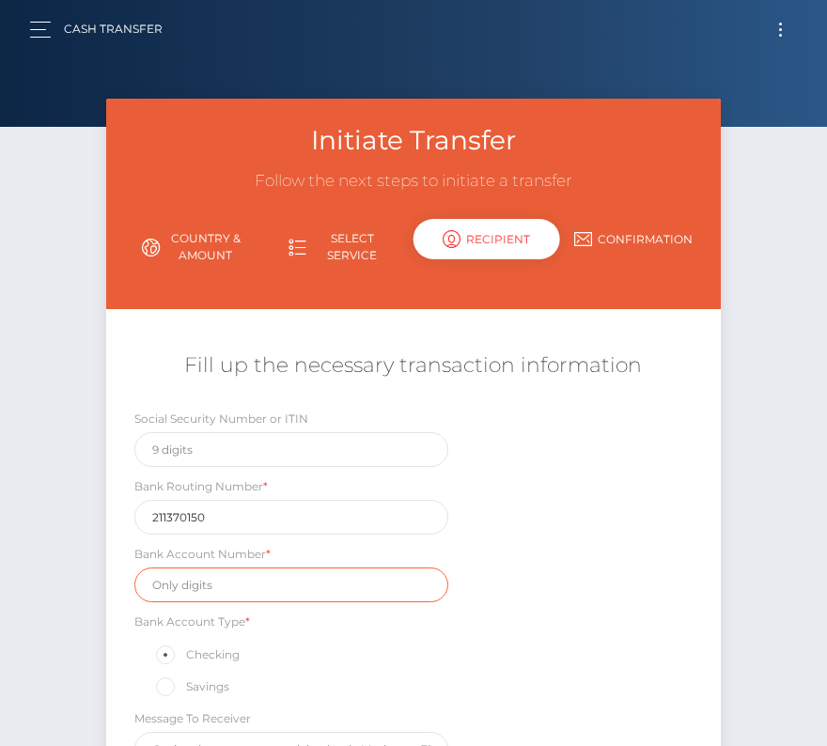
click at [218, 586] on input "text" at bounding box center [291, 584] width 314 height 35
paste input "100644998"
type input "100644998"
click at [496, 663] on div "Social Security Number or ITIN Bank Routing Number * 211370150 Bank Account Num…" at bounding box center [412, 592] width 613 height 367
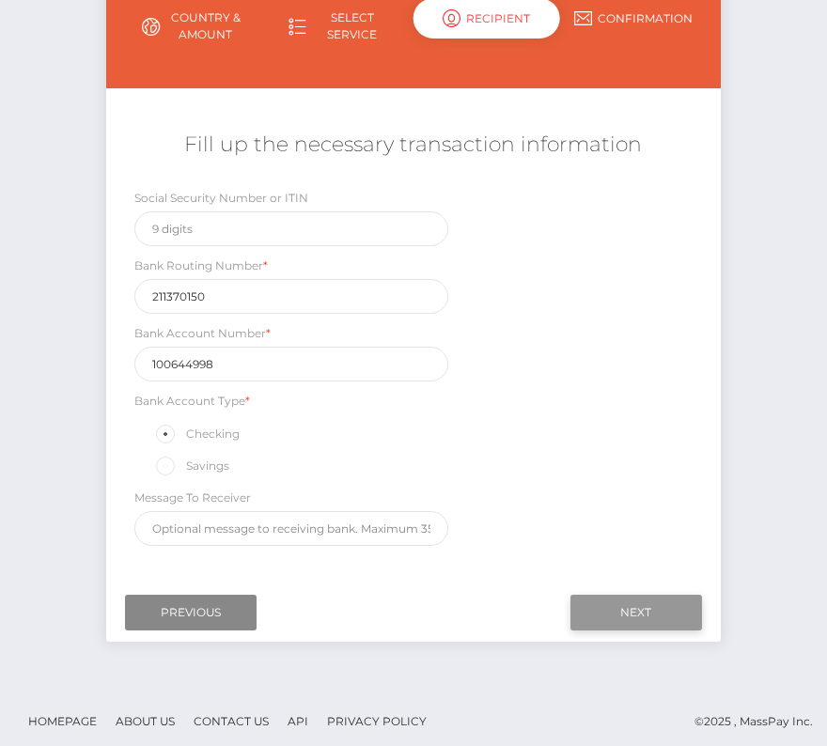
click at [635, 610] on input "Next" at bounding box center [636, 613] width 132 height 36
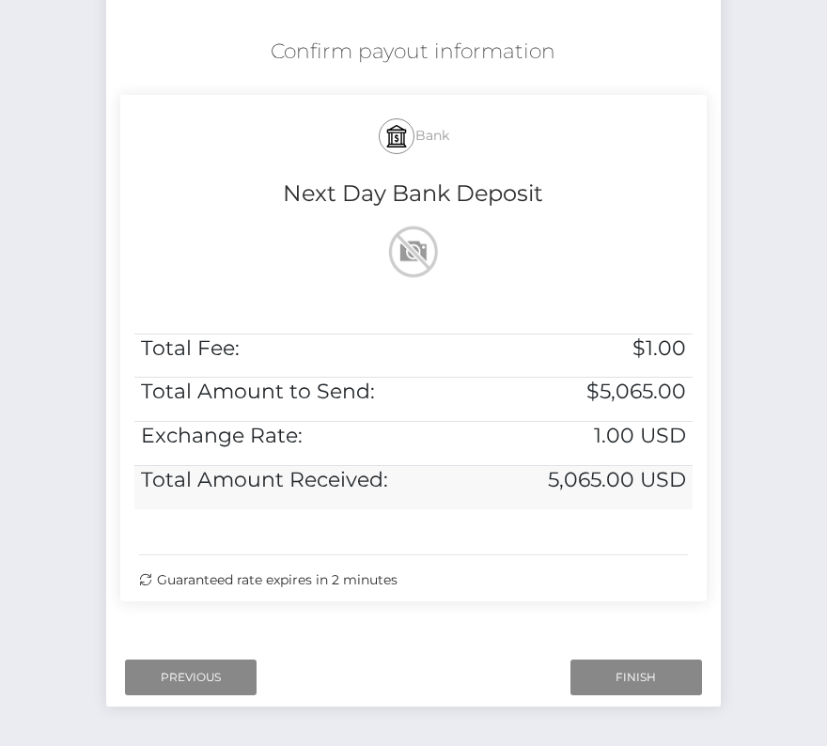
scroll to position [383, 0]
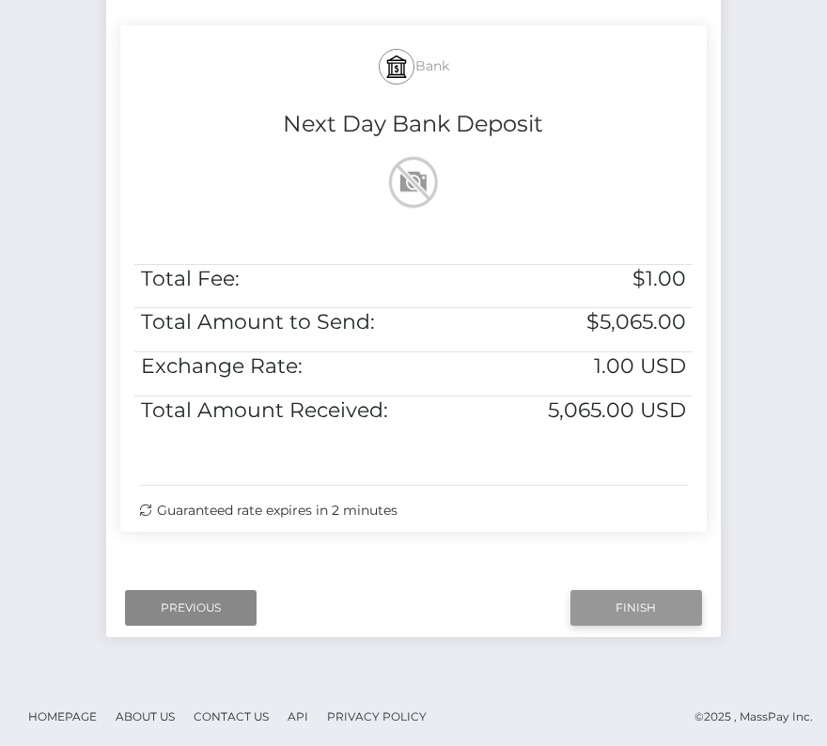
click at [614, 606] on input "Finish" at bounding box center [636, 608] width 132 height 36
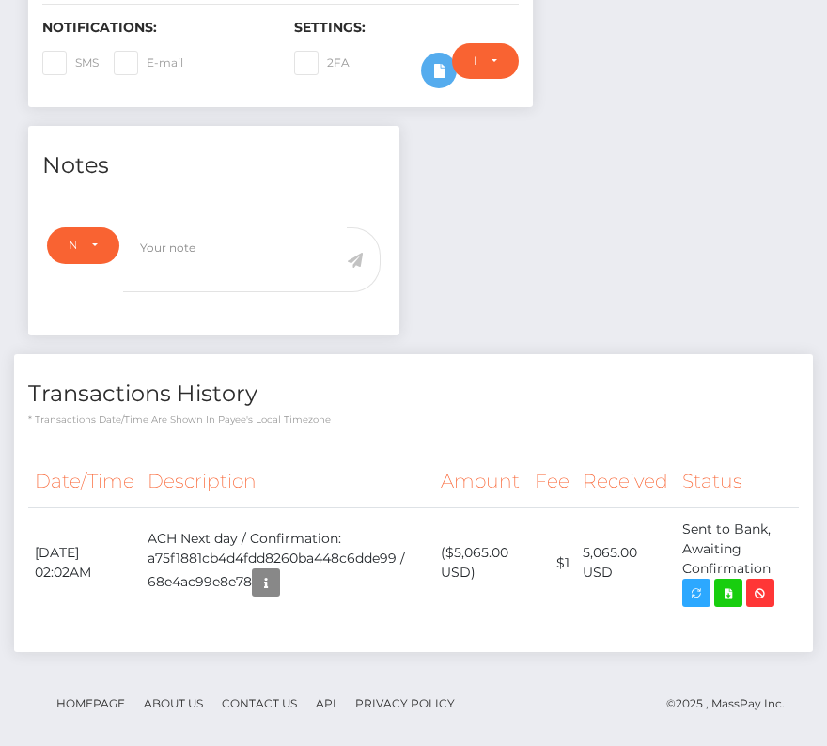
scroll to position [529, 0]
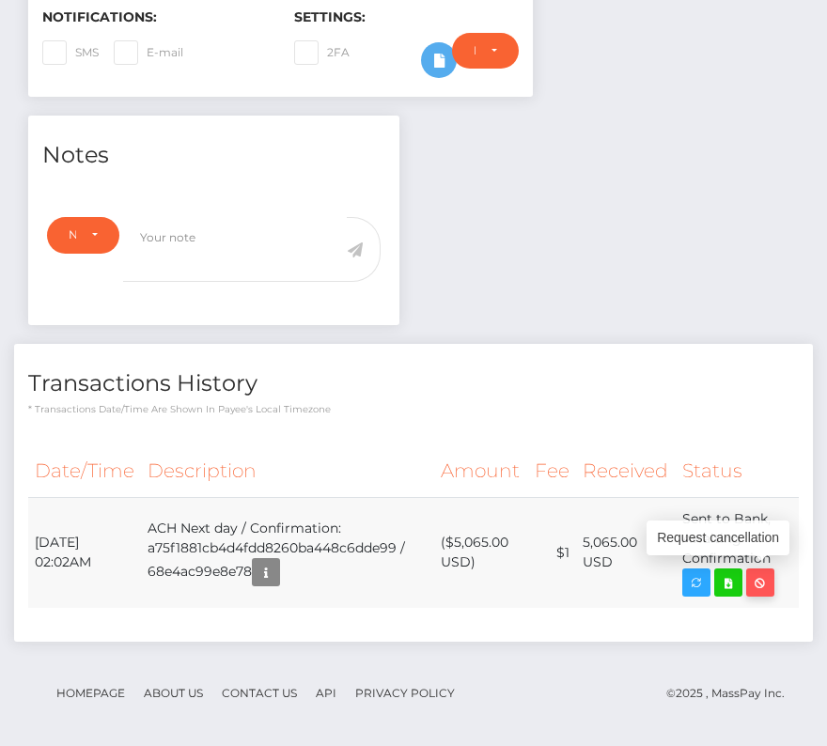
drag, startPoint x: 35, startPoint y: 534, endPoint x: 766, endPoint y: 569, distance: 731.7
click at [766, 569] on tr "October 7, 2025 02:02AM ACH Next day / Confirmation: a75f1881cb4d4fdd8260ba448c…" at bounding box center [413, 552] width 770 height 111
copy table "Date/Time Description Amount Fee Received Status"
click at [315, 367] on h4 "Transactions History" at bounding box center [413, 383] width 770 height 33
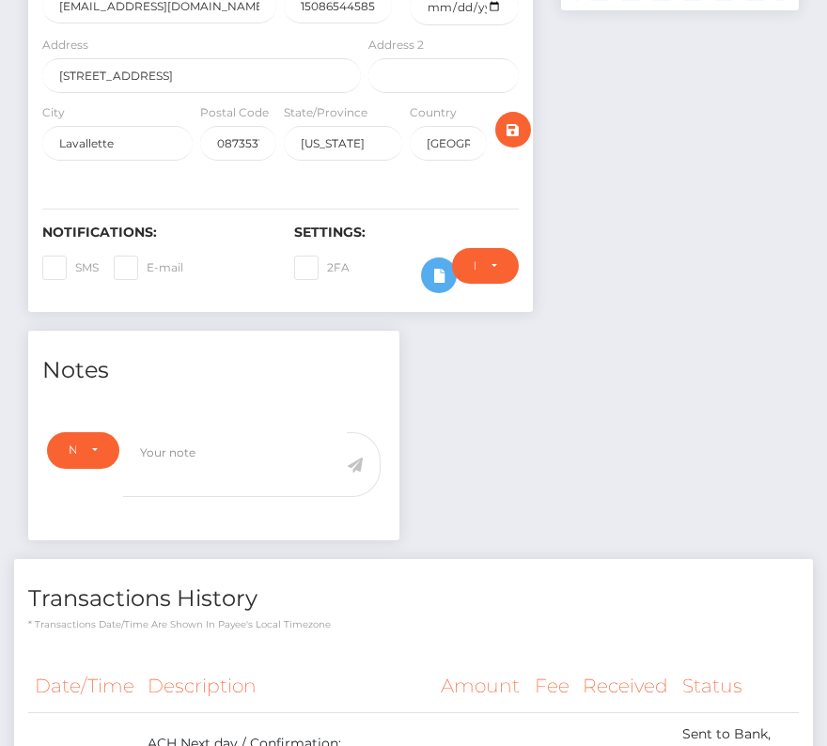
scroll to position [482, 0]
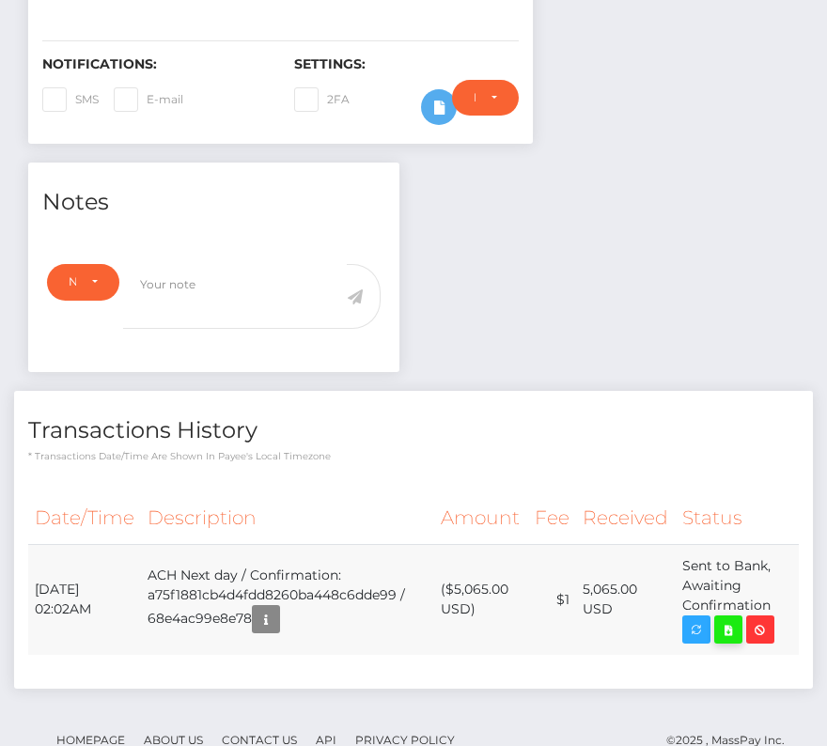
click at [727, 624] on icon at bounding box center [728, 629] width 23 height 23
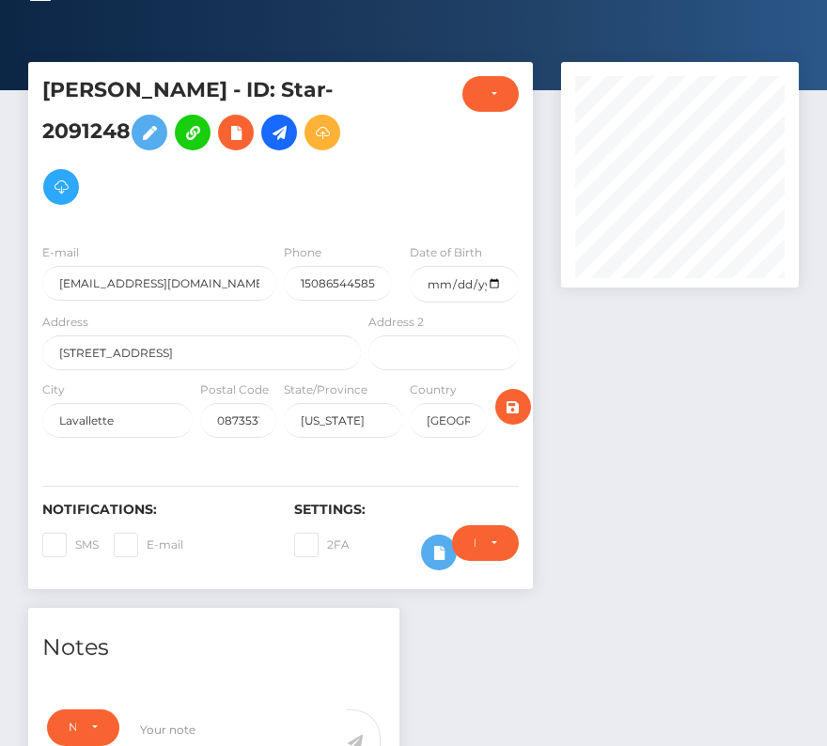
scroll to position [0, 0]
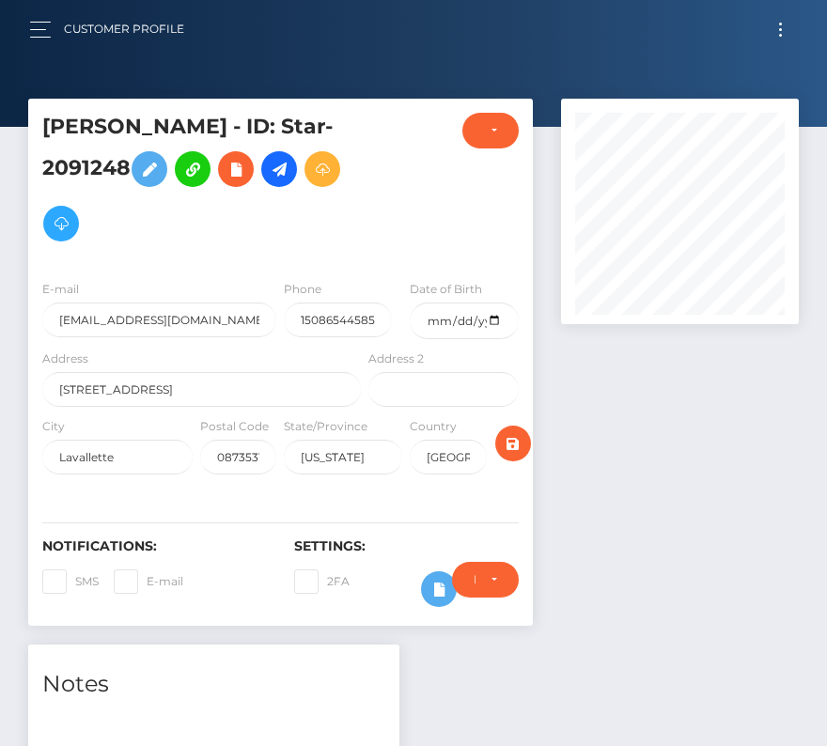
click at [772, 23] on button "Toggle navigation" at bounding box center [780, 29] width 35 height 25
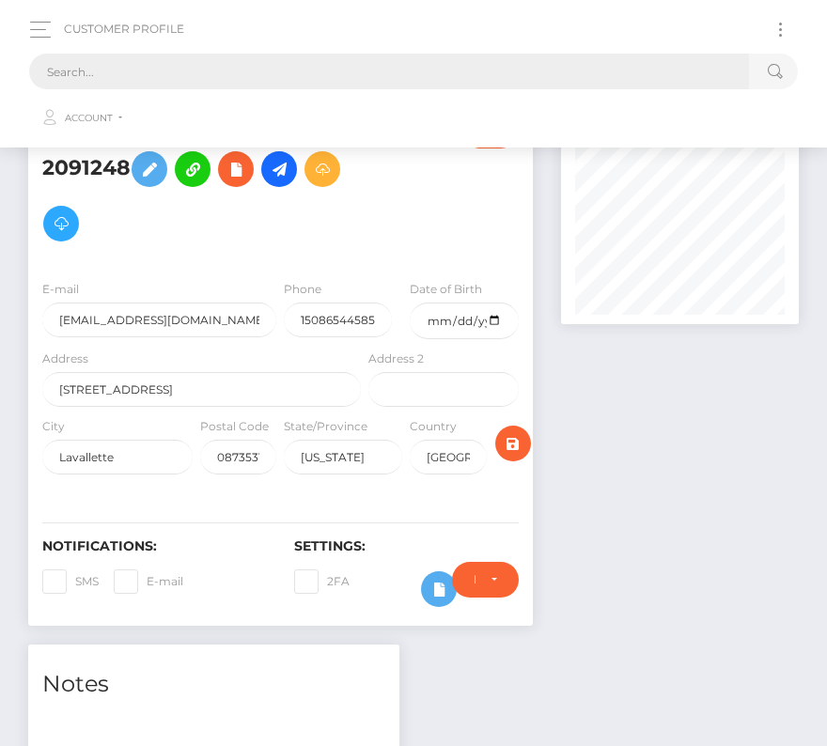
click at [399, 65] on input "text" at bounding box center [389, 72] width 720 height 36
paste input "8497"
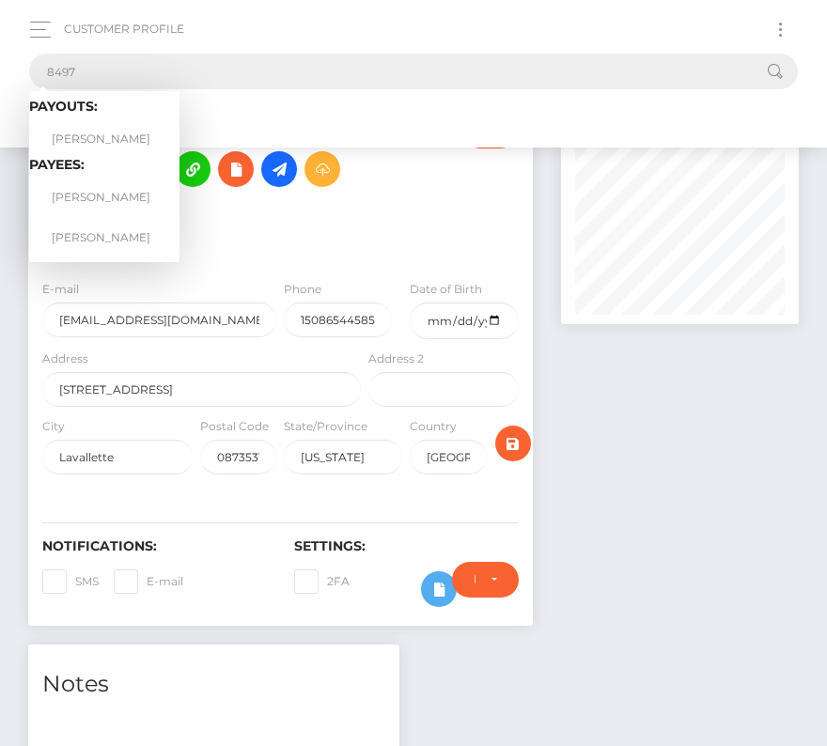
type input "8497"
click at [92, 124] on link "Fabio Sliachticas" at bounding box center [104, 139] width 150 height 35
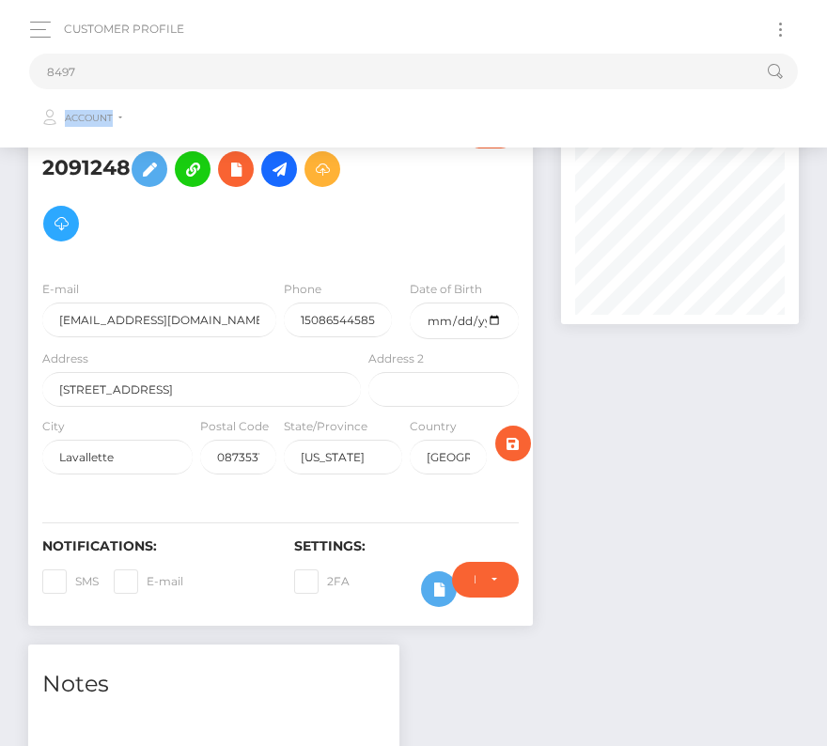
click at [92, 124] on span "Account" at bounding box center [89, 118] width 48 height 17
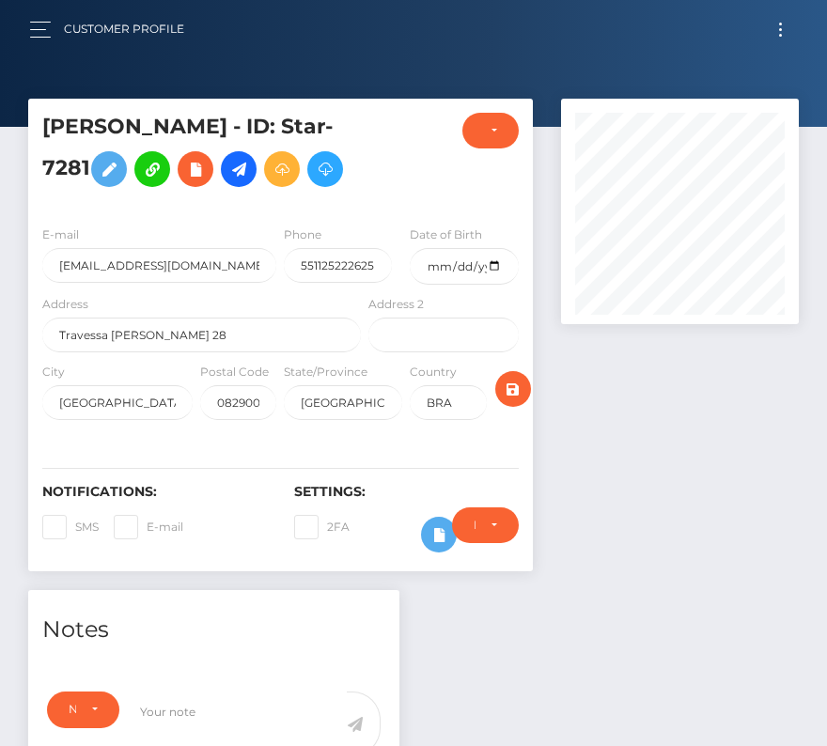
scroll to position [225, 238]
click at [777, 28] on button "Toggle navigation" at bounding box center [780, 29] width 35 height 25
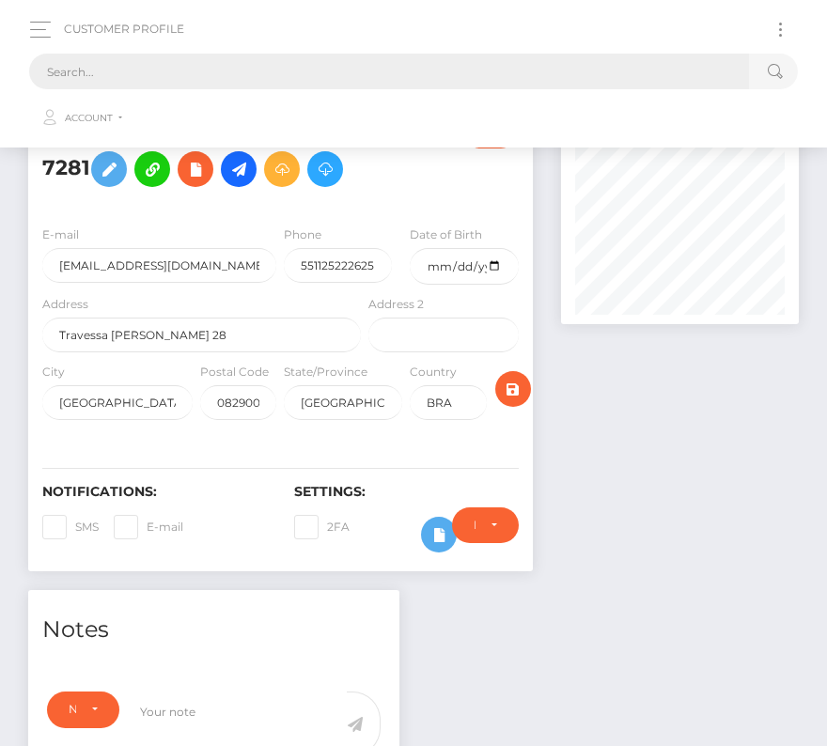
click at [458, 82] on input "text" at bounding box center [389, 72] width 720 height 36
paste input "8497"
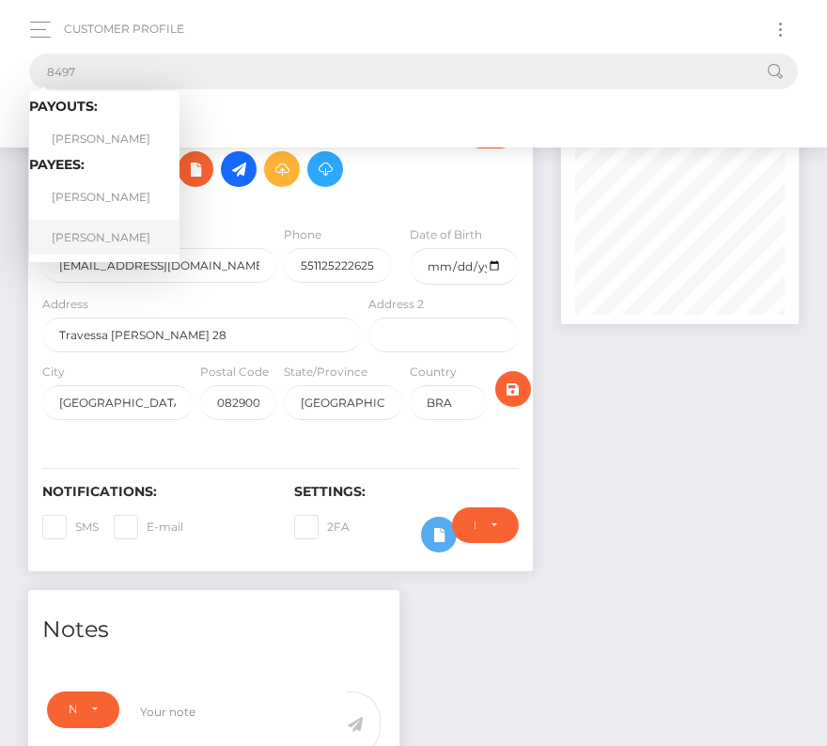
type input "8497"
click at [147, 229] on link "ANTHONY P STINE" at bounding box center [104, 237] width 150 height 35
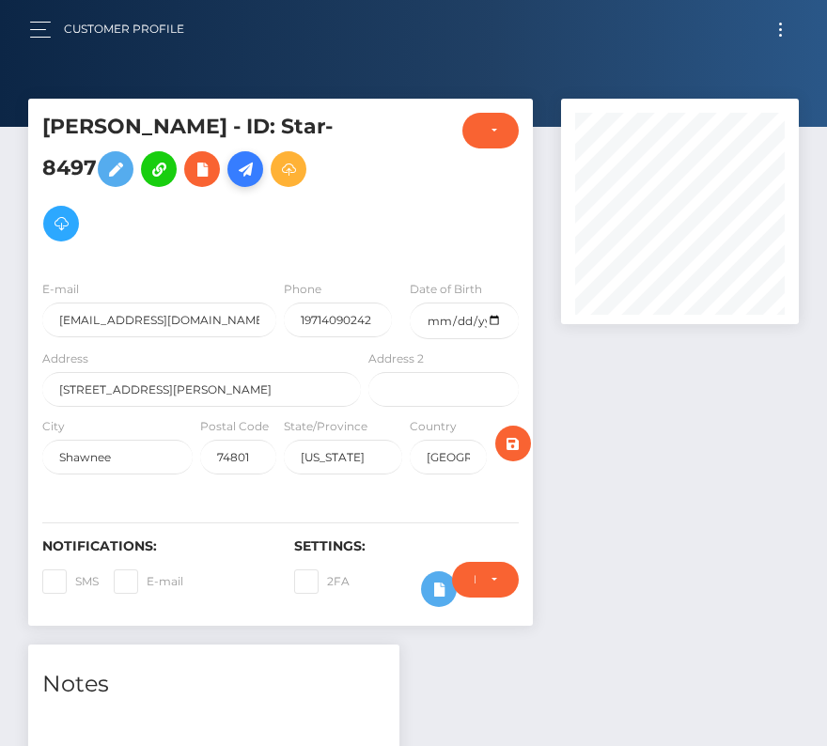
click at [250, 170] on icon at bounding box center [245, 169] width 23 height 23
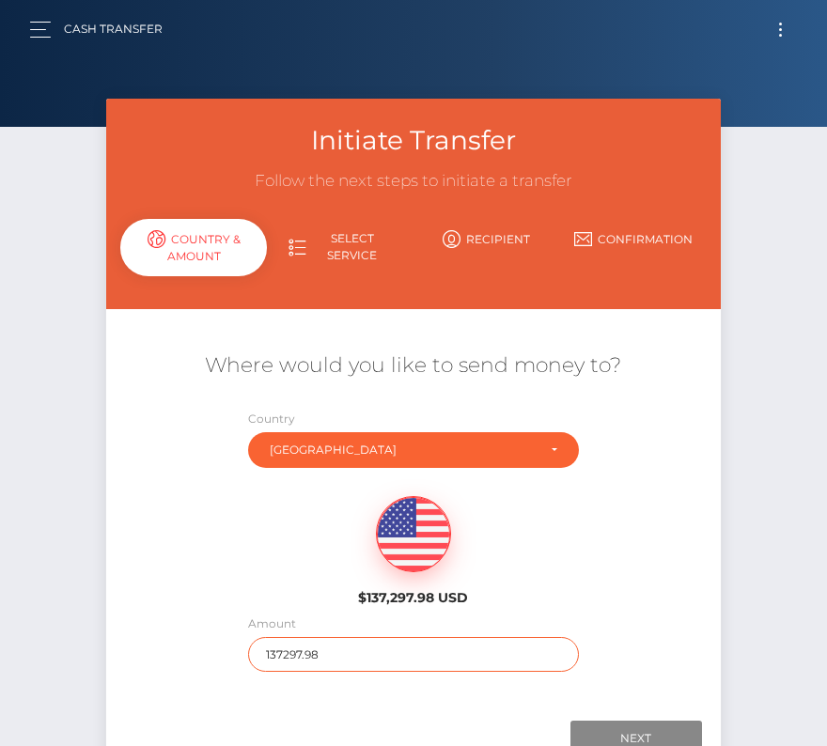
click at [317, 653] on input "137297.98" at bounding box center [413, 654] width 330 height 35
type input "380"
click at [287, 587] on div "$137,297.98 USD" at bounding box center [412, 545] width 613 height 136
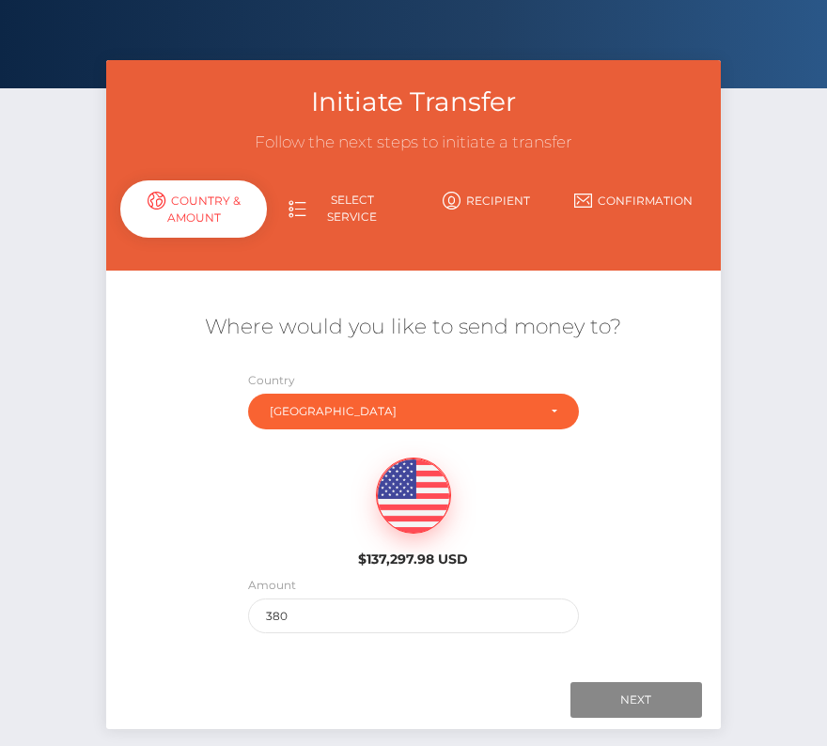
scroll to position [66, 0]
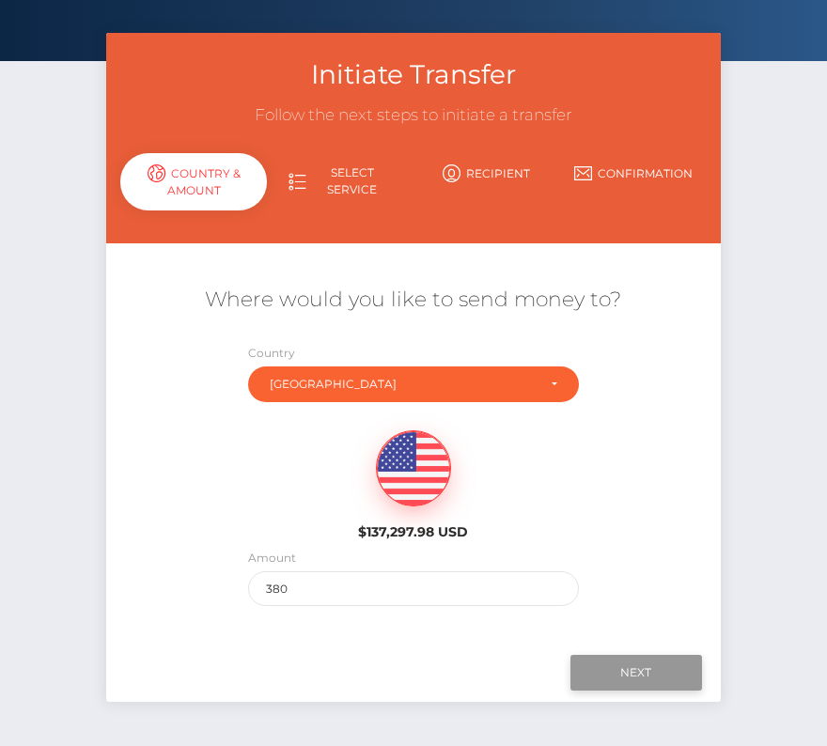
click at [604, 675] on input "Next" at bounding box center [636, 673] width 132 height 36
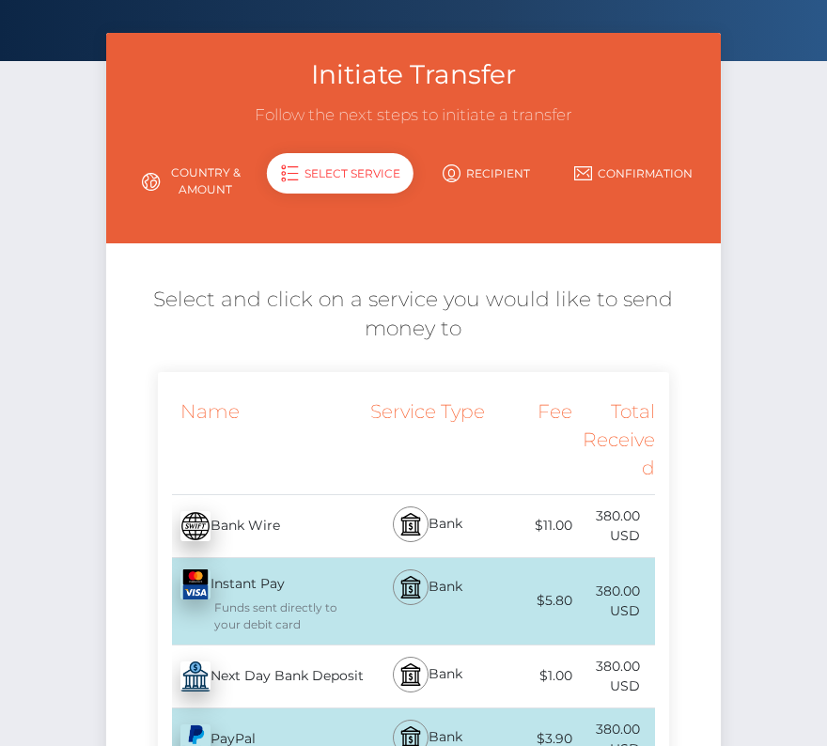
click at [291, 679] on div "Next Day Bank Deposit - USD" at bounding box center [262, 676] width 208 height 53
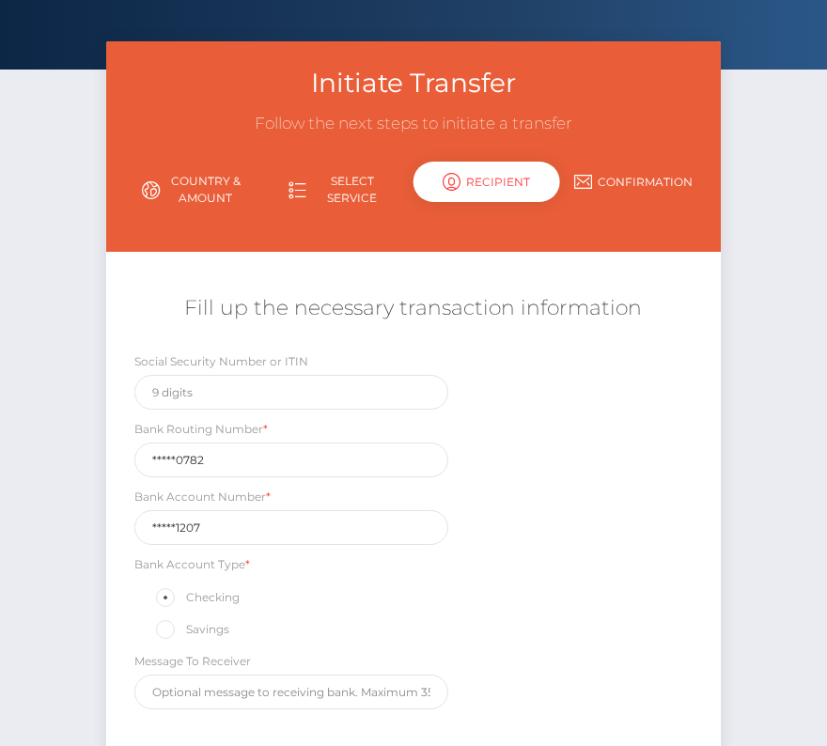
scroll to position [147, 0]
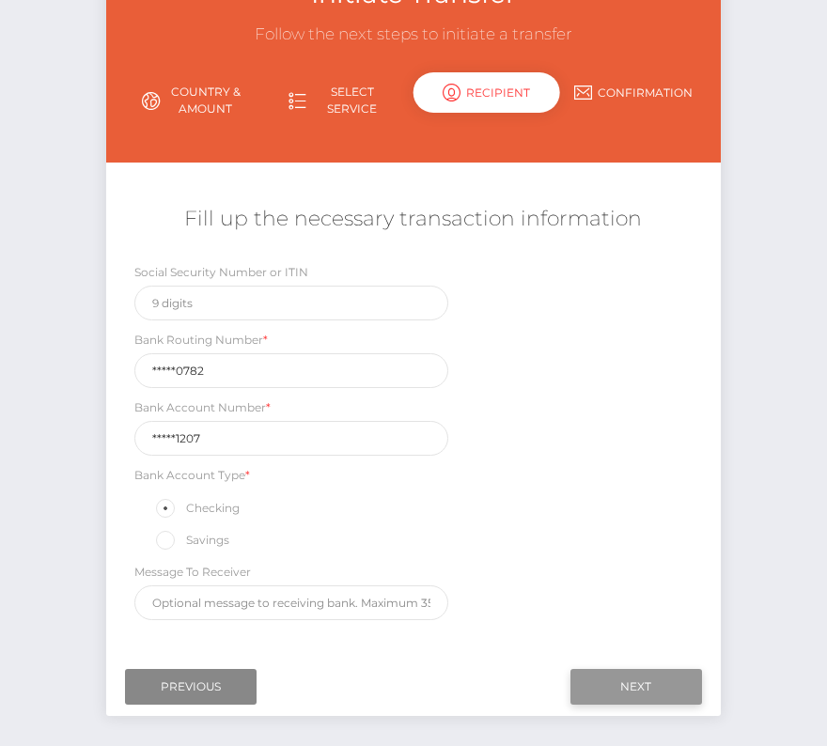
click at [644, 669] on input "Next" at bounding box center [636, 687] width 132 height 36
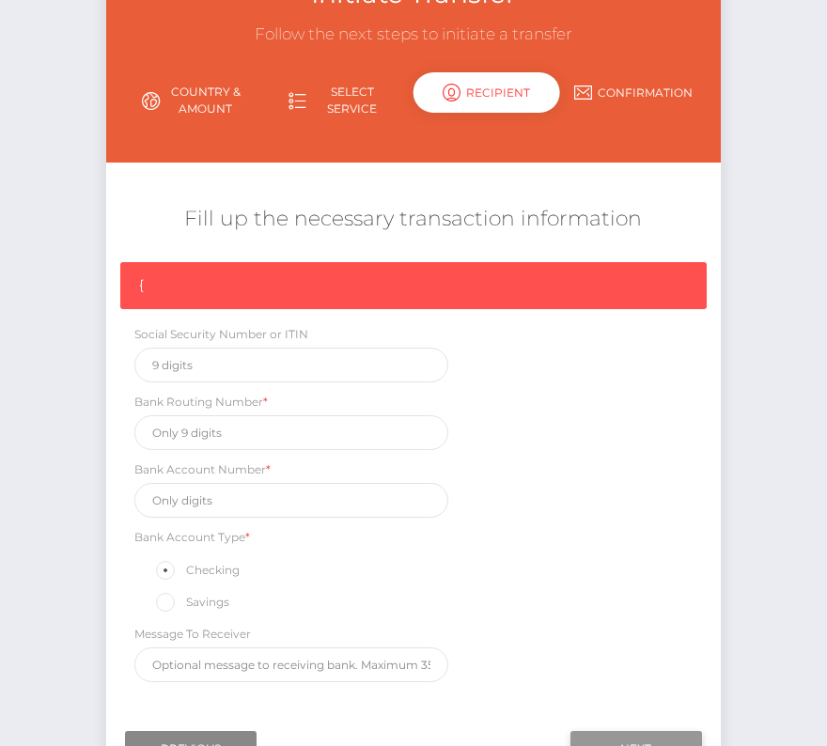
scroll to position [160, 0]
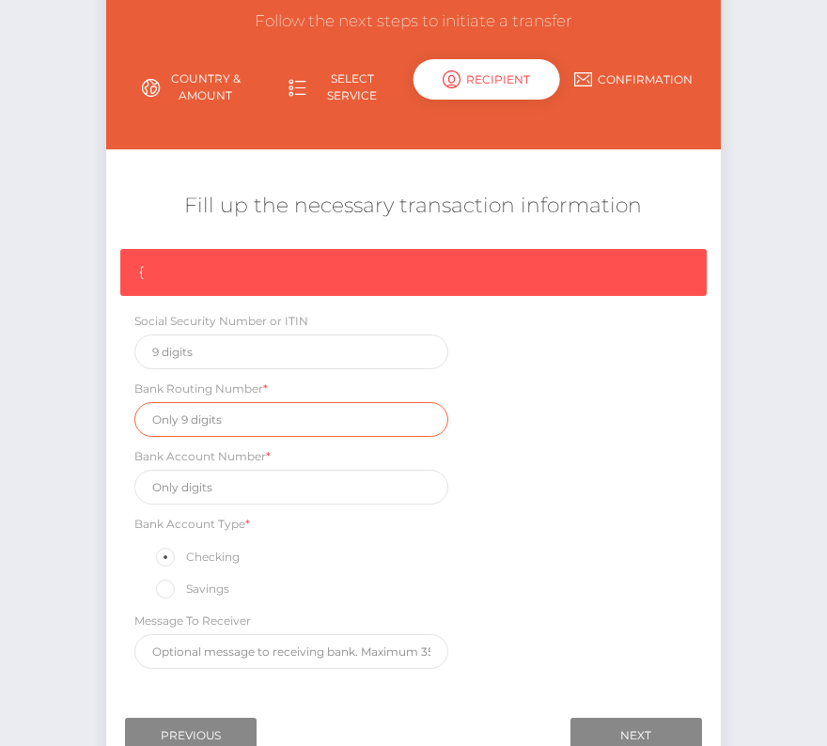
click at [196, 419] on input "text" at bounding box center [291, 419] width 314 height 35
paste input "121100782"
type input "121100782"
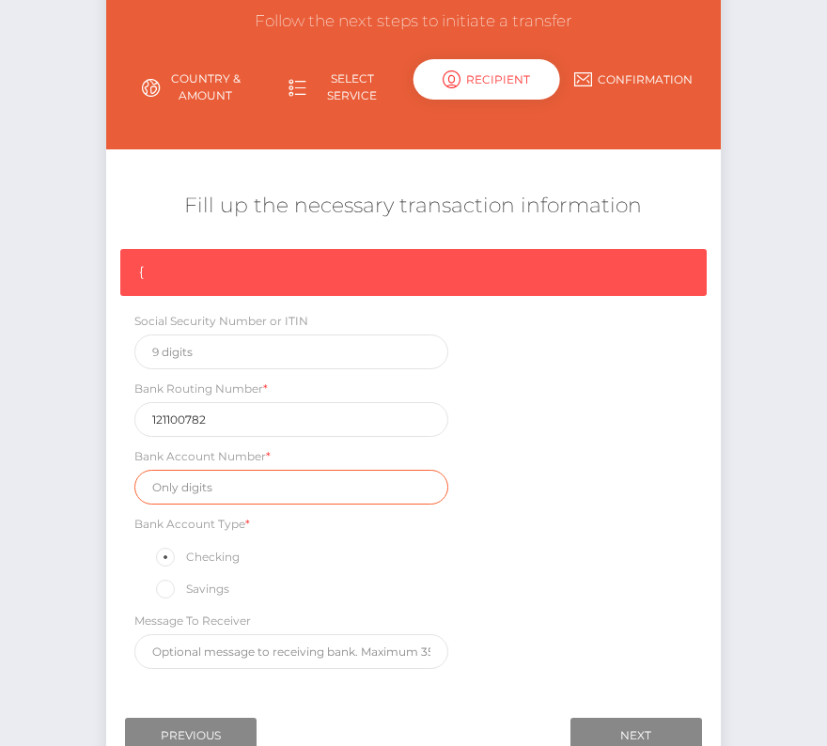
click at [185, 493] on input "text" at bounding box center [291, 487] width 314 height 35
paste input "155101207"
type input "155101207"
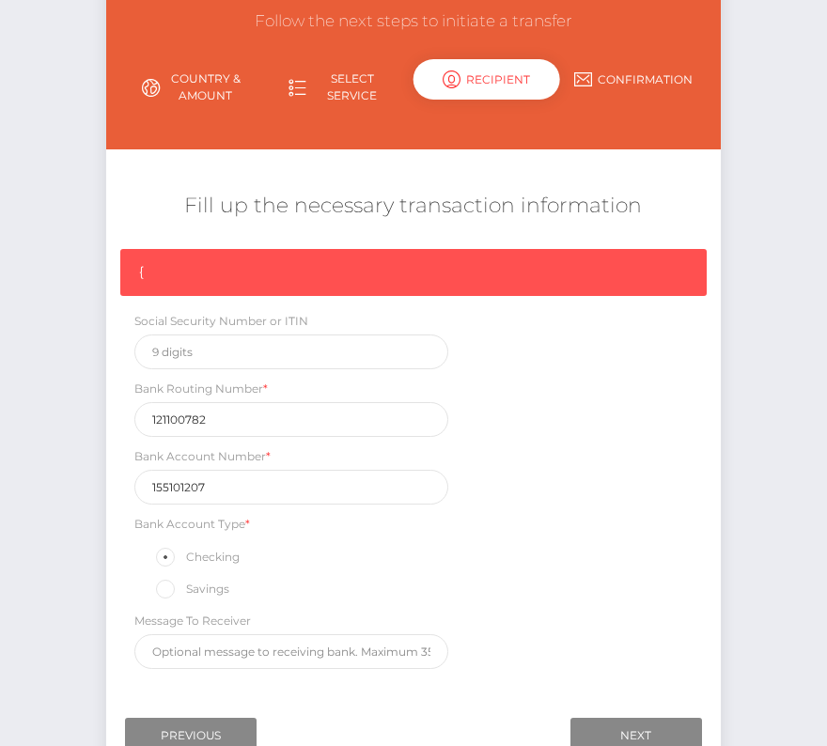
click at [620, 598] on div "{ Social Security Number or ITIN Bank Routing Number * 121100782 Bank Account N…" at bounding box center [412, 463] width 613 height 429
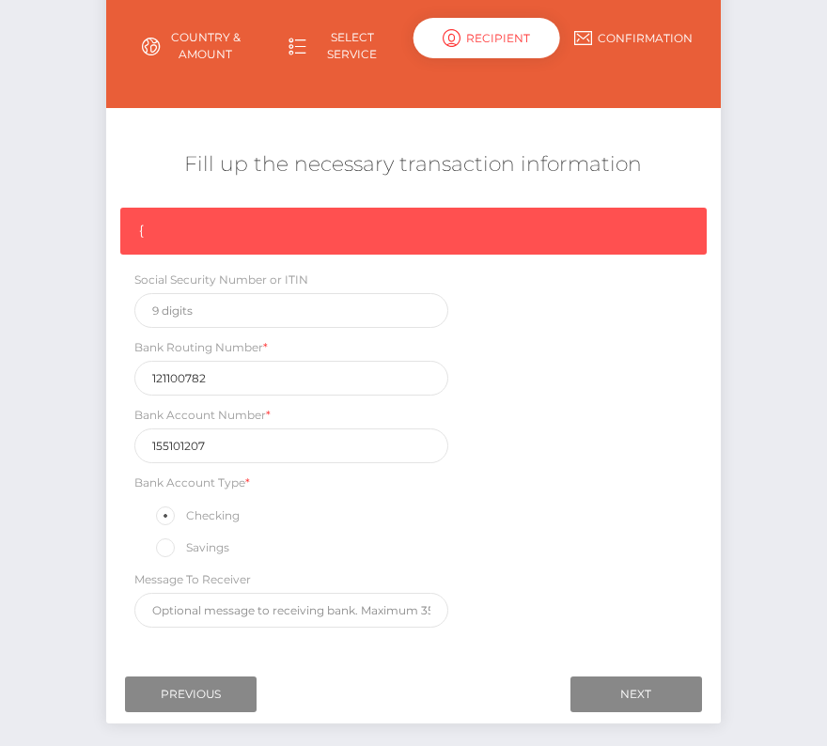
scroll to position [220, 0]
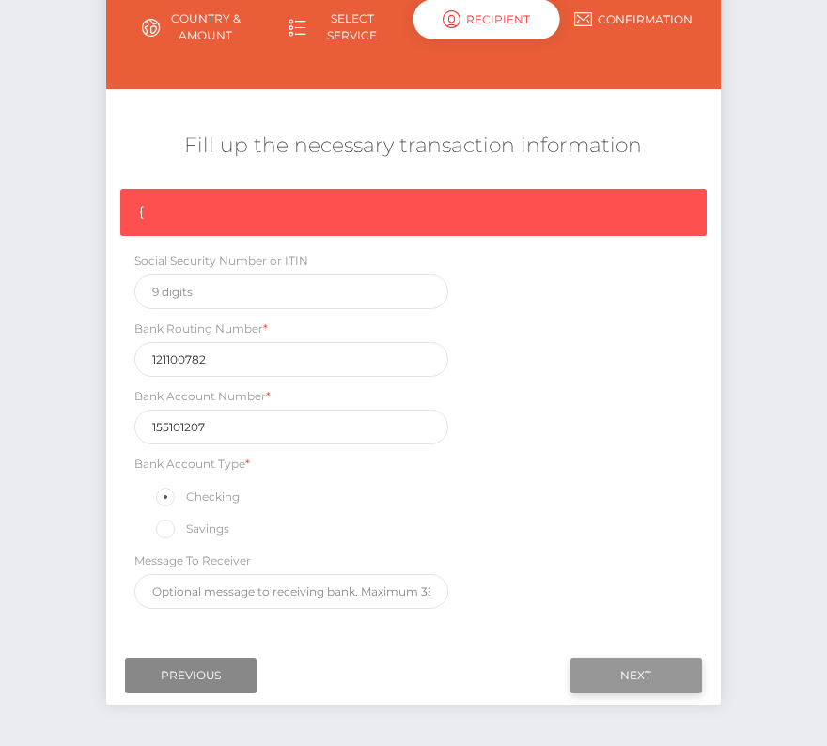
click at [643, 661] on input "Next" at bounding box center [636, 676] width 132 height 36
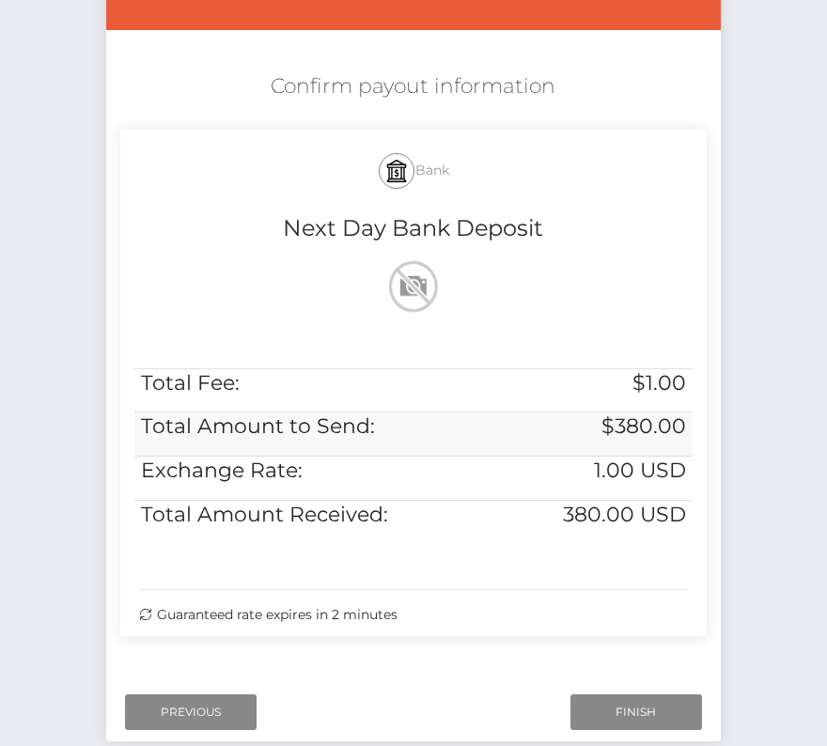
scroll to position [310, 0]
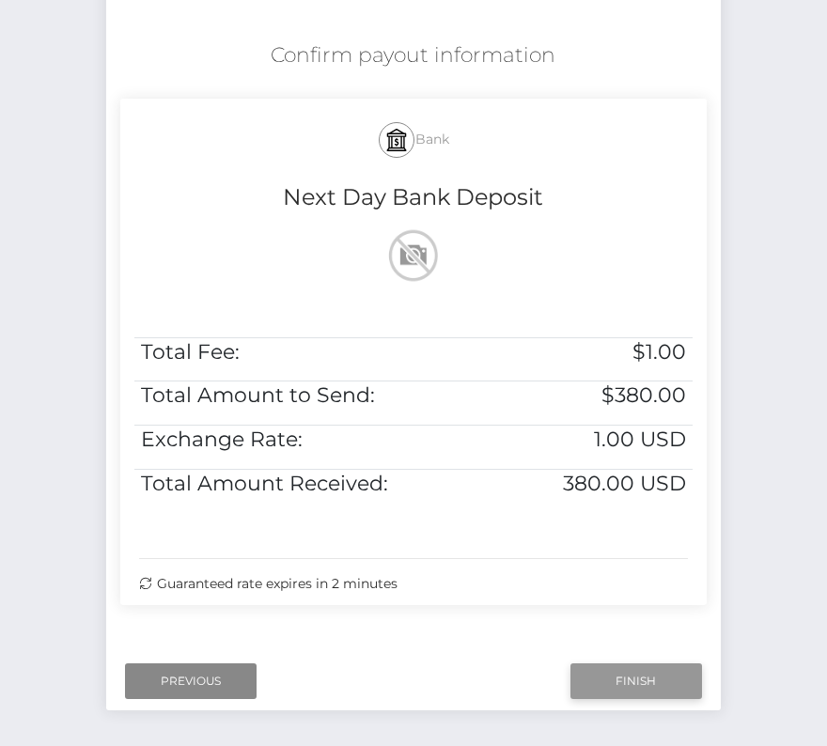
click at [637, 679] on input "Finish" at bounding box center [636, 681] width 132 height 36
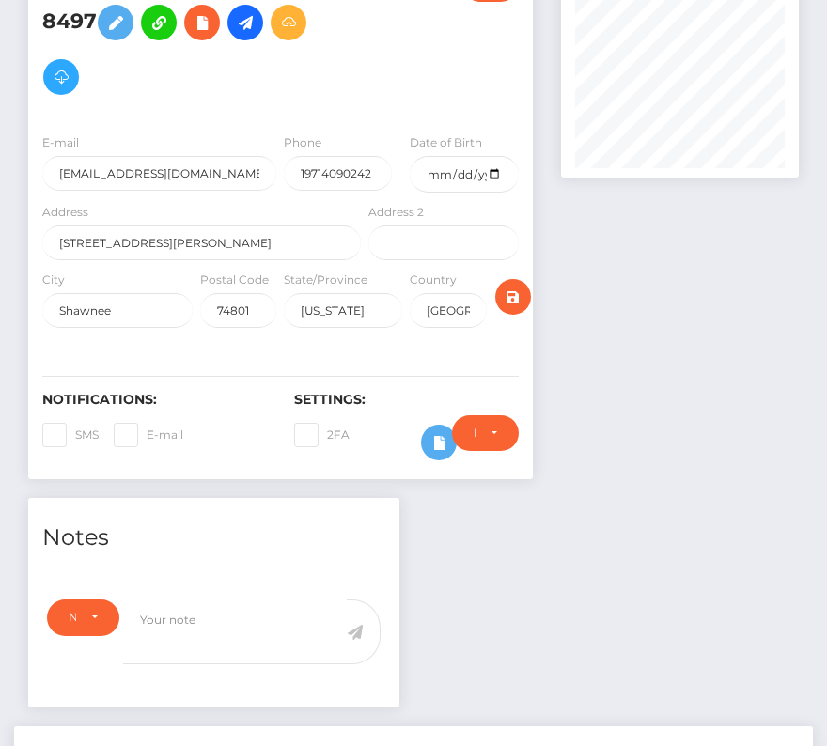
scroll to position [446, 0]
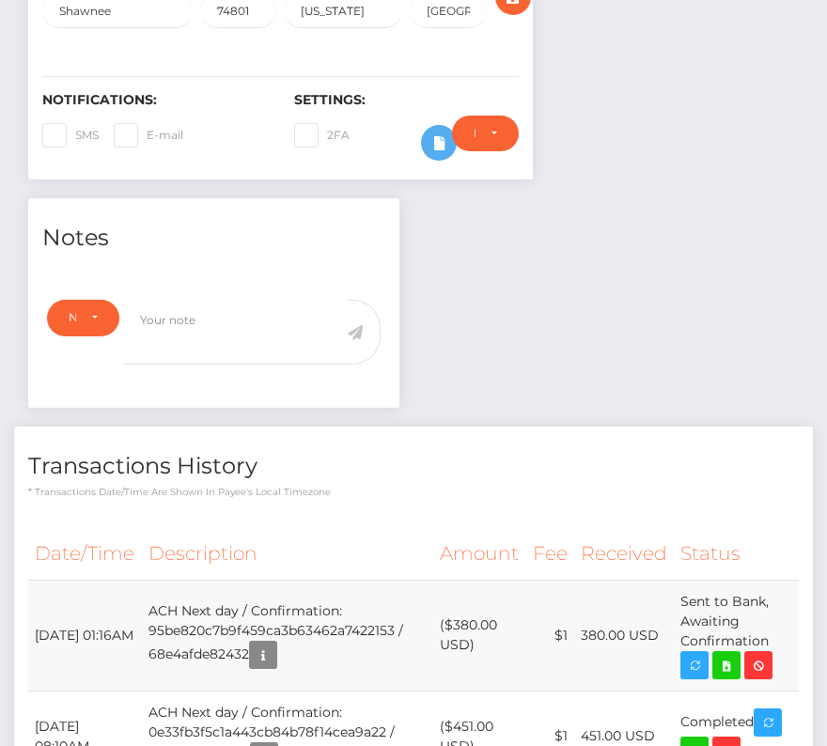
drag, startPoint x: 35, startPoint y: 617, endPoint x: 766, endPoint y: 641, distance: 731.2
click at [766, 641] on tr "[DATE] 01:16AM ACH Next day / Confirmation: 95be820c7b9f459ca3b63462a7422153 / …" at bounding box center [413, 635] width 770 height 111
copy tr "[DATE] 01:16AM ACH Next day / Confirmation: 95be820c7b9f459ca3b63462a7422153 / …"
click at [730, 657] on icon at bounding box center [726, 665] width 23 height 23
click at [0, 0] on div "[PERSON_NAME] - ID: Star-8497 CLOSED ACTIVE E-mail Phone" at bounding box center [413, 380] width 827 height 1457
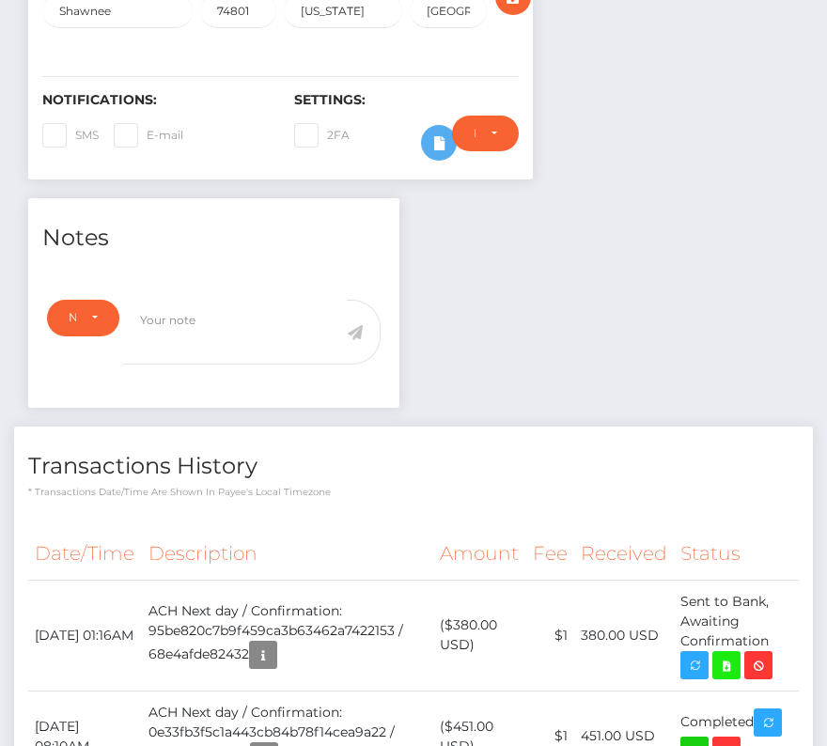
scroll to position [0, 0]
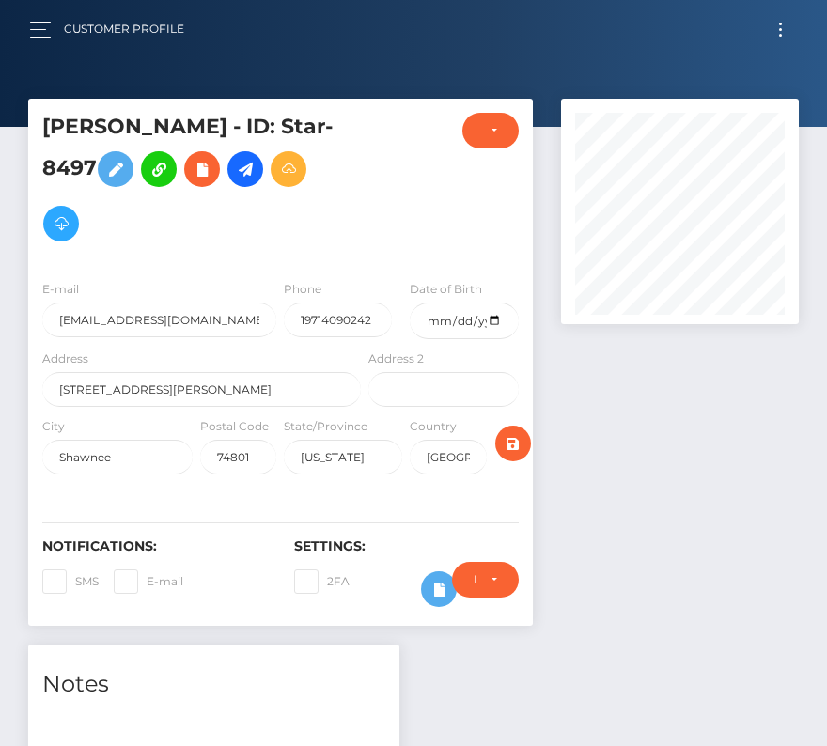
click at [781, 29] on span "Toggle navigation" at bounding box center [780, 29] width 3 height 3
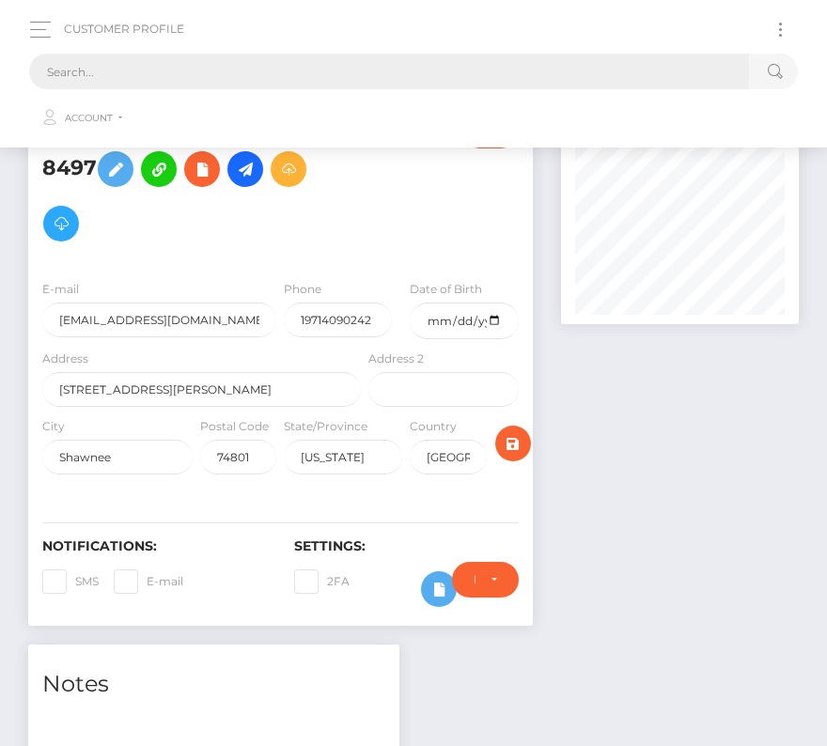
click at [296, 74] on input "text" at bounding box center [389, 72] width 720 height 36
paste input "194484"
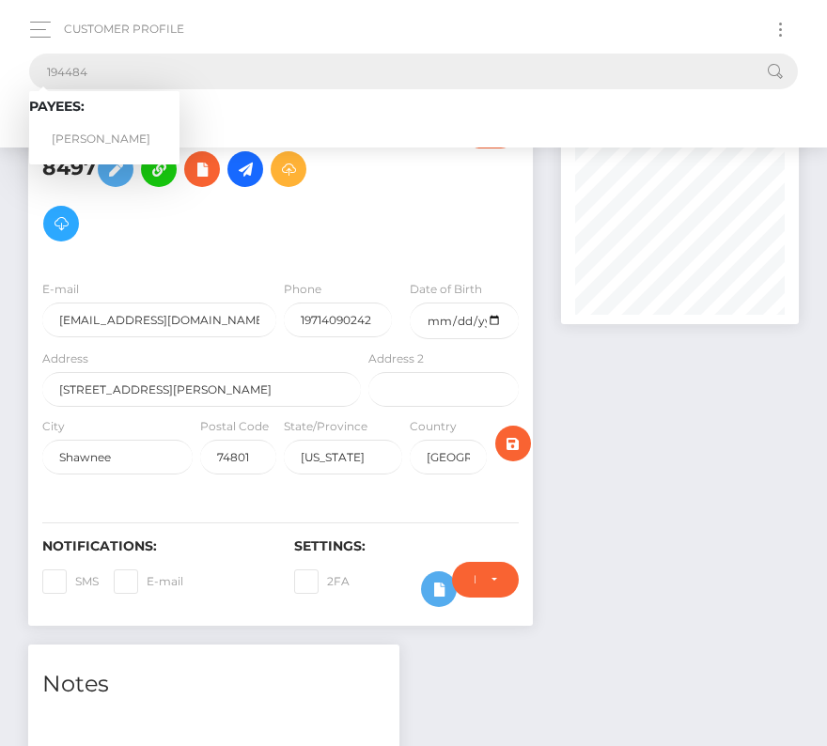
type input "194484"
click at [97, 134] on link "[PERSON_NAME]" at bounding box center [104, 139] width 150 height 35
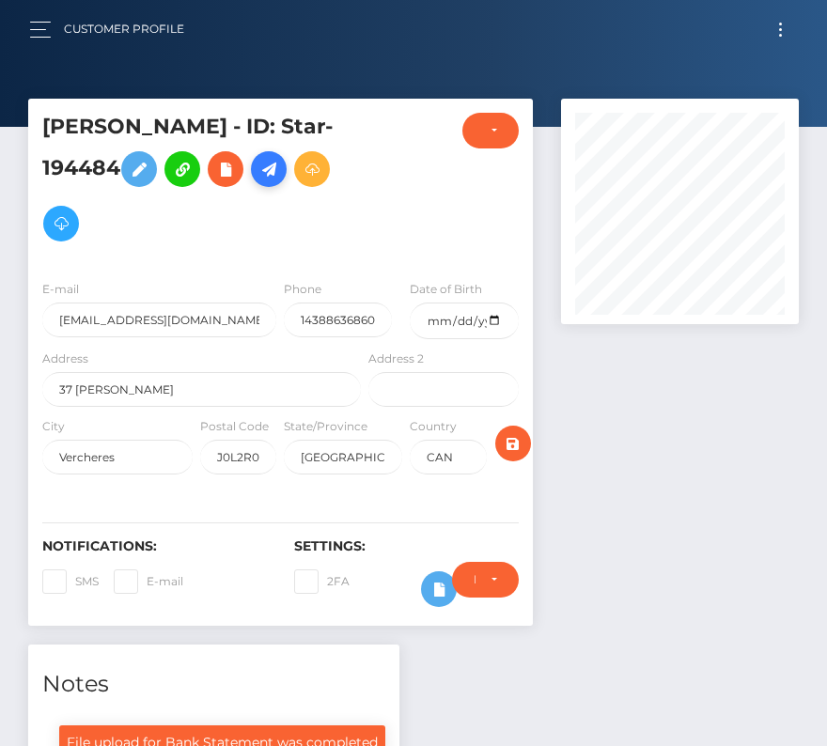
click at [280, 171] on icon at bounding box center [268, 169] width 23 height 23
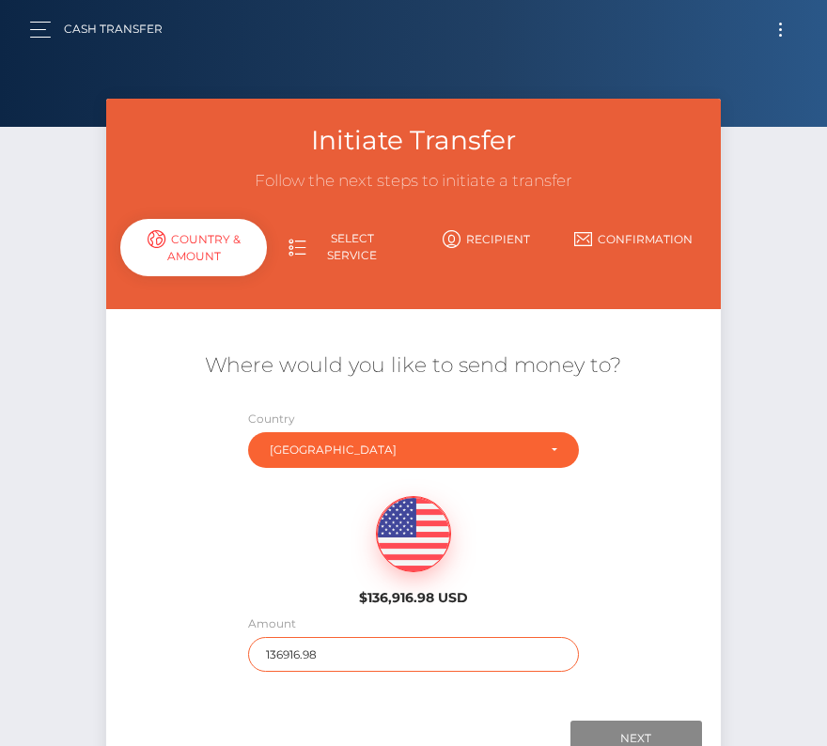
click at [349, 660] on input "136916.98" at bounding box center [413, 654] width 330 height 35
type input "925"
click at [243, 593] on div "$136,916.98 USD" at bounding box center [412, 545] width 613 height 136
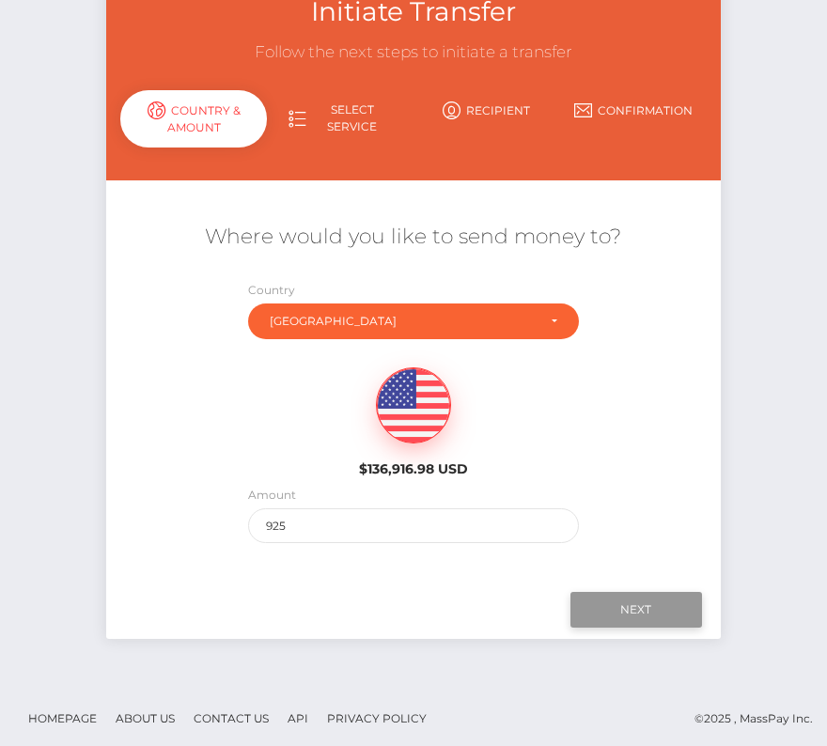
click at [650, 607] on input "Next" at bounding box center [636, 610] width 132 height 36
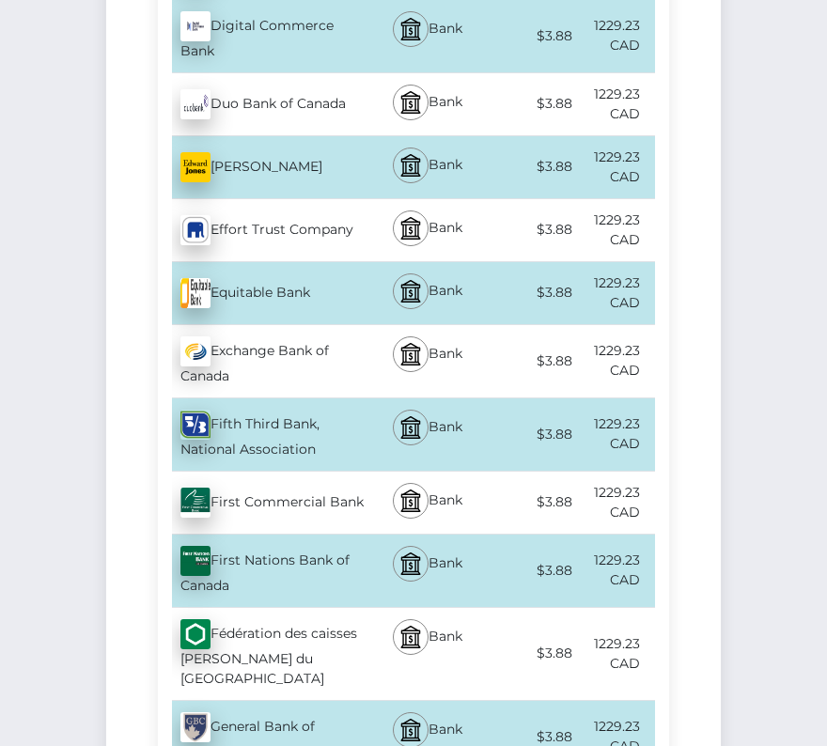
scroll to position [3401, 0]
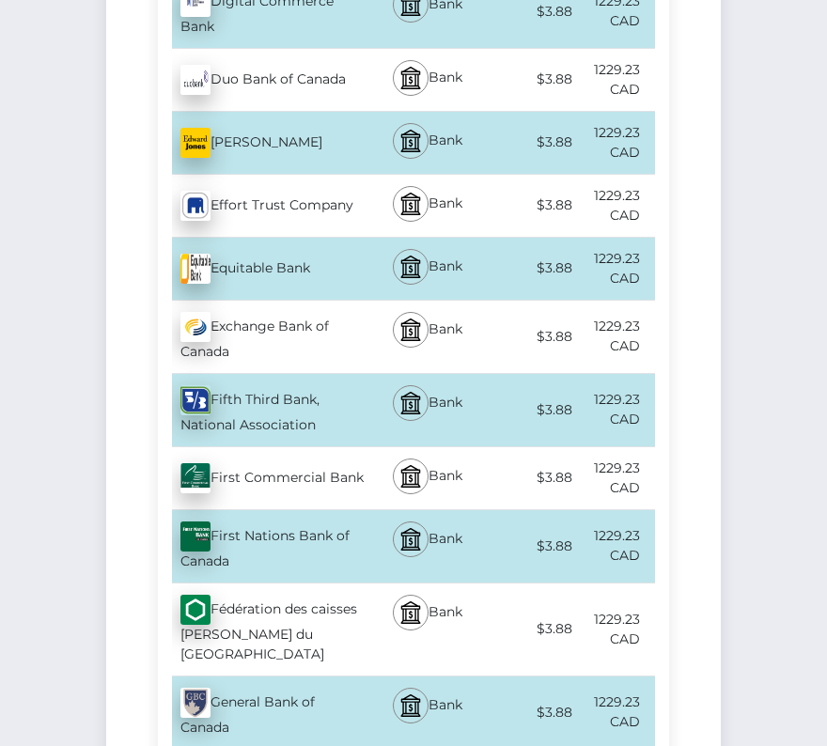
click at [366, 583] on div "Bank" at bounding box center [426, 629] width 124 height 92
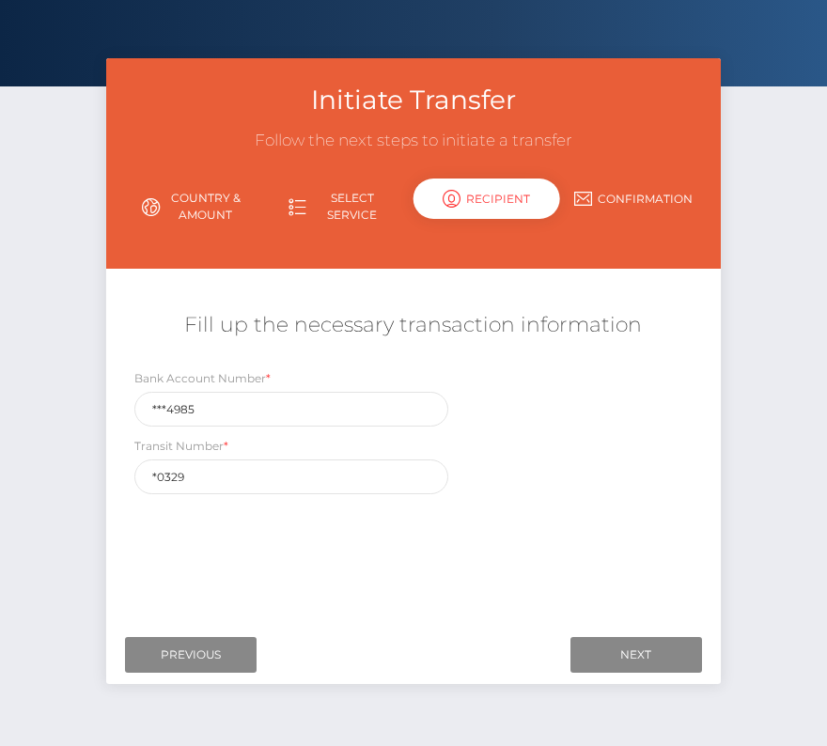
scroll to position [77, 0]
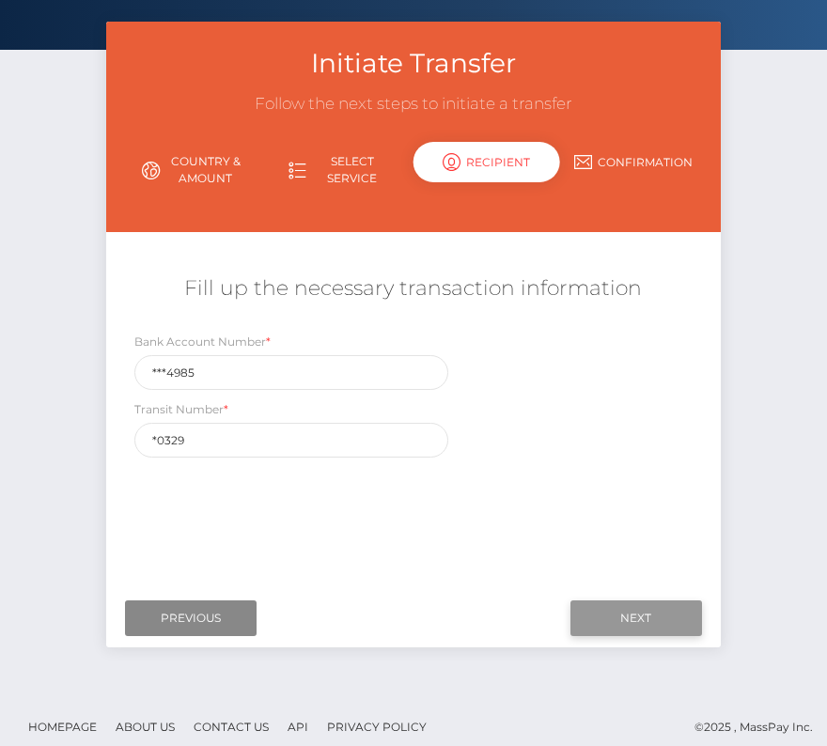
click at [646, 608] on input "Next" at bounding box center [636, 618] width 132 height 36
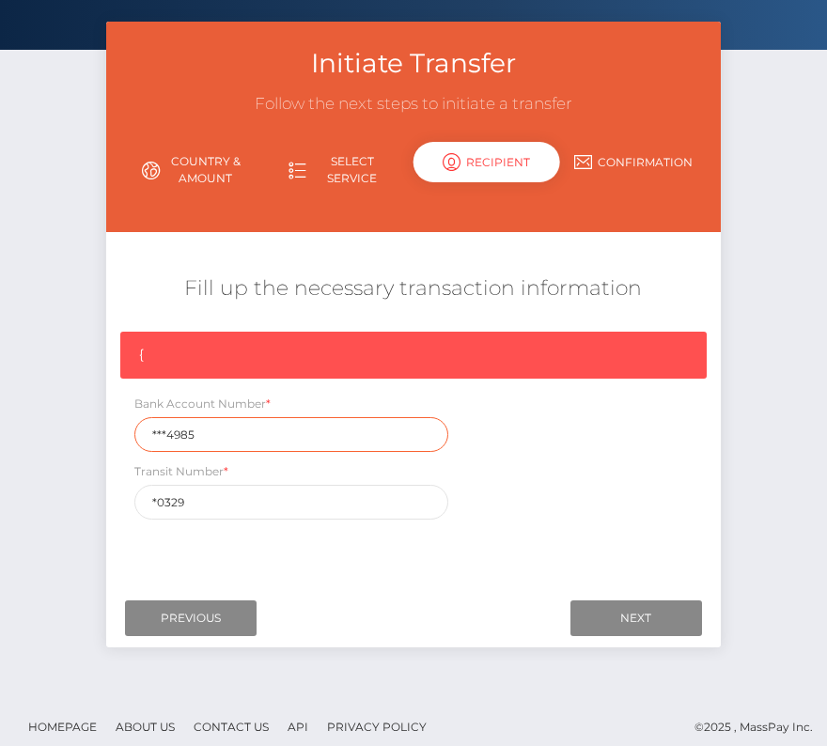
drag, startPoint x: 155, startPoint y: 435, endPoint x: 90, endPoint y: 435, distance: 64.8
click at [90, 435] on div "Initiate Transfer Follow the next steps to initiate a transfer Country & Amount…" at bounding box center [413, 358] width 827 height 673
click at [243, 418] on input "text" at bounding box center [291, 434] width 314 height 35
paste input "0 815 30329 480498 5"
type input "0 815 30329 480498 5"
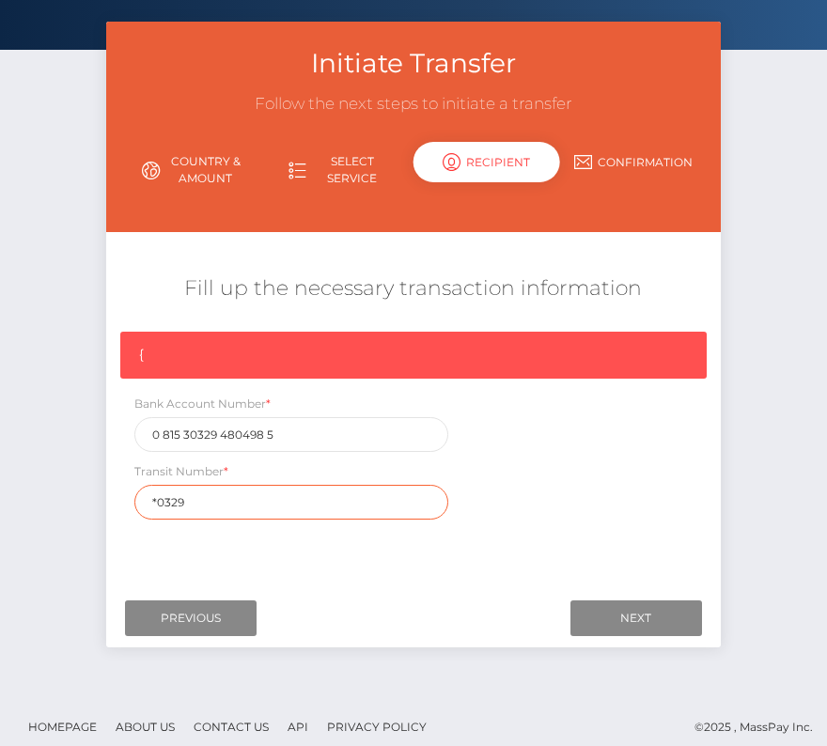
click at [205, 504] on input "*0329" at bounding box center [291, 502] width 314 height 35
drag, startPoint x: 182, startPoint y: 502, endPoint x: 79, endPoint y: 502, distance: 103.3
click at [79, 502] on div "Initiate Transfer Follow the next steps to initiate a transfer Country & Amount…" at bounding box center [413, 358] width 827 height 673
paste input "3"
type input "30329"
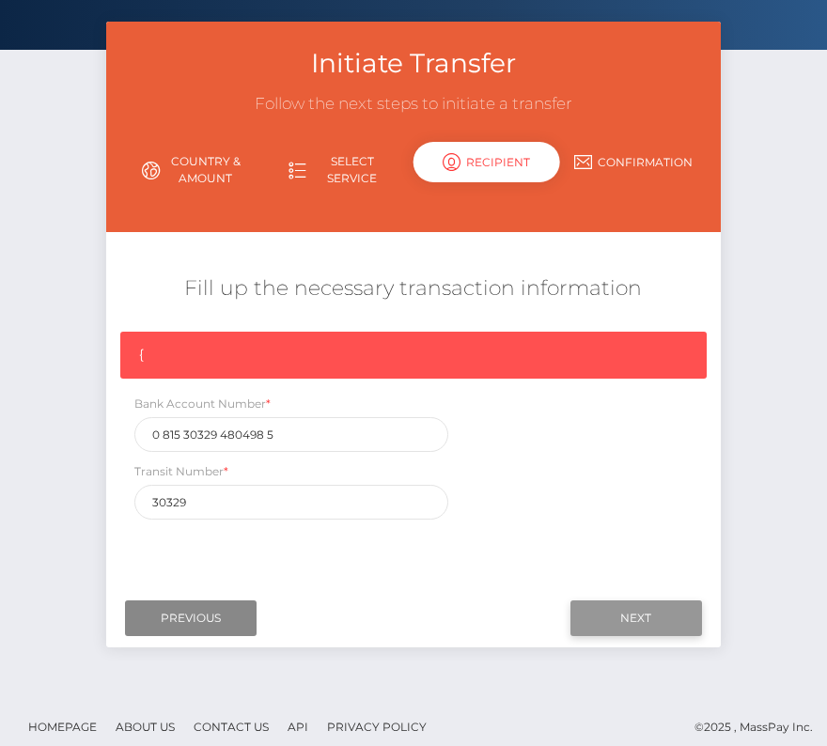
click at [622, 620] on input "Next" at bounding box center [636, 618] width 132 height 36
drag, startPoint x: 160, startPoint y: 431, endPoint x: 182, endPoint y: 643, distance: 213.5
click at [160, 431] on input "0 815 30329 480498 5" at bounding box center [291, 434] width 314 height 35
click at [181, 430] on input "0815 30329 480498 5" at bounding box center [291, 434] width 314 height 35
click at [217, 435] on input "081530329 480498 5" at bounding box center [291, 434] width 314 height 35
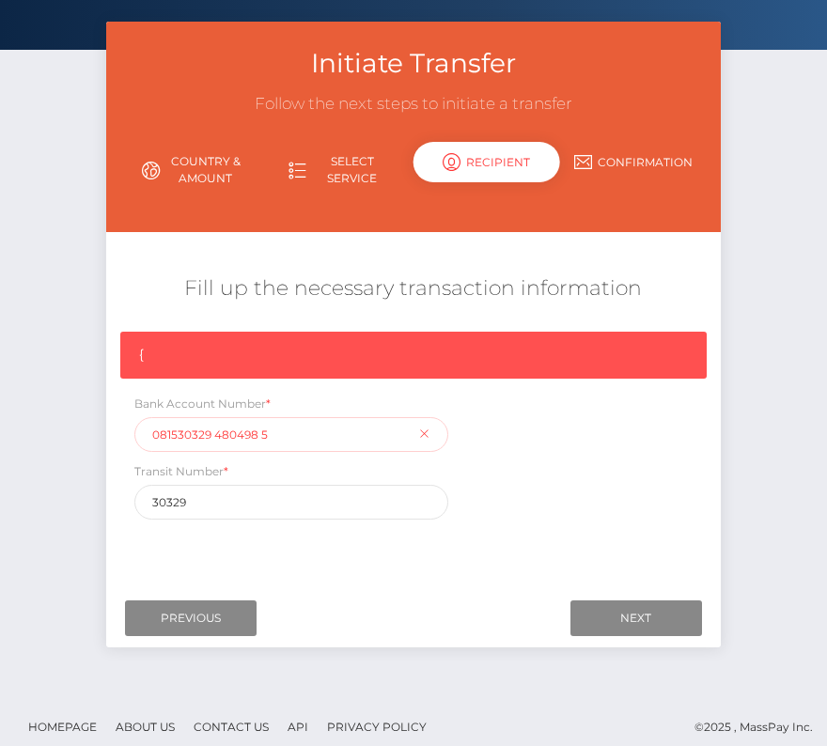
click at [214, 430] on input "081530329 480498 5" at bounding box center [291, 434] width 314 height 35
click at [257, 433] on input "081530329480498 5" at bounding box center [291, 434] width 314 height 35
type input "0815303294804985"
click at [452, 523] on div "{ Bank Account Number * 0815303294804985 Transit Number * 30329" at bounding box center [412, 430] width 613 height 197
click at [611, 619] on input "Next" at bounding box center [636, 618] width 132 height 36
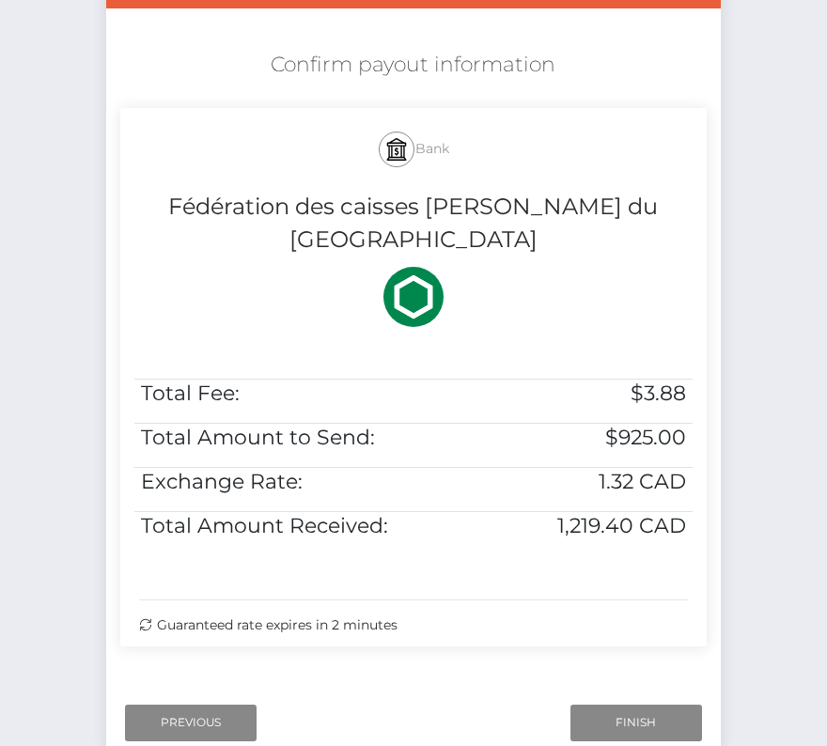
scroll to position [297, 0]
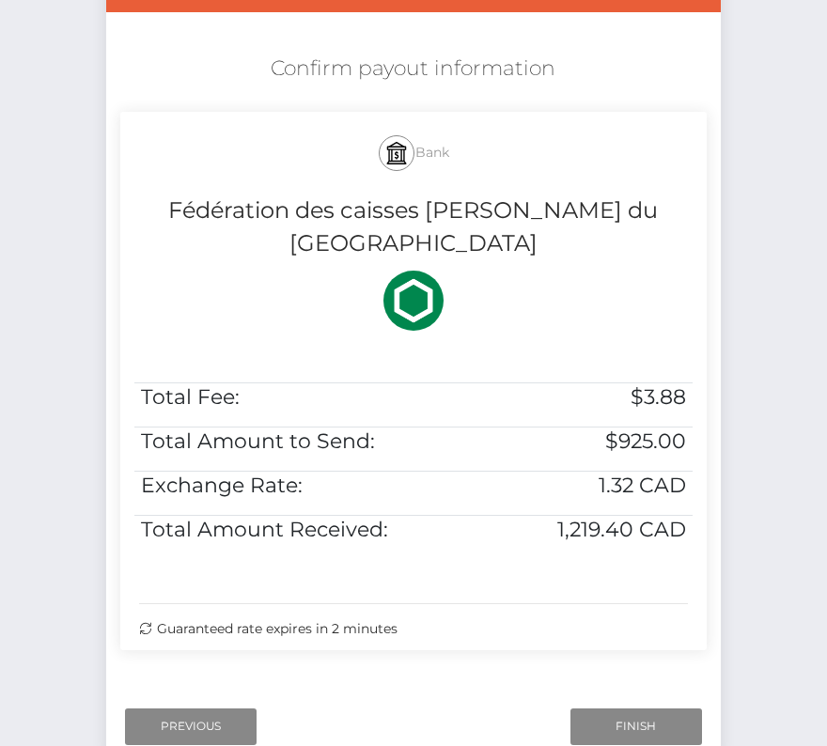
drag, startPoint x: 241, startPoint y: 50, endPoint x: 631, endPoint y: 619, distance: 689.9
click at [631, 619] on div "Where would you like to send money to? Country Abkhazia Afghanistan Albania Alg…" at bounding box center [412, 356] width 585 height 661
copy div "Confirm payout information Bank Fédération des caisses Desjardins du Quebec Tot…"
click at [616, 708] on input "Finish" at bounding box center [636, 726] width 132 height 36
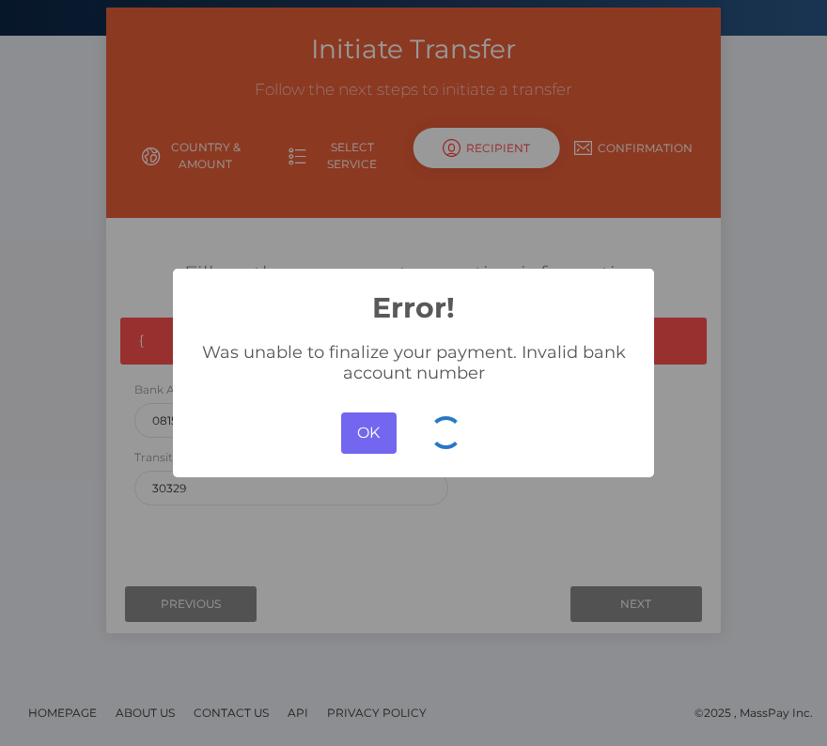
scroll to position [90, 0]
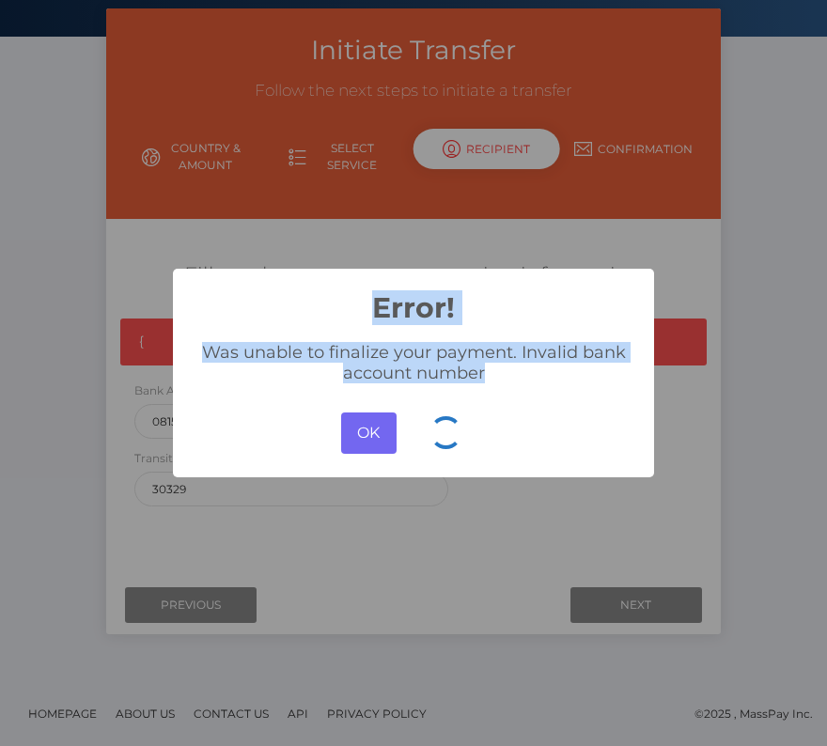
drag, startPoint x: 519, startPoint y: 379, endPoint x: 179, endPoint y: 317, distance: 345.7
click at [179, 317] on div "× Error! Was unable to finalize your payment. Invalid bank account number OK No…" at bounding box center [413, 373] width 481 height 208
copy div "Error! Was unable to finalize your payment. Invalid bank account number"
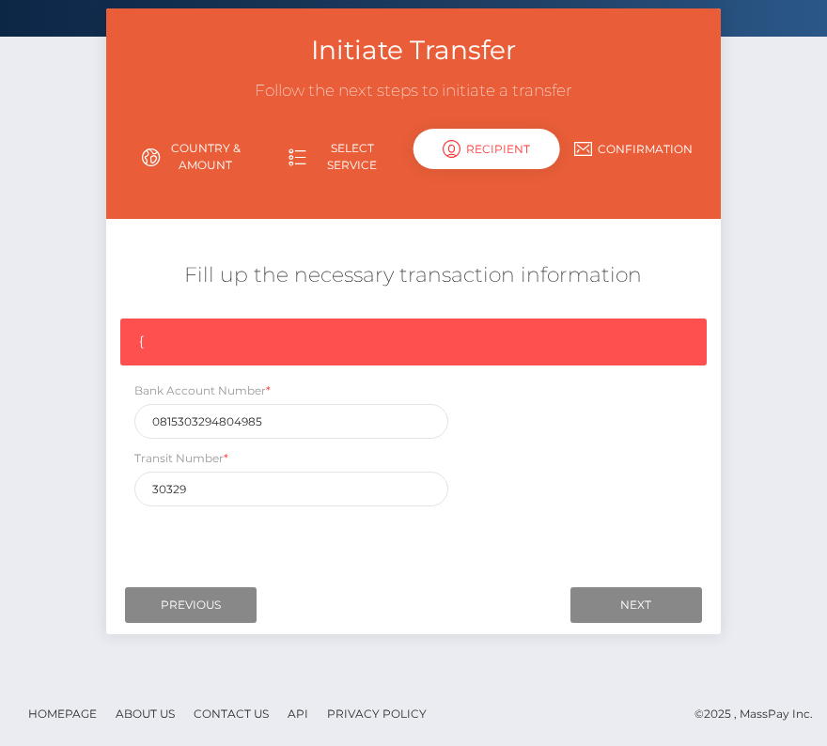
scroll to position [0, 0]
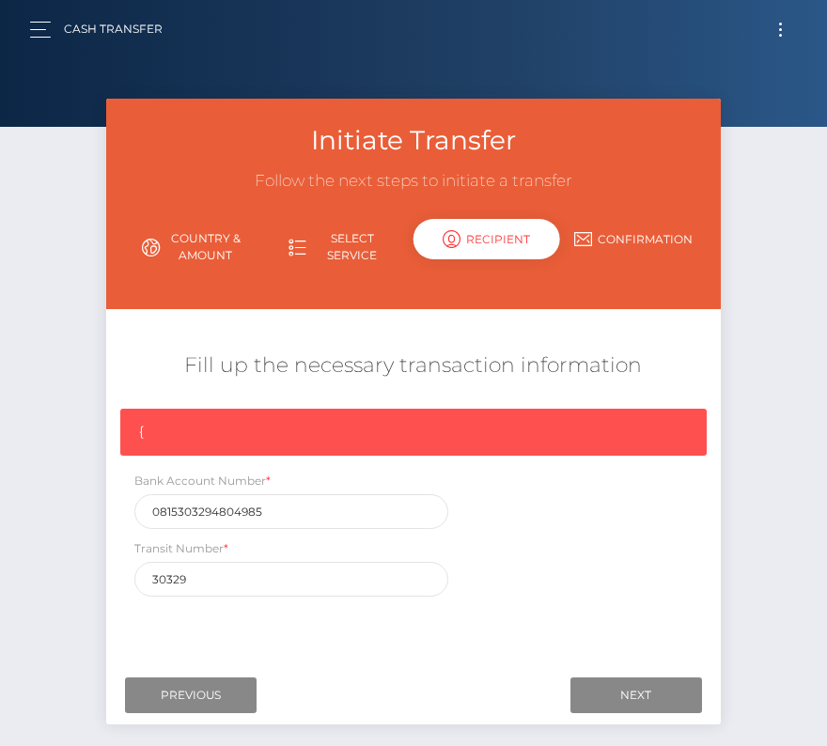
click at [786, 34] on button "Toggle navigation" at bounding box center [780, 29] width 35 height 25
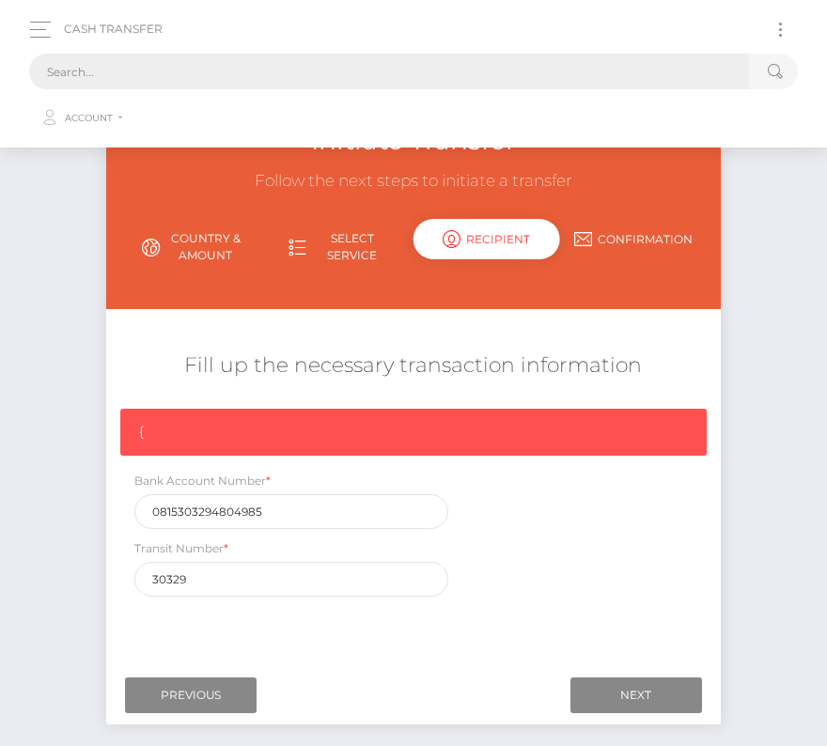
click at [446, 64] on input "text" at bounding box center [389, 72] width 720 height 36
paste input "78436"
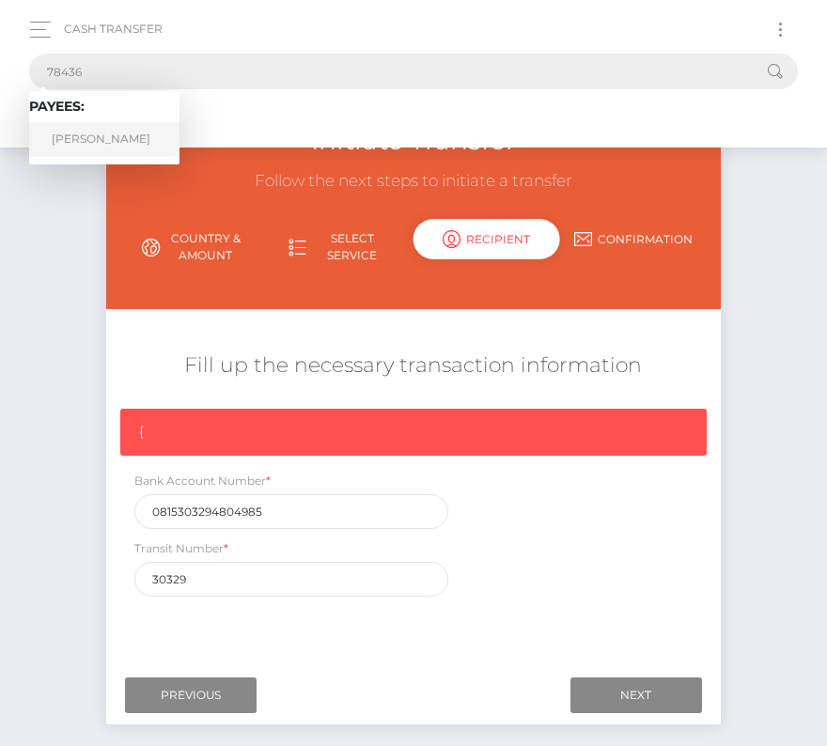
type input "78436"
click at [116, 142] on link "William Pszenny" at bounding box center [104, 139] width 150 height 35
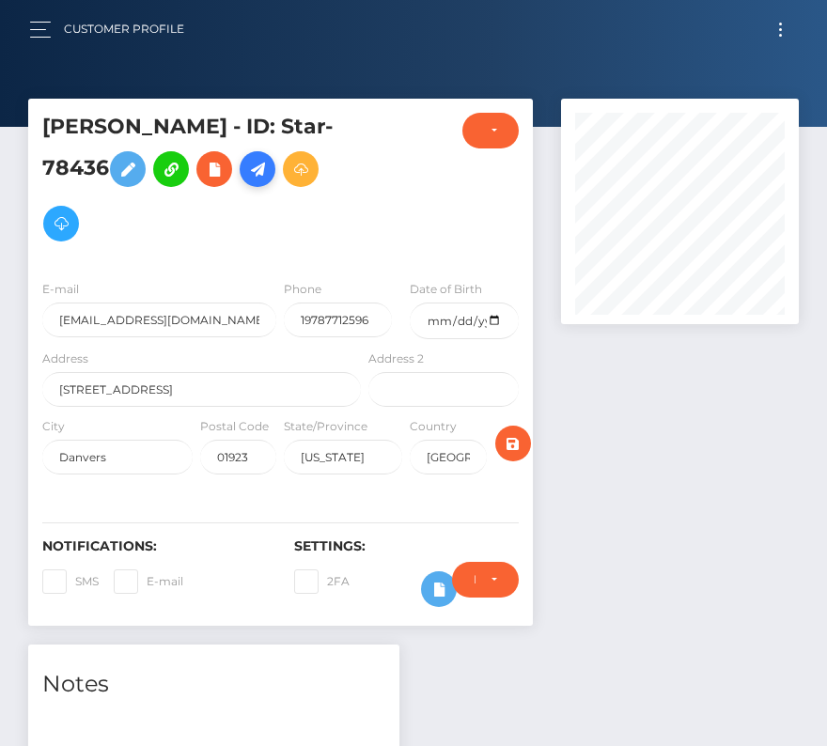
click at [274, 175] on link at bounding box center [258, 169] width 36 height 36
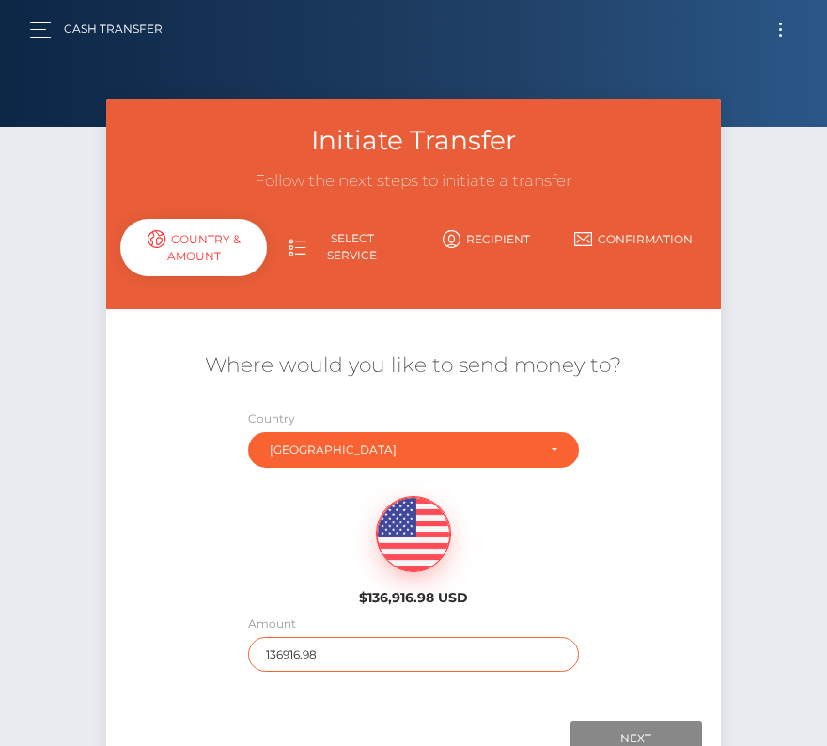
click at [320, 650] on input "136916.98" at bounding box center [413, 654] width 330 height 35
type input "2143"
click at [224, 579] on div "$136,916.98 USD" at bounding box center [412, 545] width 613 height 136
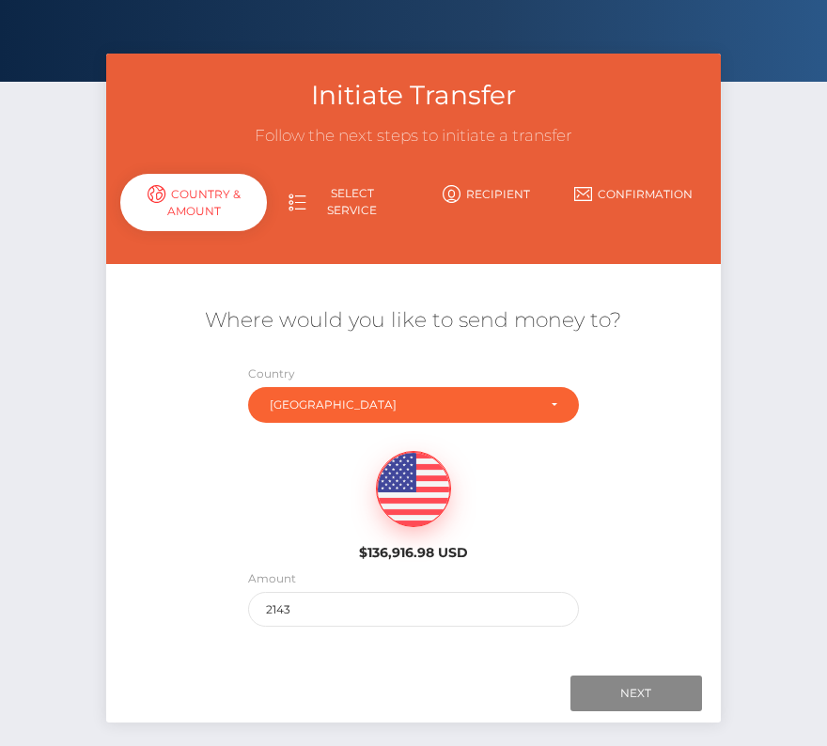
scroll to position [81, 0]
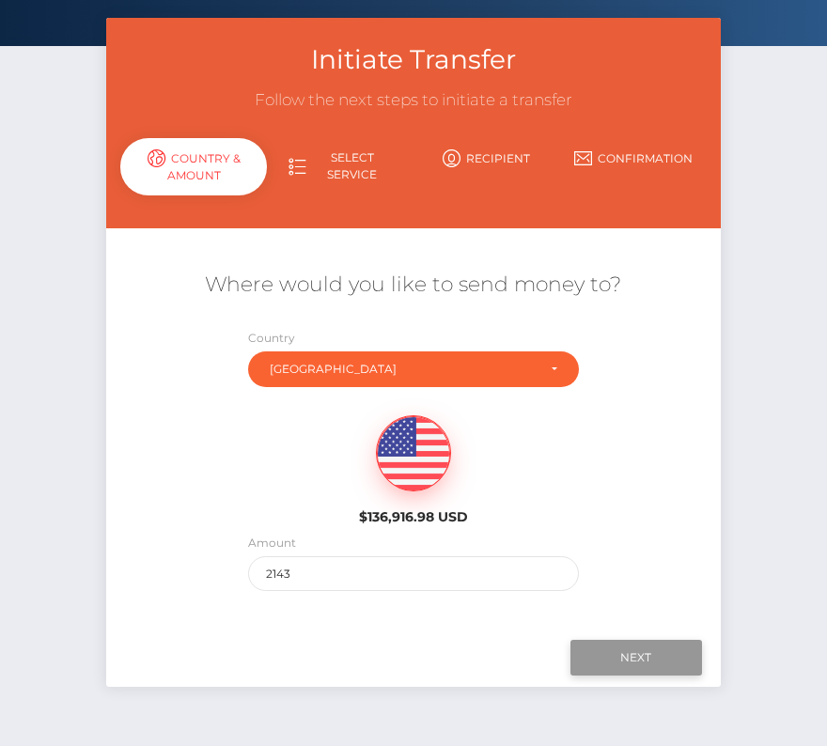
click at [636, 643] on input "Next" at bounding box center [636, 658] width 132 height 36
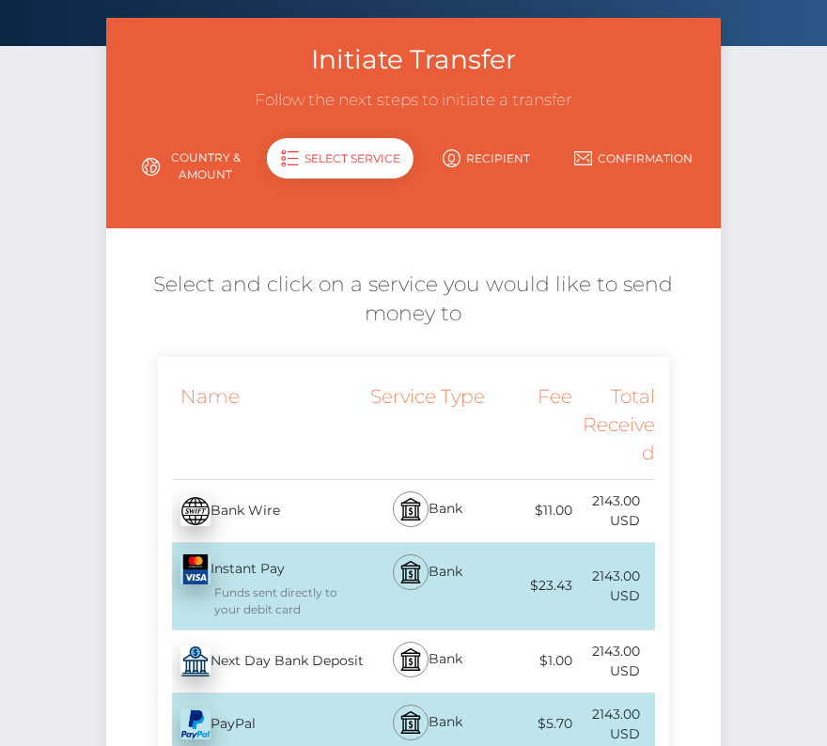
click at [331, 649] on div "Next Day Bank Deposit - USD" at bounding box center [262, 661] width 208 height 53
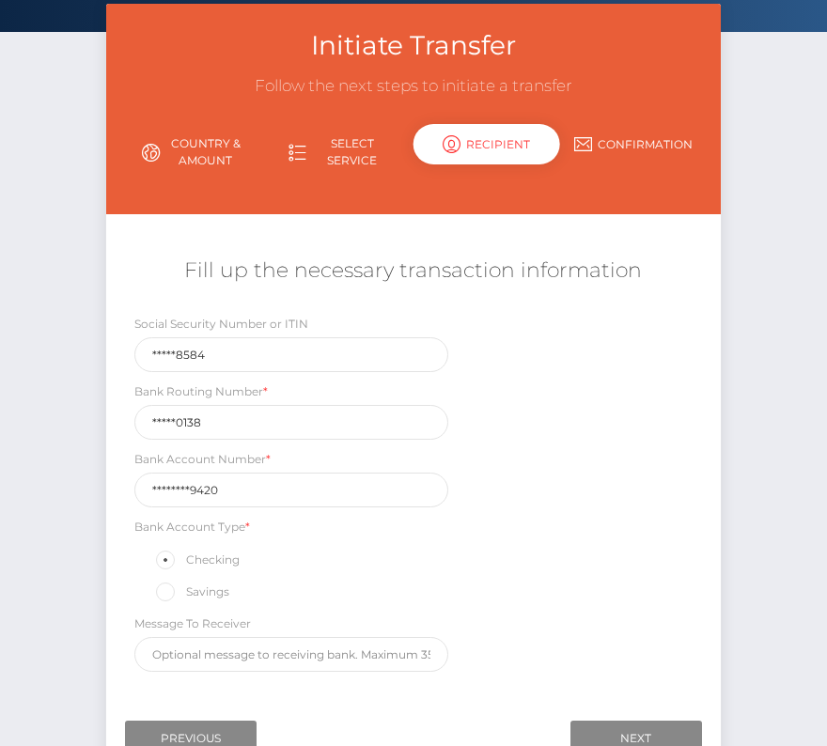
scroll to position [221, 0]
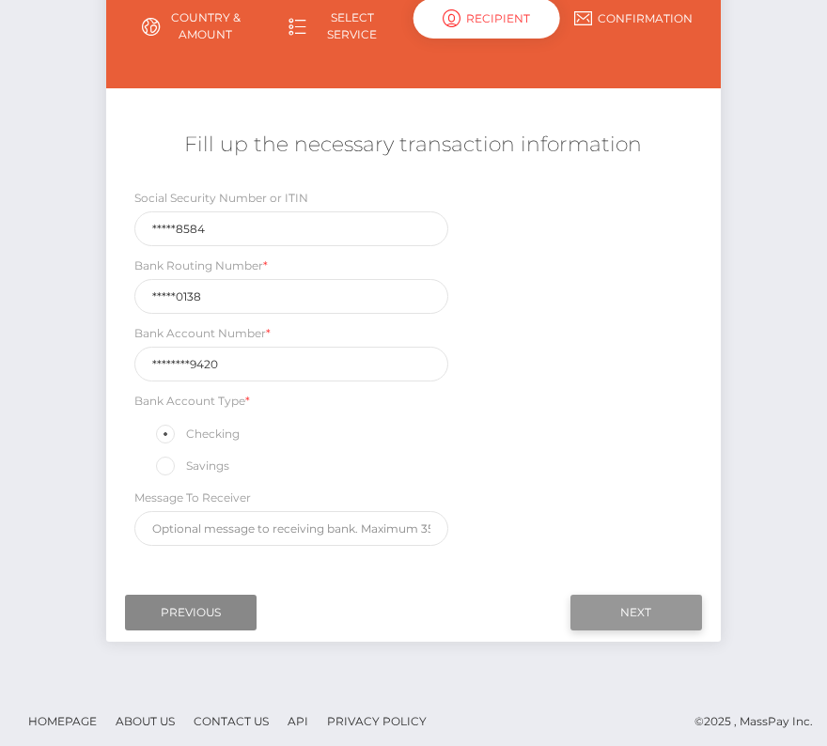
click at [621, 605] on input "Next" at bounding box center [636, 613] width 132 height 36
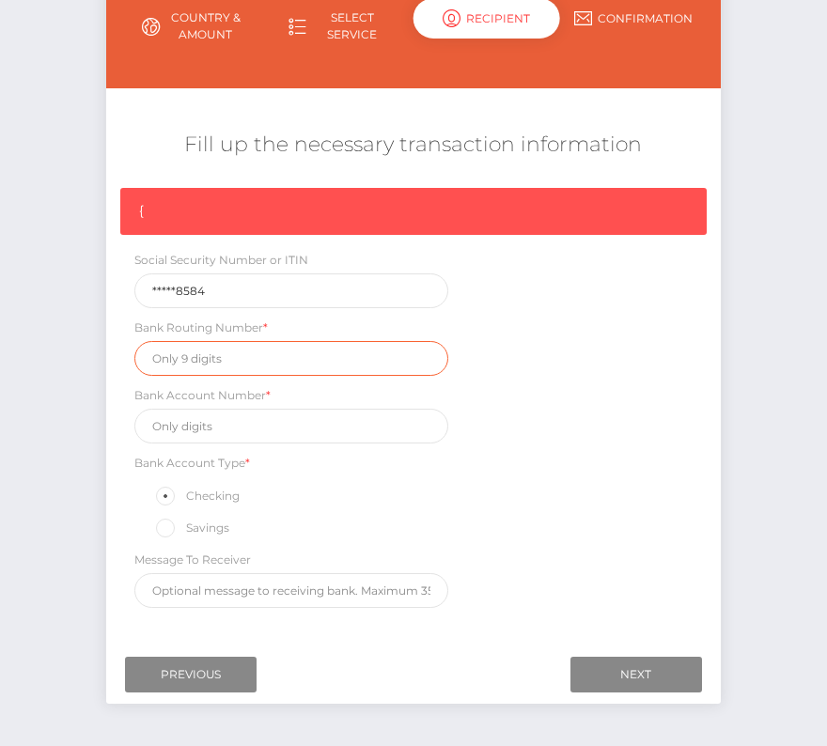
click at [199, 343] on input "text" at bounding box center [291, 358] width 314 height 35
paste input "011000138"
type input "011000138"
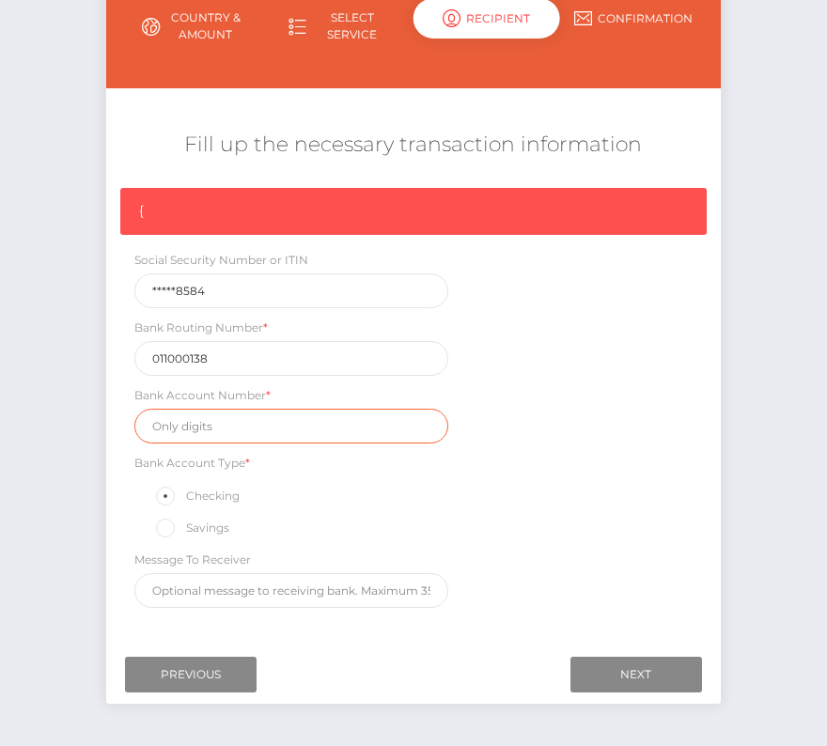
click at [243, 416] on input "text" at bounding box center [291, 426] width 314 height 35
paste input "004621159420"
type input "004621159420"
click at [550, 546] on div "{ Social Security Number or ITIN *****8584 Bank Routing Number * [US_BANK_ROUTI…" at bounding box center [412, 402] width 613 height 429
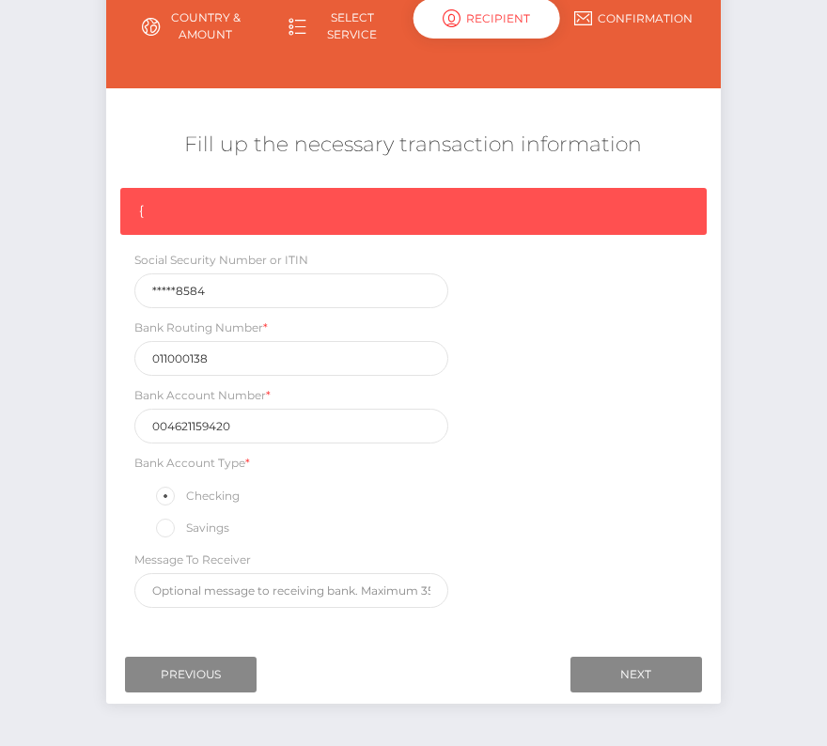
scroll to position [283, 0]
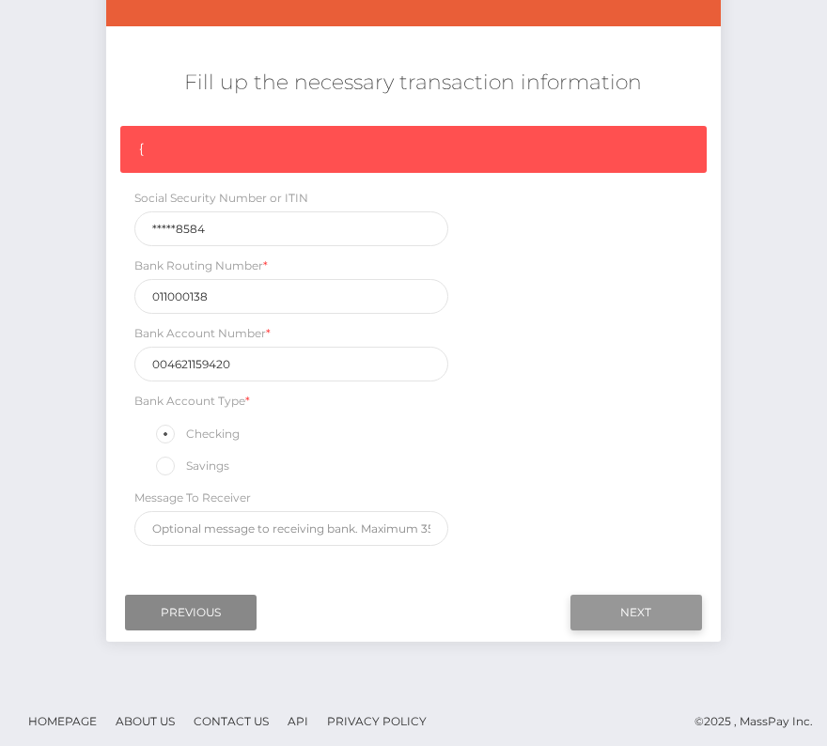
click at [619, 602] on input "Next" at bounding box center [636, 613] width 132 height 36
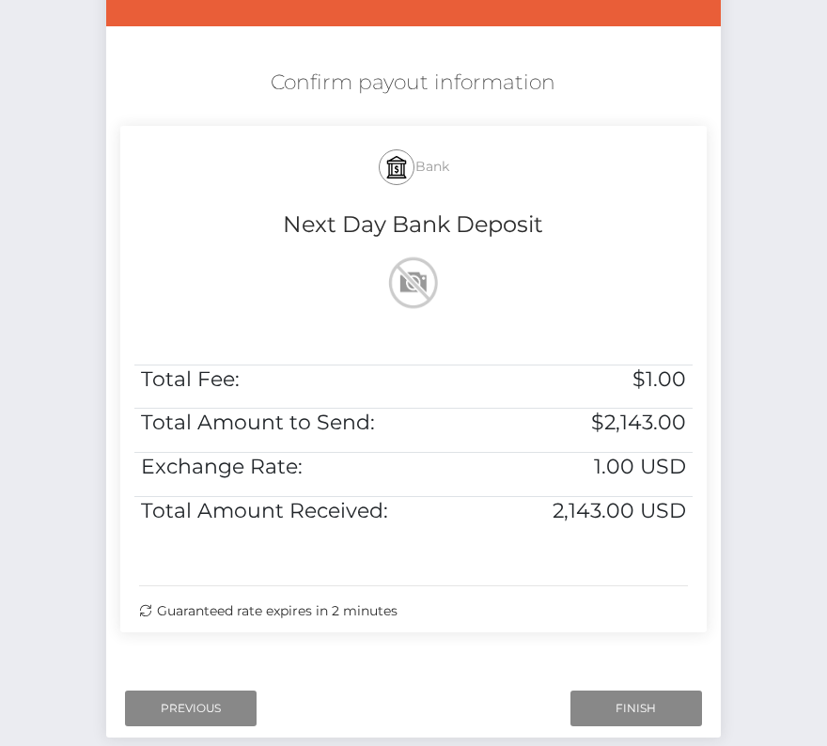
scroll to position [284, 0]
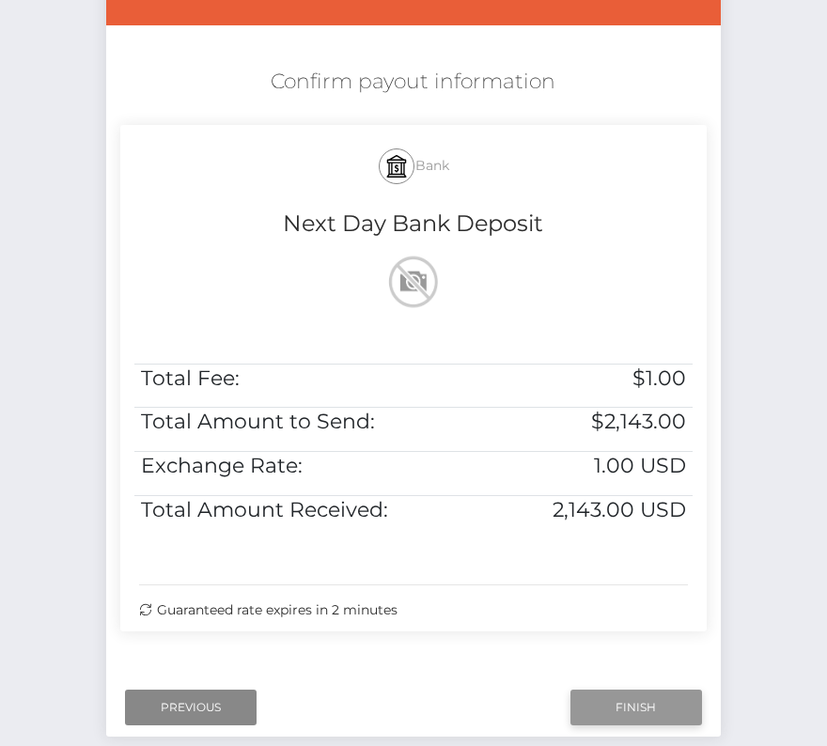
click at [638, 702] on input "Finish" at bounding box center [636, 707] width 132 height 36
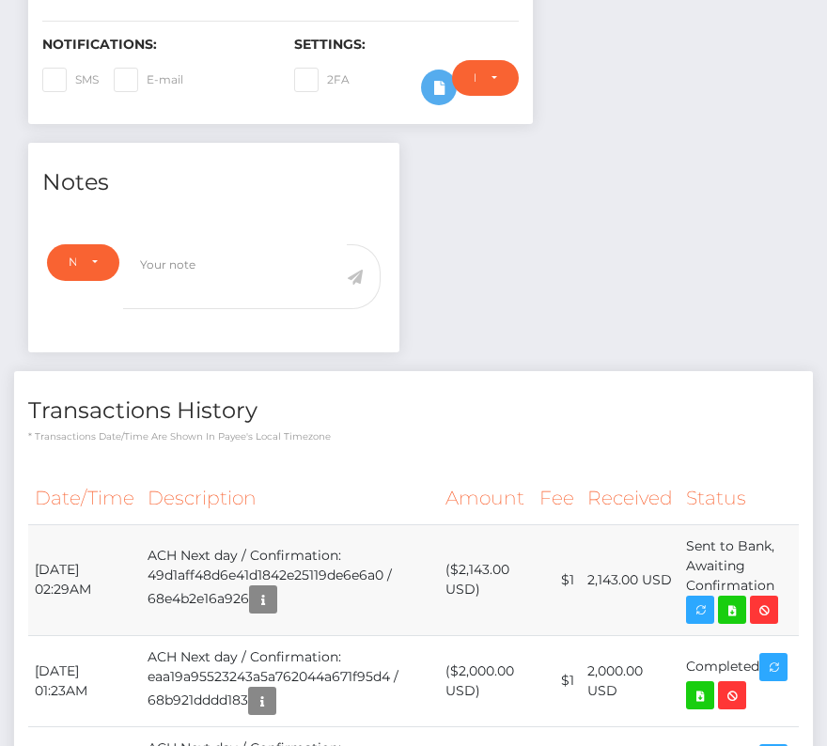
scroll to position [640, 0]
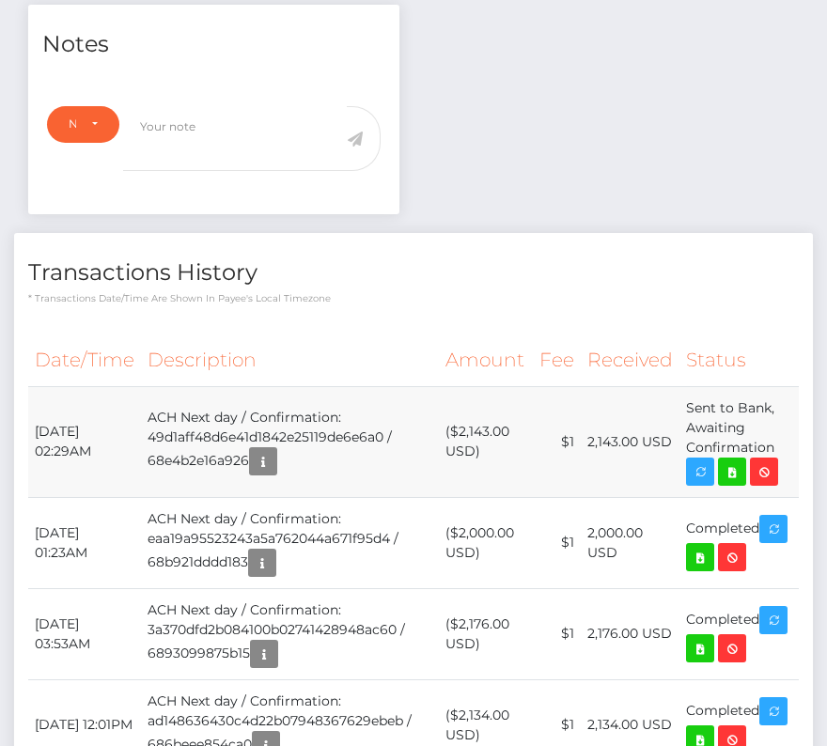
drag, startPoint x: 31, startPoint y: 407, endPoint x: 798, endPoint y: 445, distance: 767.5
click at [798, 445] on tr "October 7, 2025 02:29AM ACH Next day / Confirmation: 49d1aff48d6e41d1842e25119d…" at bounding box center [413, 441] width 770 height 111
copy tr "October 7, 2025 02:29AM ACH Next day / Confirmation: 49d1aff48d6e41d1842e25119d…"
click at [732, 472] on icon at bounding box center [731, 471] width 23 height 23
click at [0, 0] on div "William Pszenny - ID: Star-78436 CLOSED ACTIVE E-mail USA" at bounding box center [413, 688] width 827 height 2459
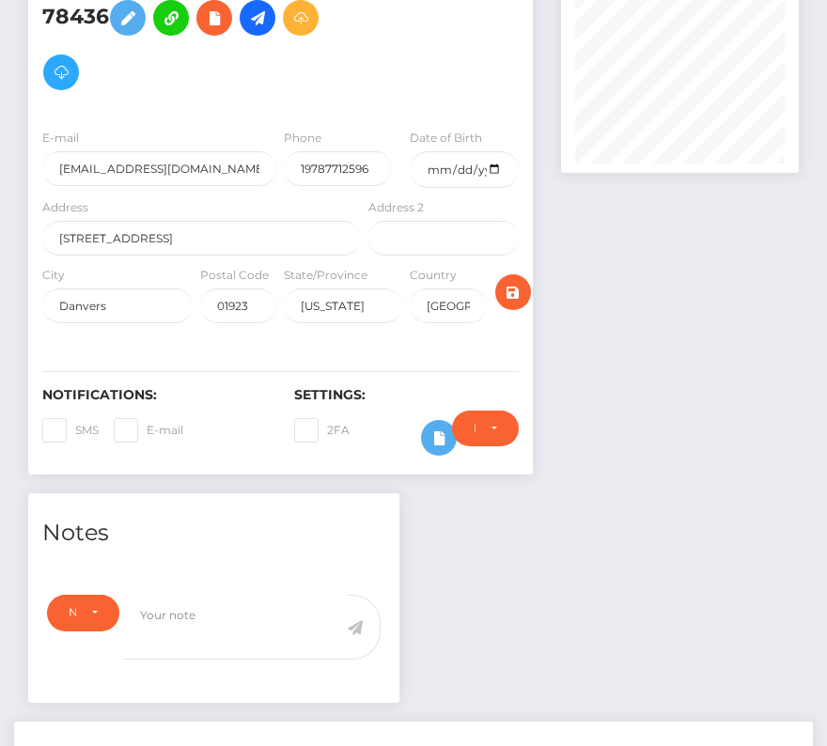
scroll to position [0, 0]
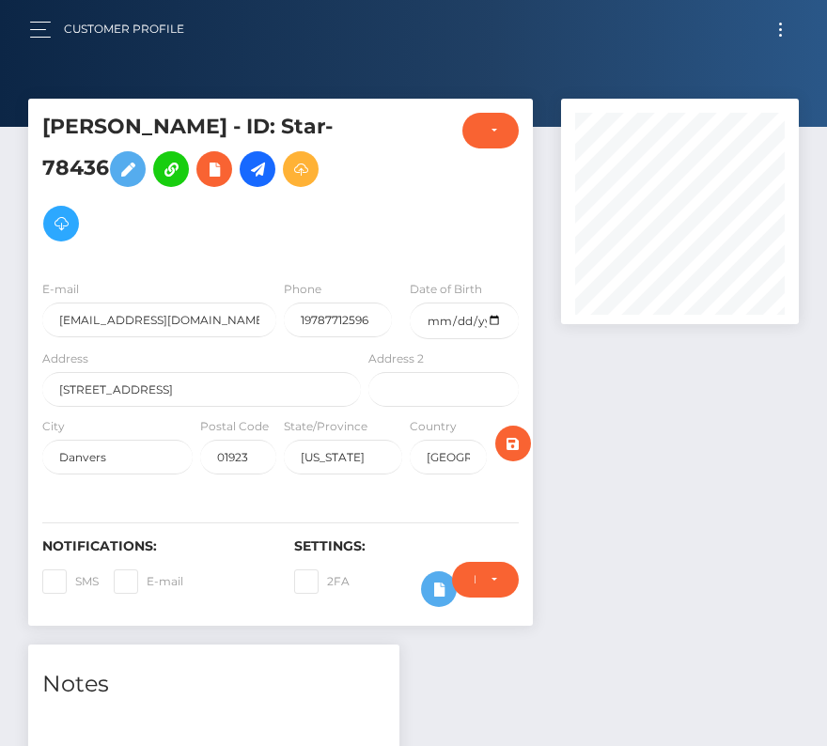
click at [779, 30] on button "Toggle navigation" at bounding box center [780, 29] width 35 height 25
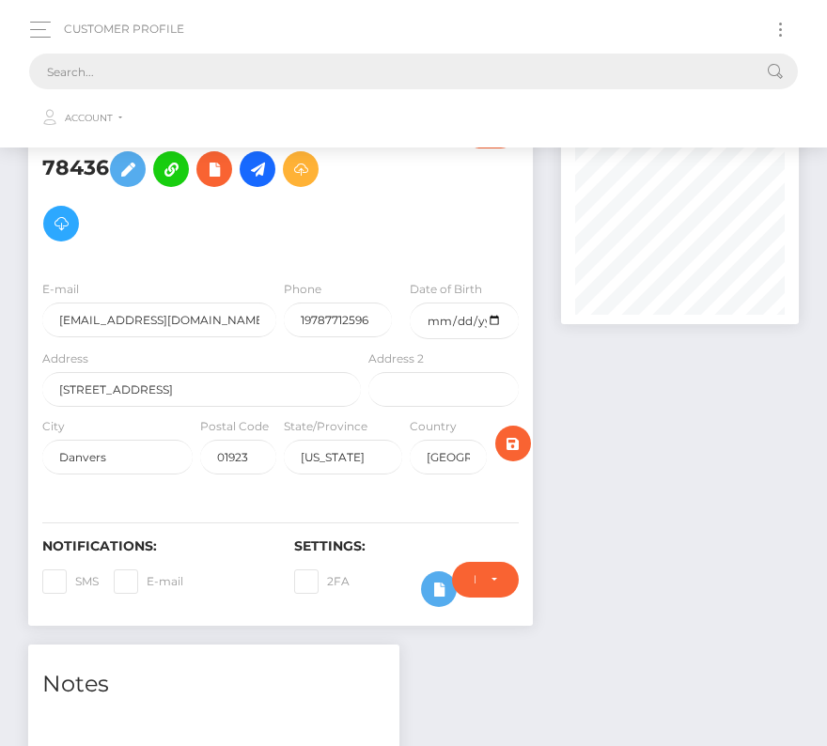
click at [253, 82] on input "text" at bounding box center [389, 72] width 720 height 36
paste input "219680"
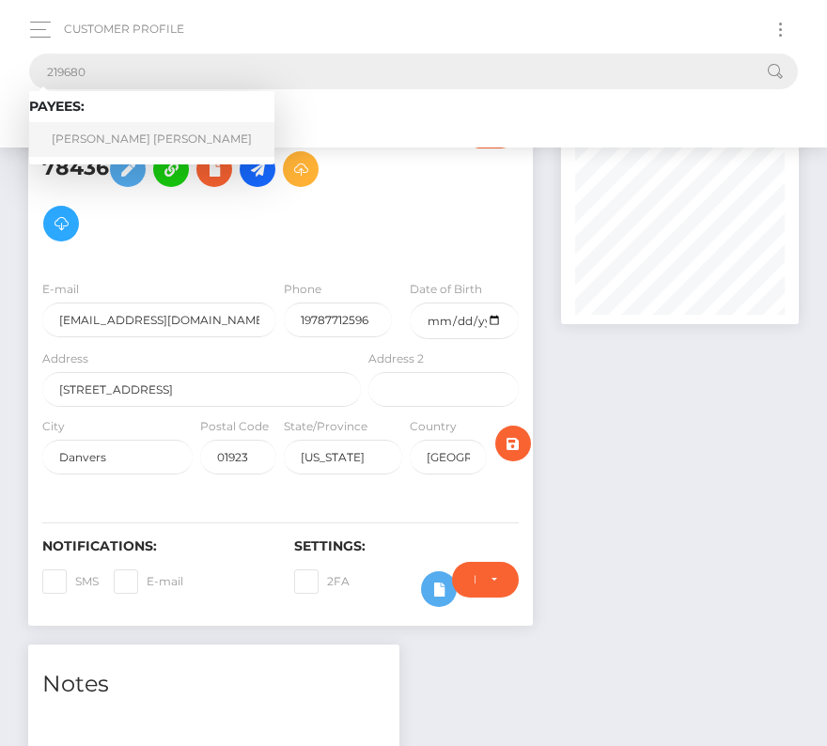
type input "219680"
click at [117, 132] on link "Rodrigo Erasmo Gatica Fierro" at bounding box center [151, 139] width 245 height 35
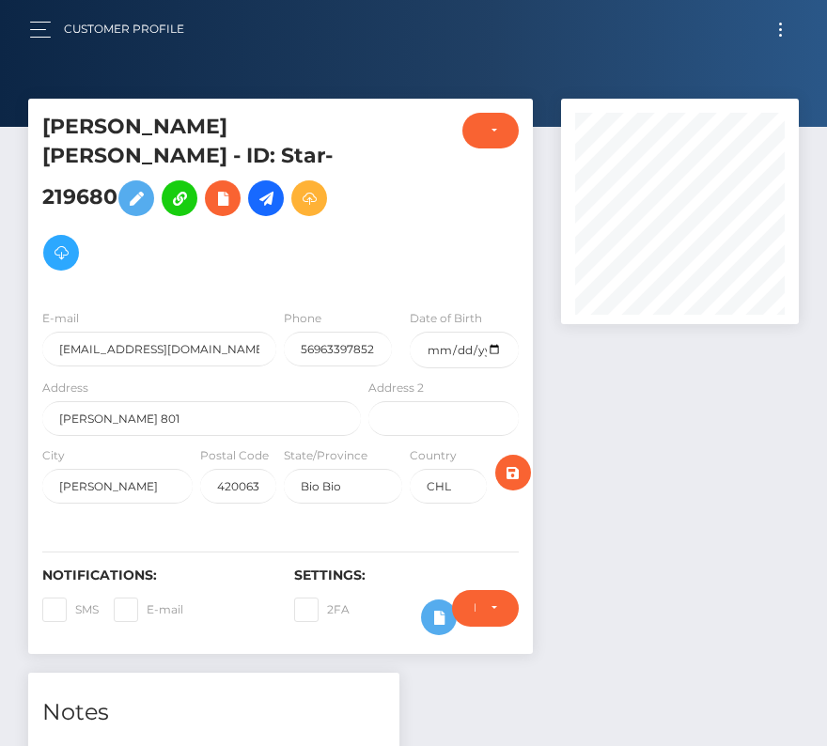
scroll to position [477, 0]
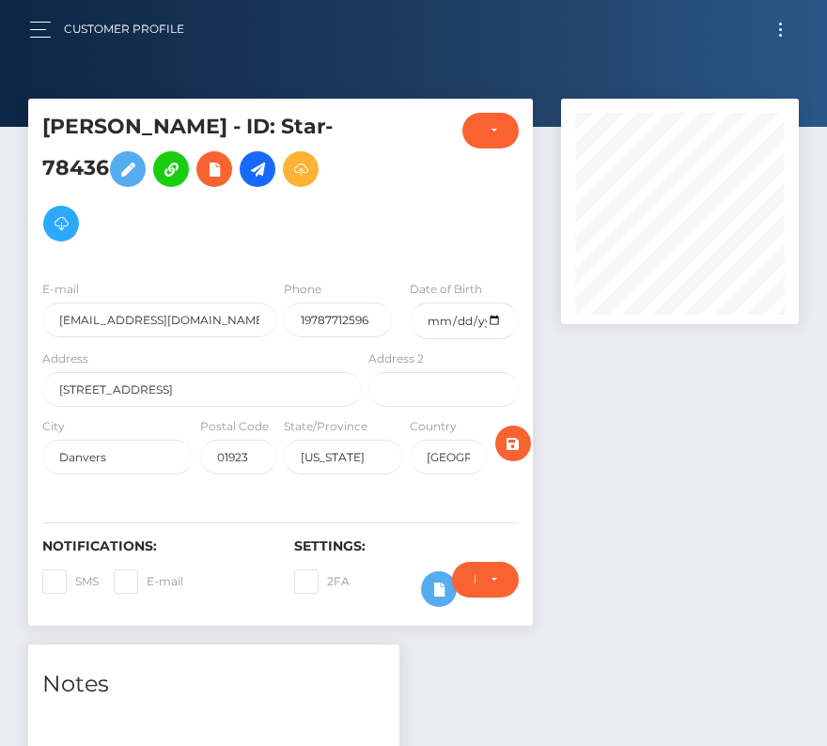
click at [783, 23] on button "Toggle navigation" at bounding box center [780, 29] width 35 height 25
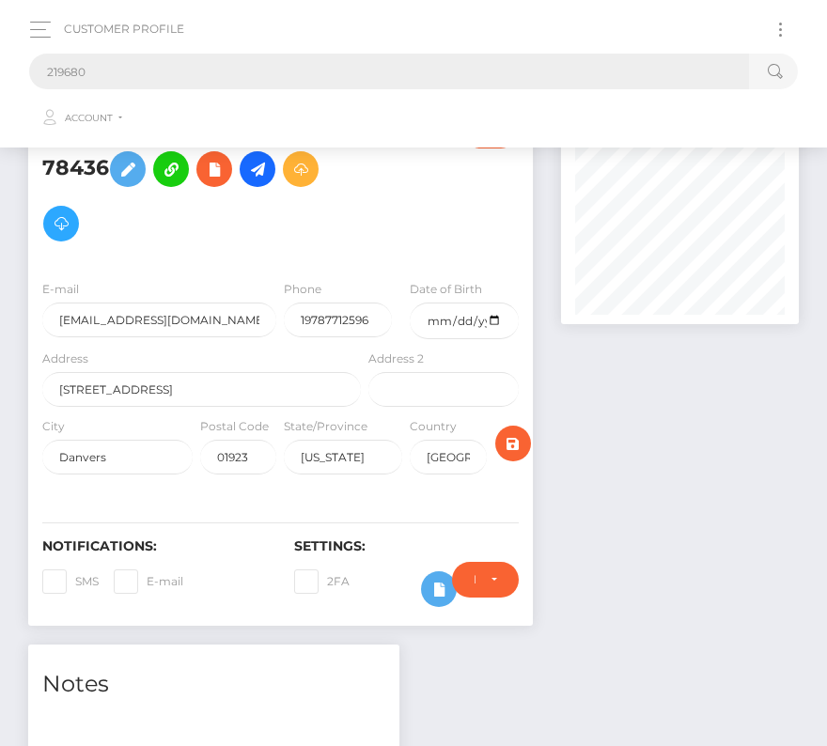
click at [251, 68] on input "219680" at bounding box center [389, 72] width 720 height 36
paste input "219680"
drag, startPoint x: 127, startPoint y: 70, endPoint x: -33, endPoint y: 70, distance: 159.7
paste input "text"
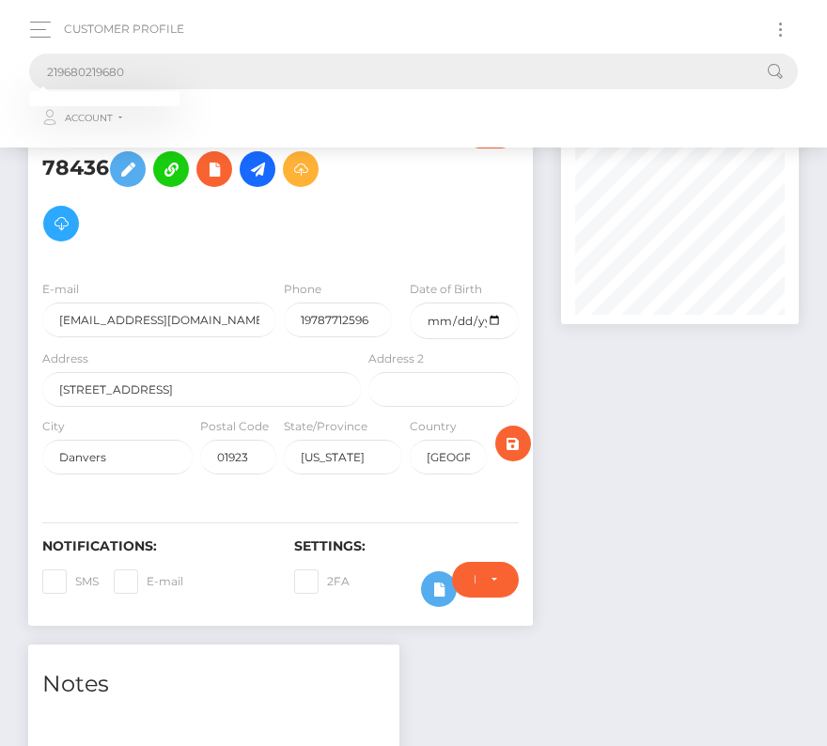
type input "219680"
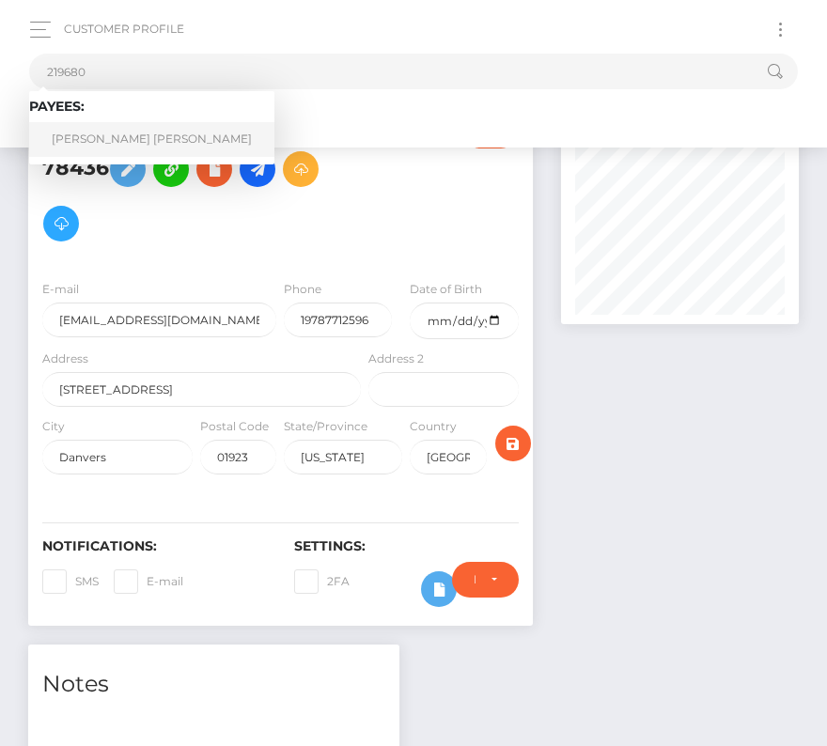
click at [87, 131] on link "[PERSON_NAME] [PERSON_NAME]" at bounding box center [151, 139] width 245 height 35
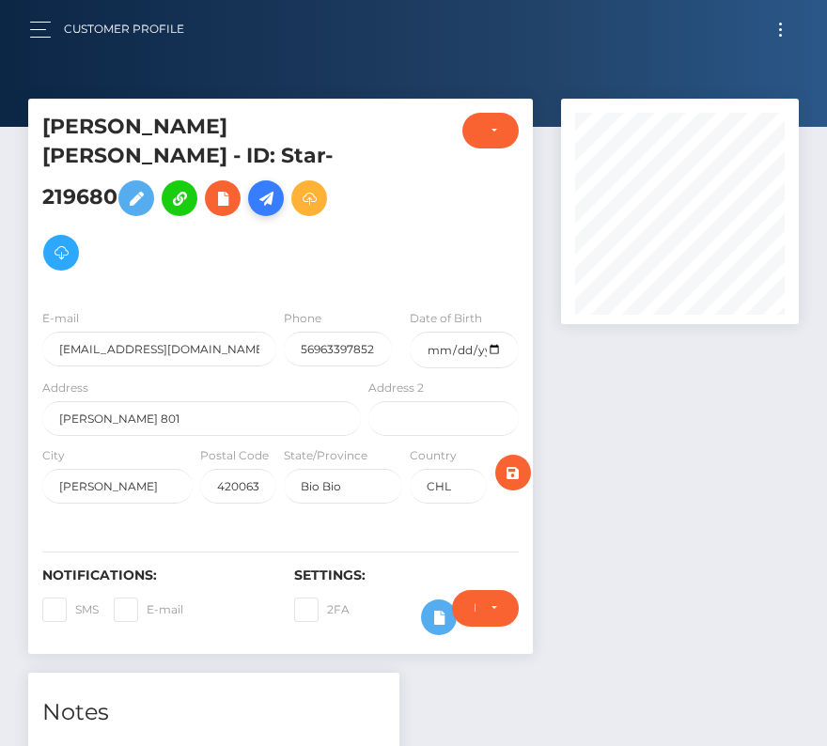
click at [255, 210] on icon at bounding box center [266, 198] width 23 height 23
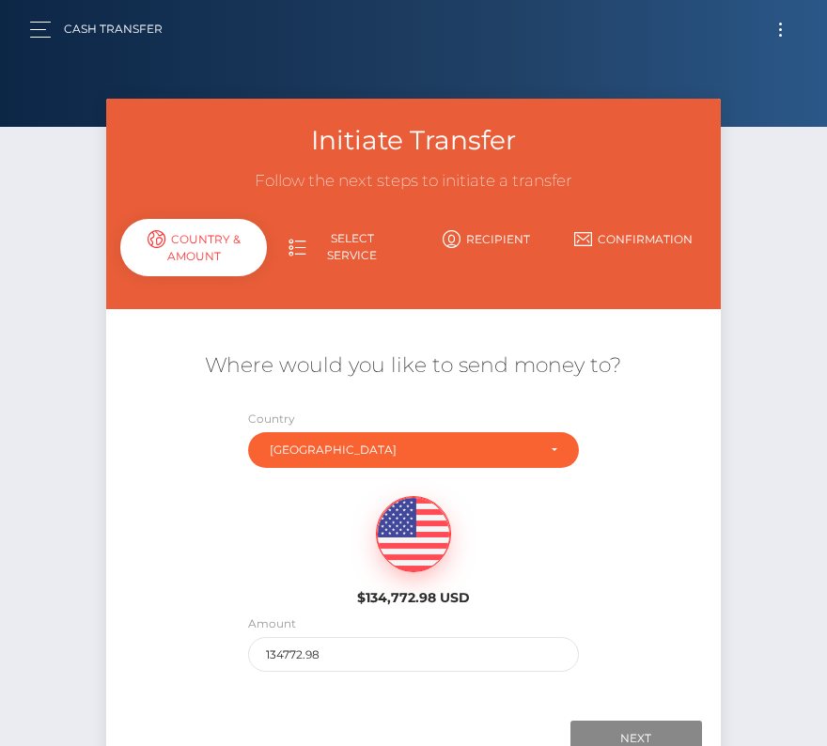
scroll to position [132, 0]
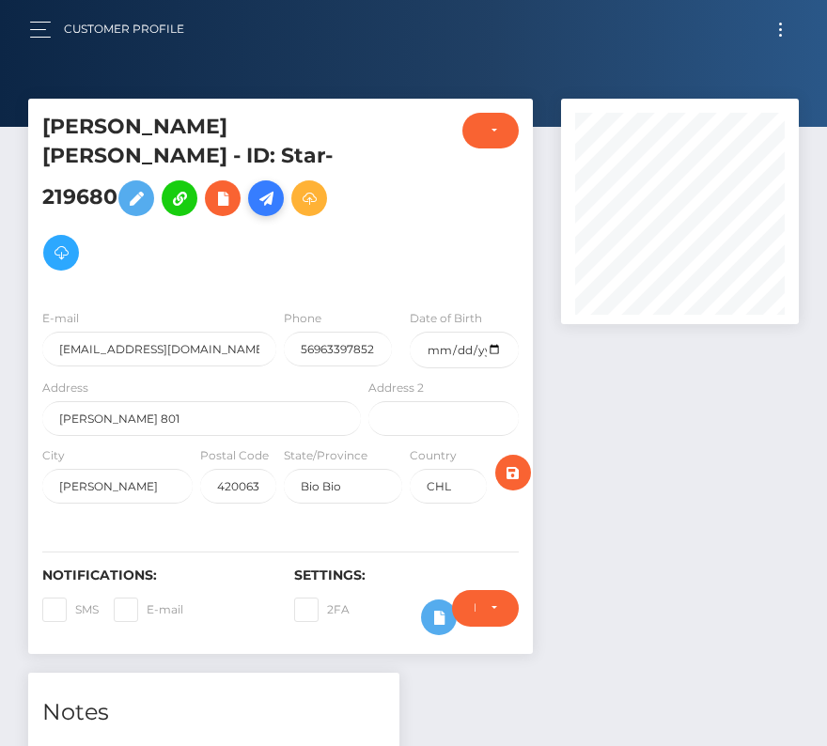
click at [255, 210] on icon at bounding box center [266, 198] width 23 height 23
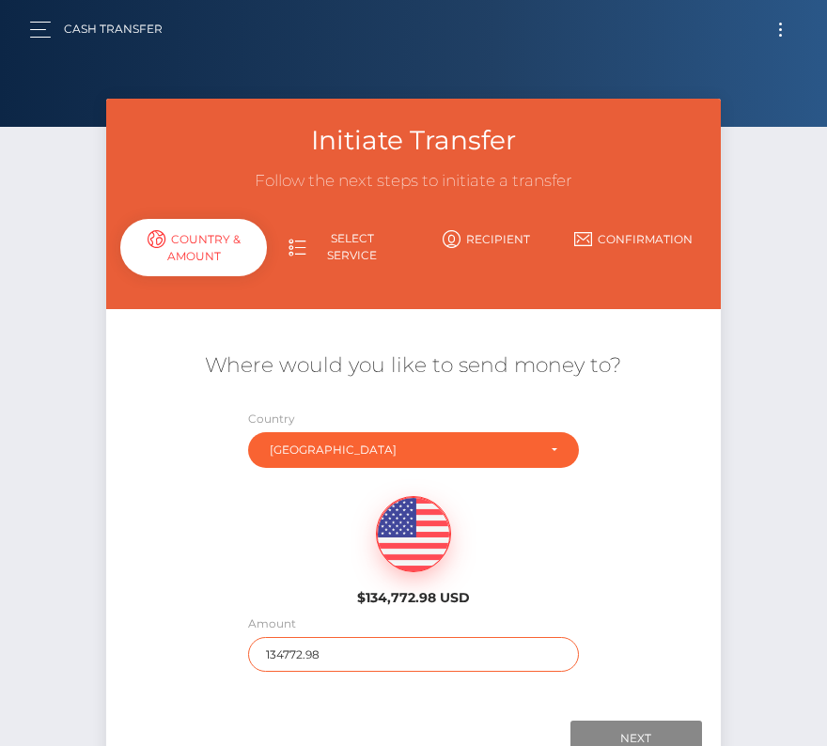
click at [298, 648] on input "134772.98" at bounding box center [413, 654] width 330 height 35
click at [342, 655] on input "134772.98" at bounding box center [413, 654] width 330 height 35
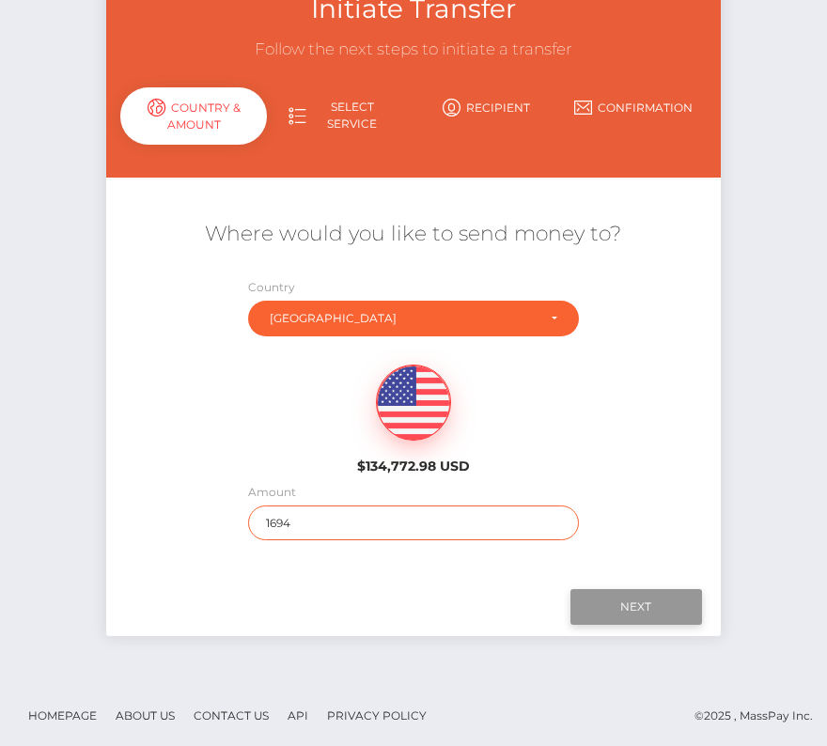
type input "1694"
click at [641, 598] on input "Next" at bounding box center [636, 607] width 132 height 36
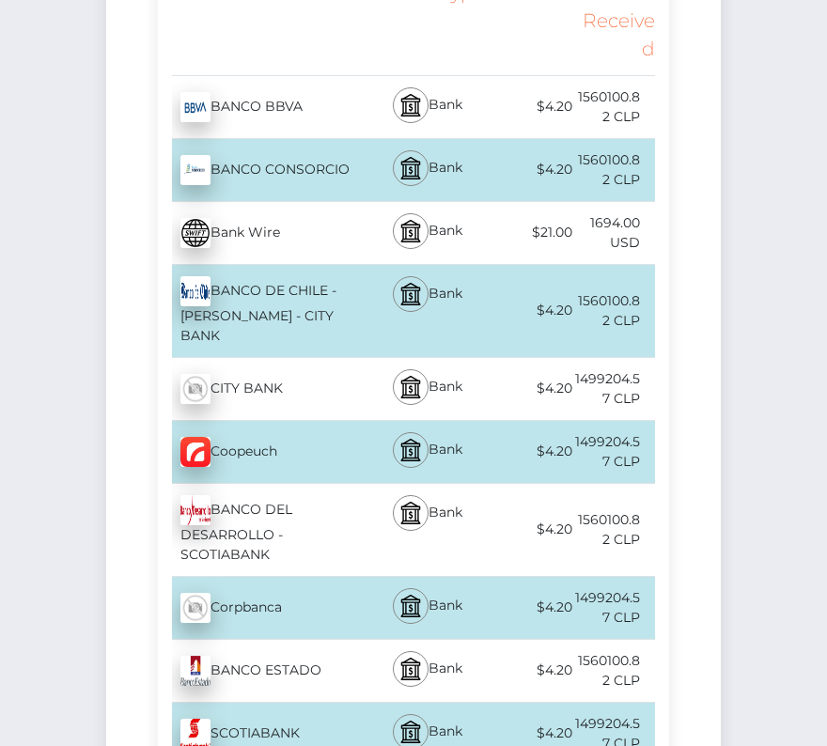
scroll to position [442, 0]
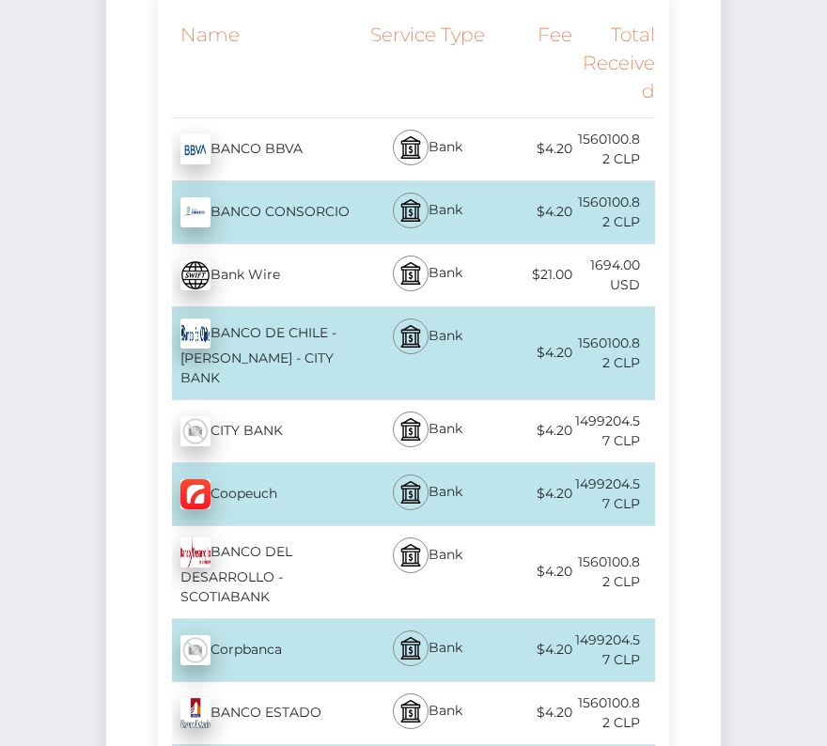
click at [267, 334] on div "BANCO DE CHILE - [PERSON_NAME] - CITY BANK - CLP" at bounding box center [262, 353] width 208 height 92
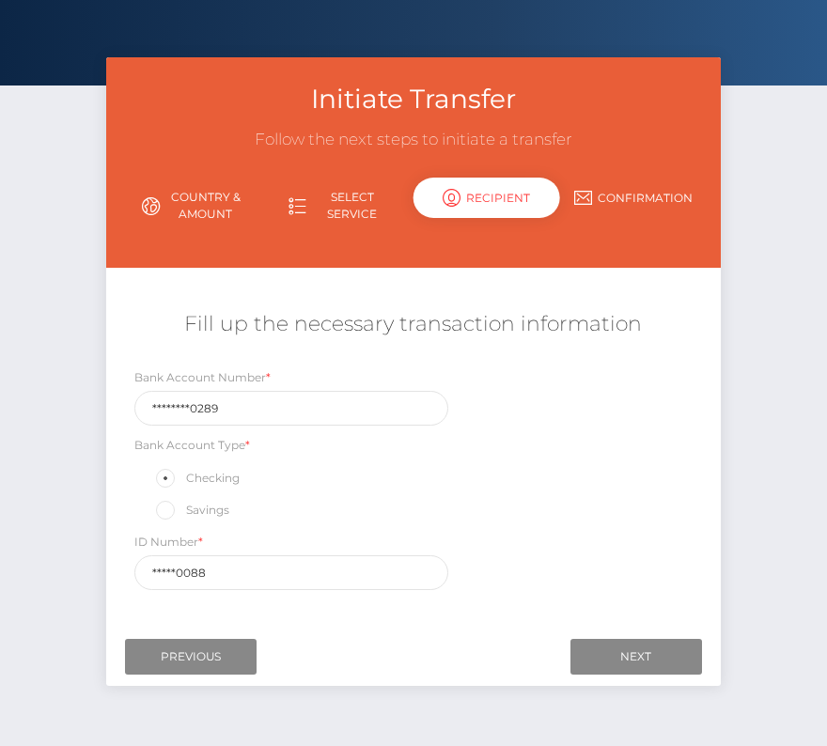
scroll to position [42, 0]
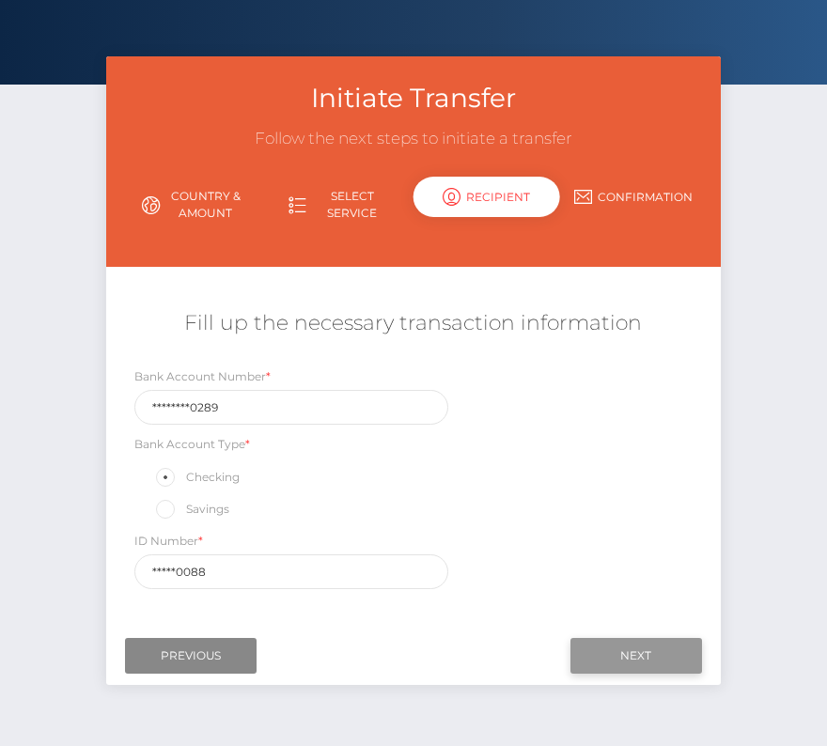
click at [647, 660] on input "Next" at bounding box center [636, 656] width 132 height 36
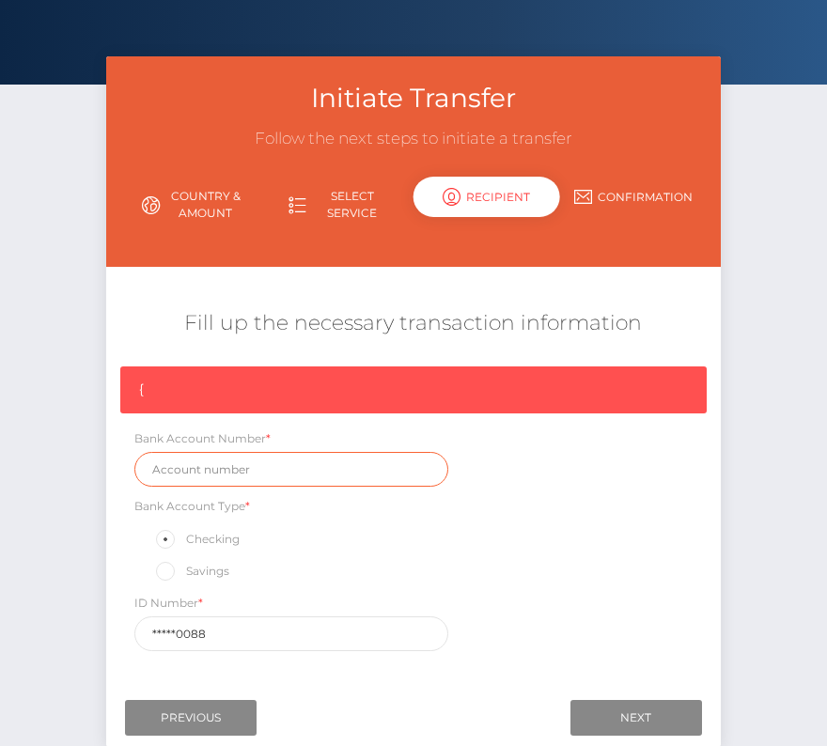
click at [248, 466] on input "text" at bounding box center [291, 469] width 314 height 35
paste input "00-022-08202-89"
type input "00-022-08202-89"
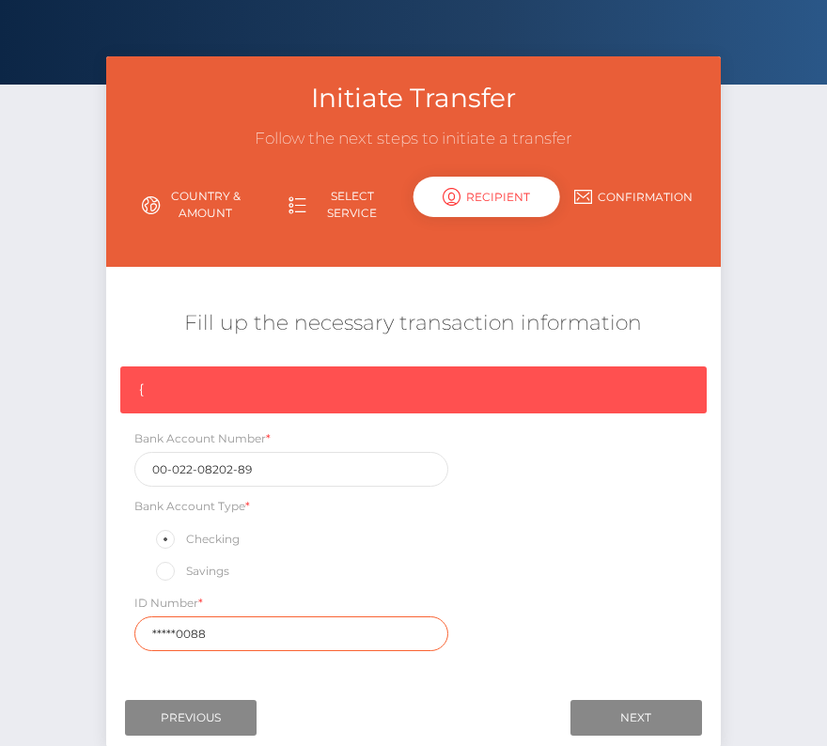
drag, startPoint x: 237, startPoint y: 627, endPoint x: 131, endPoint y: 627, distance: 106.1
click at [131, 627] on div "ID Number * *****0088" at bounding box center [291, 622] width 342 height 58
type input "188220088"
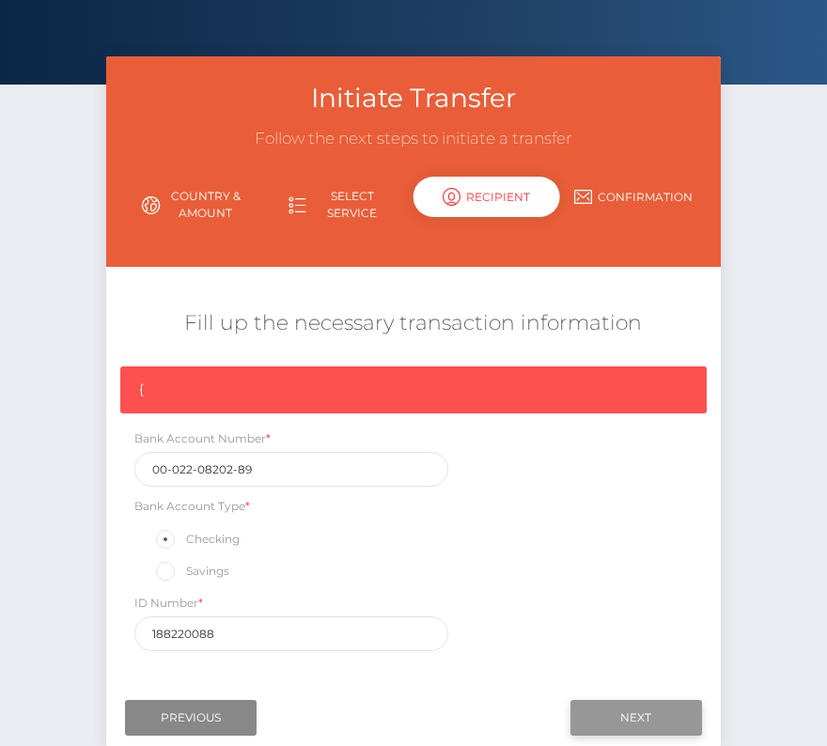
click at [615, 713] on input "Next" at bounding box center [636, 718] width 132 height 36
click at [173, 467] on input "00-022-08202-89" at bounding box center [291, 469] width 314 height 35
click at [194, 466] on input "00022-08202-89" at bounding box center [291, 469] width 314 height 35
click at [191, 461] on input "00022-08202-89" at bounding box center [291, 469] width 314 height 35
click at [226, 467] on input "0002208202-89" at bounding box center [291, 469] width 314 height 35
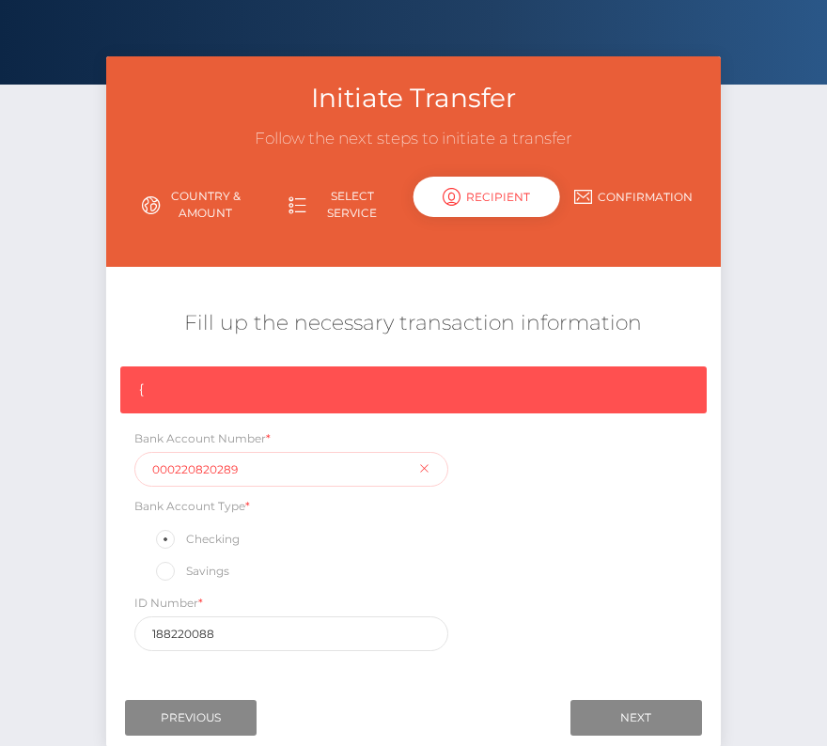
type input "000220820289"
click at [406, 642] on input "188220088" at bounding box center [291, 633] width 314 height 35
click at [611, 704] on input "Next" at bounding box center [636, 718] width 132 height 36
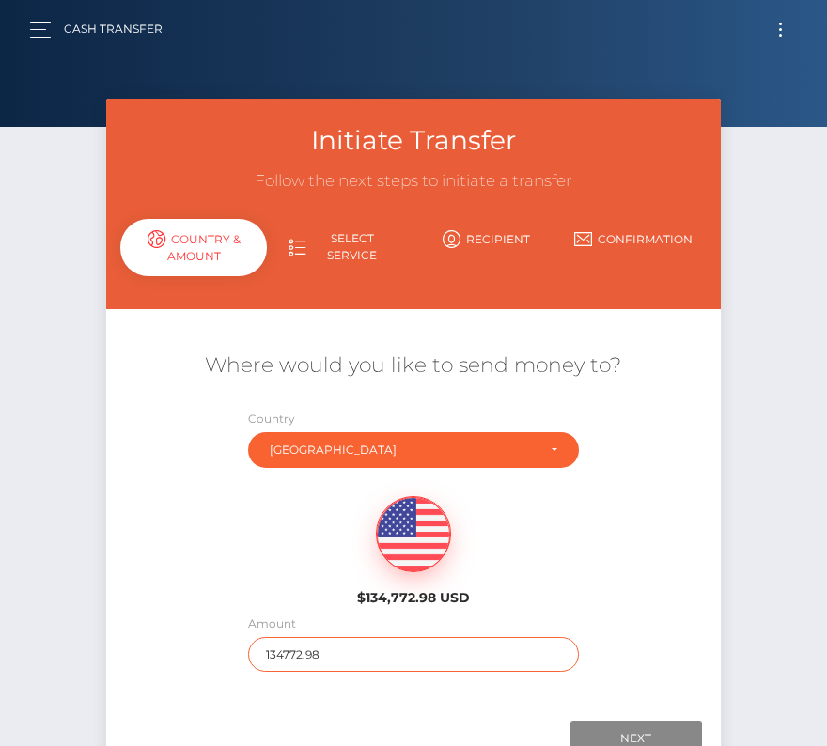
click at [288, 663] on input "134772.98" at bounding box center [413, 654] width 330 height 35
type input "1694"
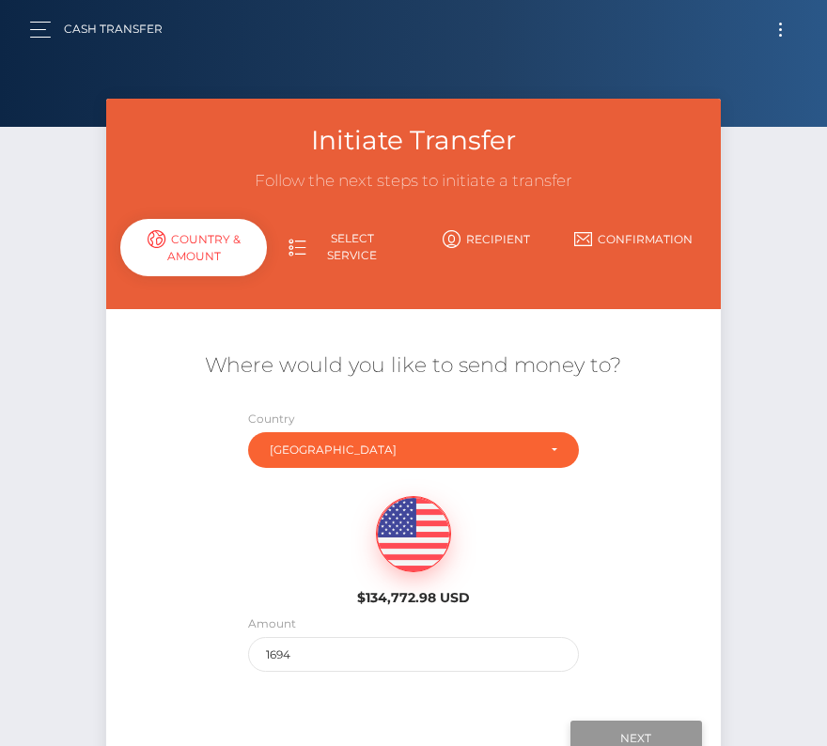
click at [639, 736] on input "Next" at bounding box center [636, 738] width 132 height 36
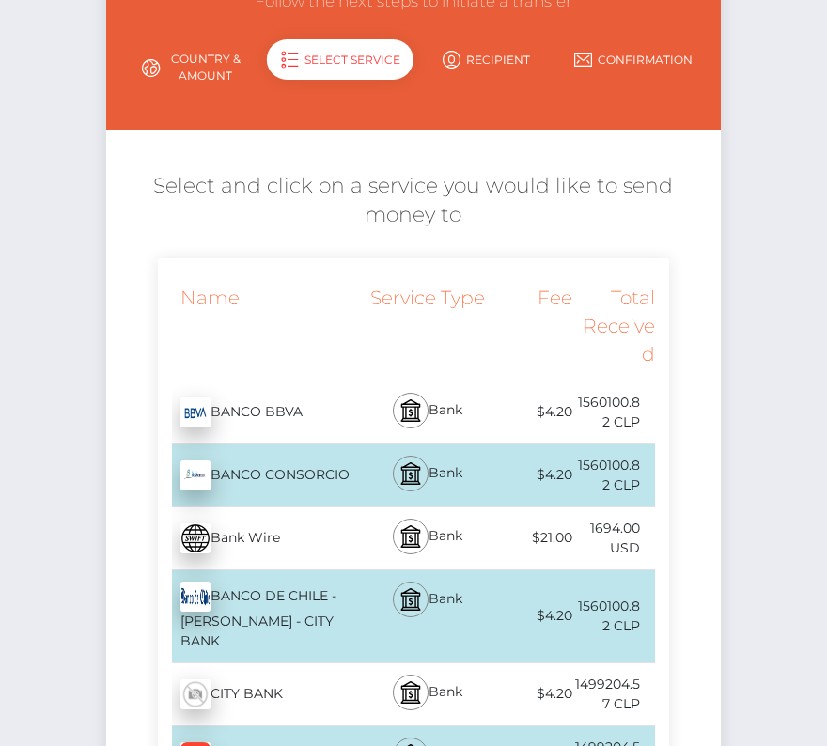
scroll to position [210, 0]
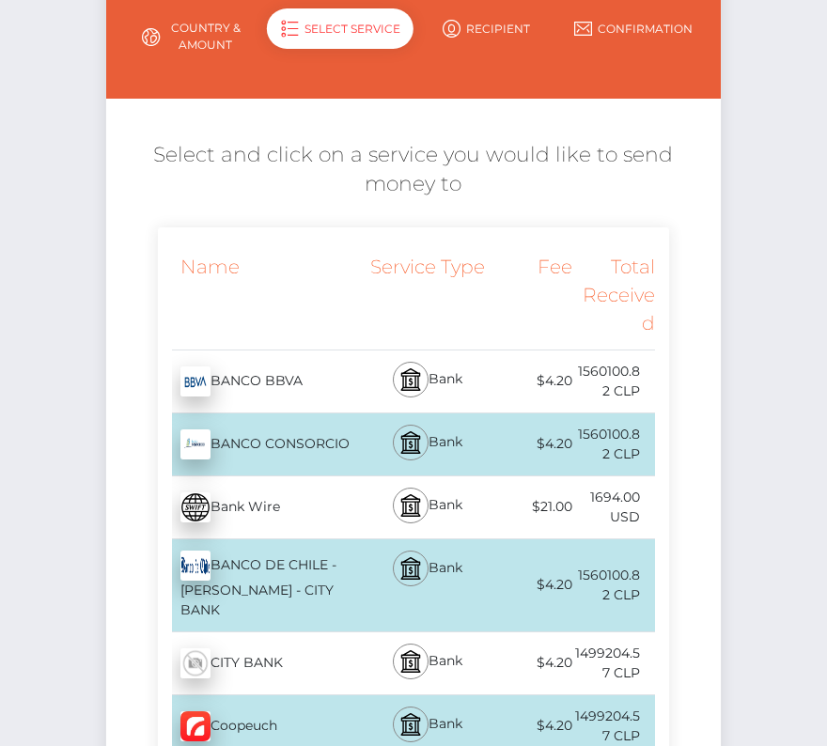
click at [308, 583] on div "BANCO DE CHILE - EDWARDS - CITY BANK - CLP" at bounding box center [262, 585] width 208 height 92
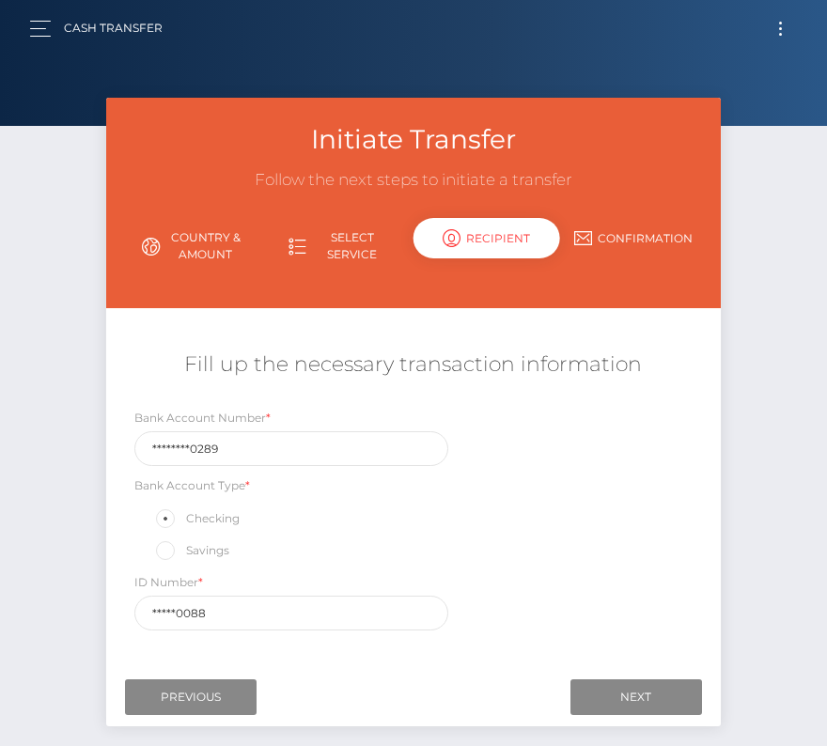
scroll to position [0, 0]
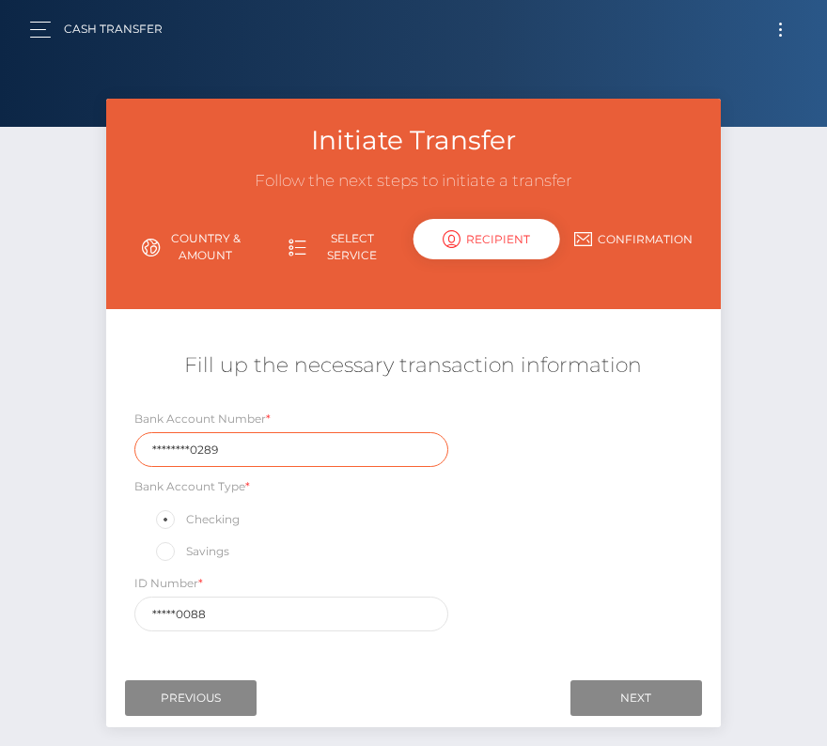
drag, startPoint x: 239, startPoint y: 451, endPoint x: 87, endPoint y: 450, distance: 151.2
click at [87, 450] on div "Initiate Transfer Follow the next steps to initiate a transfer Country & Amount…" at bounding box center [413, 436] width 827 height 675
drag, startPoint x: 244, startPoint y: 449, endPoint x: 90, endPoint y: 449, distance: 154.1
click at [90, 449] on div "Initiate Transfer Follow the next steps to initiate a transfer Country & Amount…" at bounding box center [413, 436] width 827 height 675
paste input "00-022-08202-"
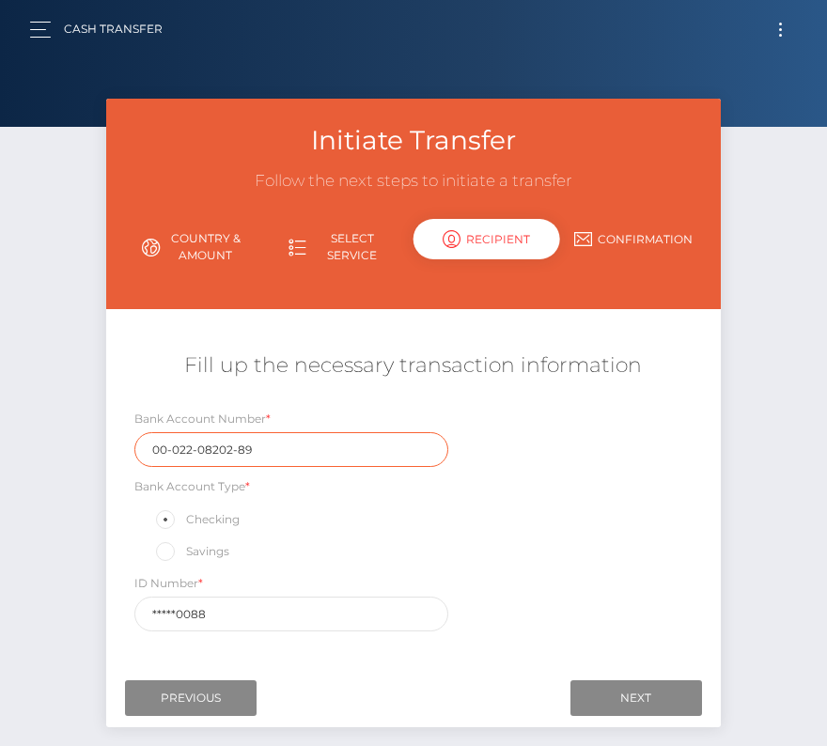
drag, startPoint x: 175, startPoint y: 450, endPoint x: 170, endPoint y: 571, distance: 121.3
click at [174, 450] on input "00-022-08202-89" at bounding box center [291, 449] width 314 height 35
click at [193, 449] on input "00022-08202-89" at bounding box center [291, 449] width 314 height 35
click at [227, 446] on input "0002208202-89" at bounding box center [291, 449] width 314 height 35
type input "000220820289"
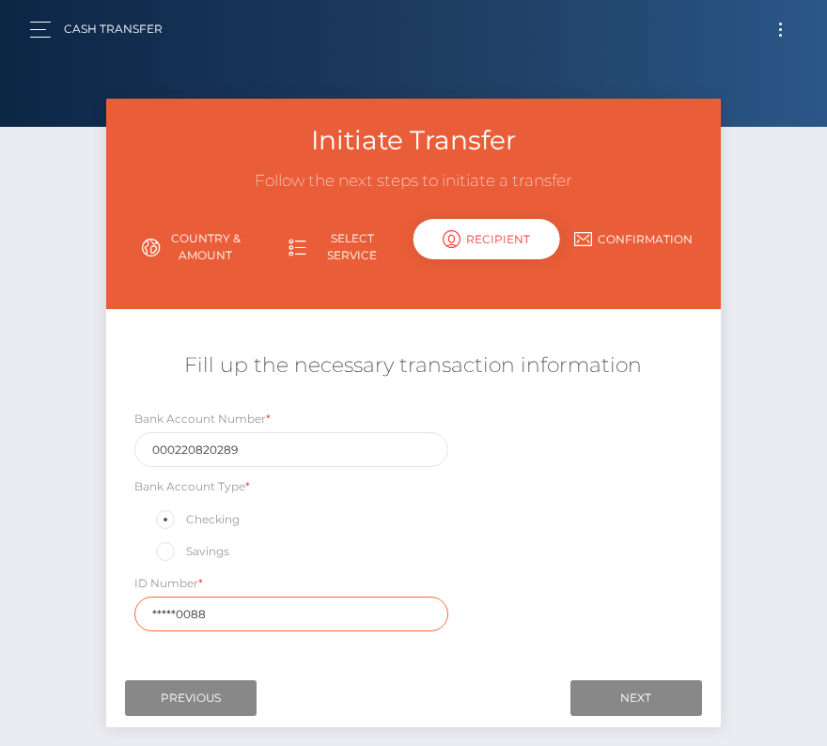
drag, startPoint x: 221, startPoint y: 612, endPoint x: 125, endPoint y: 612, distance: 95.8
click at [126, 612] on div "ID Number * *****0088" at bounding box center [291, 602] width 342 height 58
type input "188220088"
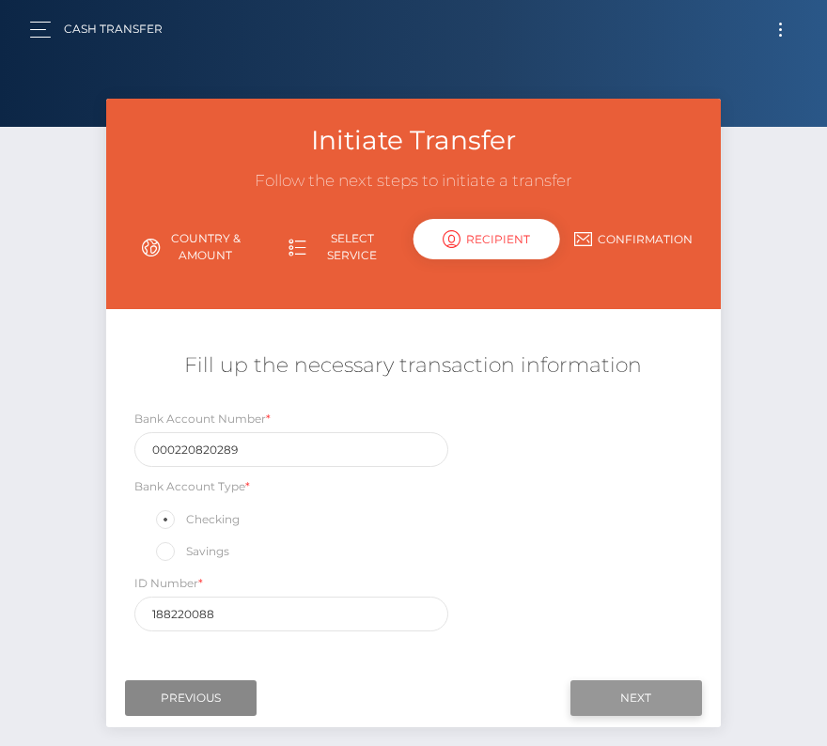
click at [614, 690] on input "Next" at bounding box center [636, 698] width 132 height 36
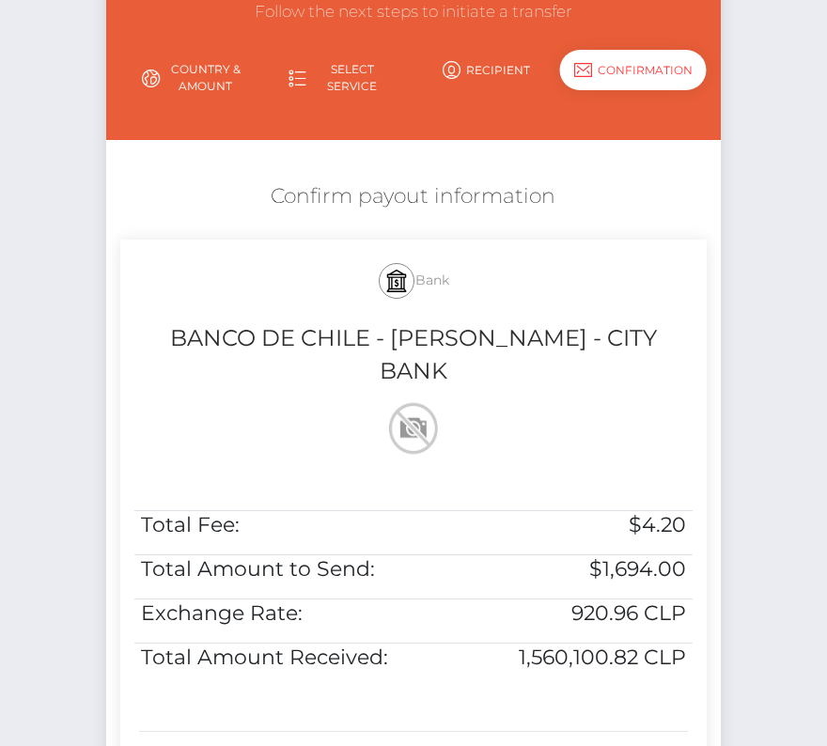
scroll to position [178, 0]
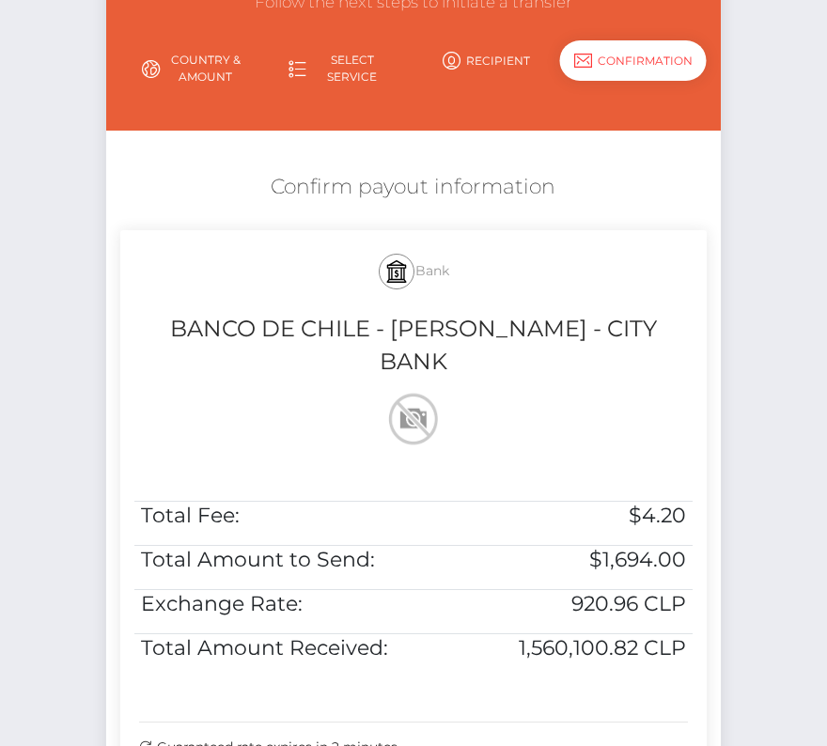
drag, startPoint x: 264, startPoint y: 170, endPoint x: 709, endPoint y: 636, distance: 644.5
click at [709, 636] on div "Confirm payout information Bank BANCO DE CHILE - EDWARDS - CITY BANK Total Fee:…" at bounding box center [412, 475] width 613 height 624
copy div "Confirm payout information Bank BANCO DE CHILE - EDWARDS - CITY BANK Total Fee:…"
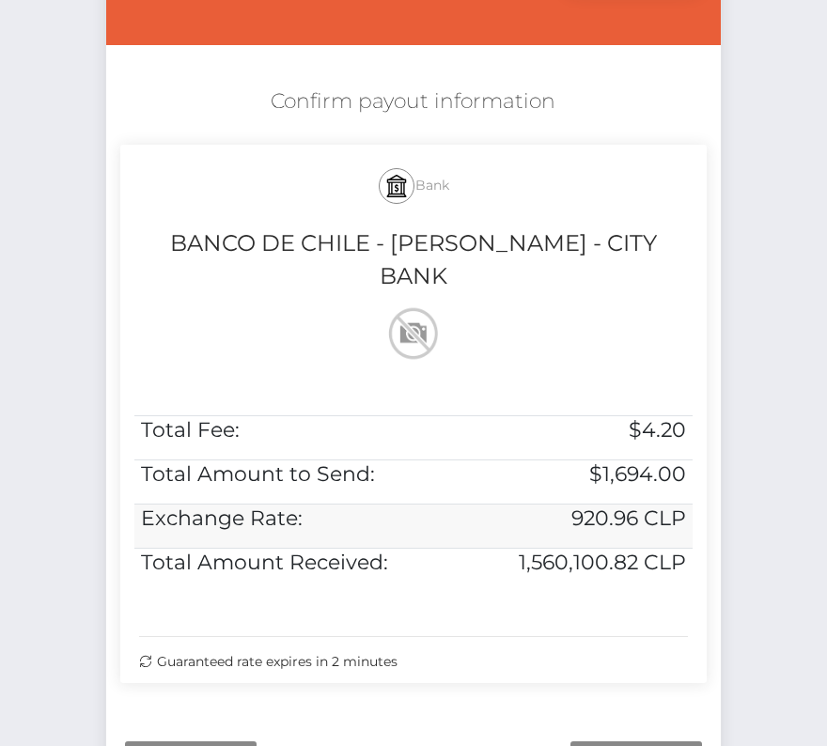
scroll to position [329, 0]
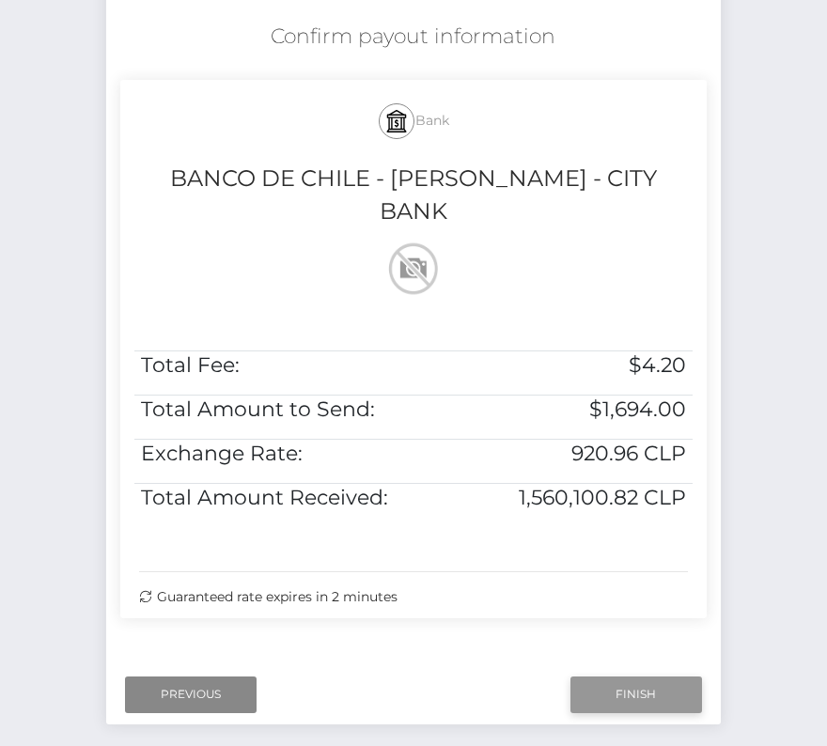
click at [641, 676] on input "Finish" at bounding box center [636, 694] width 132 height 36
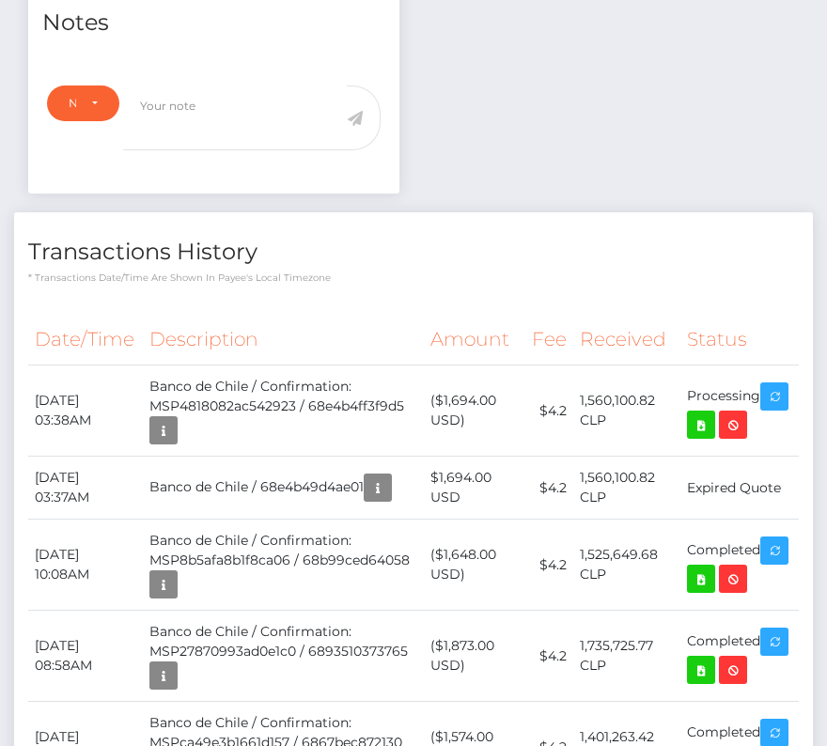
scroll to position [705, 0]
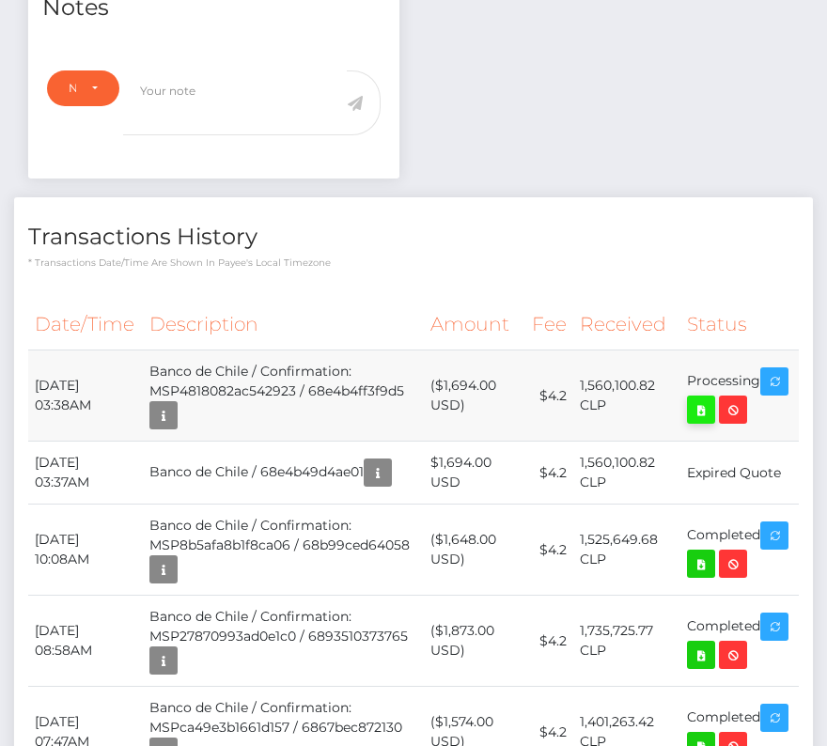
drag, startPoint x: 37, startPoint y: 353, endPoint x: 745, endPoint y: 360, distance: 708.3
click at [745, 360] on tr "[DATE] 03:38AM Banco de Chile / Confirmation: MSP4818082ac542923 / 68e4b4ff3f9d…" at bounding box center [413, 395] width 770 height 91
copy tr "[DATE] 03:38AM Banco de Chile / Confirmation: MSP4818082ac542923 / 68e4b4ff3f9d…"
click at [712, 398] on icon at bounding box center [700, 409] width 23 height 23
click at [0, 0] on div "Rodrigo Erasmo Gatica Fierro - ID: Star-219680 CLOSED ACTIVE" at bounding box center [413, 623] width 827 height 2458
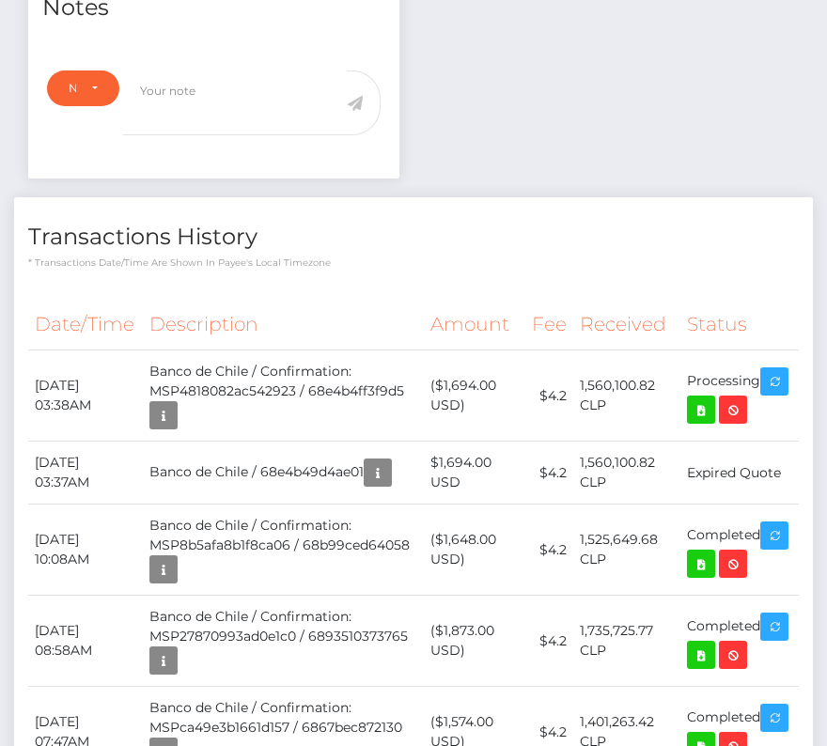
click at [178, 302] on th "Description" at bounding box center [283, 325] width 281 height 52
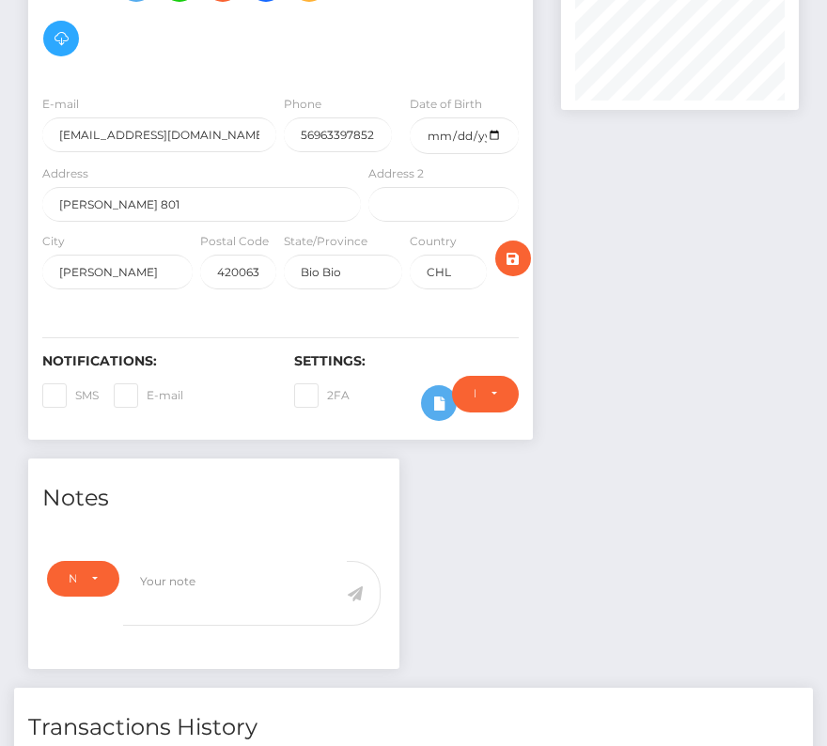
scroll to position [0, 0]
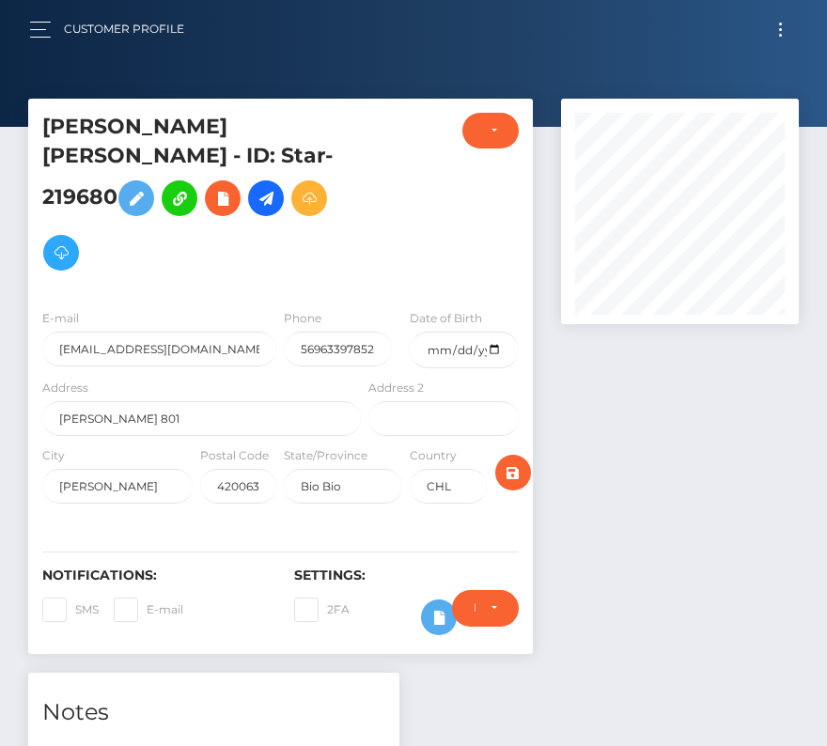
click at [772, 31] on button "Toggle navigation" at bounding box center [780, 29] width 35 height 25
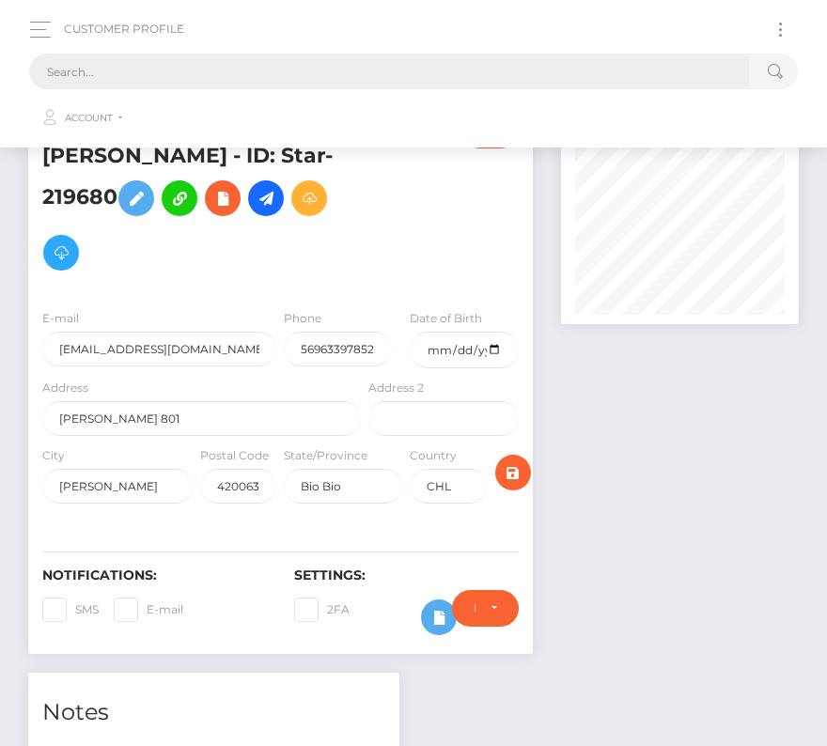
click at [449, 64] on input "text" at bounding box center [389, 72] width 720 height 36
paste input "15298"
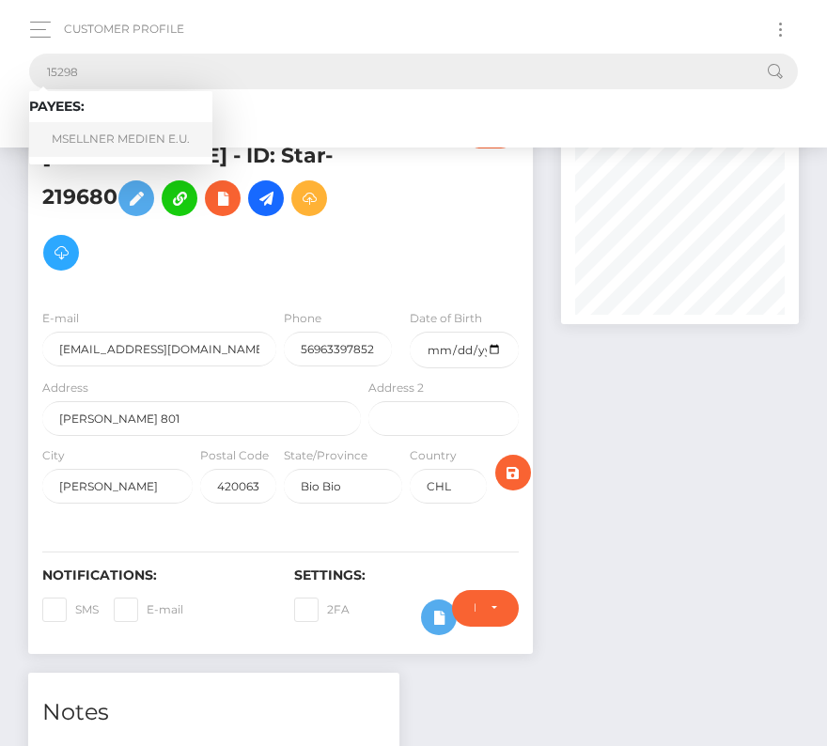
type input "15298"
click at [104, 132] on link "MSELLNER MEDIEN E.U." at bounding box center [120, 139] width 183 height 35
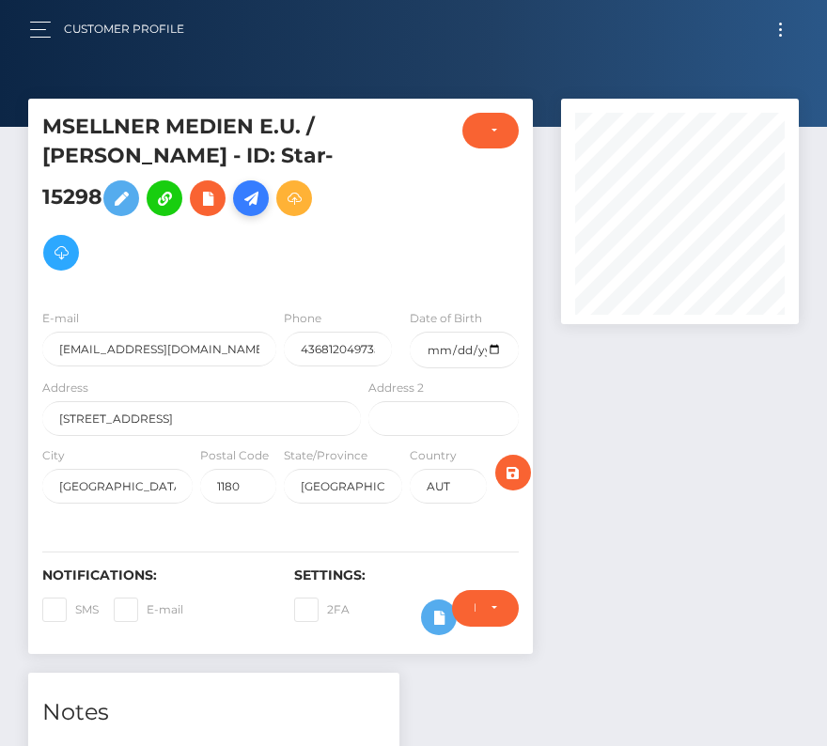
click at [259, 208] on icon at bounding box center [251, 198] width 23 height 23
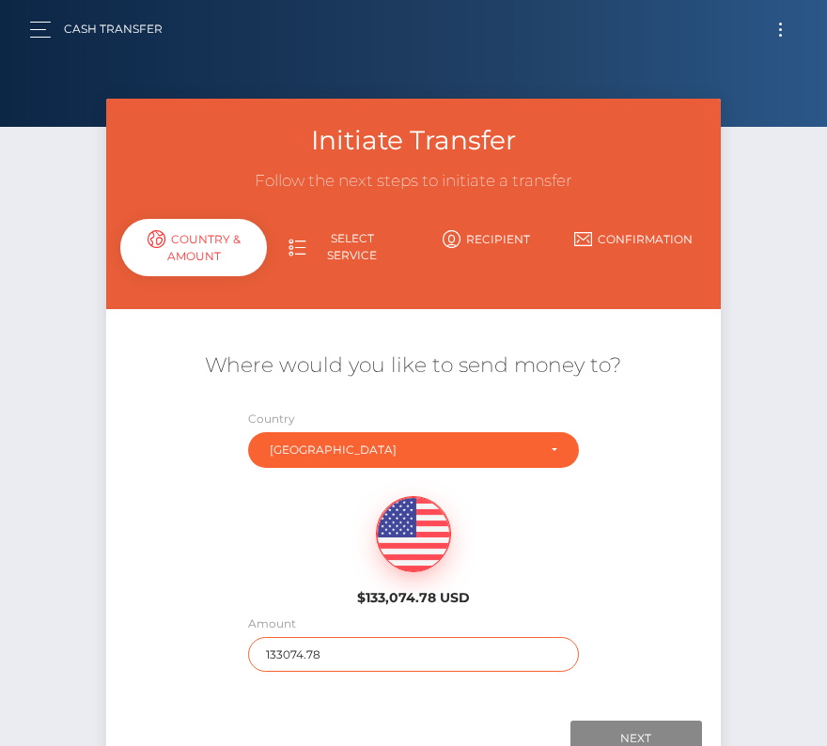
click at [333, 667] on input "133074.78" at bounding box center [413, 654] width 330 height 35
type input "3110"
click at [253, 557] on div "$133,074.78 USD" at bounding box center [412, 545] width 613 height 136
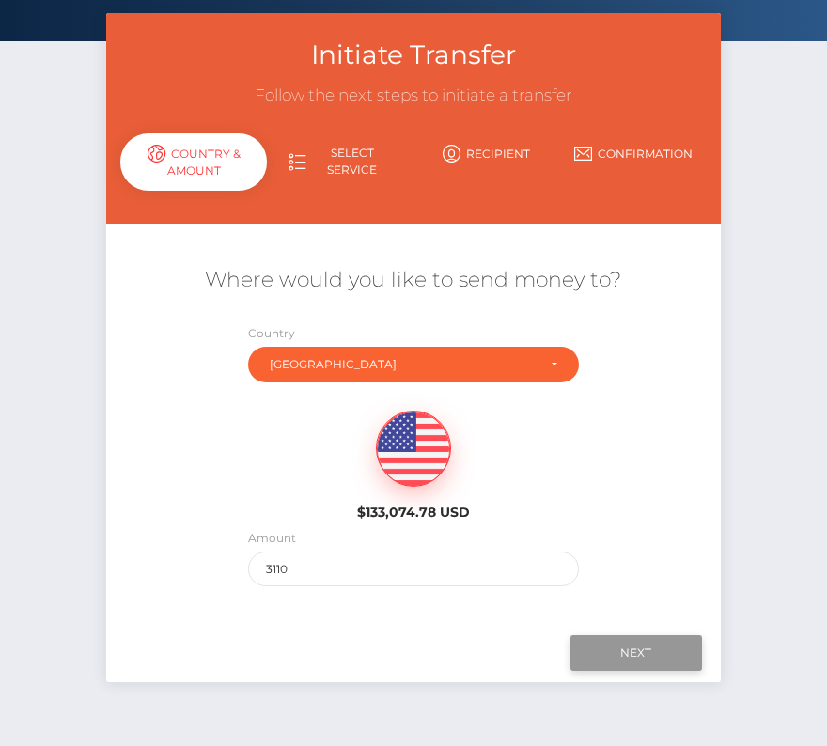
click at [628, 645] on input "Next" at bounding box center [636, 653] width 132 height 36
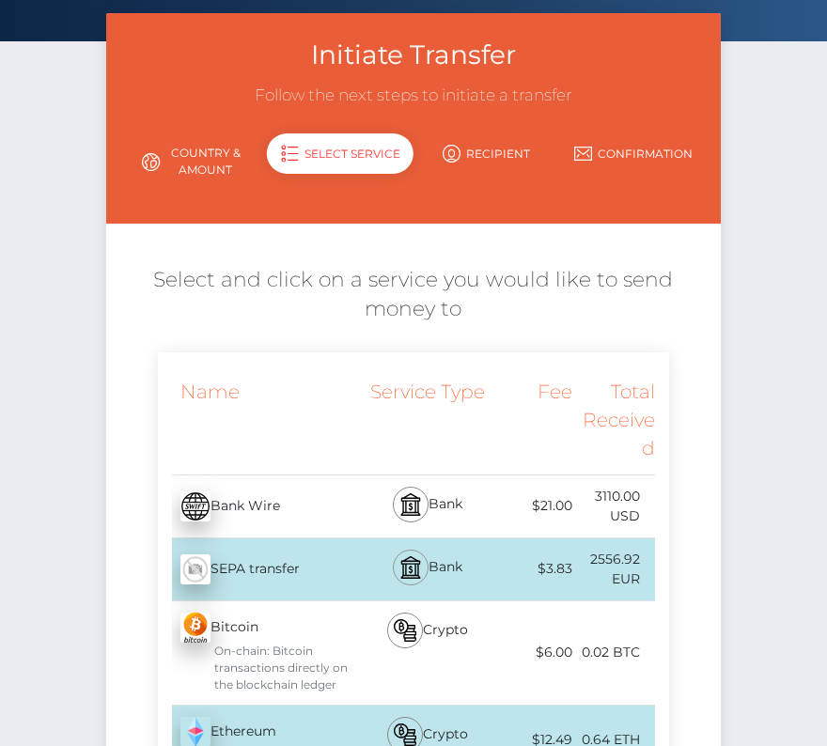
click at [411, 564] on img at bounding box center [410, 567] width 23 height 23
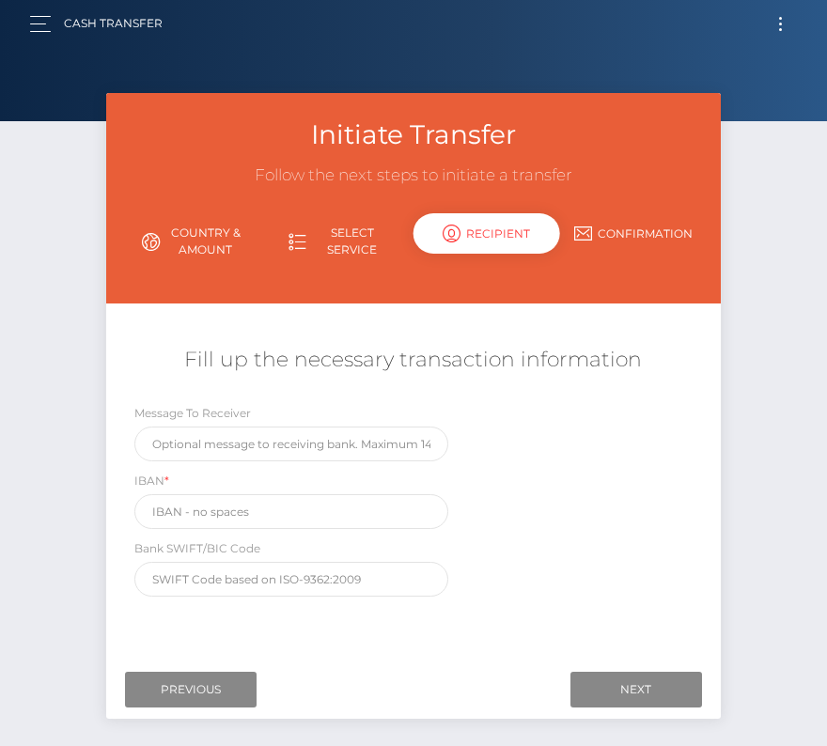
scroll to position [0, 0]
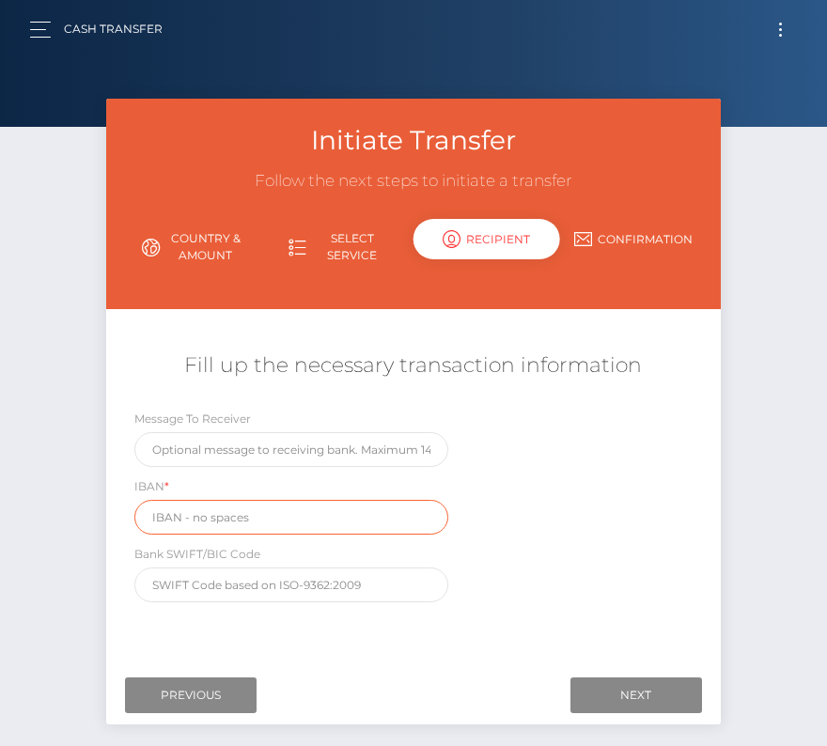
click at [205, 514] on input "text" at bounding box center [291, 517] width 314 height 35
paste input "BG32INTF40012030277945"
type input "BG32INTF40012030277945"
click at [551, 589] on div "Message To Receiver IBAN * BG32INTF40012030277945 Bank SWIFT/BIC Code" at bounding box center [412, 510] width 613 height 203
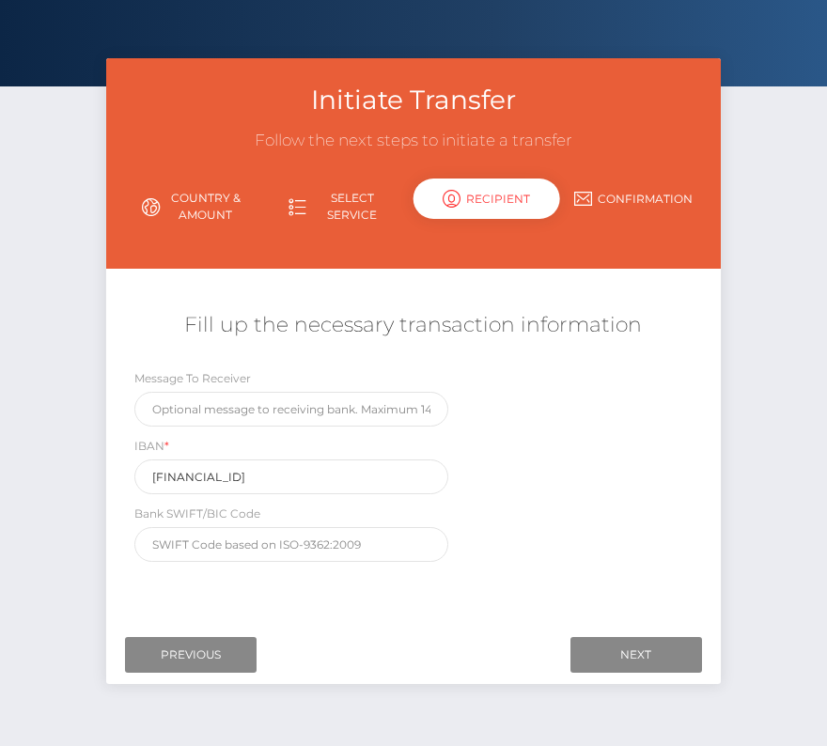
scroll to position [48, 0]
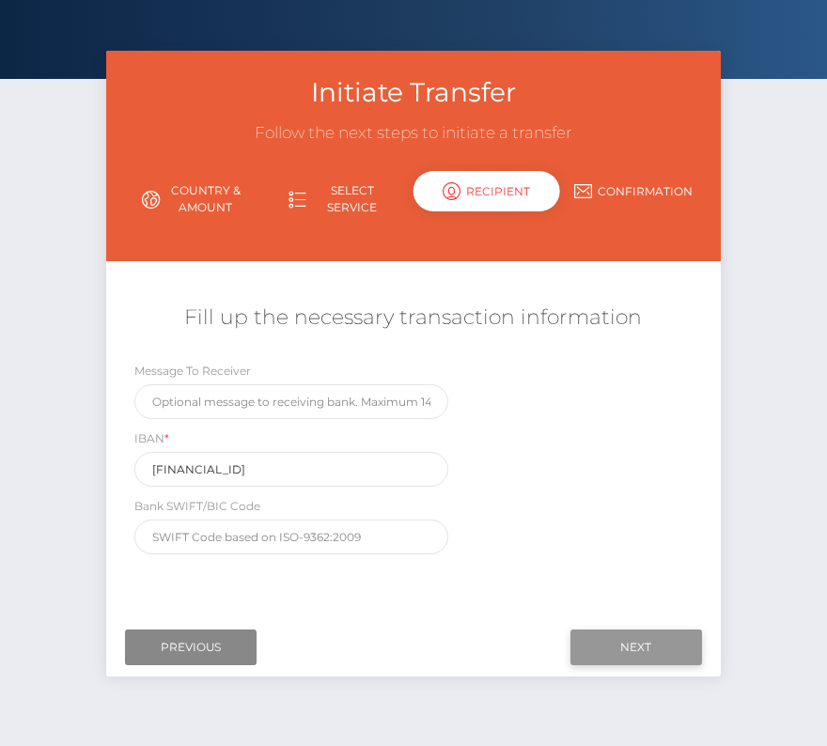
click at [613, 642] on input "Next" at bounding box center [636, 647] width 132 height 36
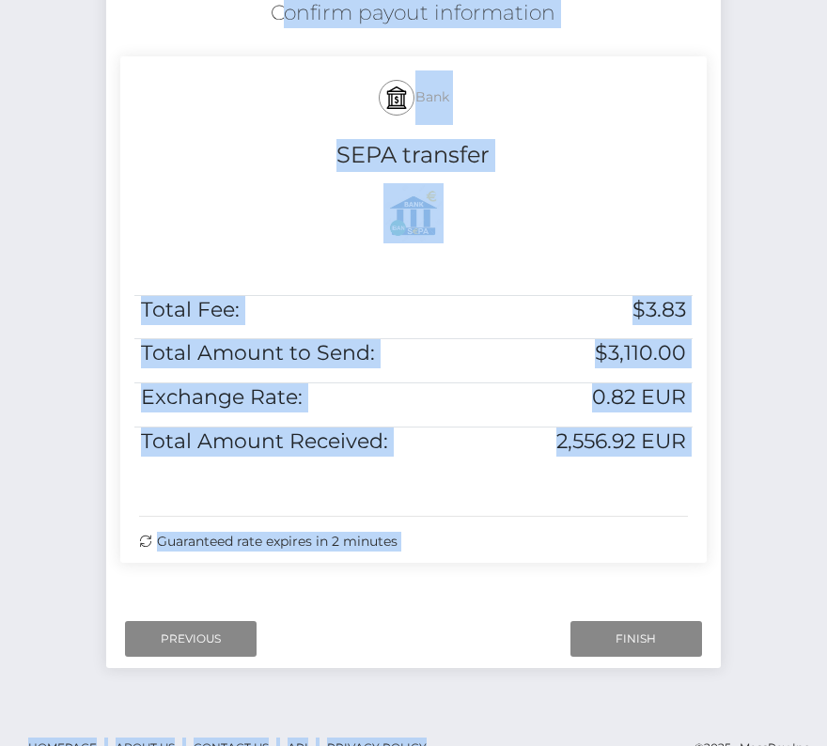
scroll to position [383, 0]
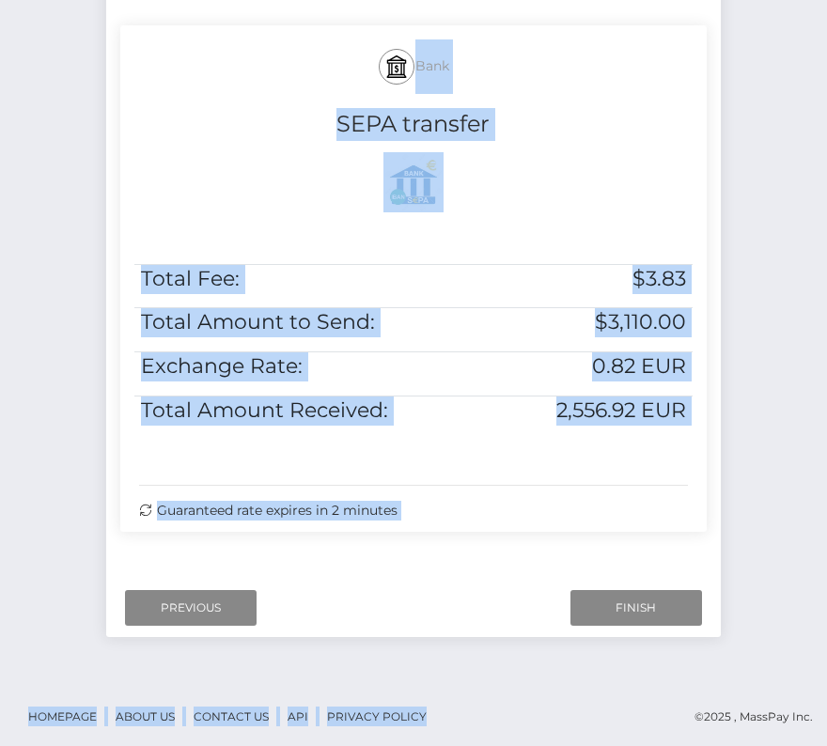
drag, startPoint x: 270, startPoint y: 202, endPoint x: 613, endPoint y: 519, distance: 468.0
click at [613, 519] on div "Confirm payout information Bank SEPA transfer Total Fee: $3.83 Total Amount to …" at bounding box center [412, 255] width 613 height 592
copy div "Confirm payout information Bank SEPA transfer Total Fee: $3.83 Total Amount to …"
click at [612, 593] on input "Finish" at bounding box center [636, 608] width 132 height 36
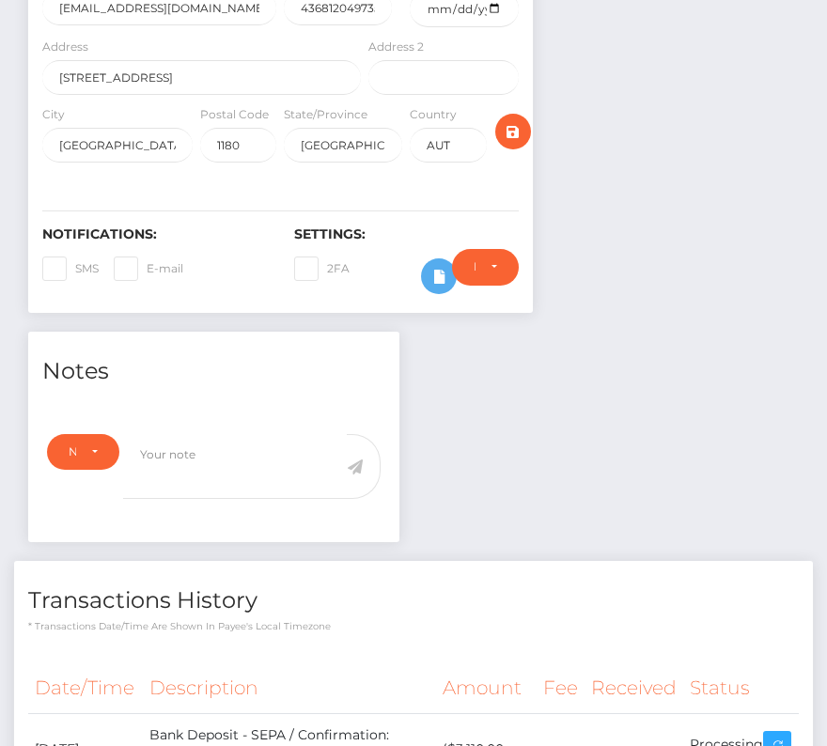
scroll to position [493, 0]
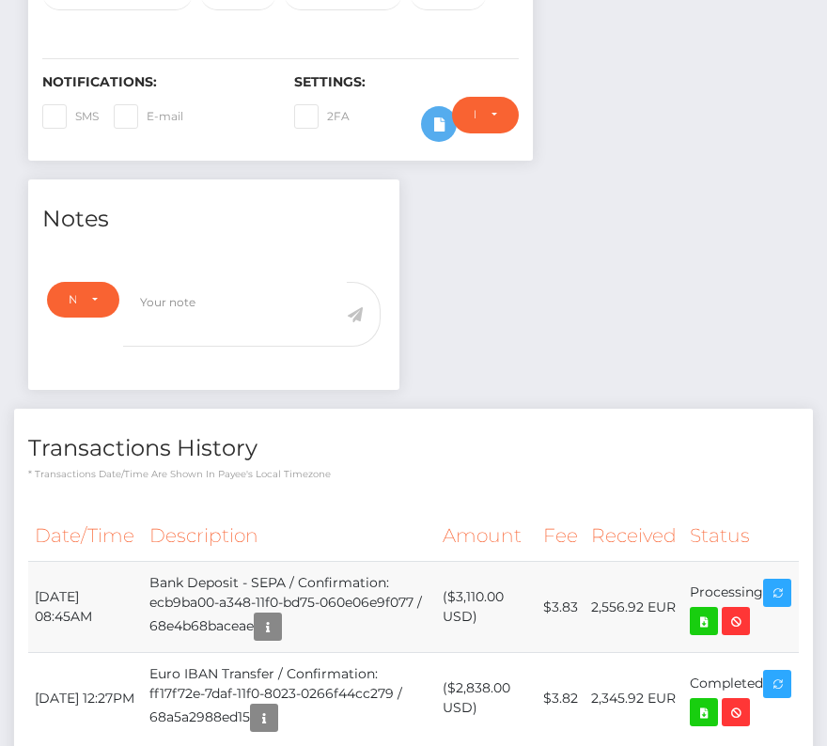
drag, startPoint x: 39, startPoint y: 591, endPoint x: 784, endPoint y: 594, distance: 745.9
click at [784, 594] on tr "October 7, 2025 08:45AM Bank Deposit - SEPA / Confirmation: ecb9ba00-a348-11f0-…" at bounding box center [413, 607] width 770 height 91
copy tr "October 7, 2025 08:45AM Bank Deposit - SEPA / Confirmation: ecb9ba00-a348-11f0-…"
click at [715, 611] on icon at bounding box center [703, 621] width 23 height 23
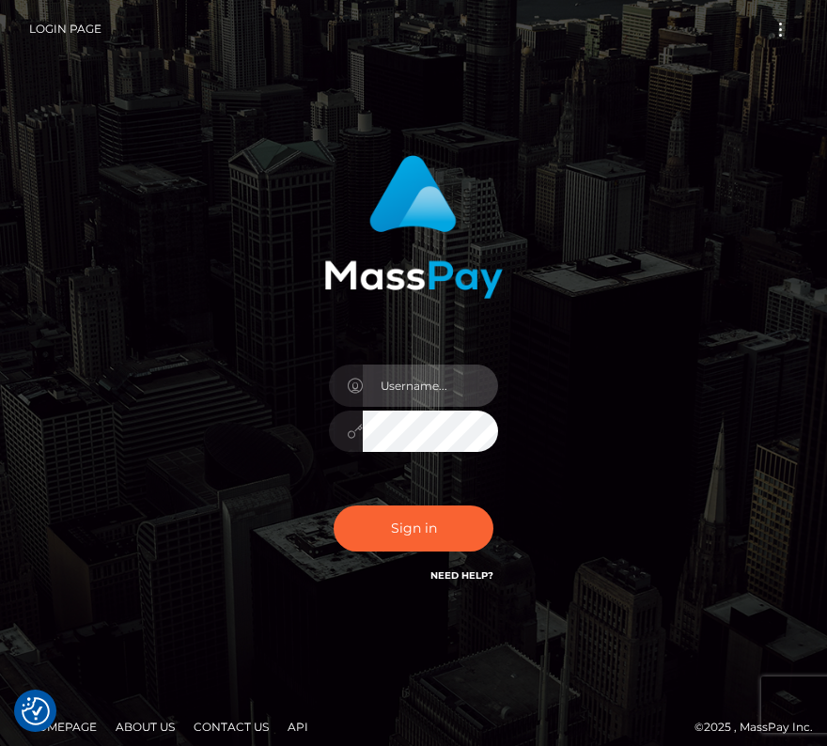
click at [427, 382] on input "text" at bounding box center [430, 385] width 135 height 42
type input "kateo"
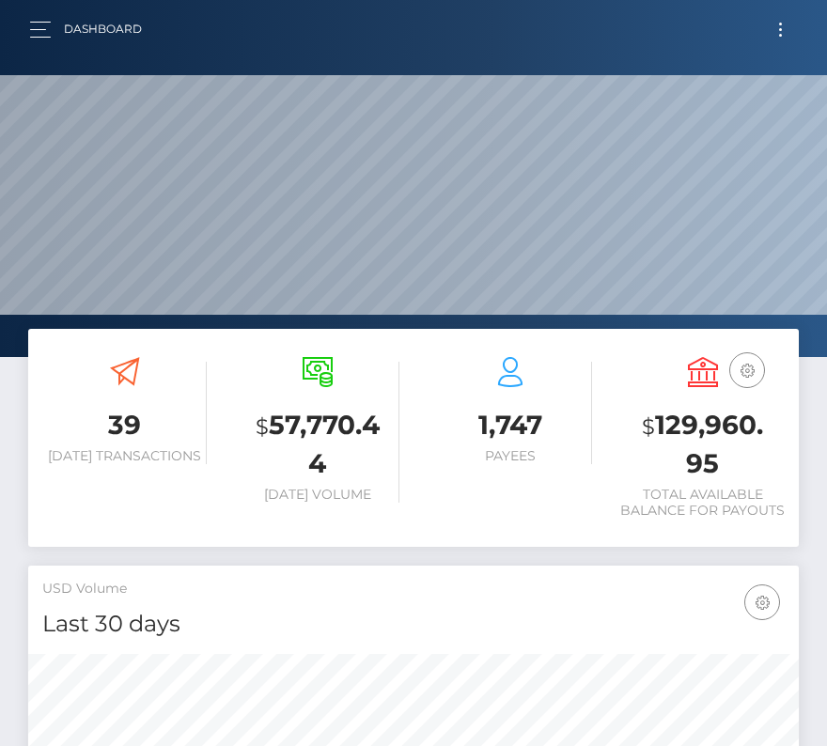
click at [789, 30] on button "Toggle navigation" at bounding box center [780, 29] width 35 height 25
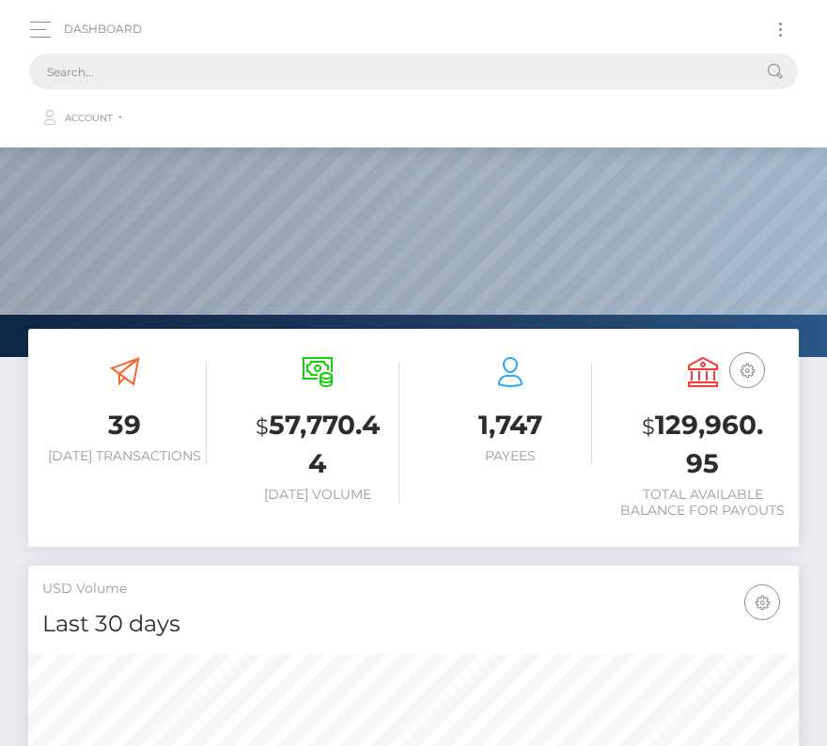
click at [338, 77] on input "text" at bounding box center [389, 72] width 720 height 36
paste input "750023"
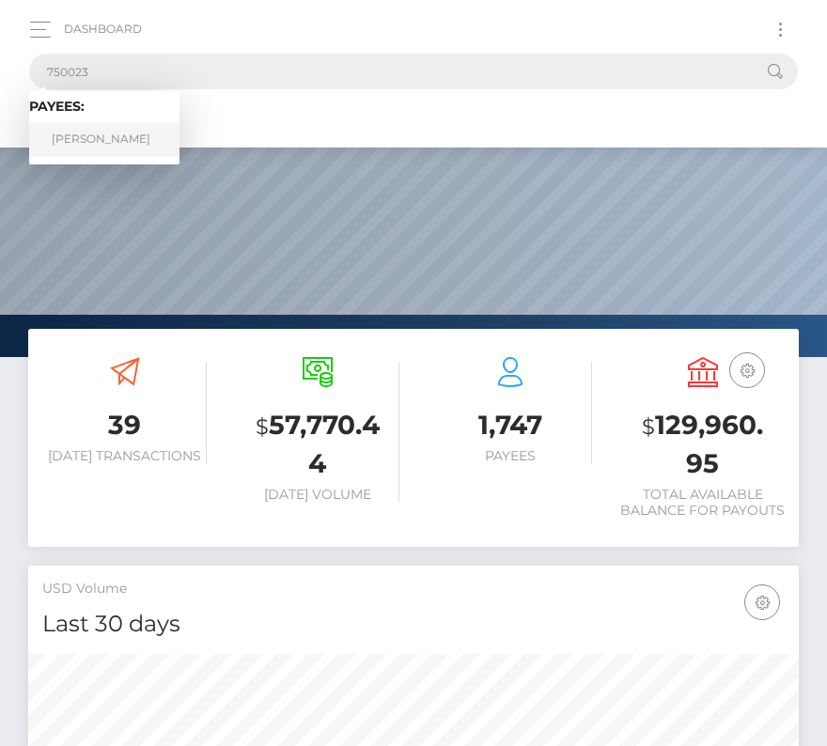
type input "750023"
click at [130, 127] on link "[PERSON_NAME]" at bounding box center [104, 139] width 150 height 35
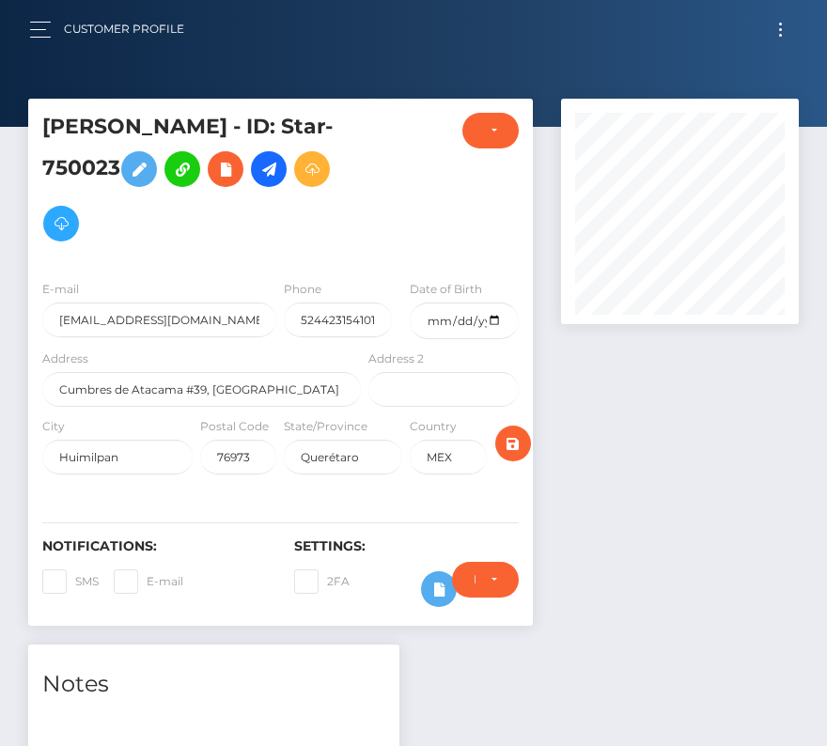
scroll to position [225, 238]
click at [776, 20] on button "Toggle navigation" at bounding box center [780, 29] width 35 height 25
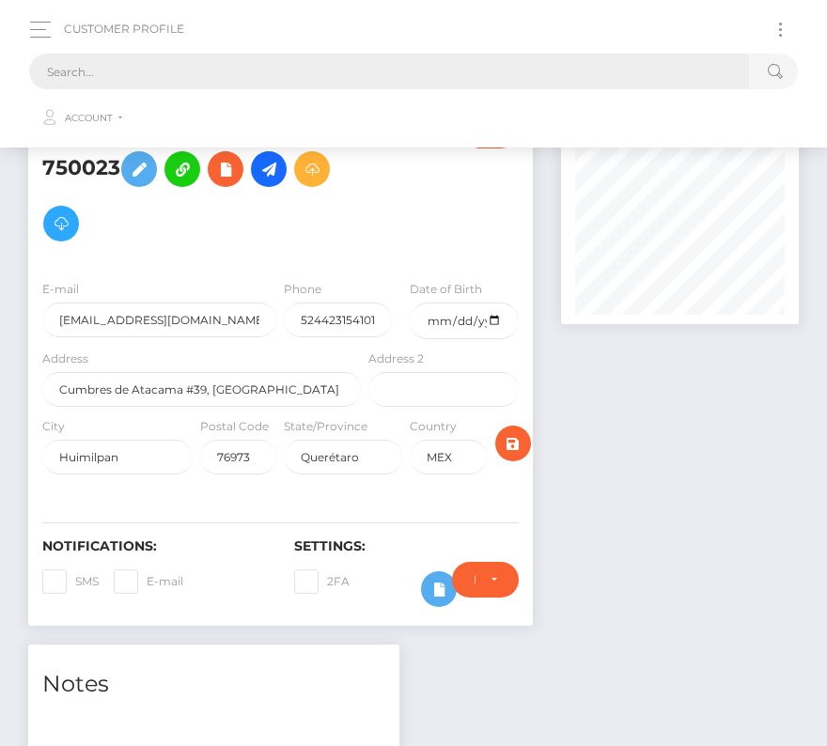
click at [289, 76] on input "text" at bounding box center [389, 72] width 720 height 36
paste input "750023"
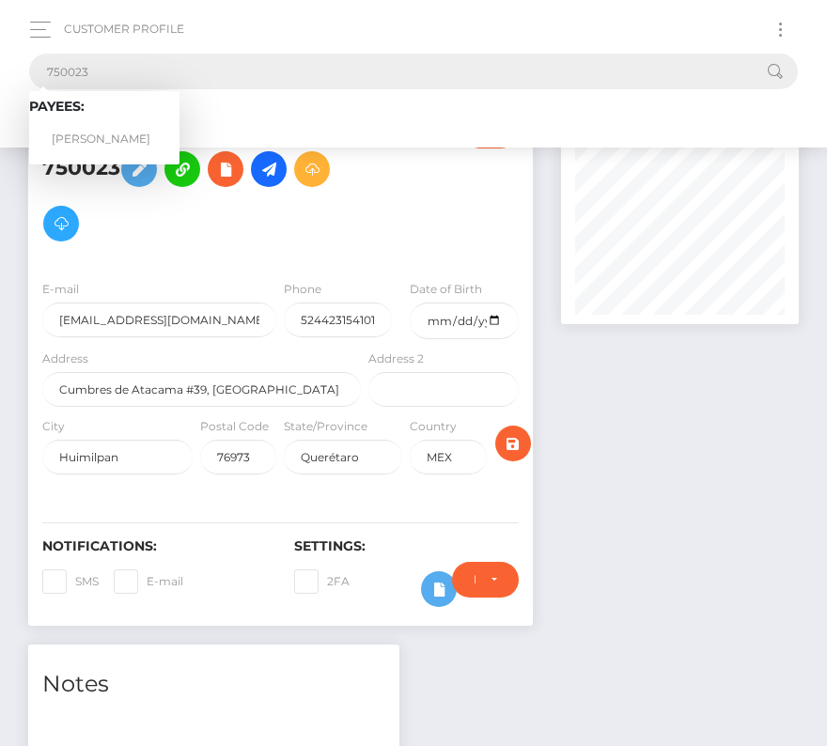
type input "750023"
click at [100, 133] on link "[PERSON_NAME]" at bounding box center [104, 139] width 150 height 35
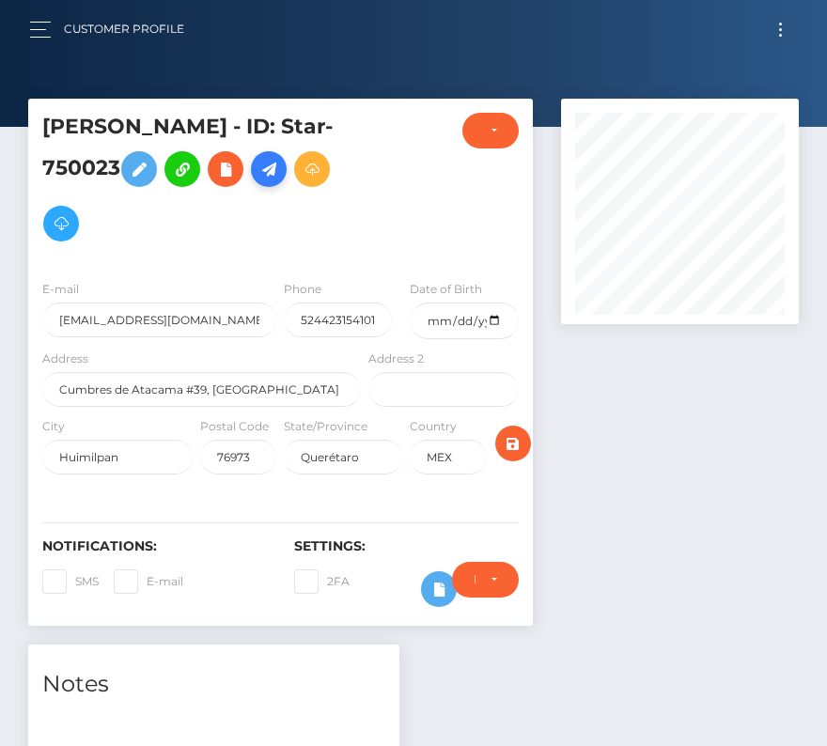
click at [280, 160] on icon at bounding box center [268, 169] width 23 height 23
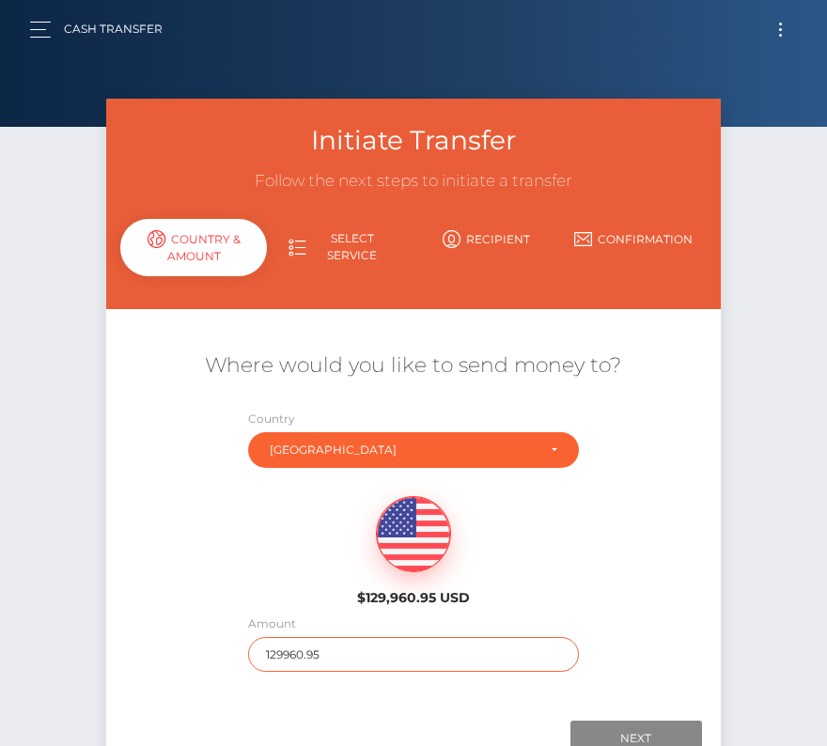
click at [349, 645] on input "129960.95" at bounding box center [413, 654] width 330 height 35
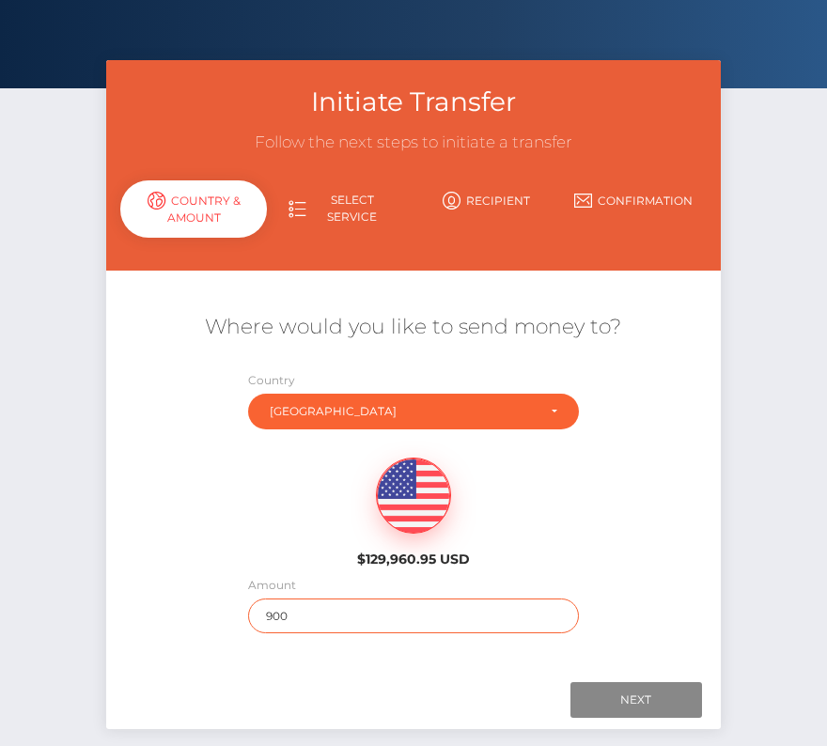
scroll to position [70, 0]
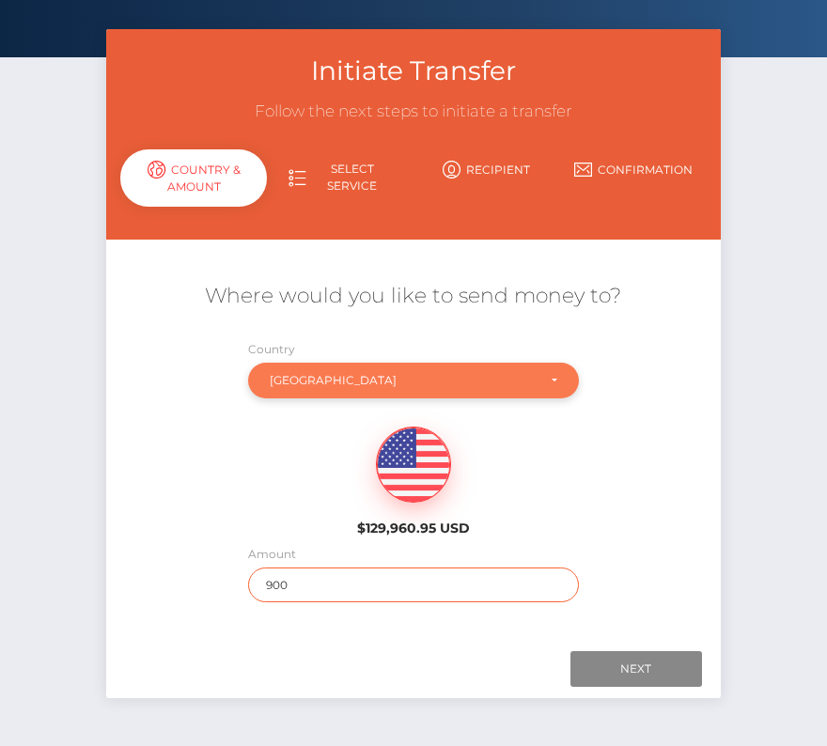
type input "900"
click at [392, 387] on div "[GEOGRAPHIC_DATA]" at bounding box center [402, 380] width 265 height 15
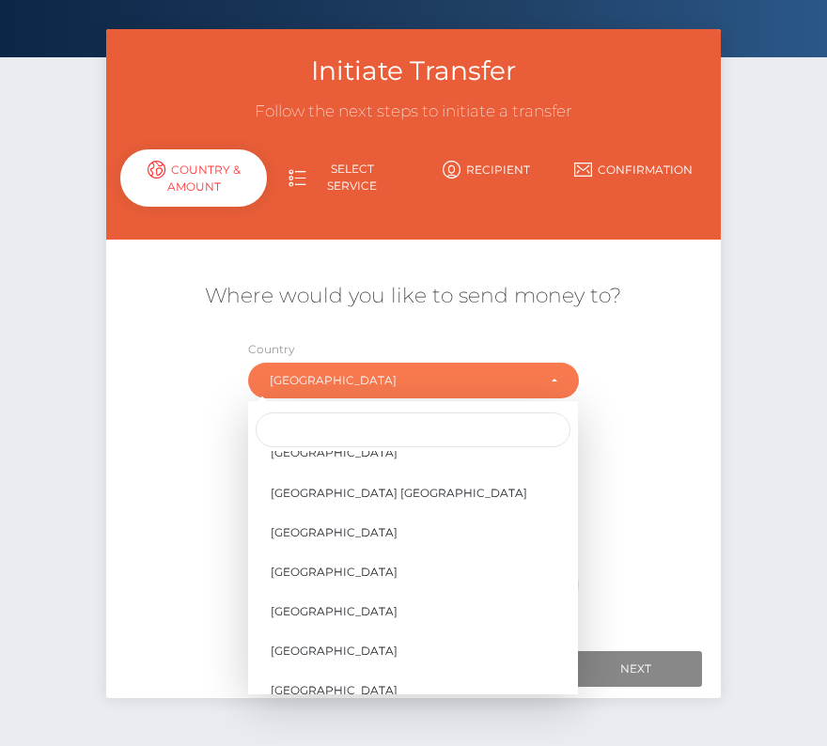
scroll to position [9042, 0]
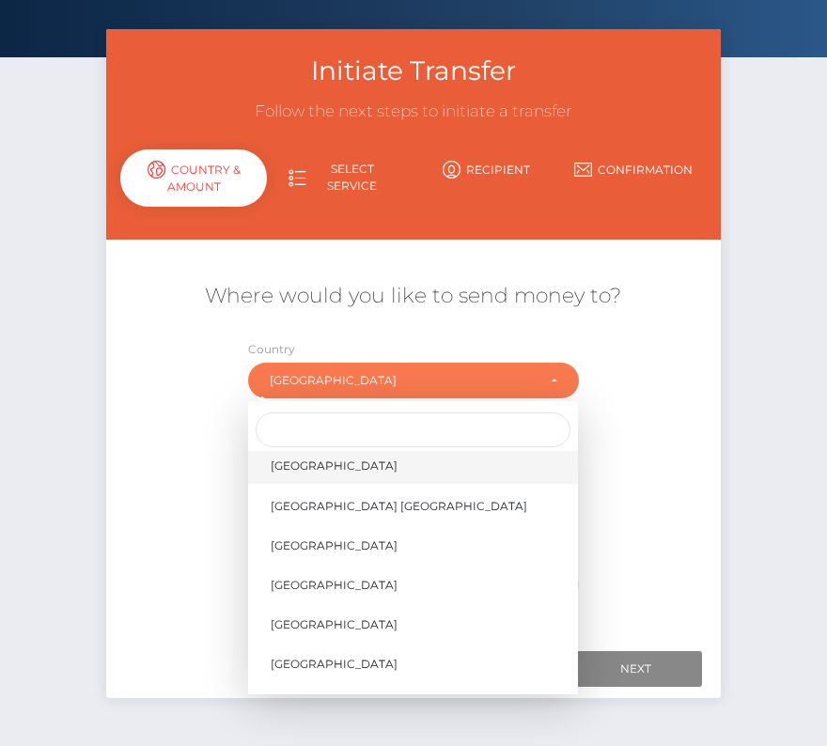
click at [338, 457] on span "[GEOGRAPHIC_DATA]" at bounding box center [334, 465] width 127 height 17
select select "USA"
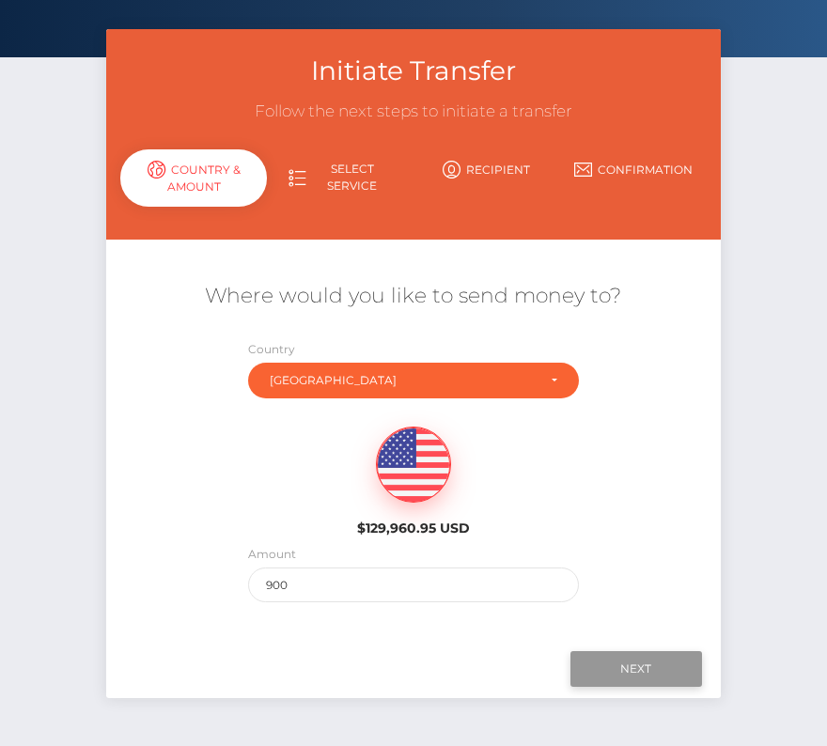
click at [612, 659] on input "Next" at bounding box center [636, 669] width 132 height 36
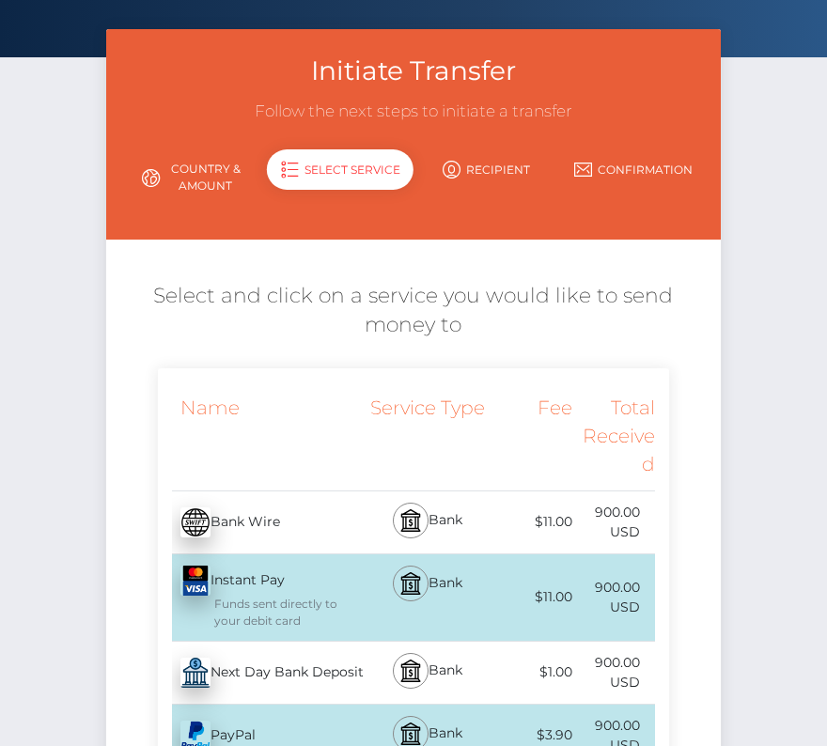
click at [303, 664] on div "Next Day Bank Deposit - USD" at bounding box center [262, 672] width 208 height 53
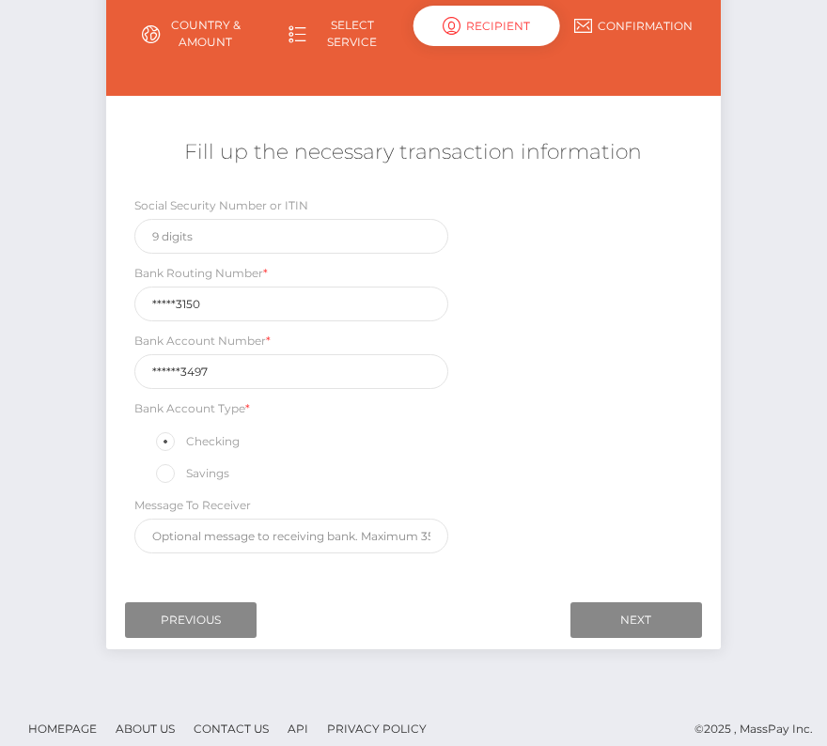
scroll to position [221, 0]
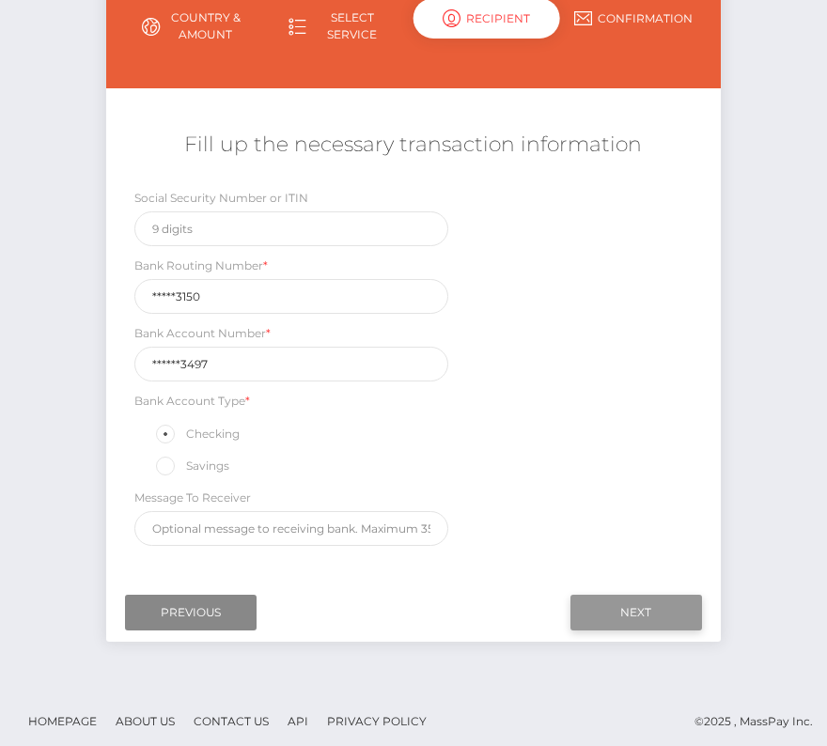
click at [627, 596] on input "Next" at bounding box center [636, 613] width 132 height 36
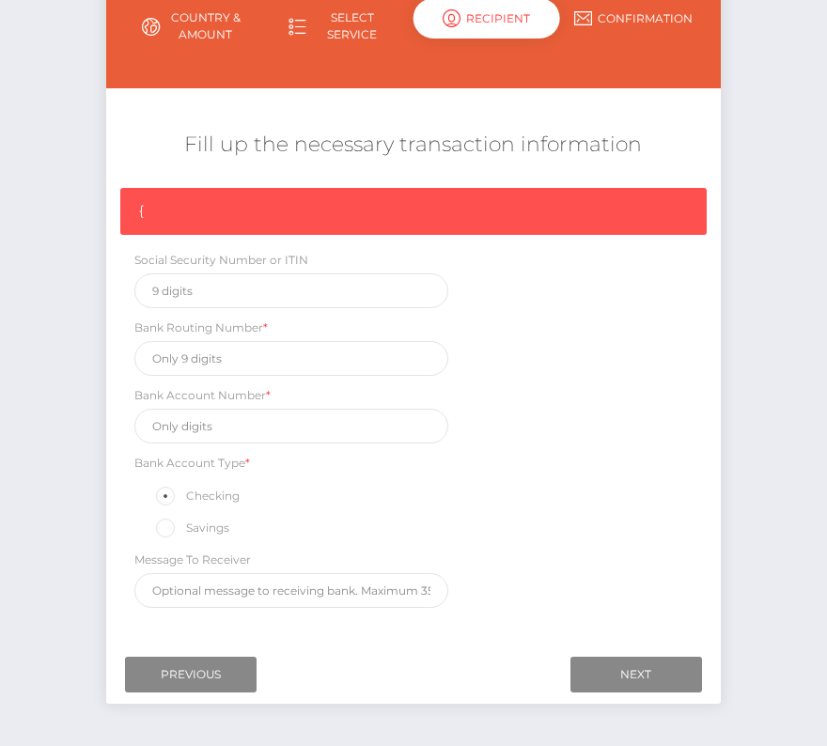
click at [198, 372] on div "{ Social Security Number or ITIN Bank Routing Number * Bank Account Number * Ba…" at bounding box center [412, 402] width 613 height 429
click at [169, 351] on input "text" at bounding box center [291, 358] width 314 height 35
paste input "026073150"
type input "026073150"
click at [243, 424] on input "text" at bounding box center [291, 426] width 314 height 35
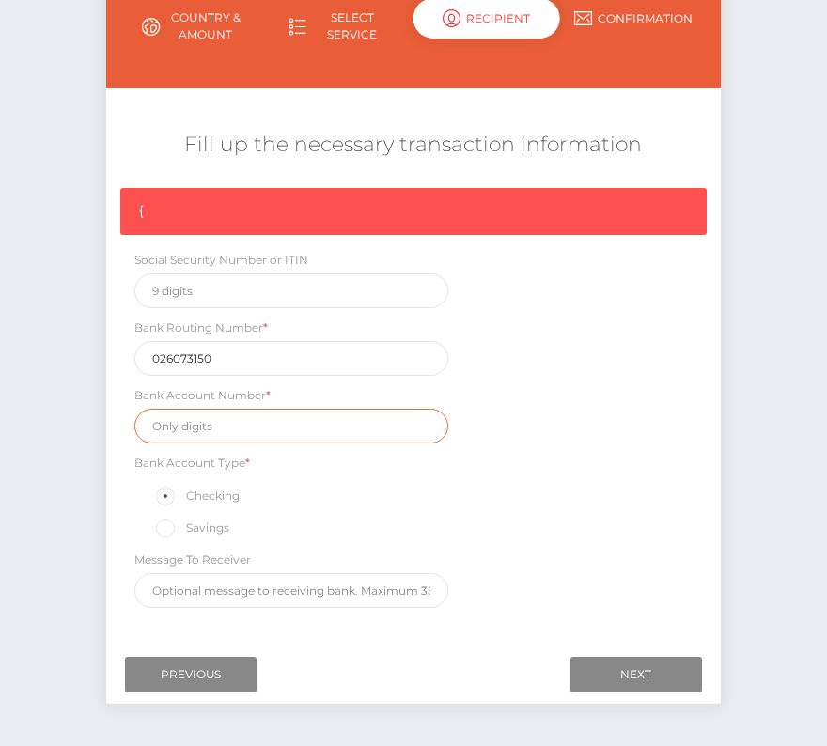
click at [243, 424] on input "text" at bounding box center [291, 426] width 314 height 35
paste input "8311683497"
type input "8311683497"
click at [634, 545] on div "{ Social Security Number or ITIN Bank Routing Number * 026073150 Bank Account N…" at bounding box center [412, 402] width 613 height 429
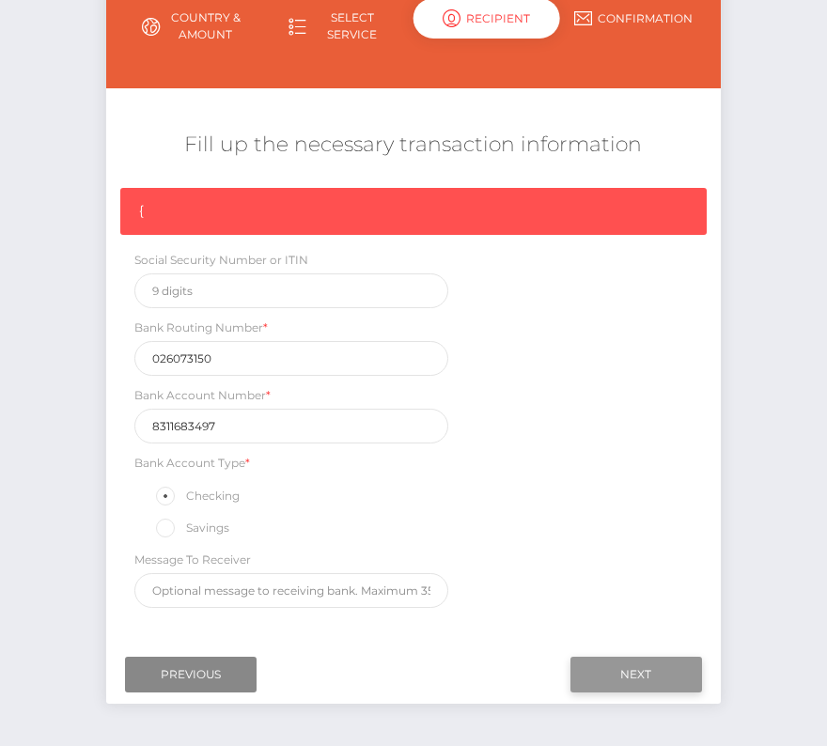
click at [619, 663] on input "Next" at bounding box center [636, 675] width 132 height 36
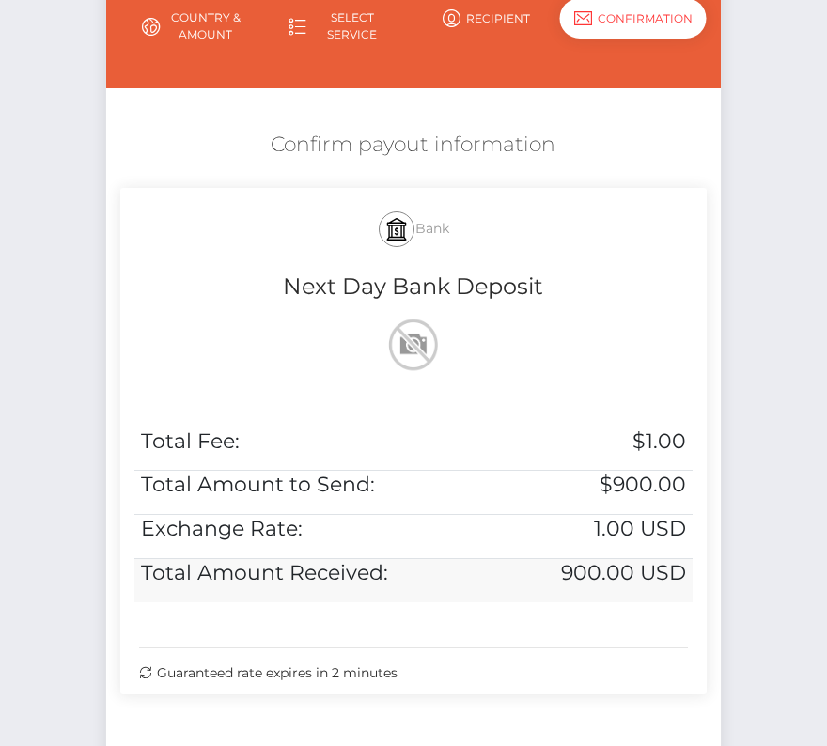
scroll to position [383, 0]
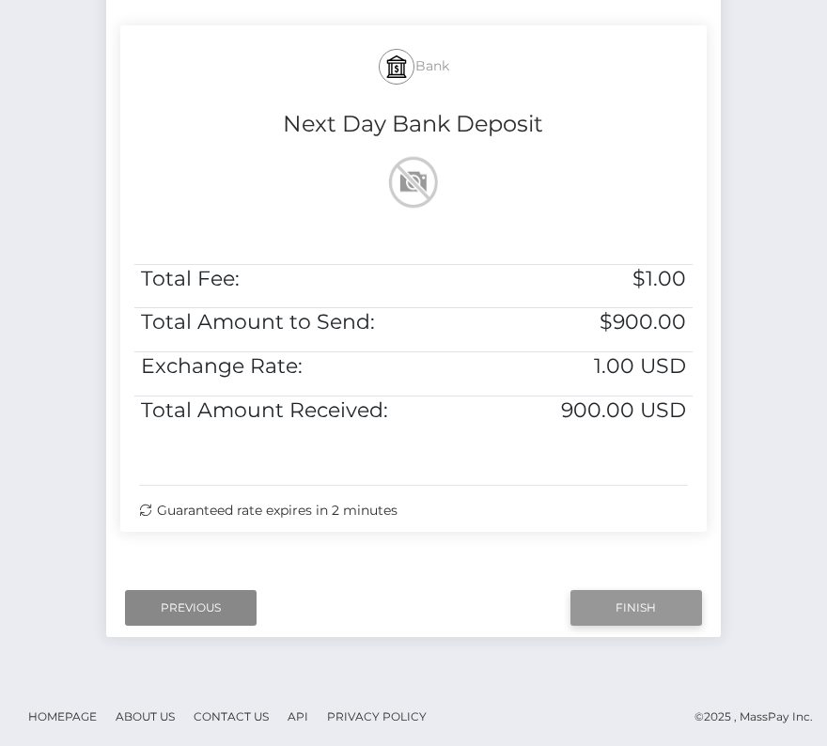
click at [625, 597] on input "Finish" at bounding box center [636, 608] width 132 height 36
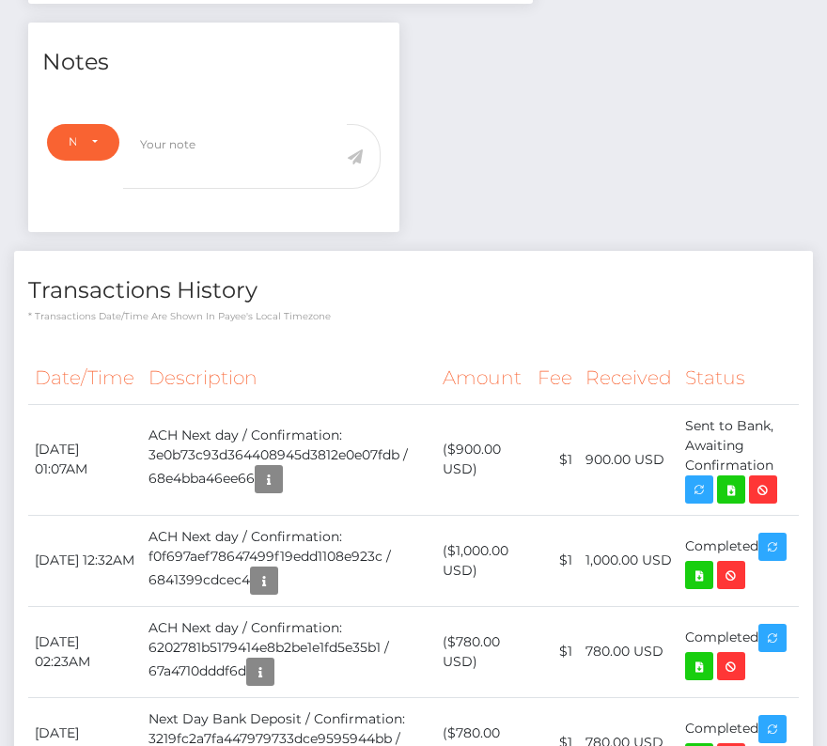
scroll to position [621, 0]
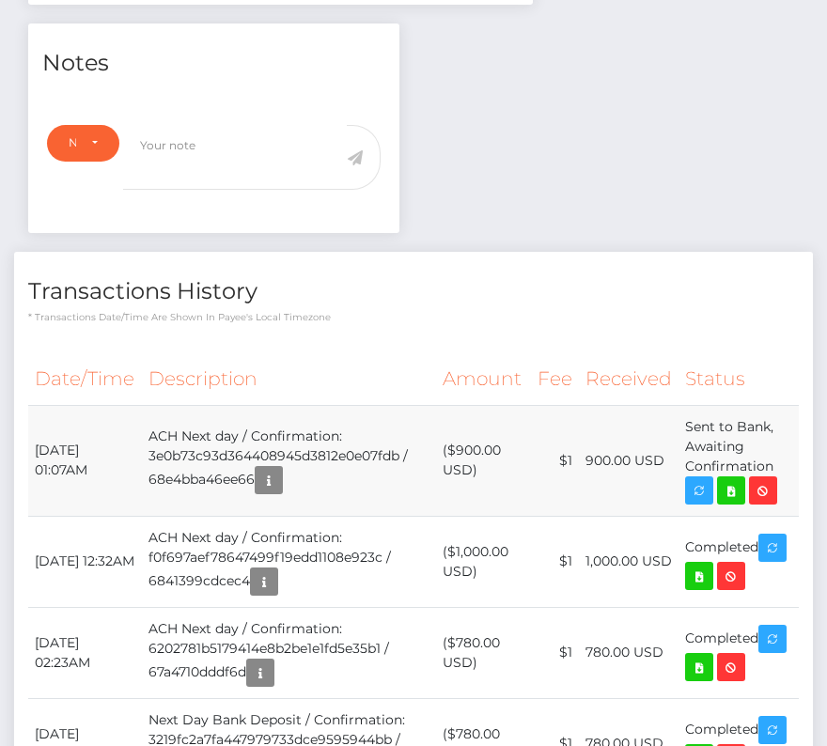
click at [28, 441] on td "[DATE] 01:07AM" at bounding box center [85, 460] width 114 height 111
drag, startPoint x: 28, startPoint y: 441, endPoint x: 791, endPoint y: 461, distance: 763.0
click at [791, 461] on tr "[DATE] 01:07AM ACH Next day / Confirmation: 3e0b73c93d364408945d3812e0e07fdb / …" at bounding box center [413, 460] width 770 height 111
copy tr "[DATE] 01:07AM ACH Next day / Confirmation: 3e0b73c93d364408945d3812e0e07fdb / …"
click at [731, 484] on icon at bounding box center [731, 490] width 23 height 23
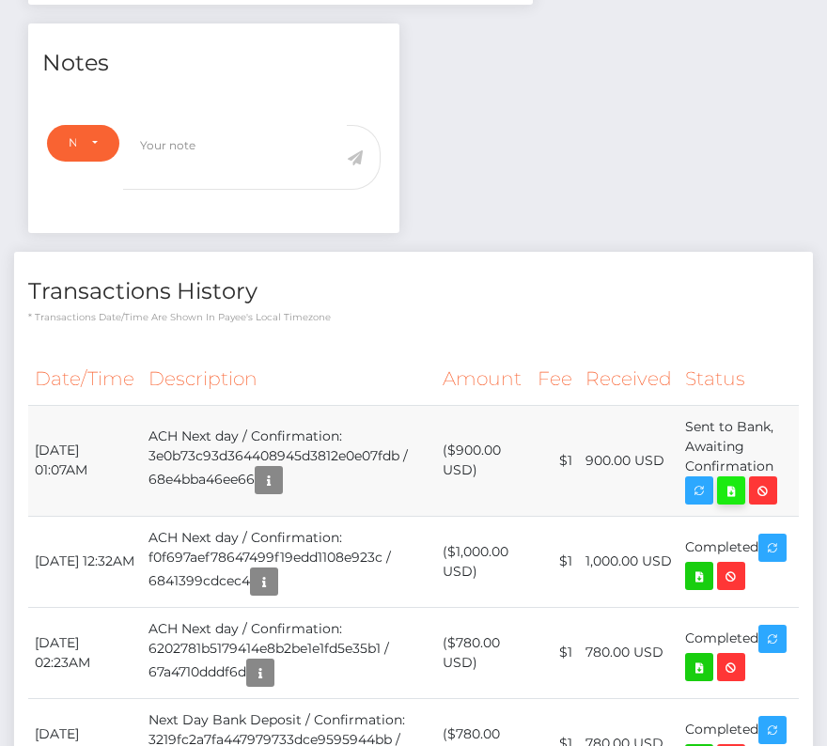
click at [0, 0] on div "[PERSON_NAME] - ID: Star-750023 CLOSED ACTIVE MEX" at bounding box center [413, 428] width 827 height 1901
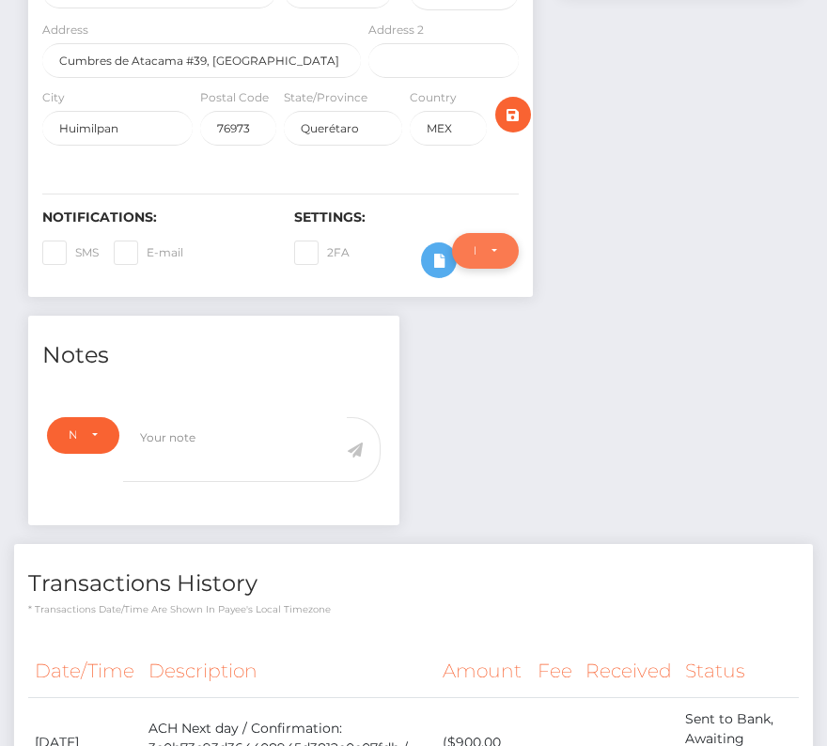
scroll to position [916, 0]
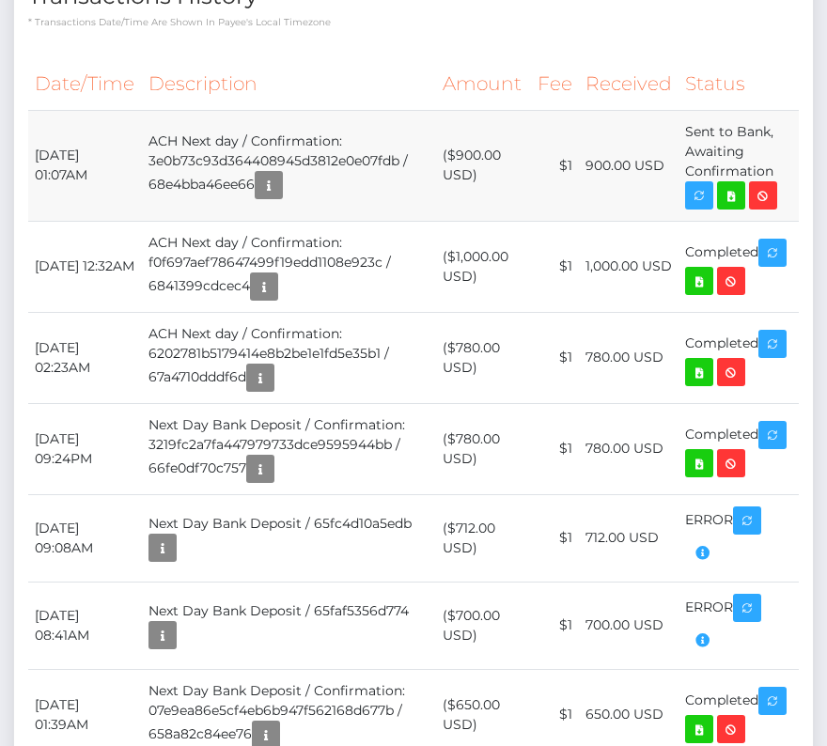
click at [378, 129] on td "ACH Next day / Confirmation: 3e0b73c93d364408945d3812e0e07fdb / 68e4bba46ee66" at bounding box center [289, 165] width 295 height 111
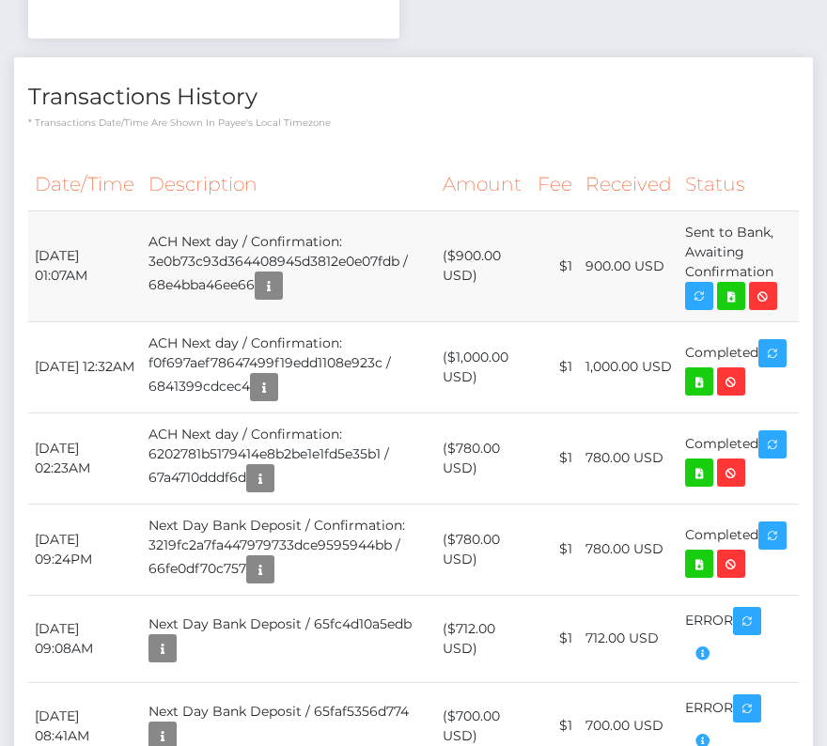
scroll to position [817, 0]
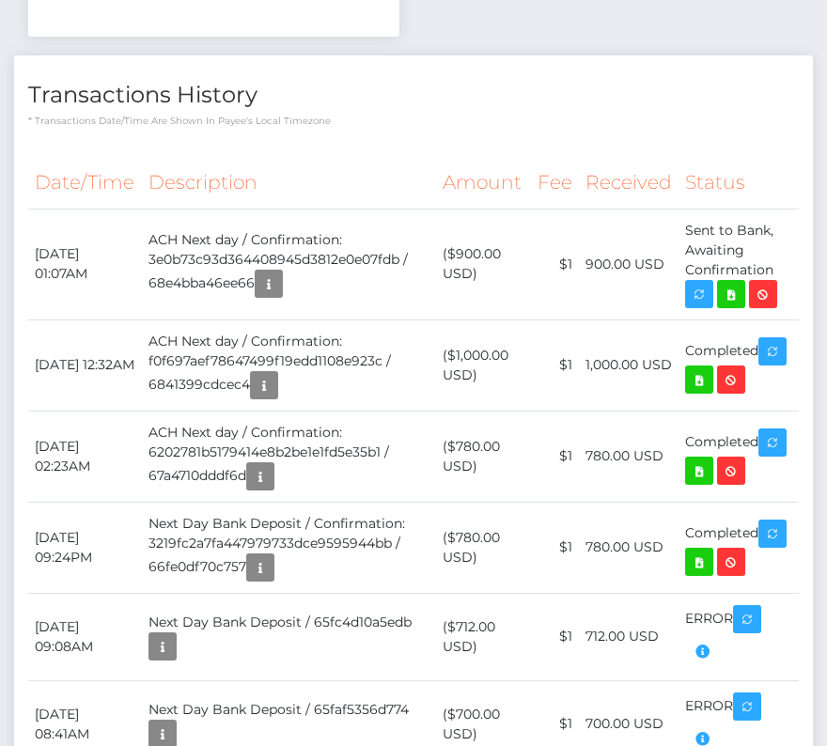
click at [314, 182] on th "Description" at bounding box center [289, 183] width 295 height 52
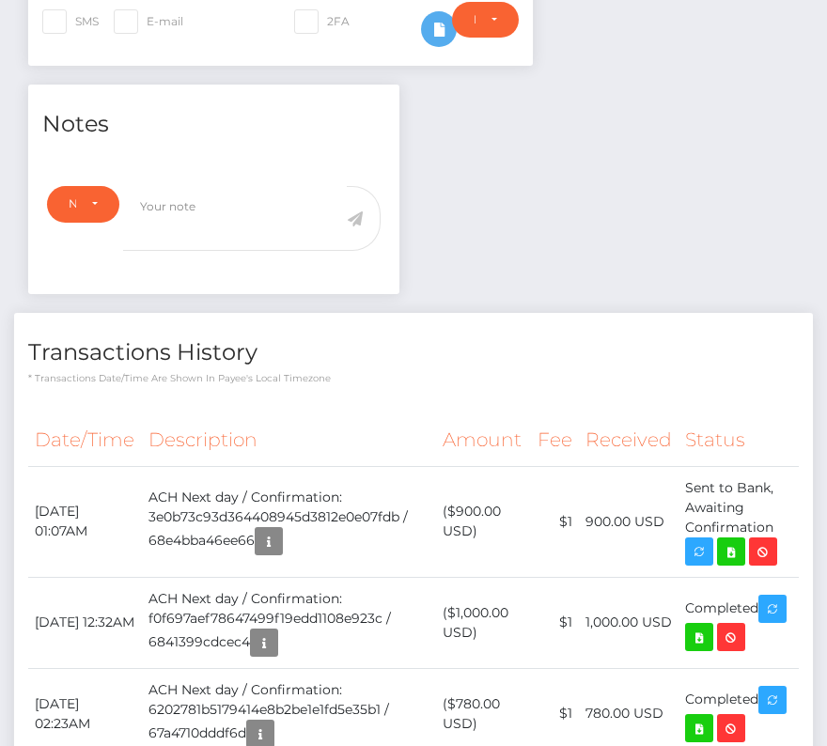
scroll to position [0, 0]
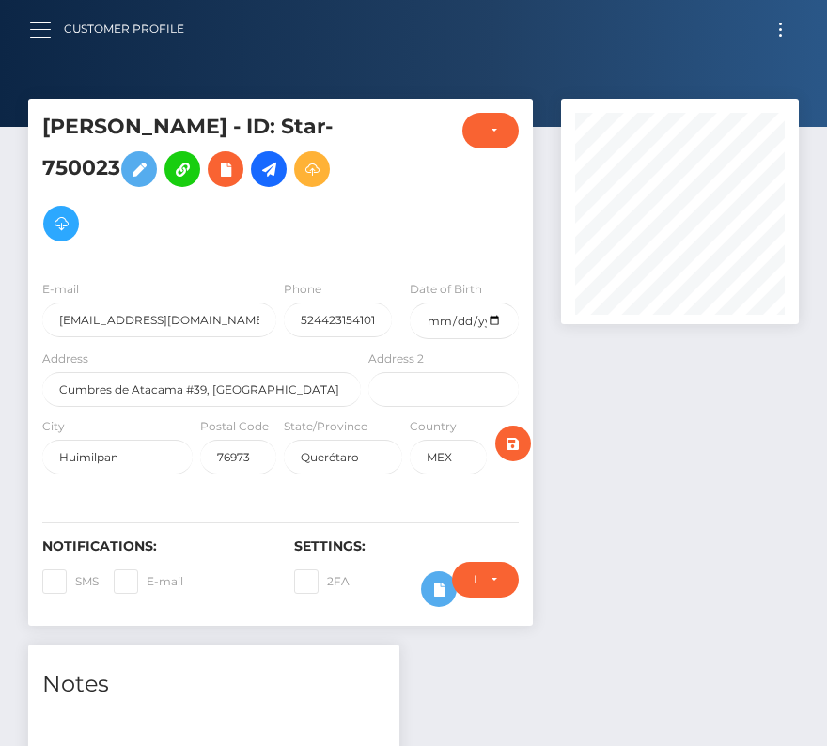
click at [50, 32] on button "button" at bounding box center [46, 29] width 35 height 25
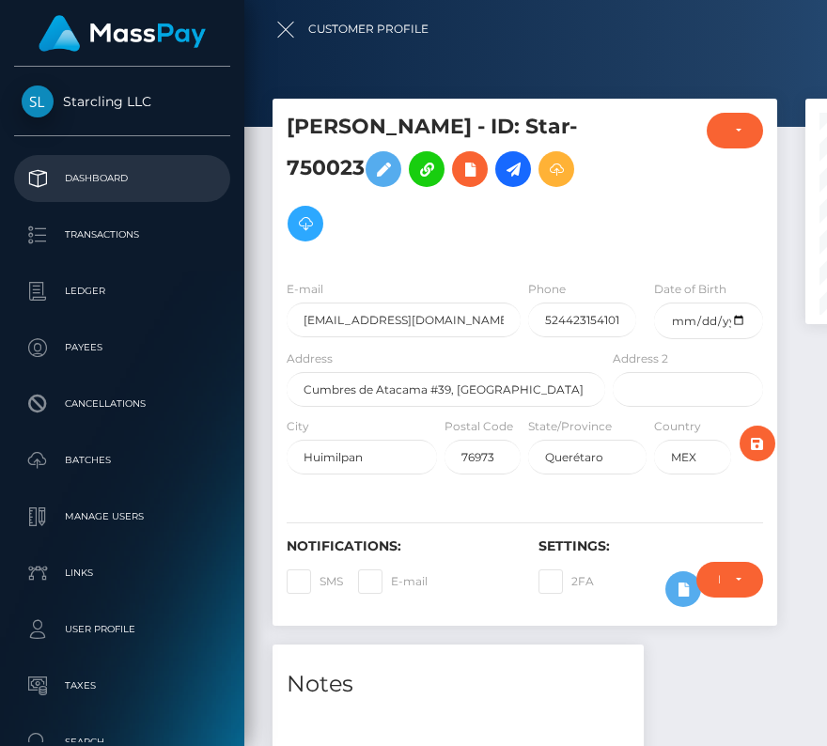
click at [90, 183] on p "Dashboard" at bounding box center [122, 178] width 201 height 28
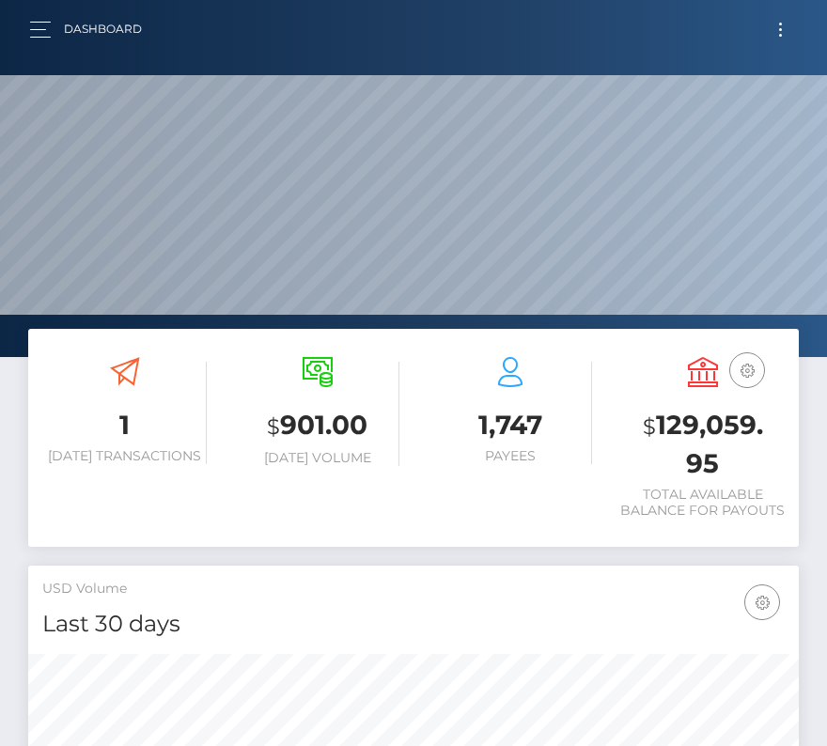
scroll to position [333, 371]
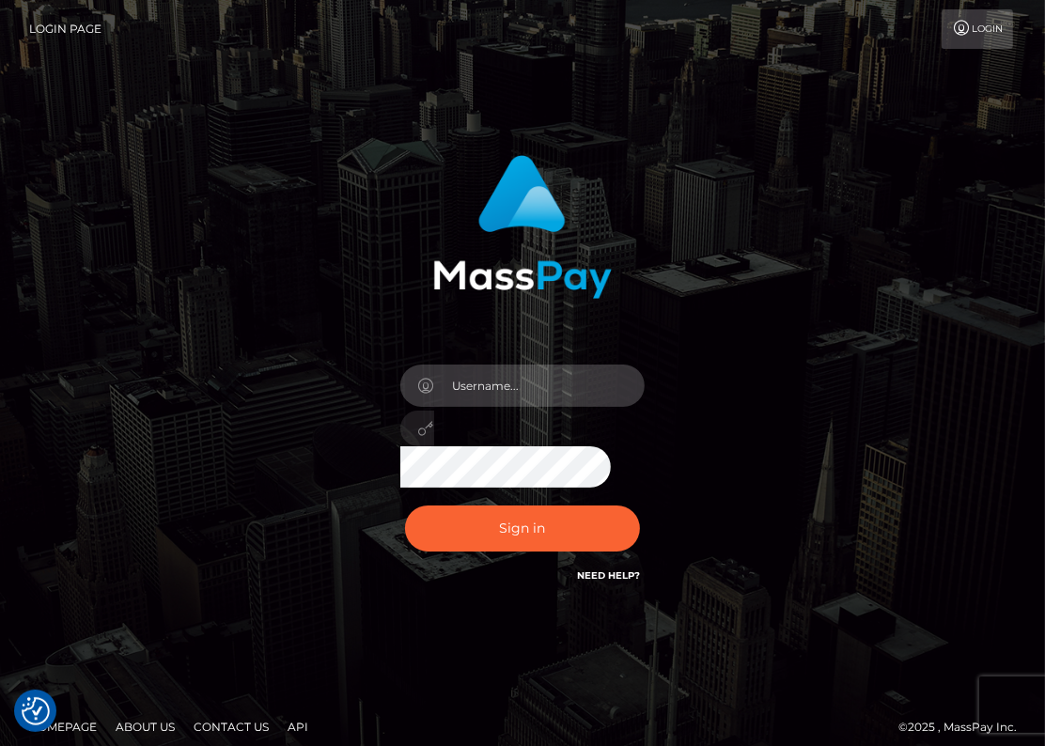
click at [530, 389] on input "text" at bounding box center [539, 385] width 210 height 42
type input "kateo"
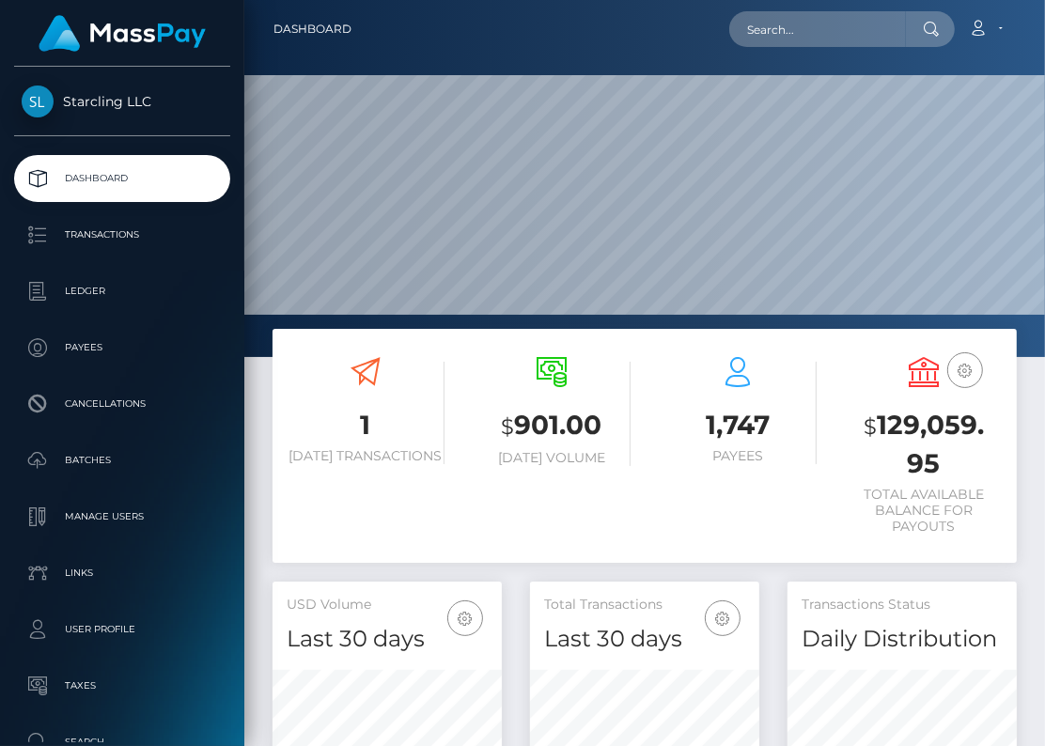
scroll to position [333, 229]
